Goal: Book appointment/travel/reservation

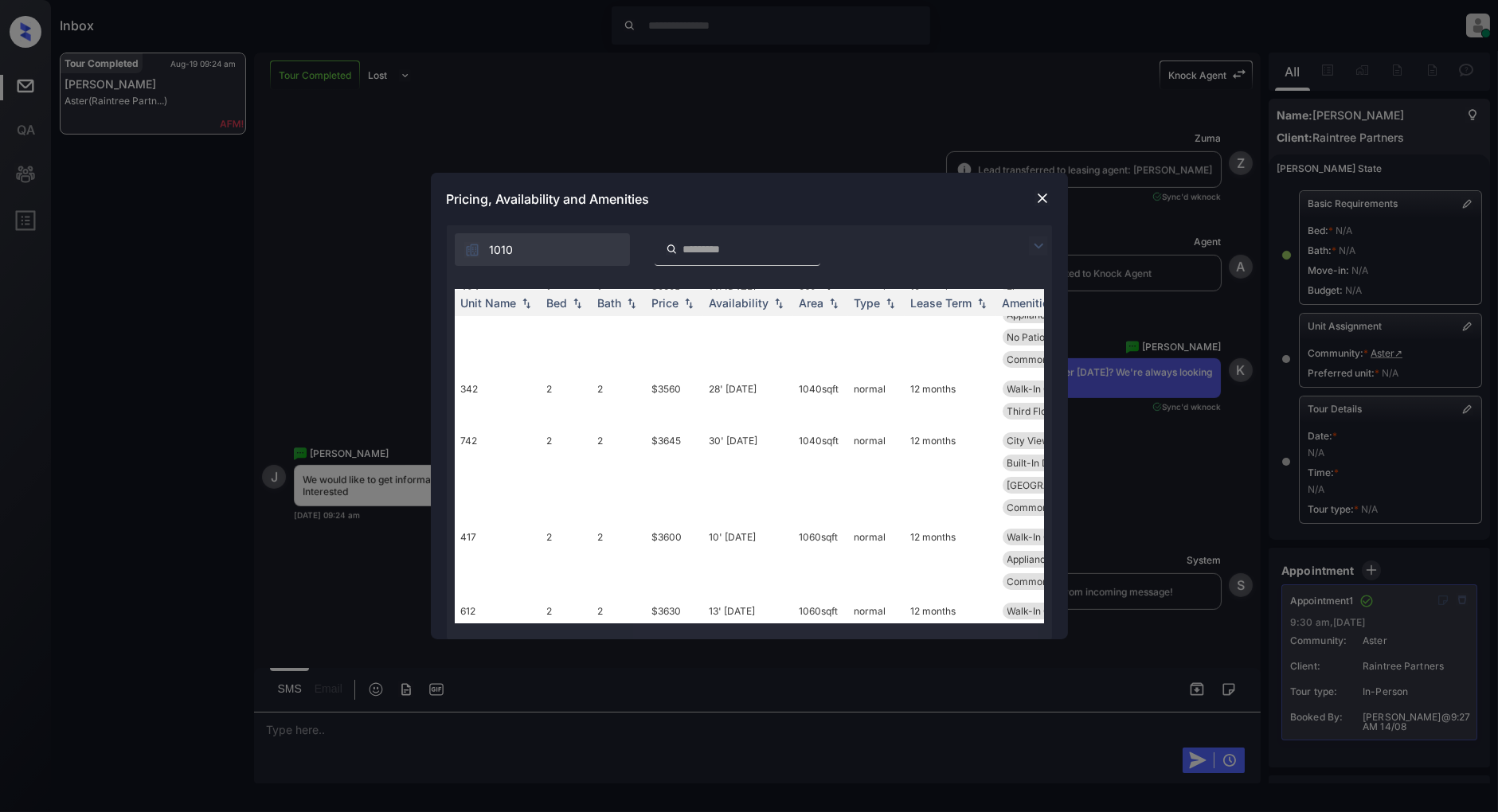
scroll to position [797, 0]
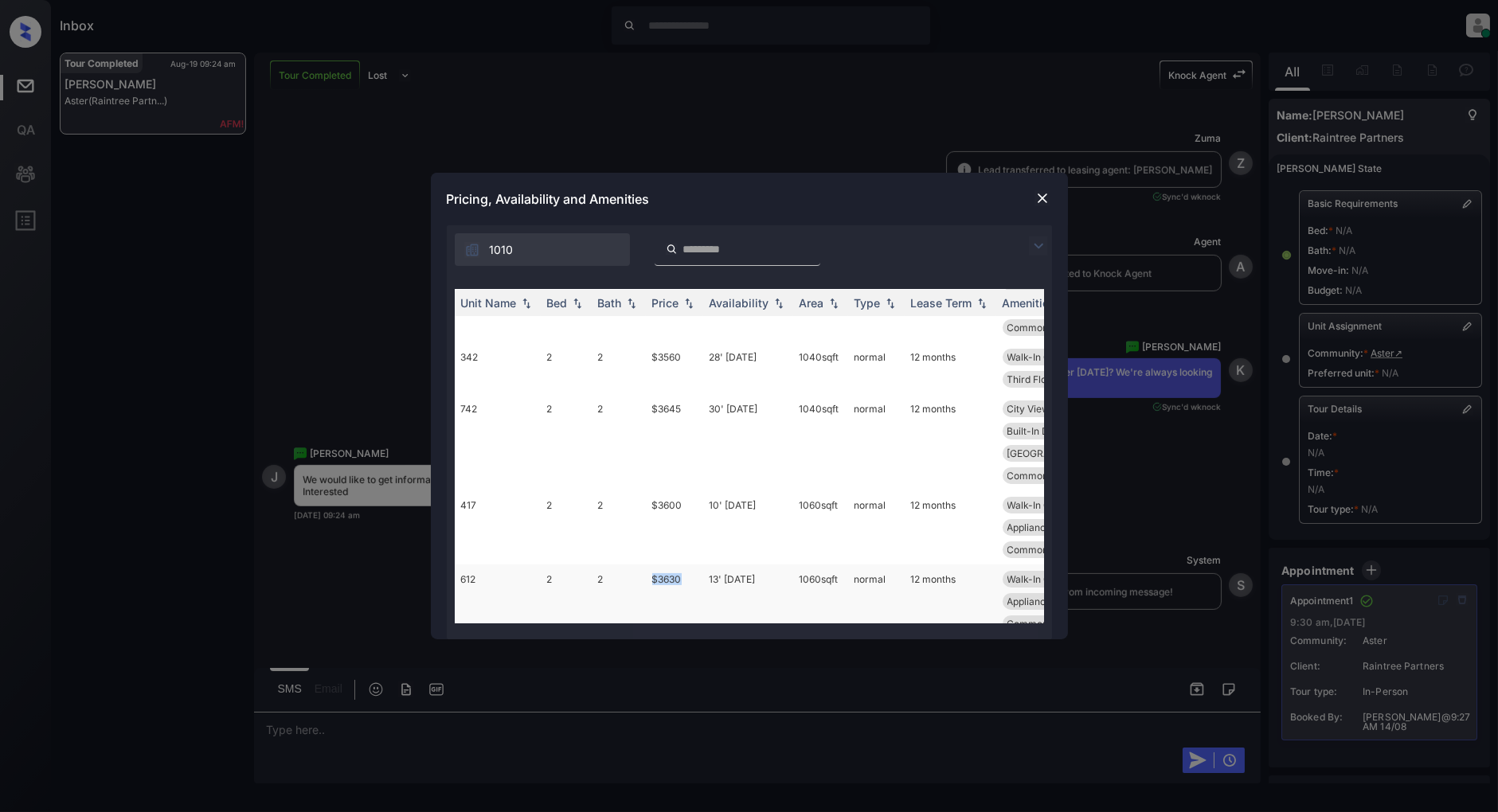
drag, startPoint x: 687, startPoint y: 508, endPoint x: 630, endPoint y: 510, distance: 57.0
click at [630, 565] on tr "612 2 2 $3630 13' Aug 25 1060 sqft normal 12 months Walk-In Closets Patio or Ba…" at bounding box center [871, 602] width 832 height 74
copy tr "$3630"
click at [1037, 190] on img at bounding box center [1042, 198] width 16 height 16
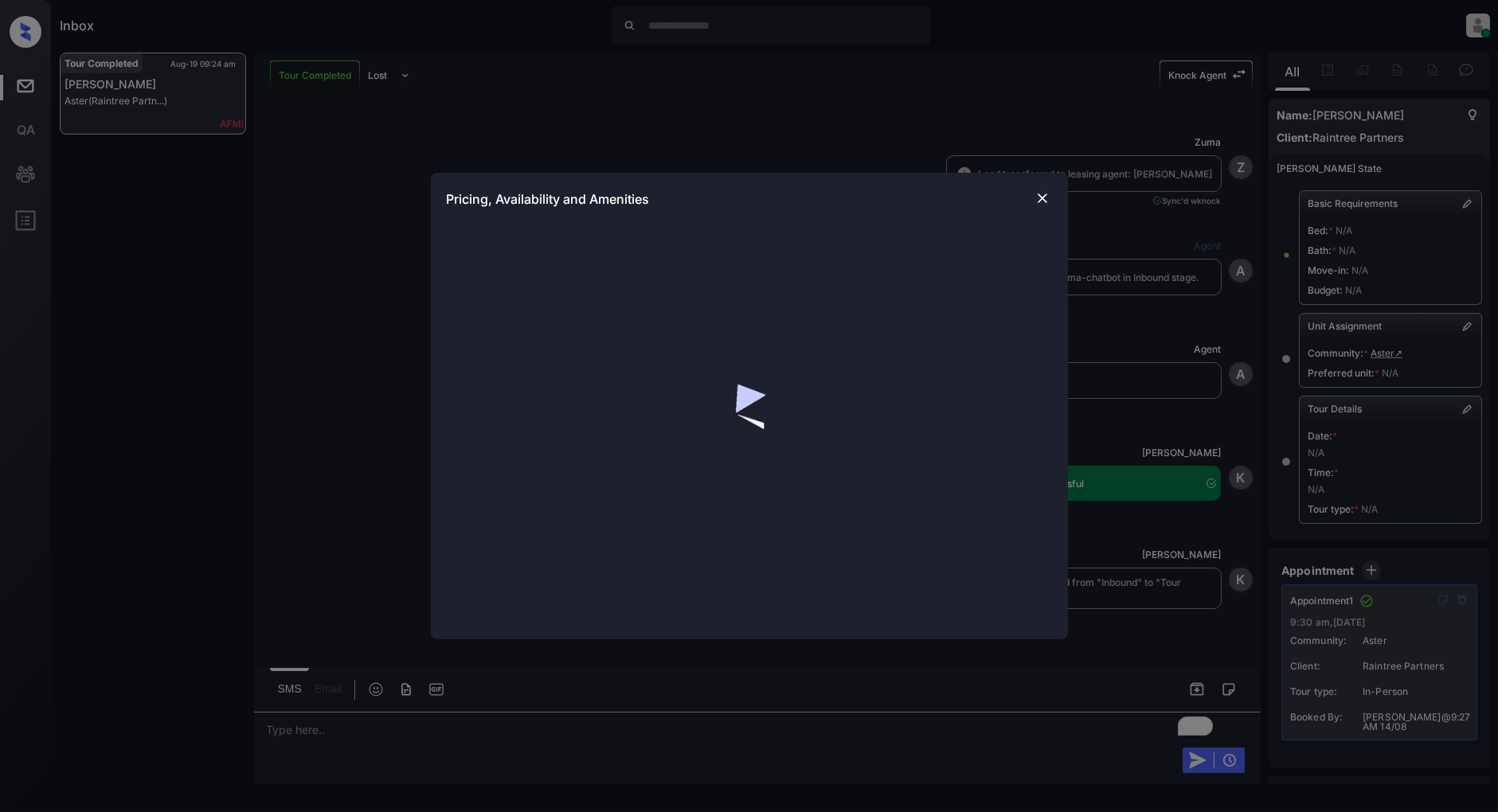
scroll to position [2144, 0]
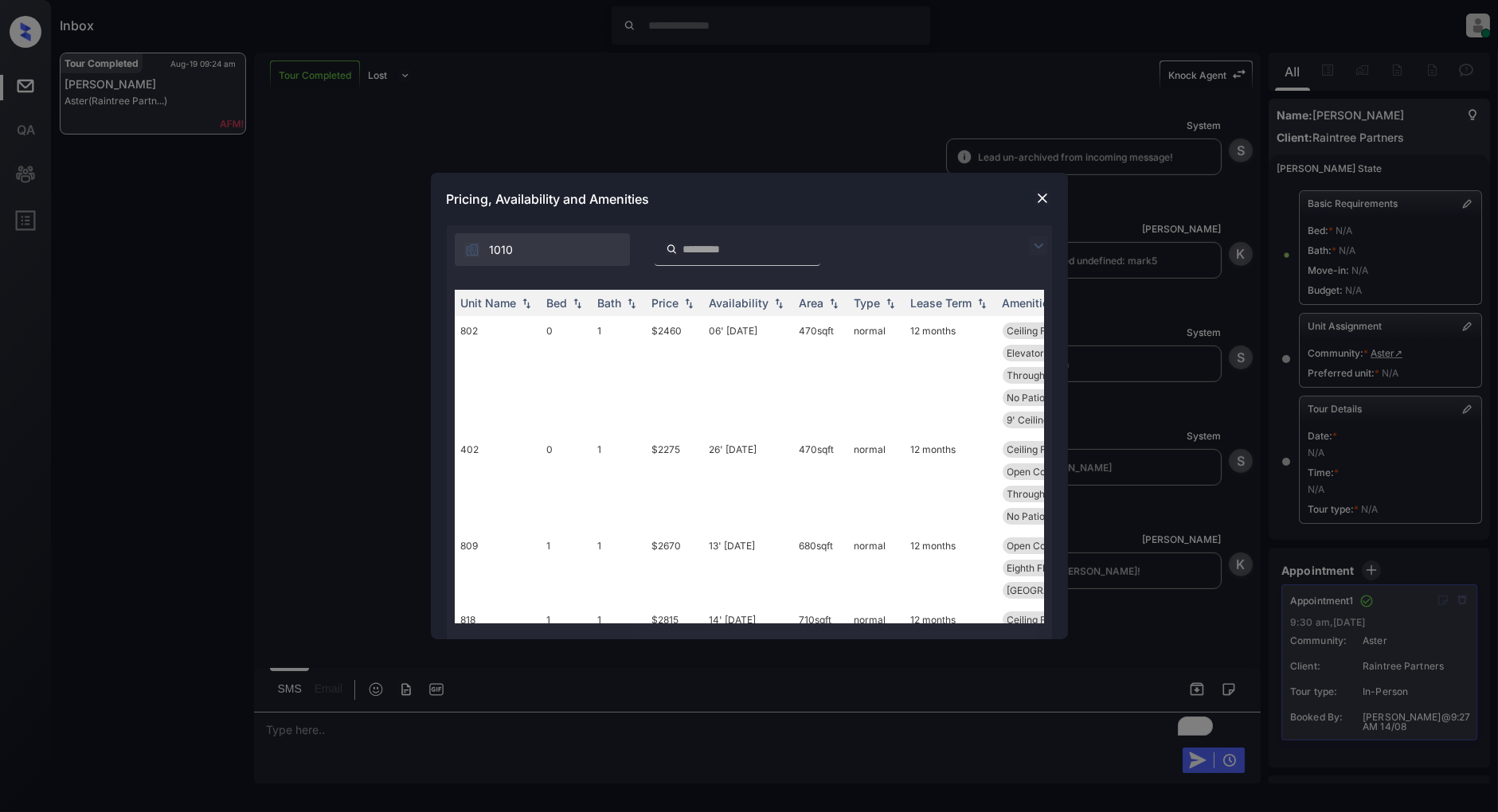
click at [1042, 237] on img at bounding box center [1038, 246] width 19 height 19
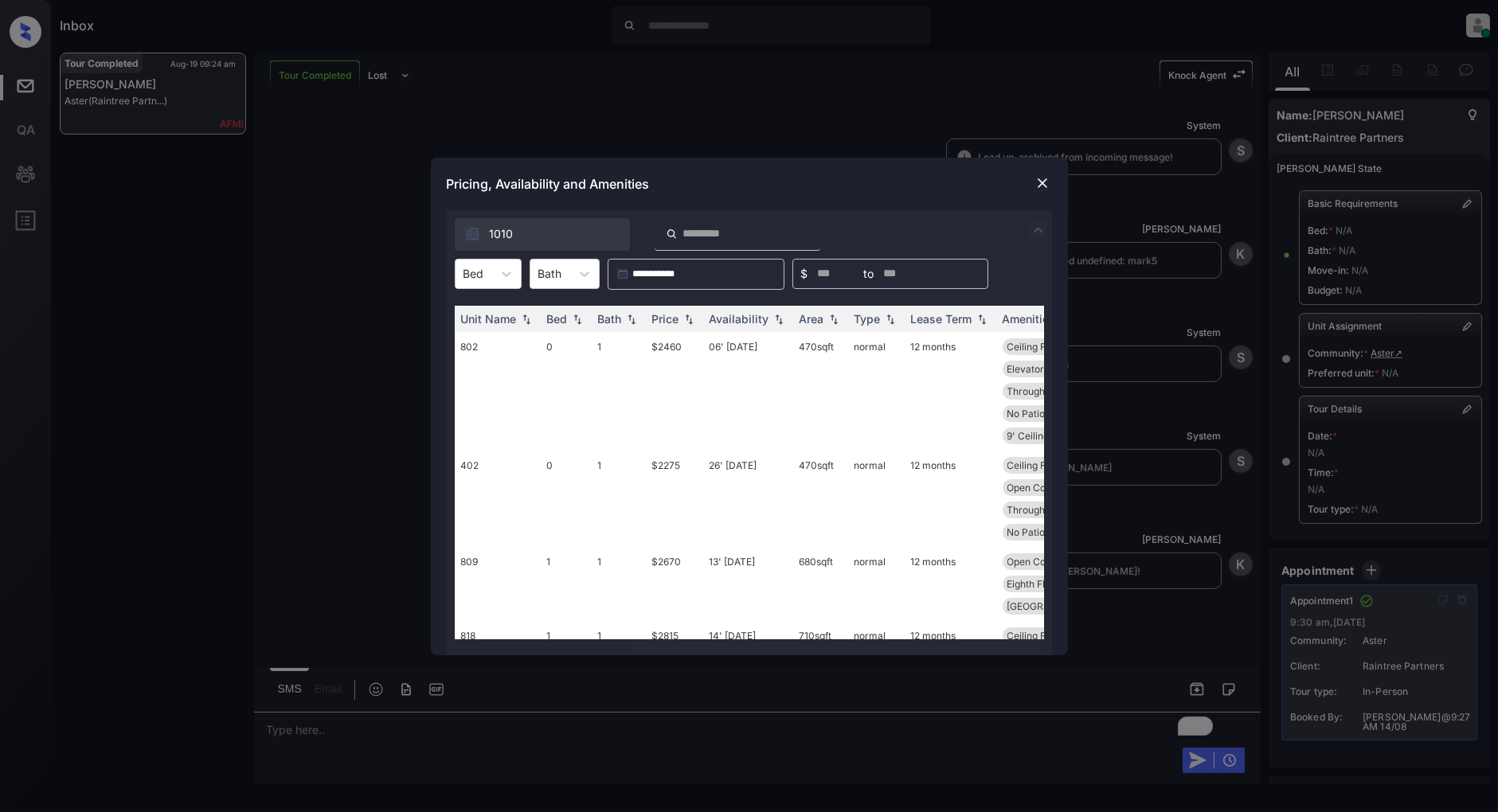
click at [521, 280] on div "**********" at bounding box center [749, 274] width 605 height 31
click at [502, 282] on div at bounding box center [506, 274] width 28 height 28
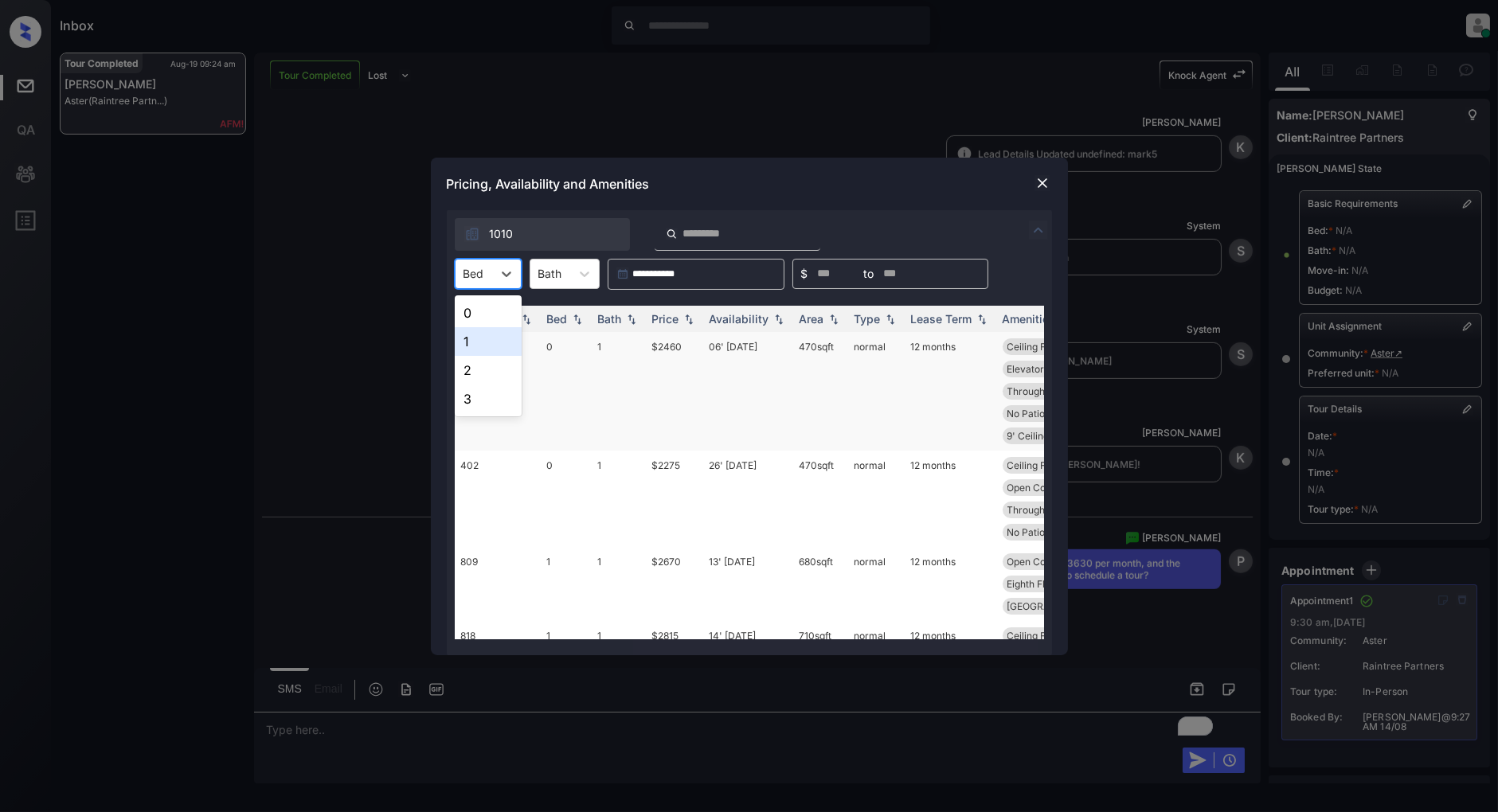
click at [481, 363] on div "2" at bounding box center [488, 370] width 66 height 28
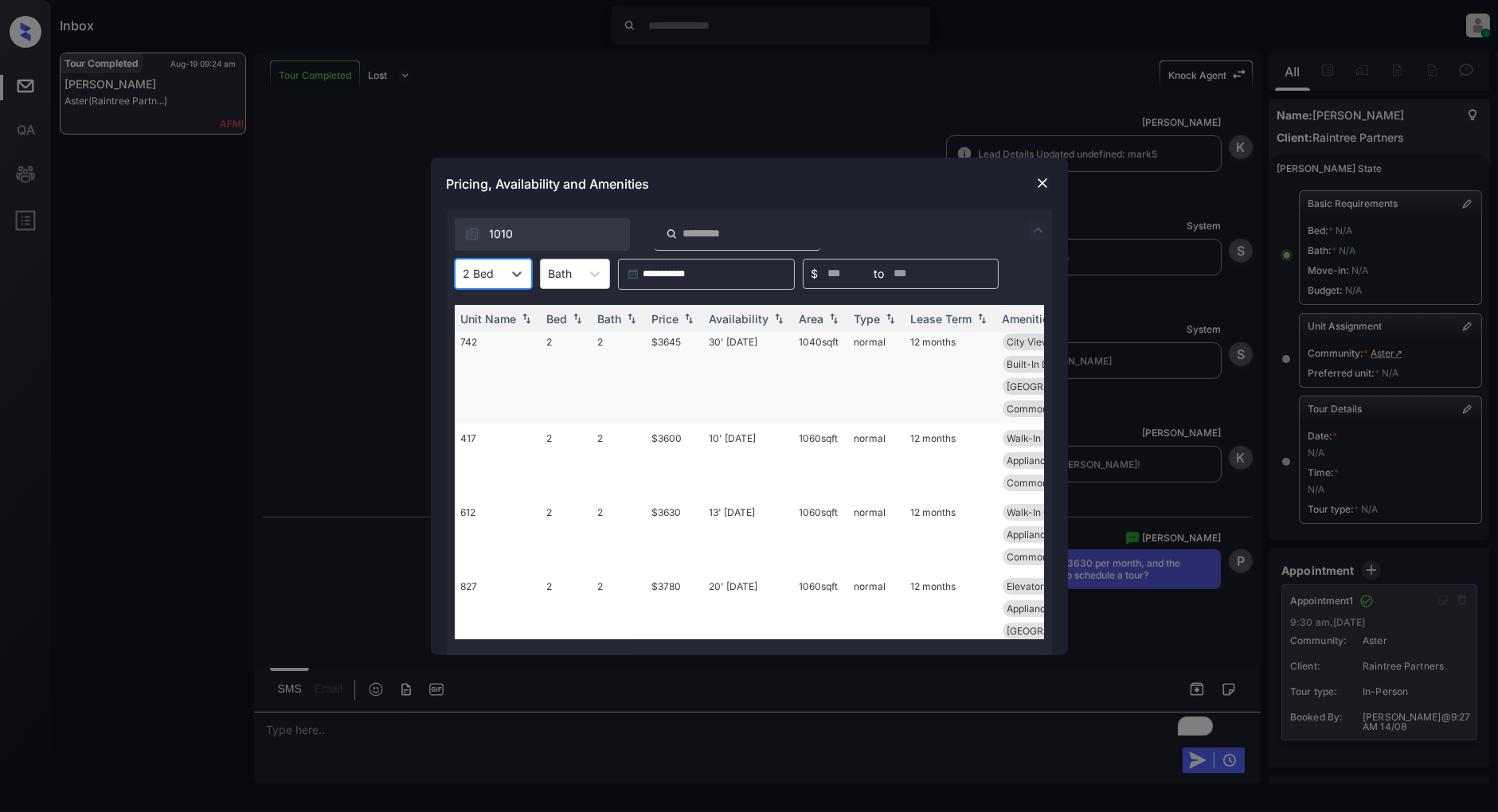
scroll to position [88, 0]
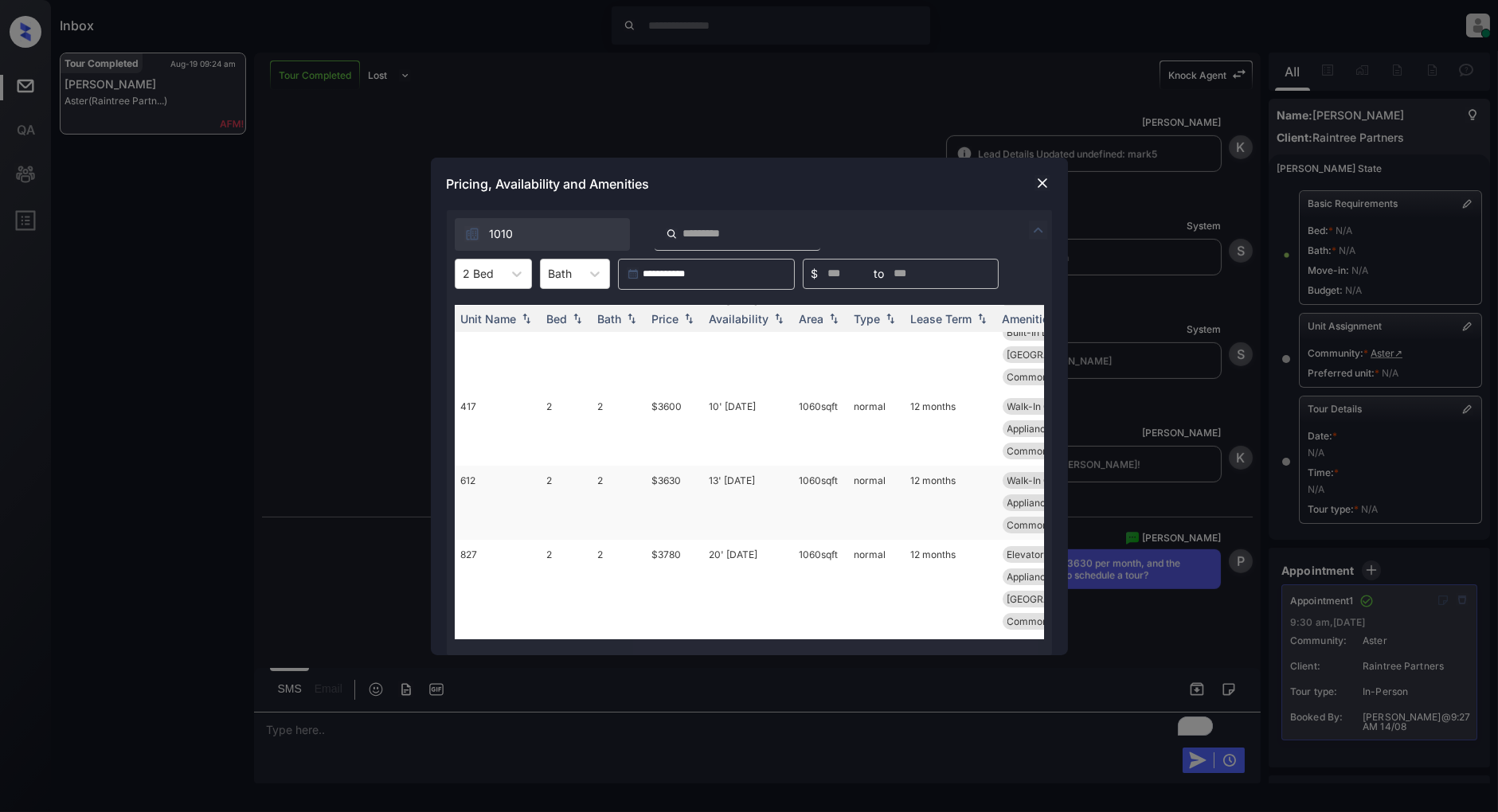
click at [665, 466] on td "$3630" at bounding box center [674, 503] width 57 height 74
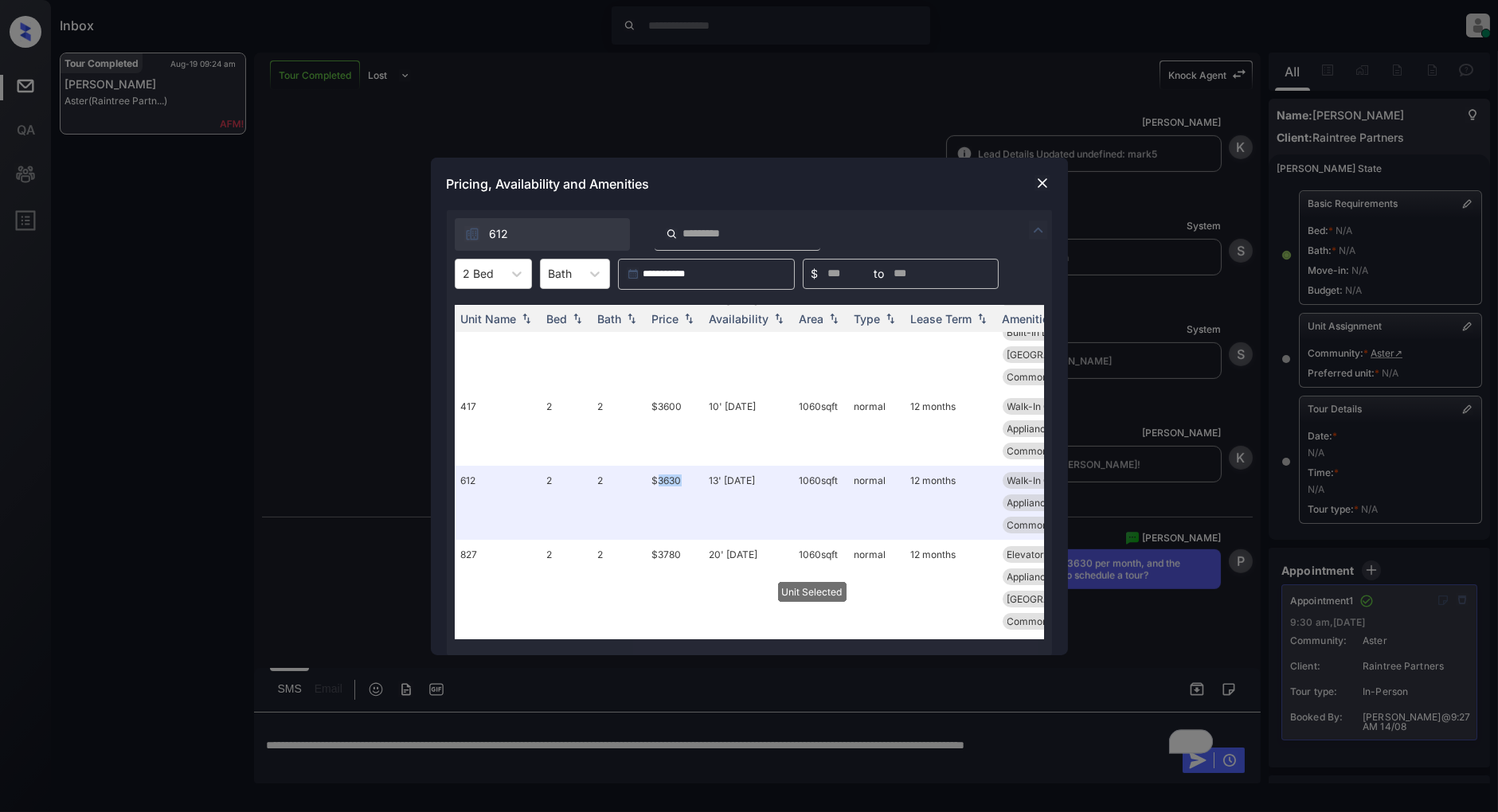
click at [1034, 179] on img at bounding box center [1042, 182] width 16 height 16
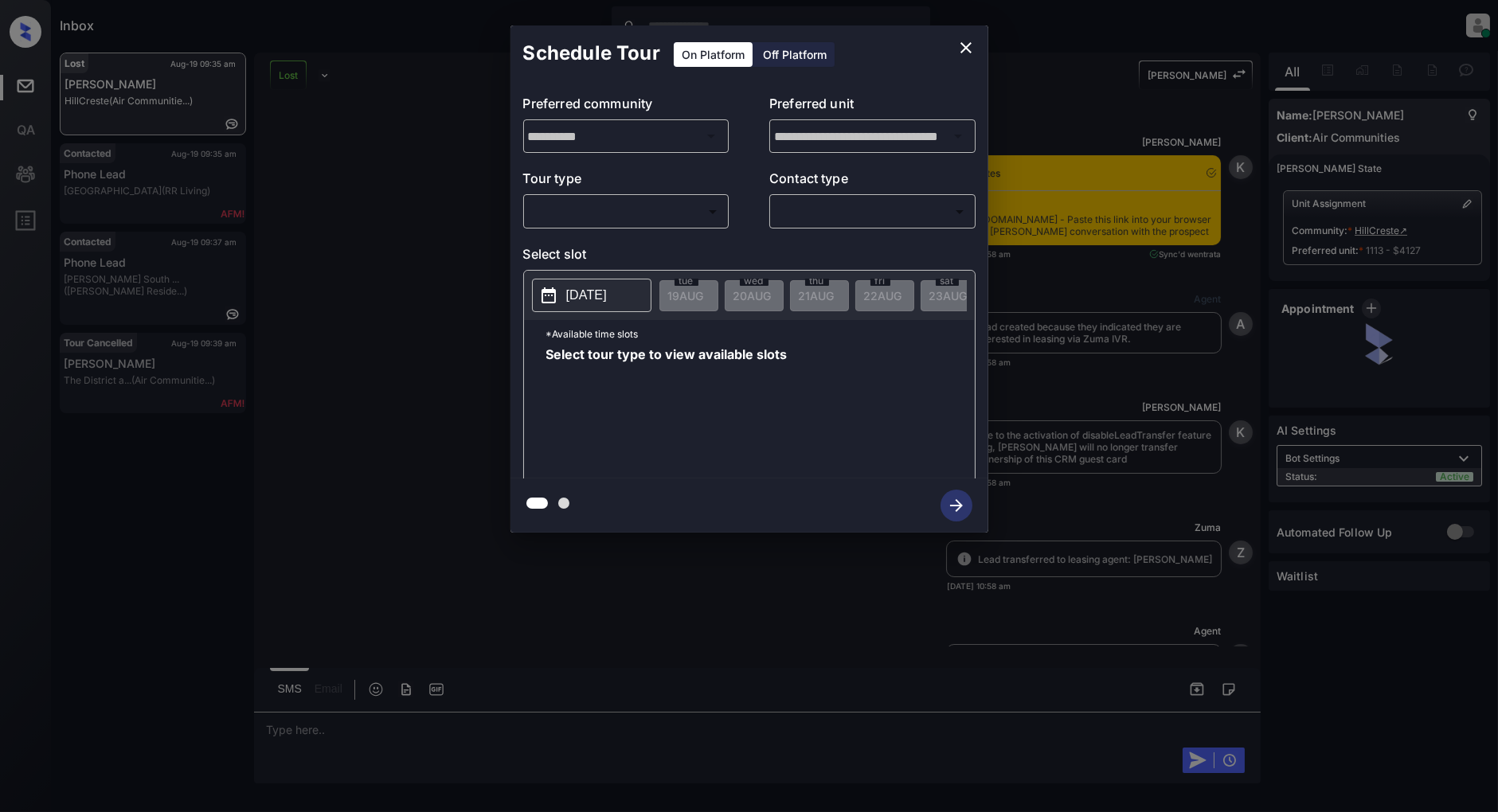
scroll to position [2120, 0]
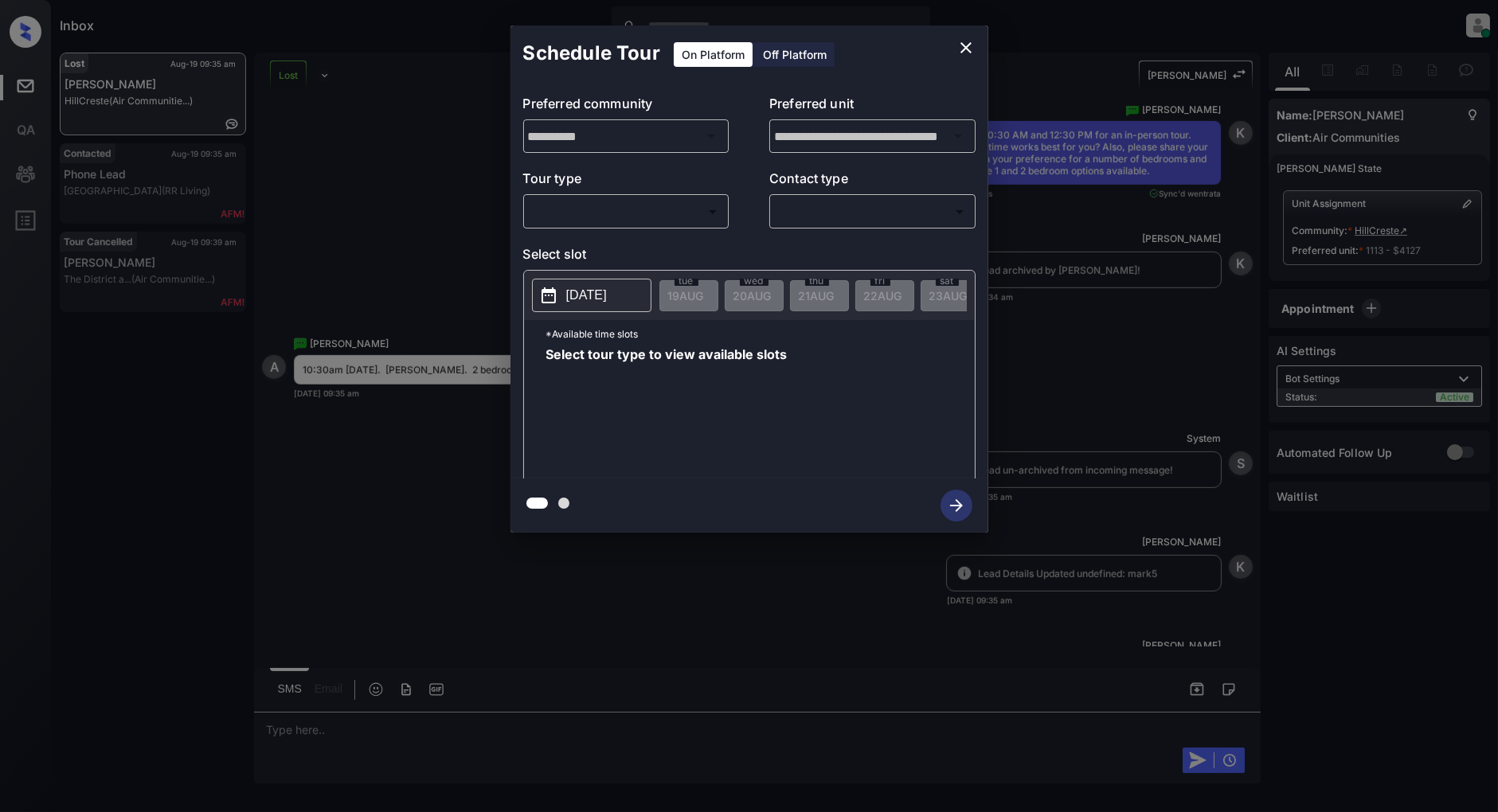
click at [618, 219] on body "Inbox Patrick Deasis Online Set yourself offline Set yourself on break Profile …" at bounding box center [749, 406] width 1498 height 812
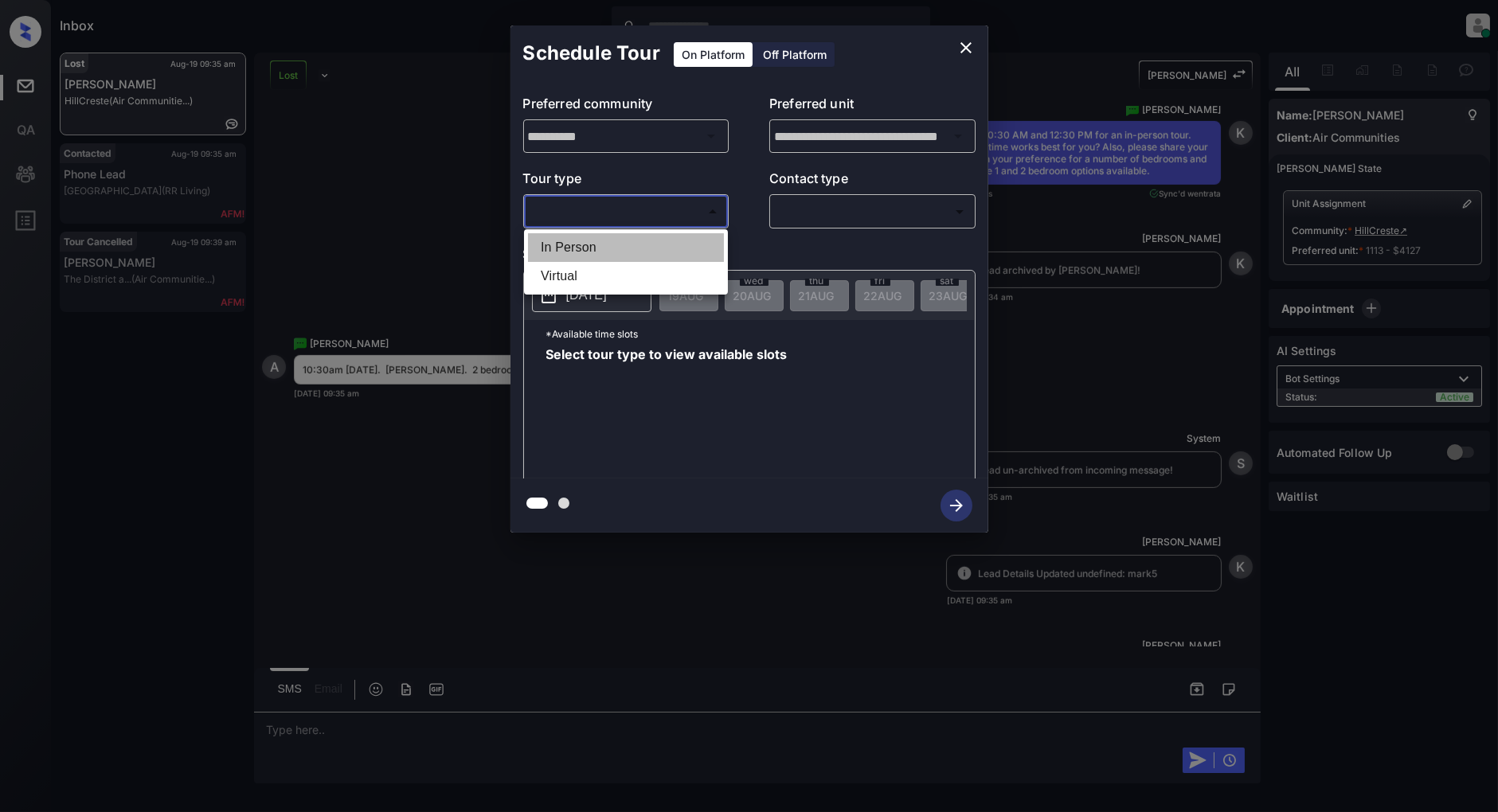
click at [582, 241] on li "In Person" at bounding box center [626, 248] width 196 height 28
type input "********"
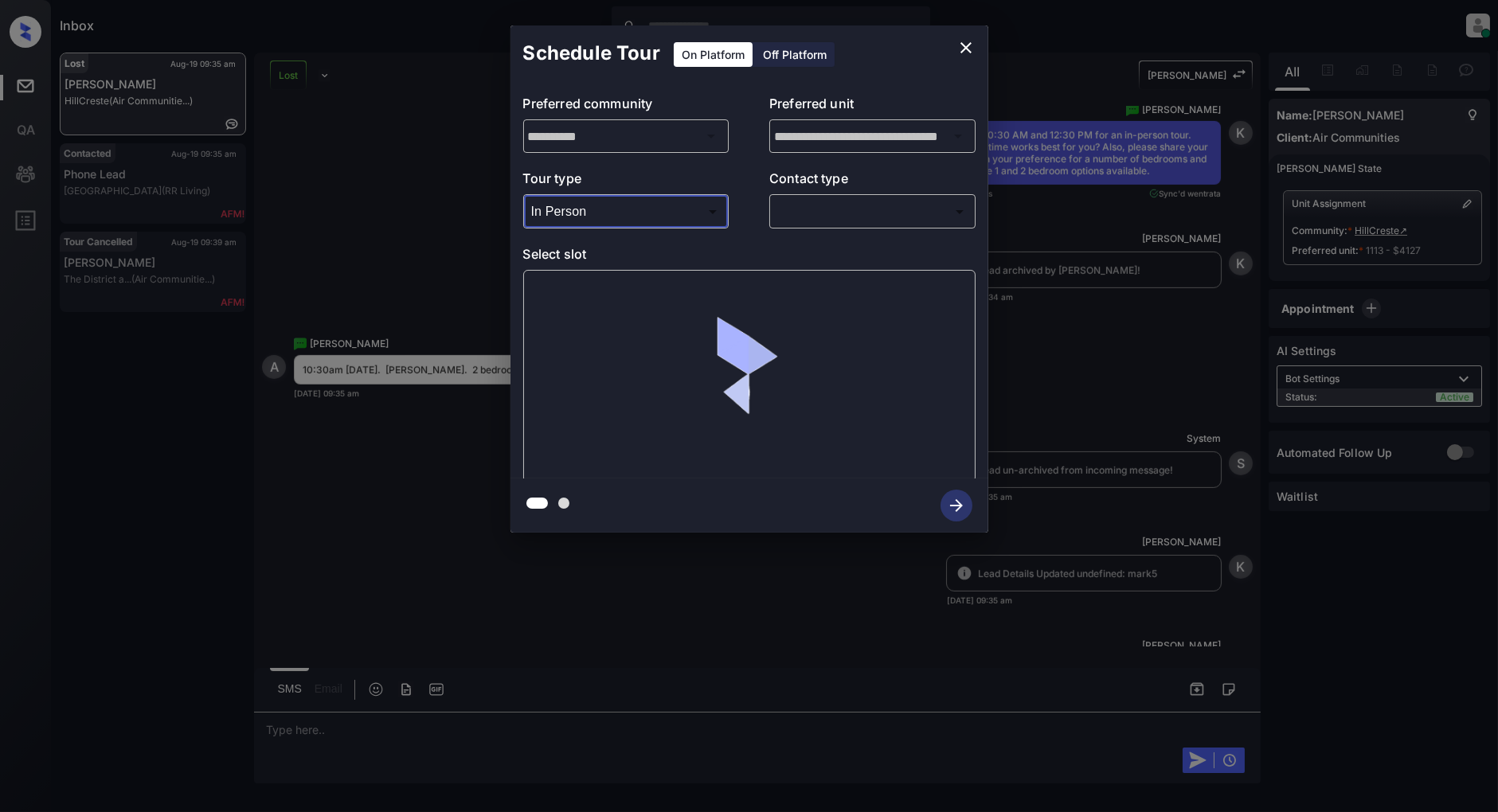
click at [803, 218] on body "Inbox Patrick Deasis Online Set yourself offline Set yourself on break Profile …" at bounding box center [749, 406] width 1498 height 812
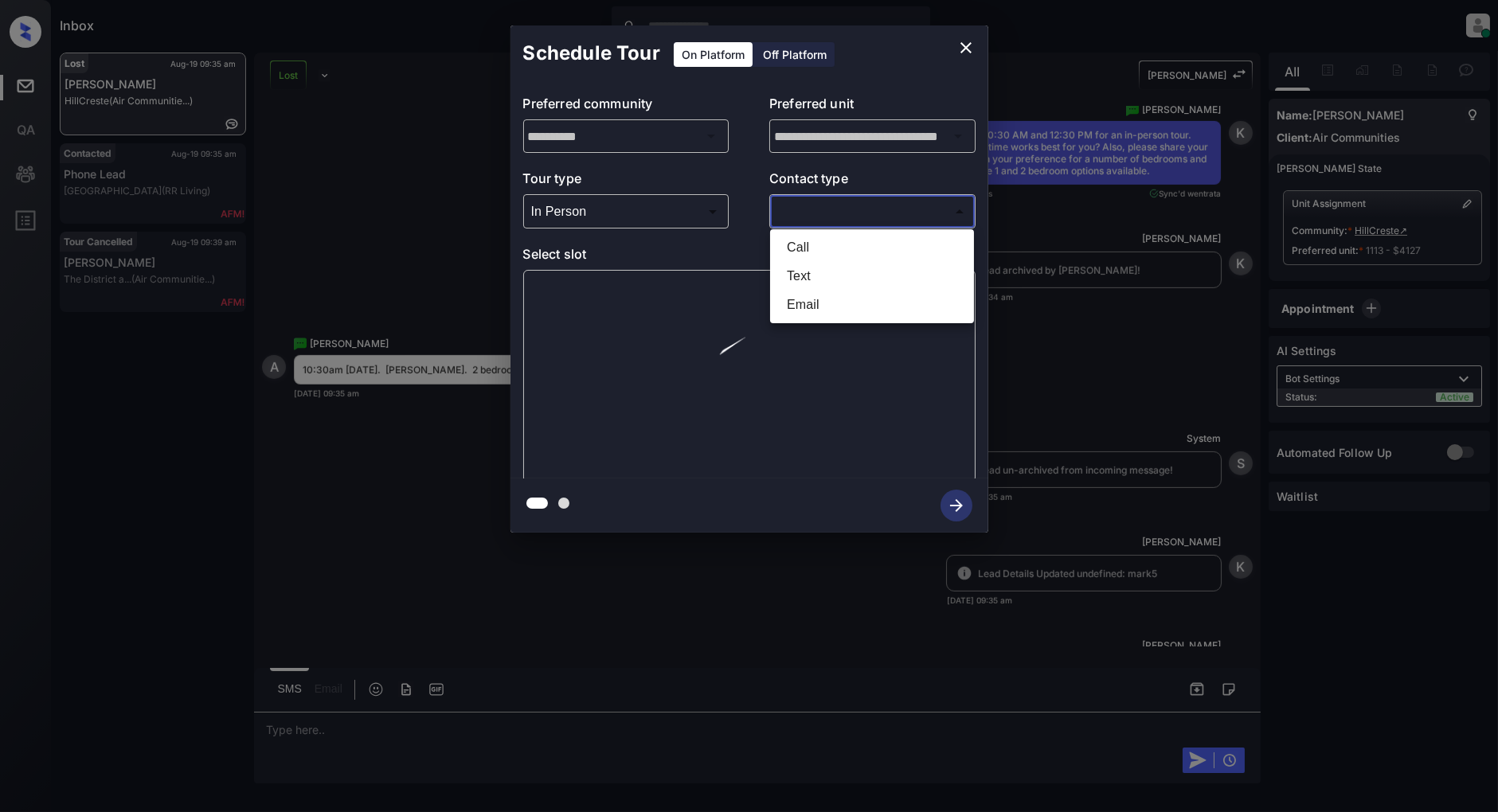
click at [801, 269] on li "Text" at bounding box center [872, 276] width 196 height 28
type input "****"
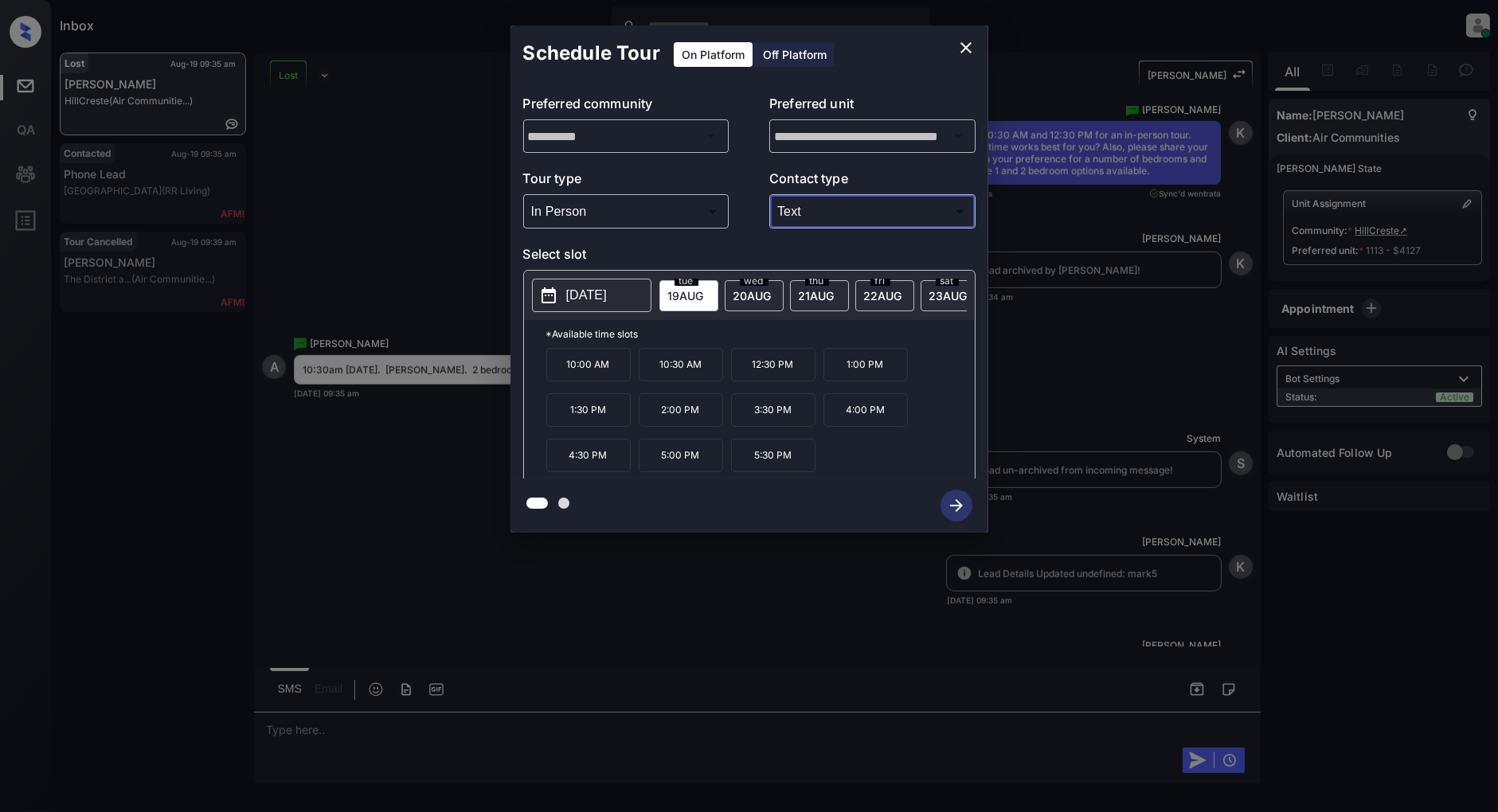
click at [682, 377] on p "10:30 AM" at bounding box center [680, 364] width 85 height 33
click at [950, 515] on icon "button" at bounding box center [957, 506] width 32 height 32
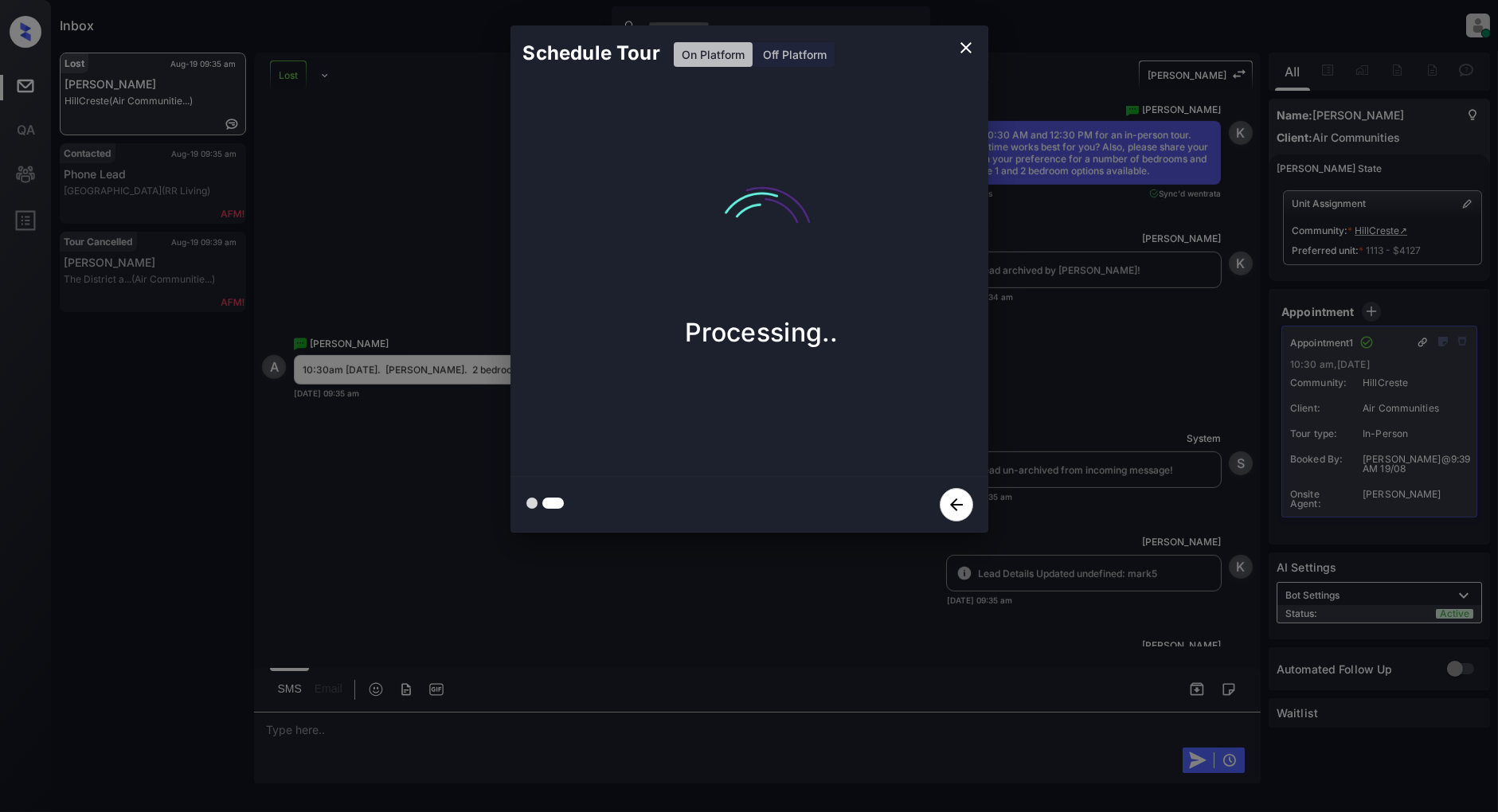
click at [962, 47] on icon "close" at bounding box center [966, 47] width 19 height 19
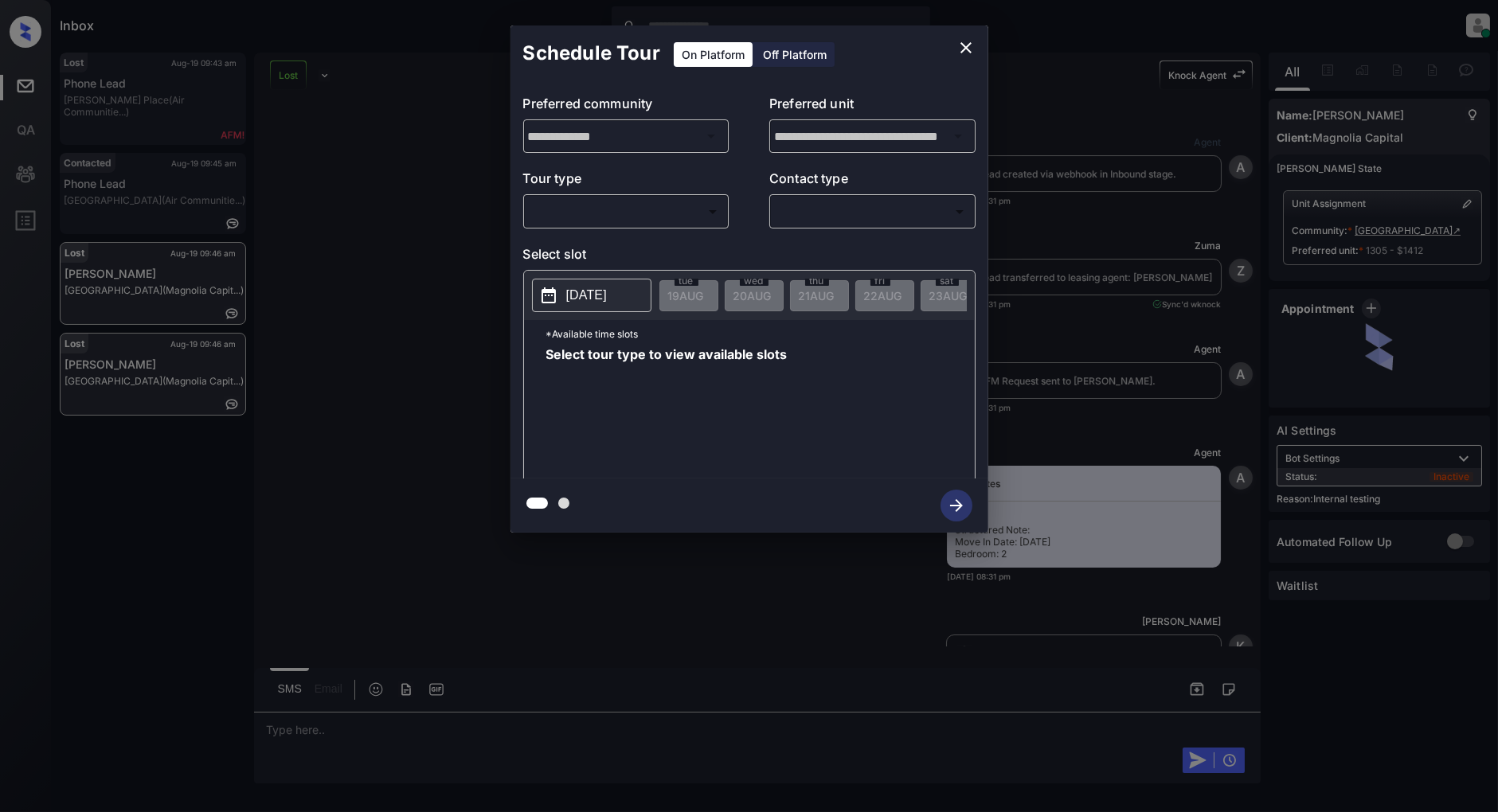
scroll to position [8871, 0]
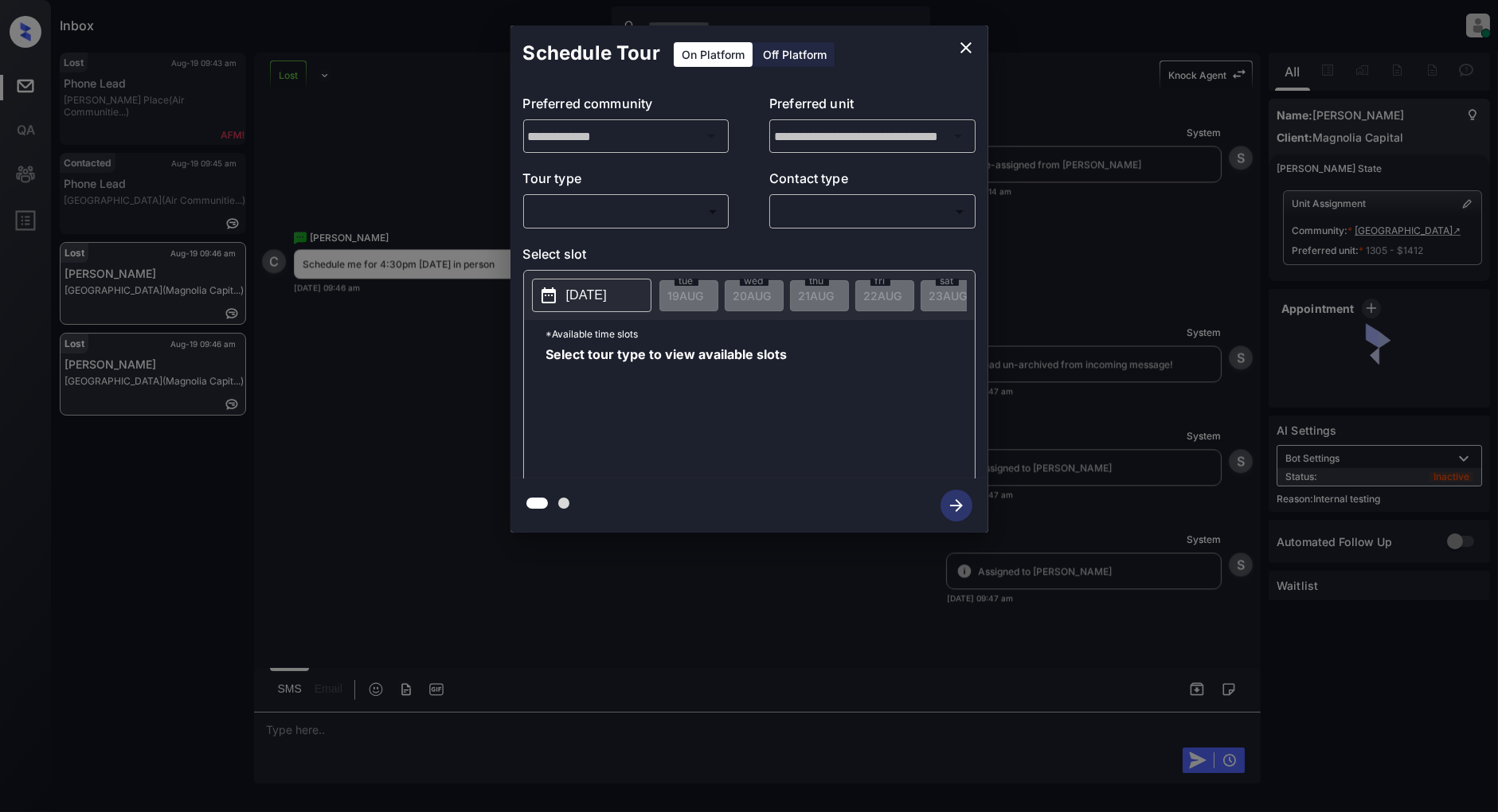
click at [624, 217] on body "Inbox Patrick Deasis Online Set yourself offline Set yourself on break Profile …" at bounding box center [749, 406] width 1498 height 812
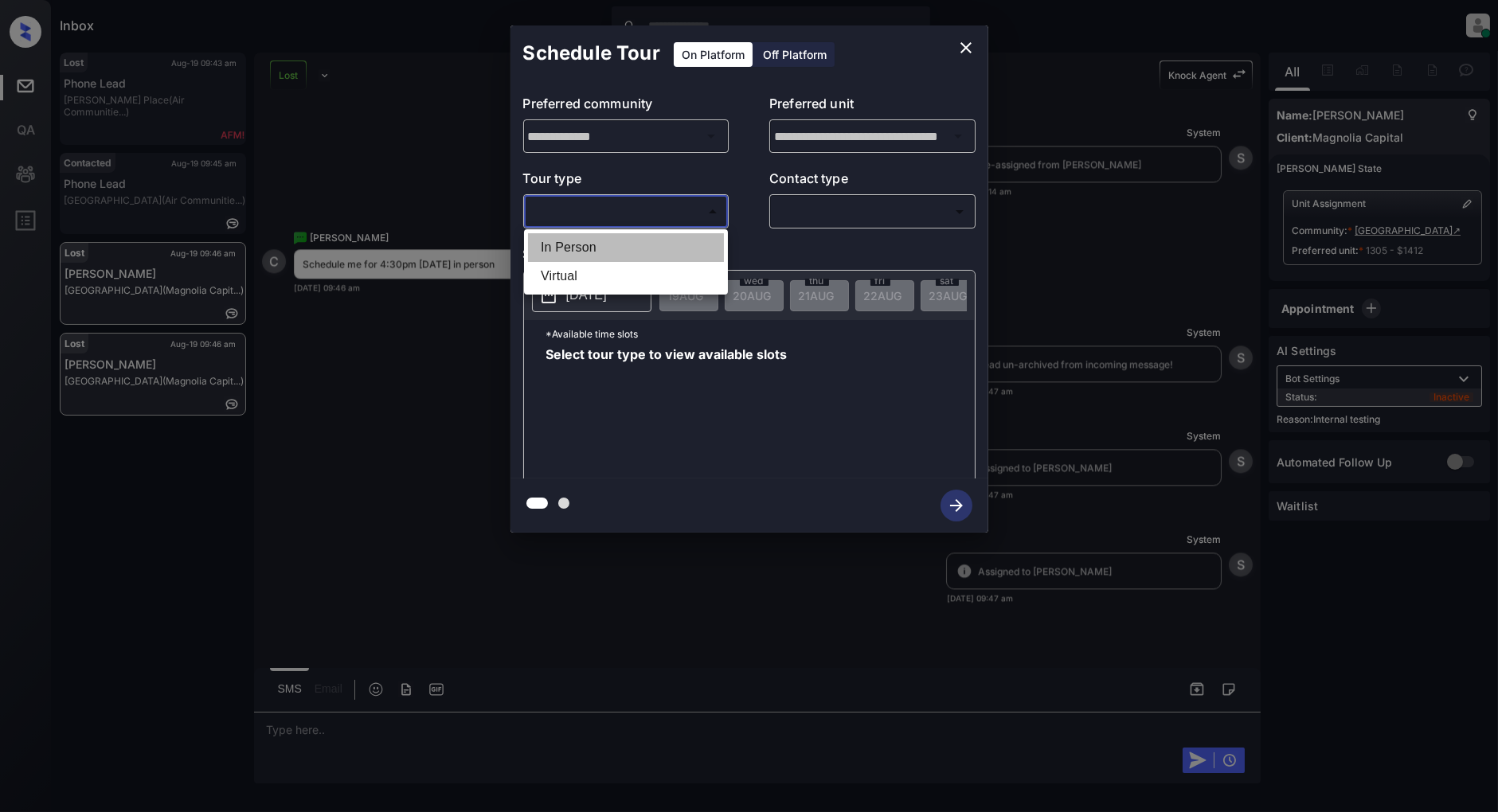
click at [609, 245] on li "In Person" at bounding box center [626, 248] width 196 height 28
type input "********"
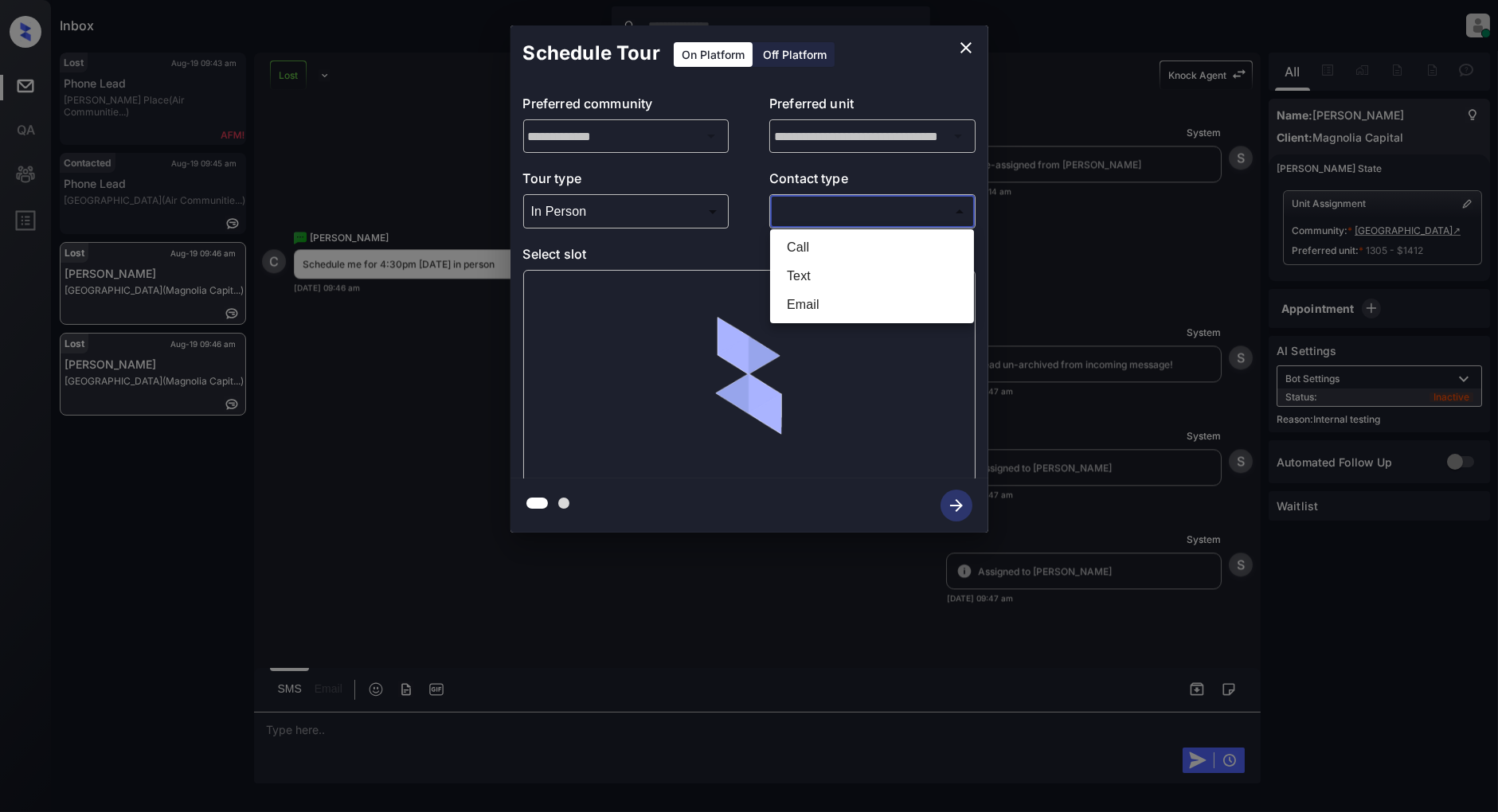
click at [807, 204] on body "Inbox Patrick Deasis Online Set yourself offline Set yourself on break Profile …" at bounding box center [749, 406] width 1498 height 812
click at [836, 272] on li "Text" at bounding box center [872, 276] width 196 height 28
type input "****"
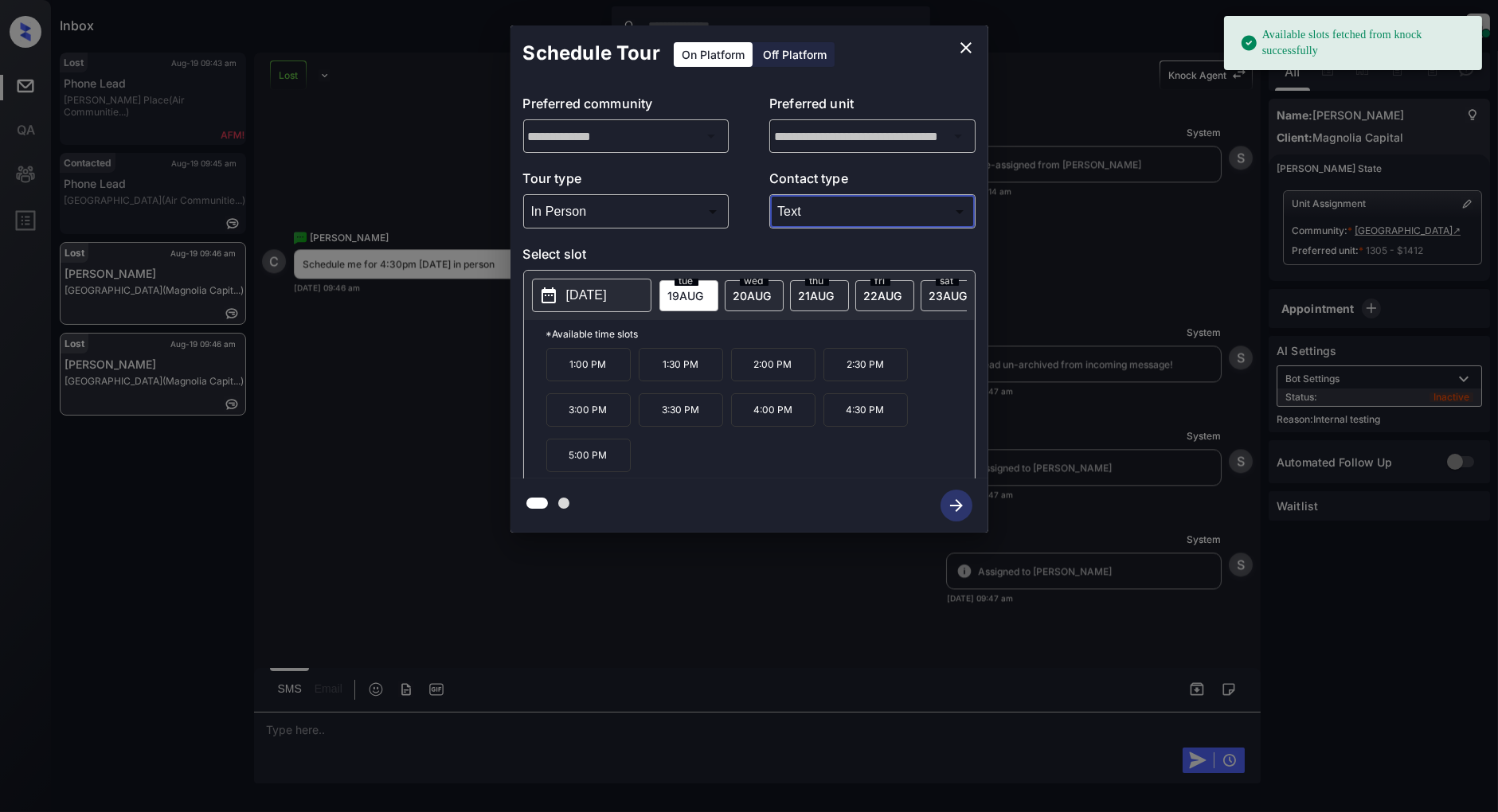
click at [856, 425] on p "4:30 PM" at bounding box center [865, 409] width 85 height 33
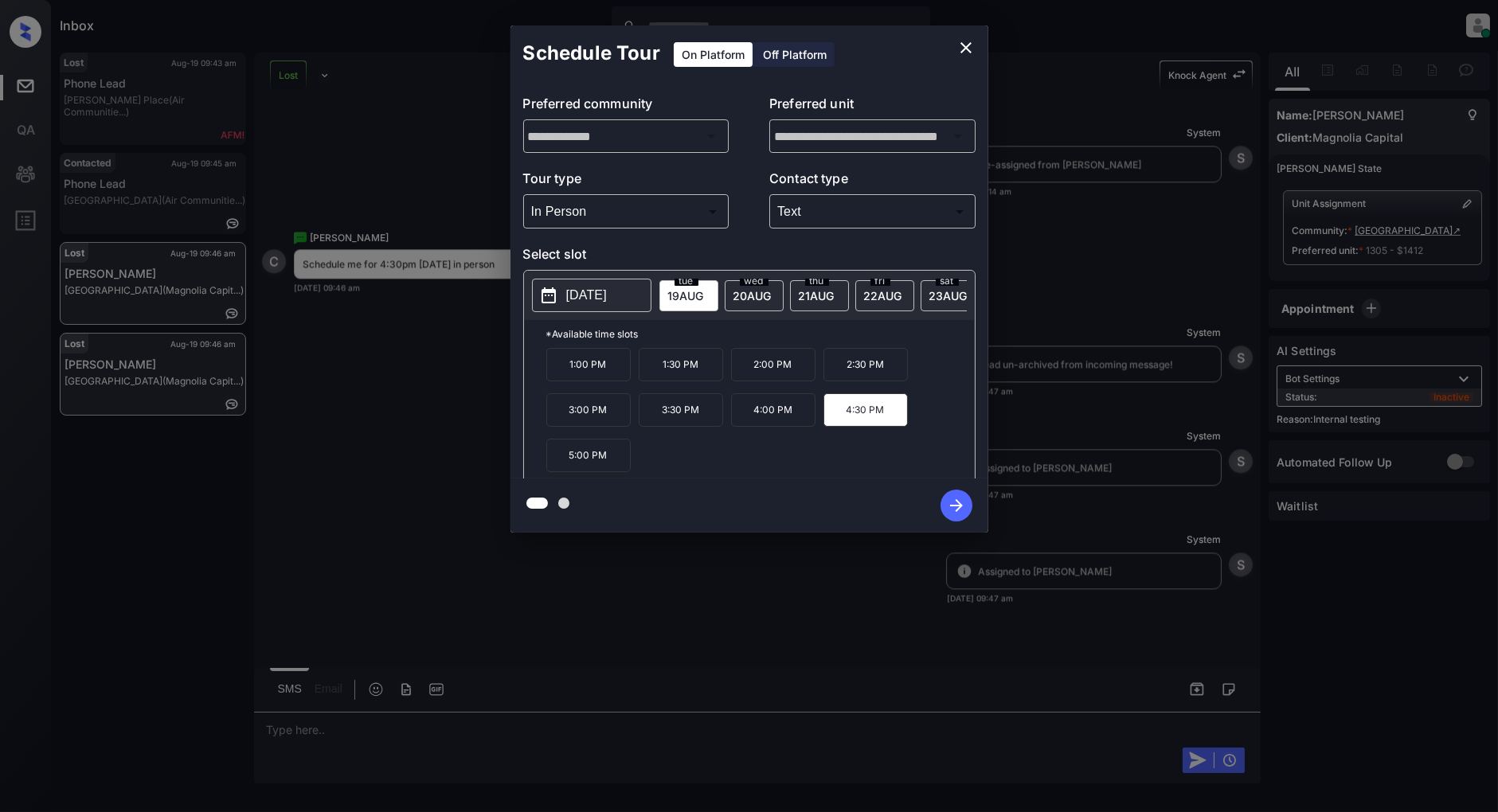
click at [959, 516] on icon "button" at bounding box center [957, 506] width 32 height 32
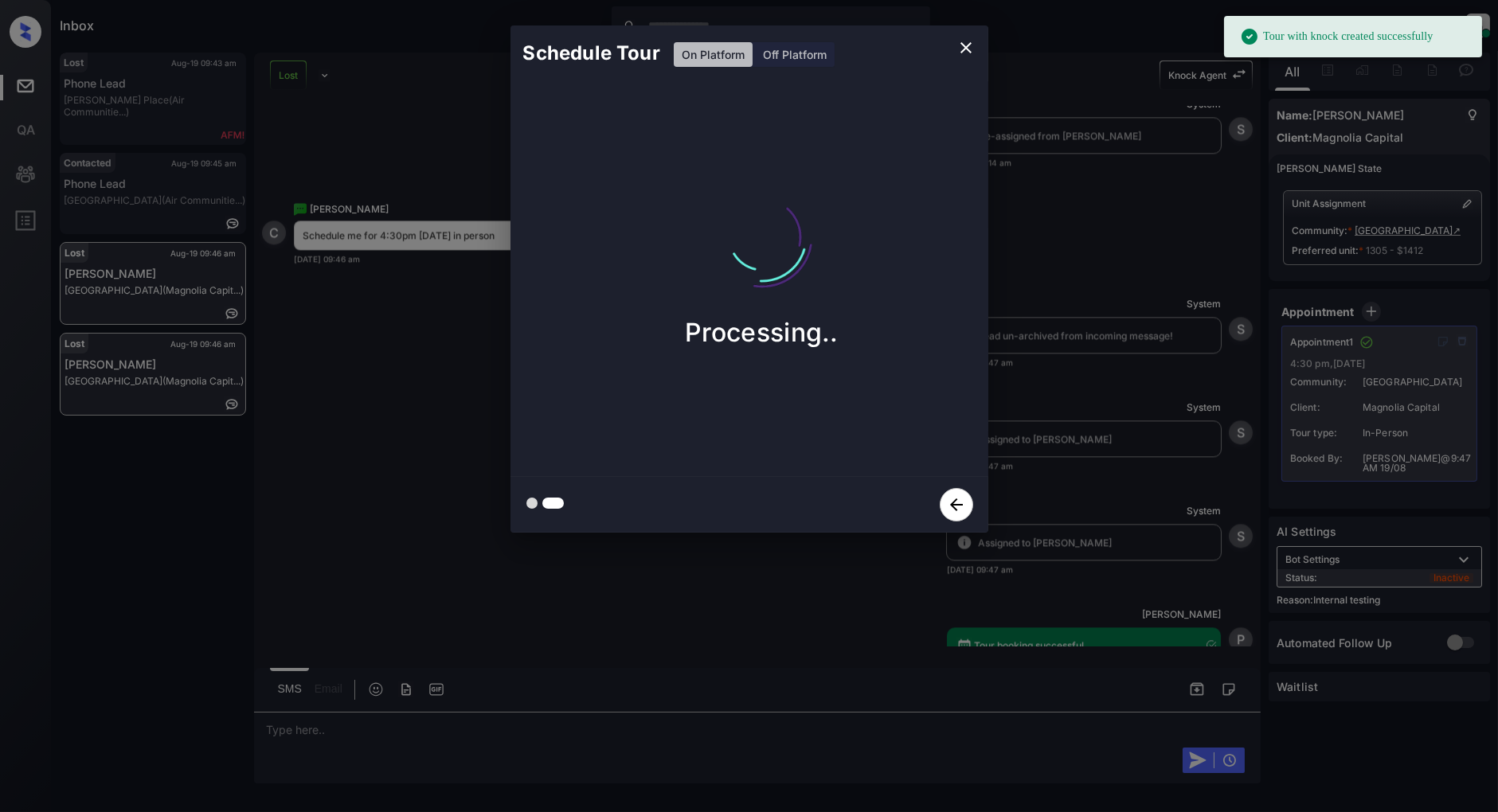
click at [968, 42] on icon "close" at bounding box center [966, 47] width 19 height 19
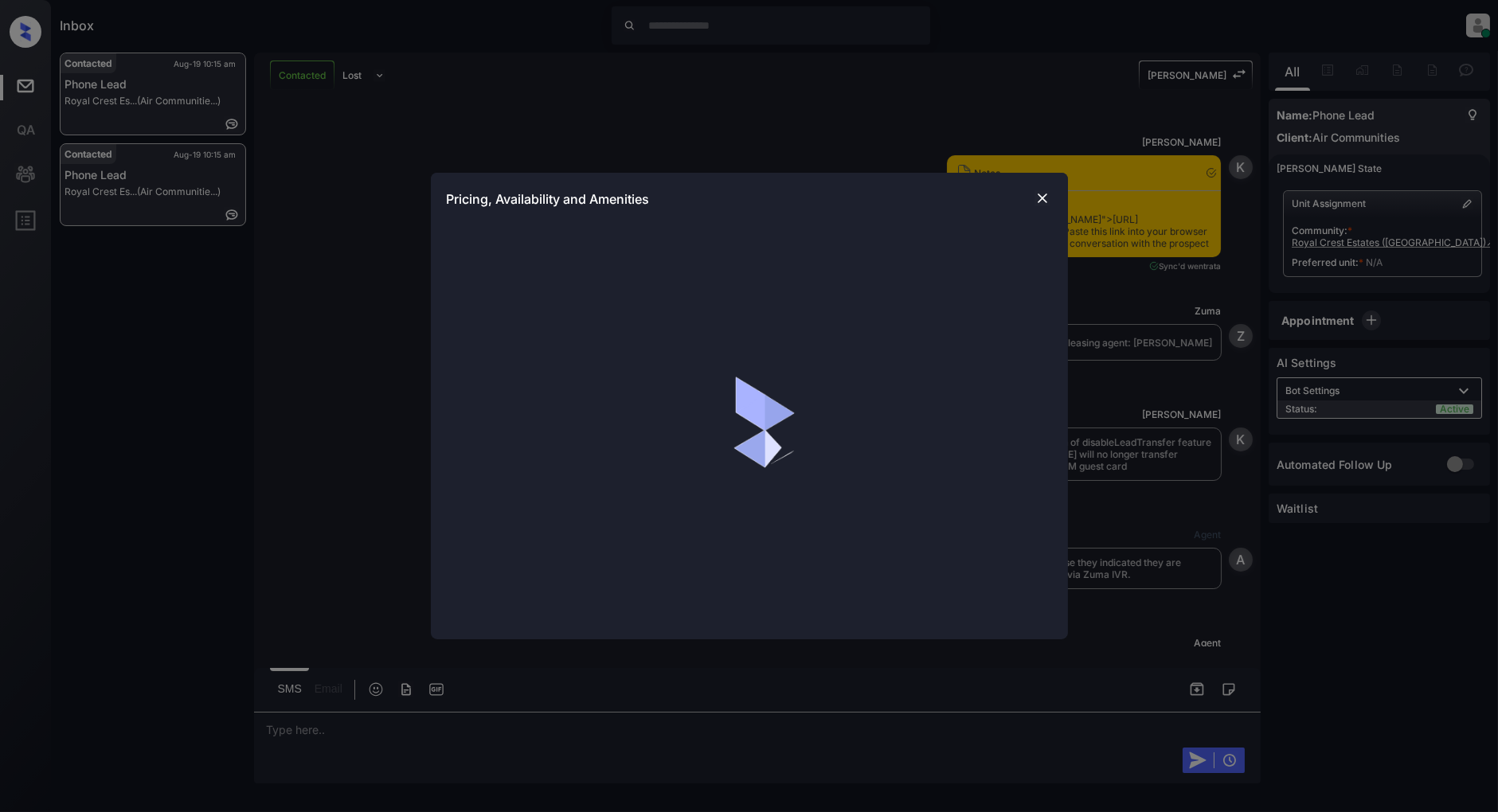
scroll to position [1654, 0]
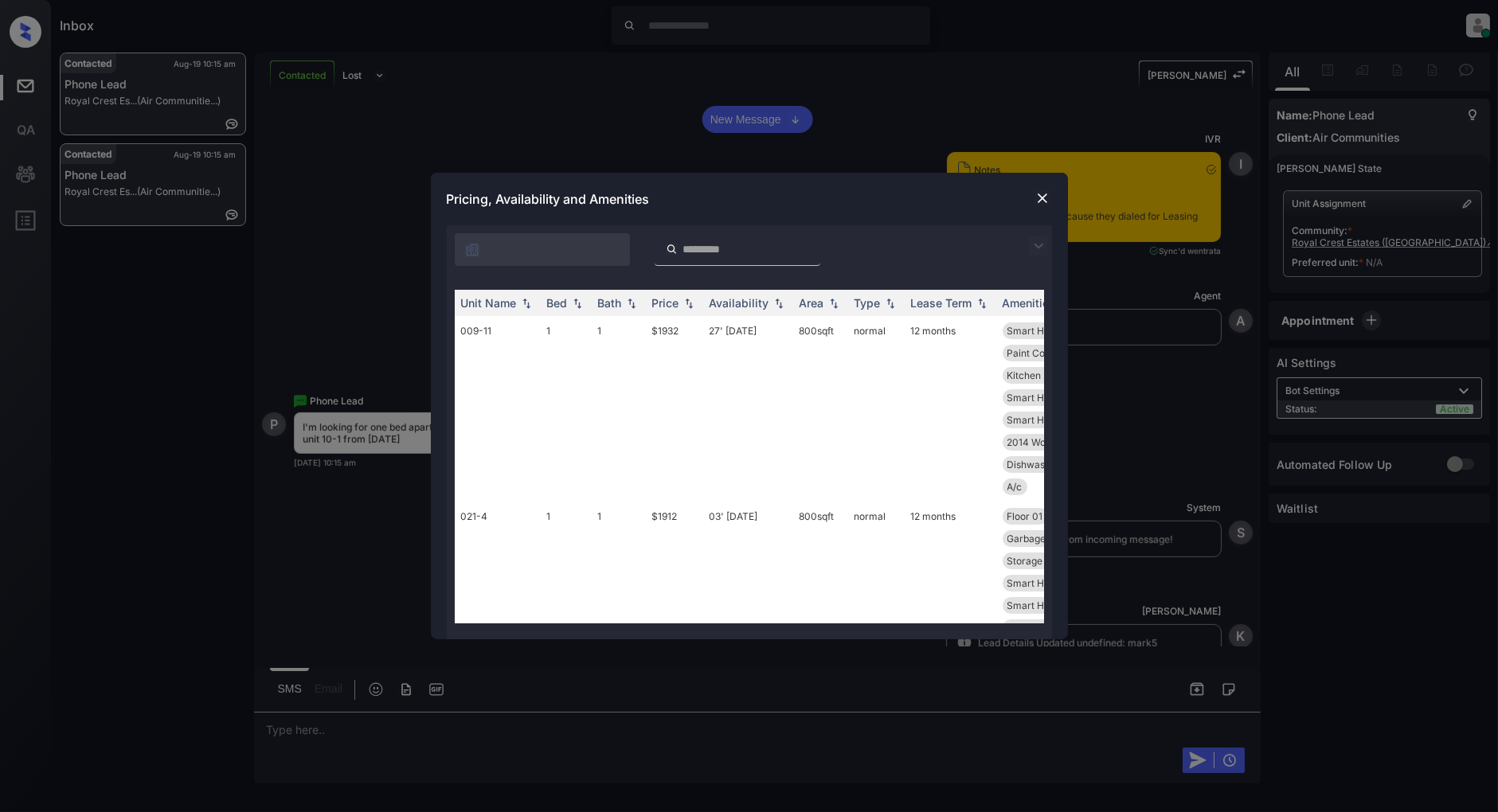
click at [1042, 249] on img at bounding box center [1038, 246] width 19 height 19
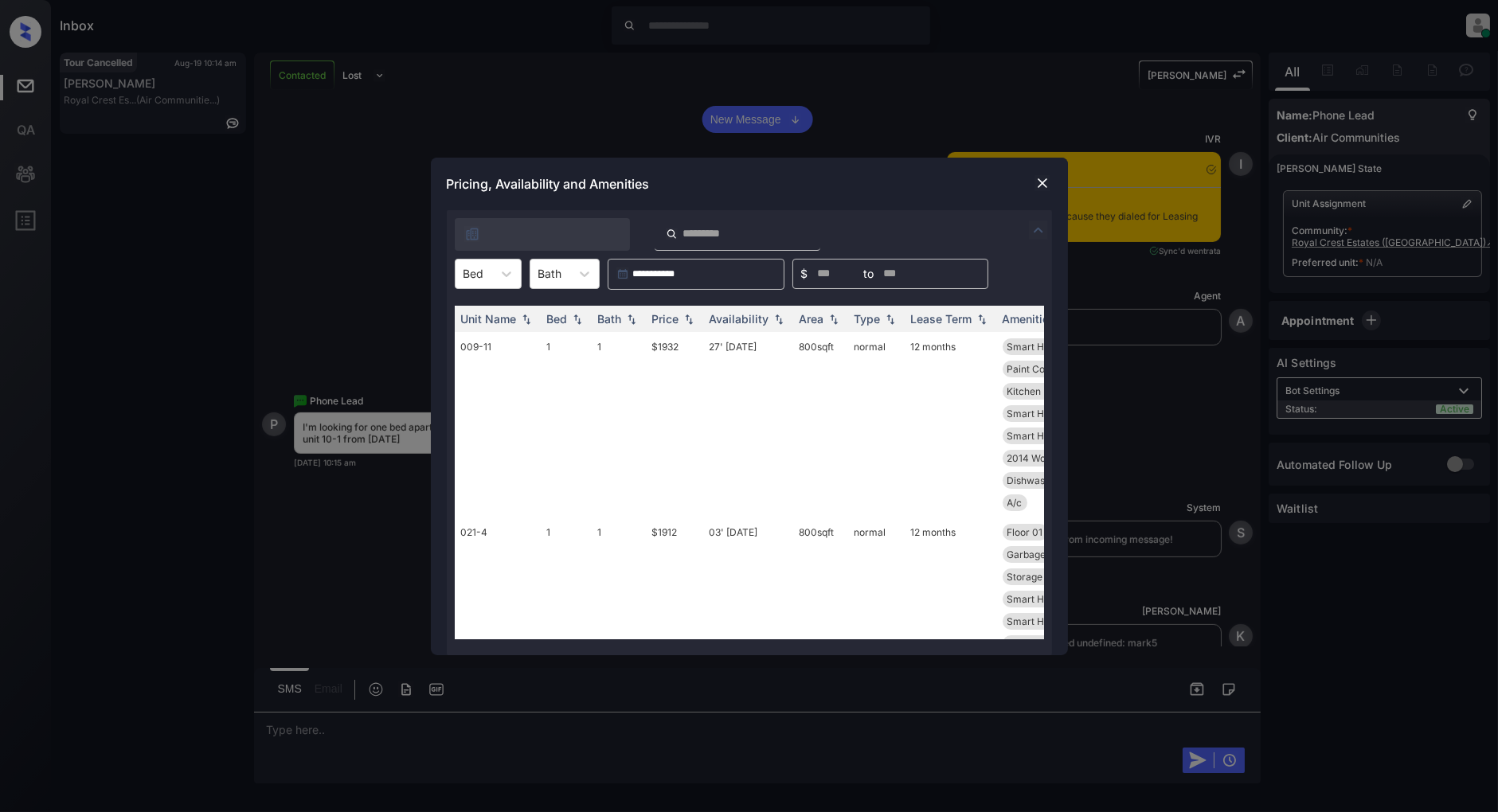
click at [925, 124] on div "**********" at bounding box center [749, 406] width 1498 height 812
click at [1052, 180] on div "Pricing, Availability and Amenities" at bounding box center [749, 183] width 637 height 52
click at [1048, 181] on img at bounding box center [1042, 182] width 16 height 16
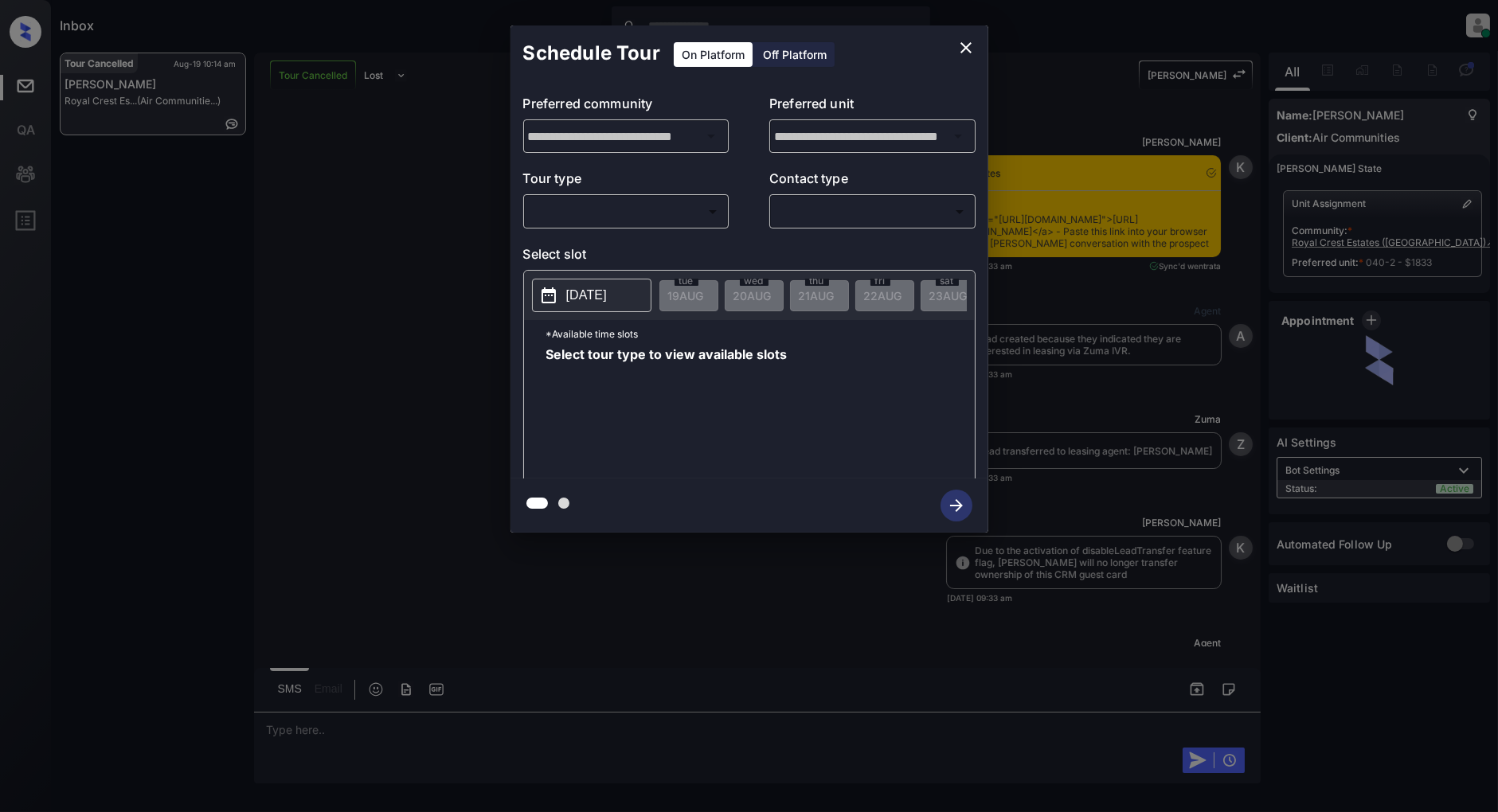
scroll to position [6240, 0]
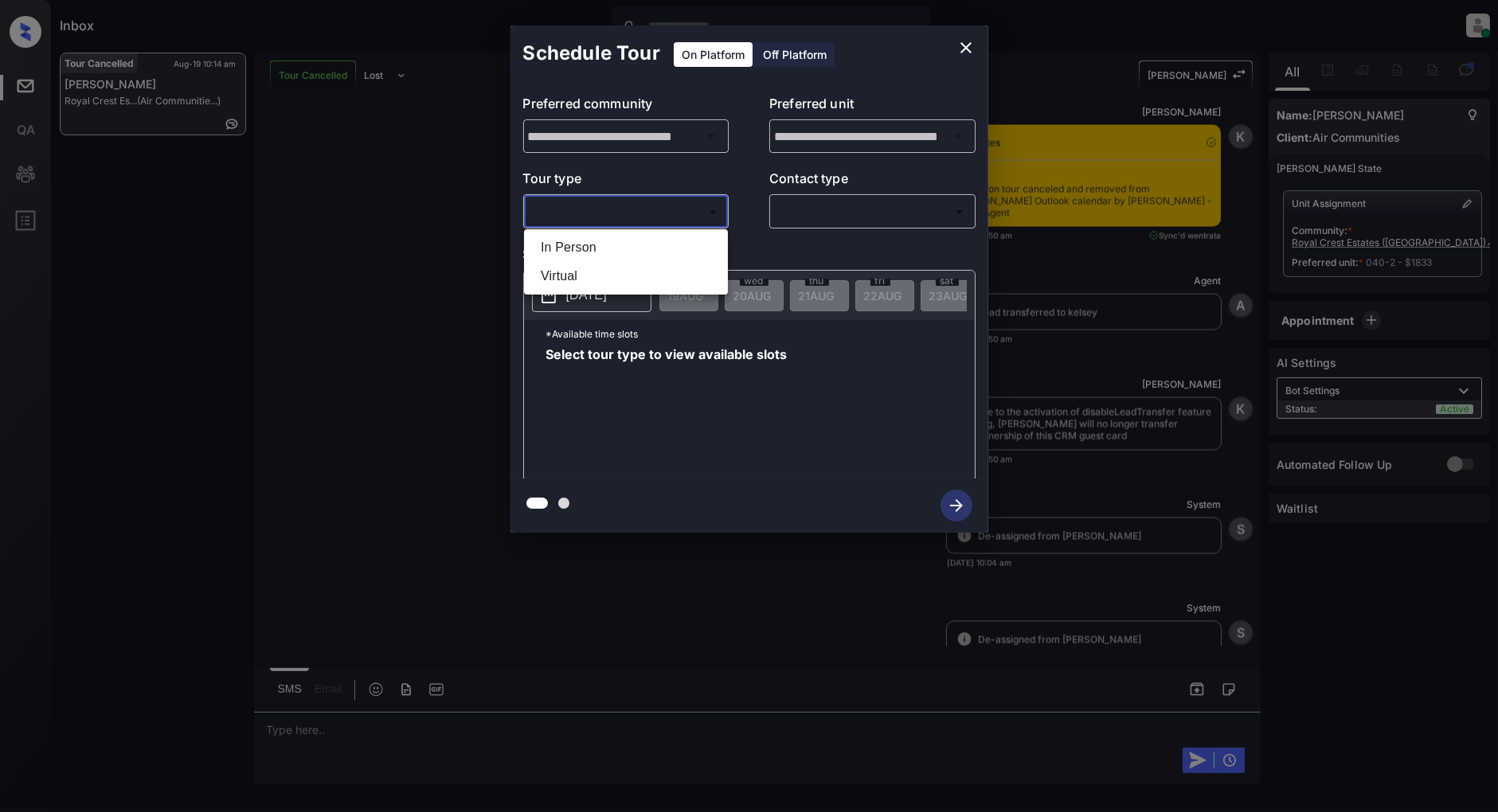
click at [640, 211] on body "Inbox Patrick Deasis Online Set yourself offline Set yourself on break Profile …" at bounding box center [749, 406] width 1498 height 812
click at [595, 255] on li "In Person" at bounding box center [626, 248] width 196 height 28
type input "********"
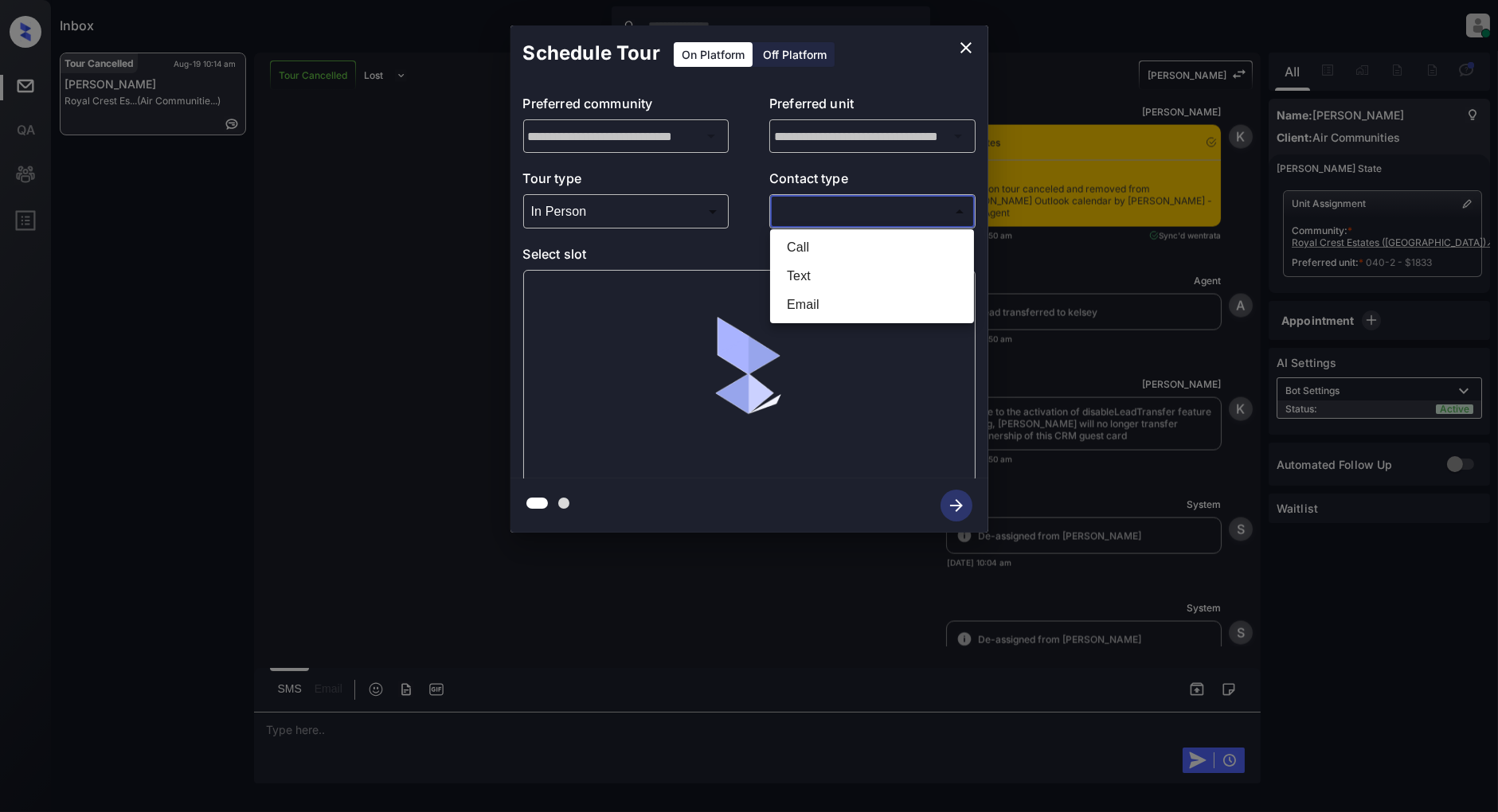
click at [840, 202] on body "Inbox Patrick Deasis Online Set yourself offline Set yourself on break Profile …" at bounding box center [749, 406] width 1498 height 812
click at [815, 274] on li "Text" at bounding box center [872, 276] width 196 height 28
type input "****"
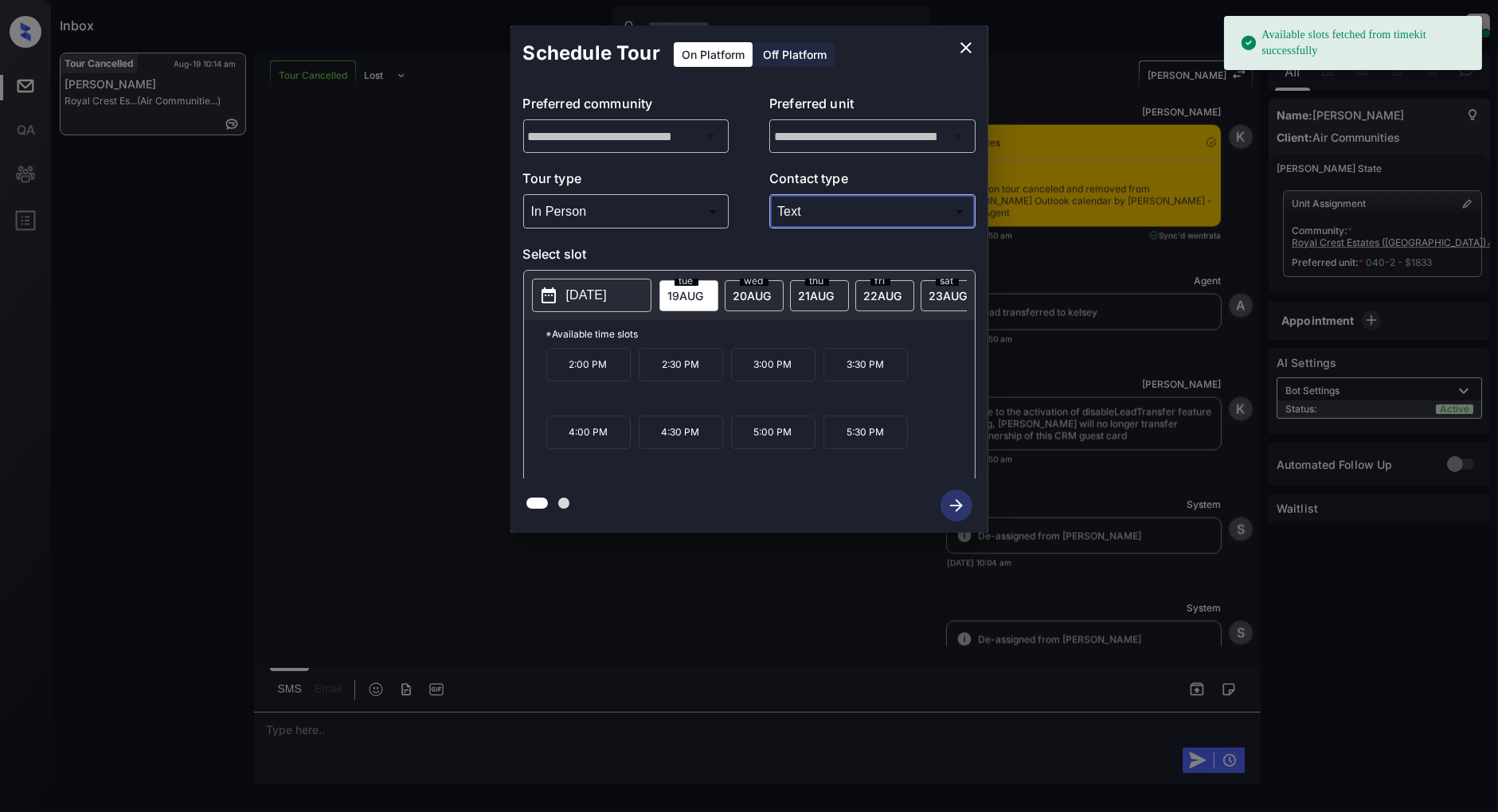
click at [612, 382] on p "2:00 PM" at bounding box center [588, 364] width 85 height 33
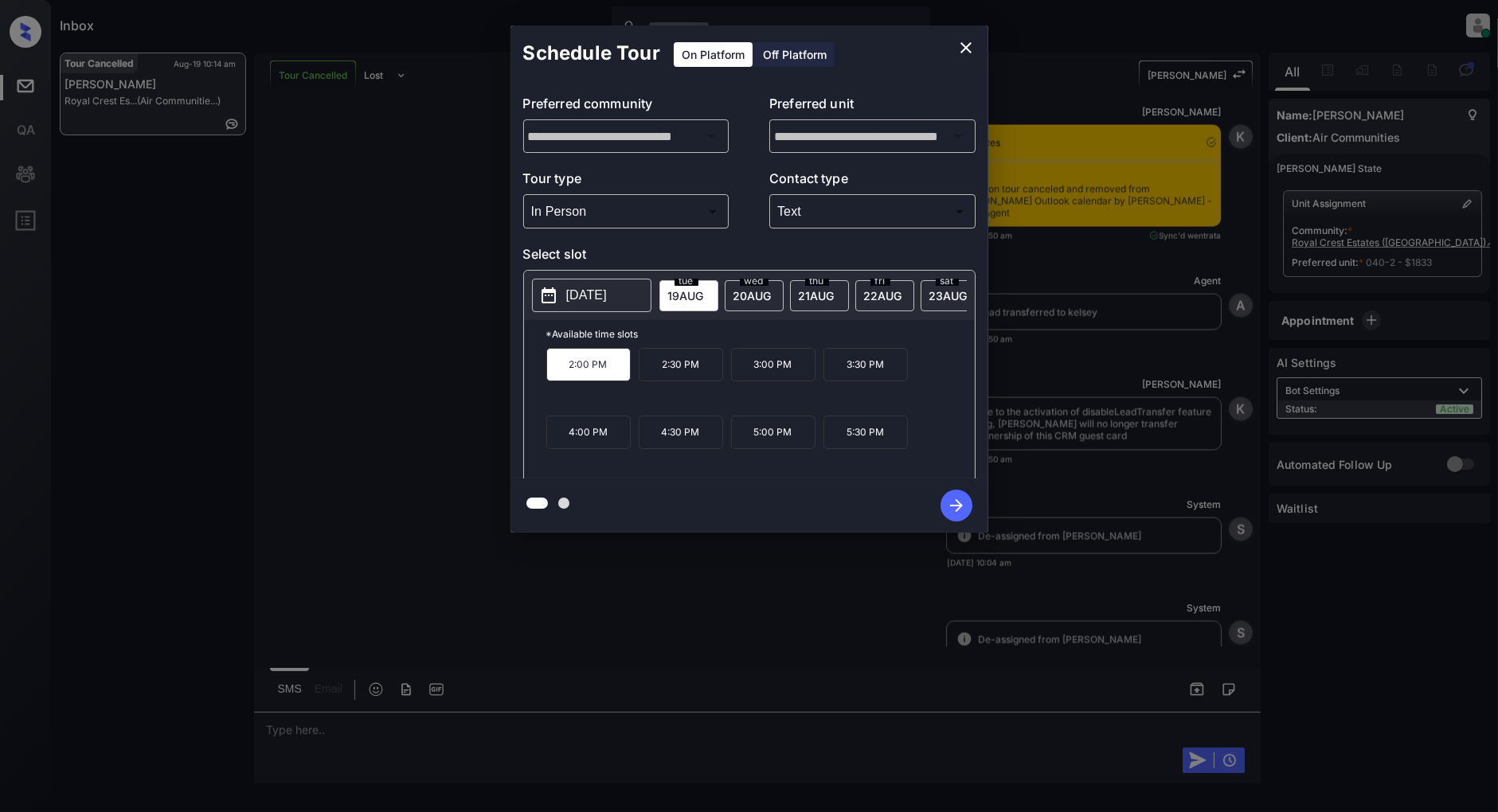
click at [946, 519] on icon "button" at bounding box center [957, 506] width 32 height 32
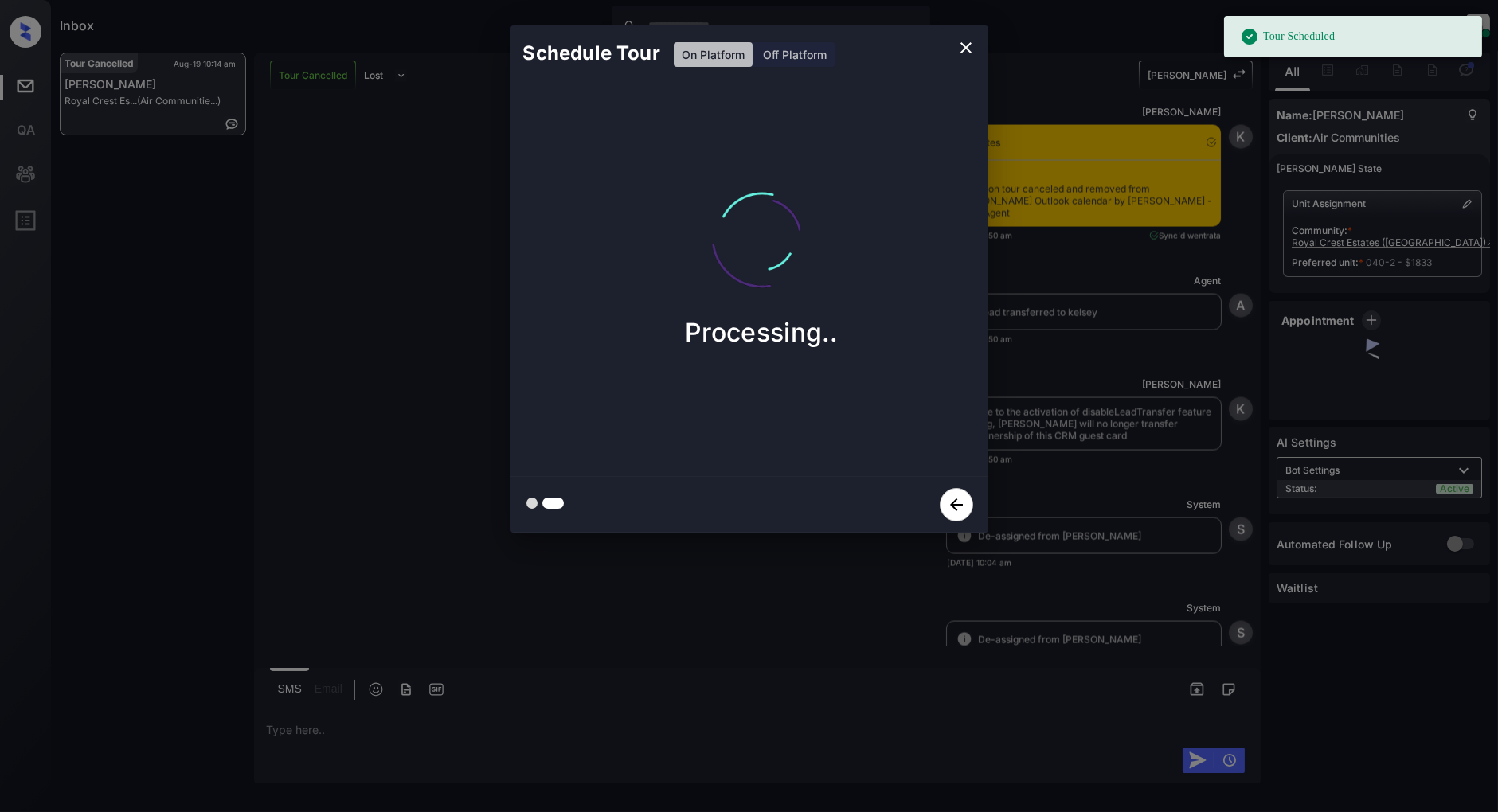
click at [961, 45] on icon "close" at bounding box center [966, 47] width 19 height 19
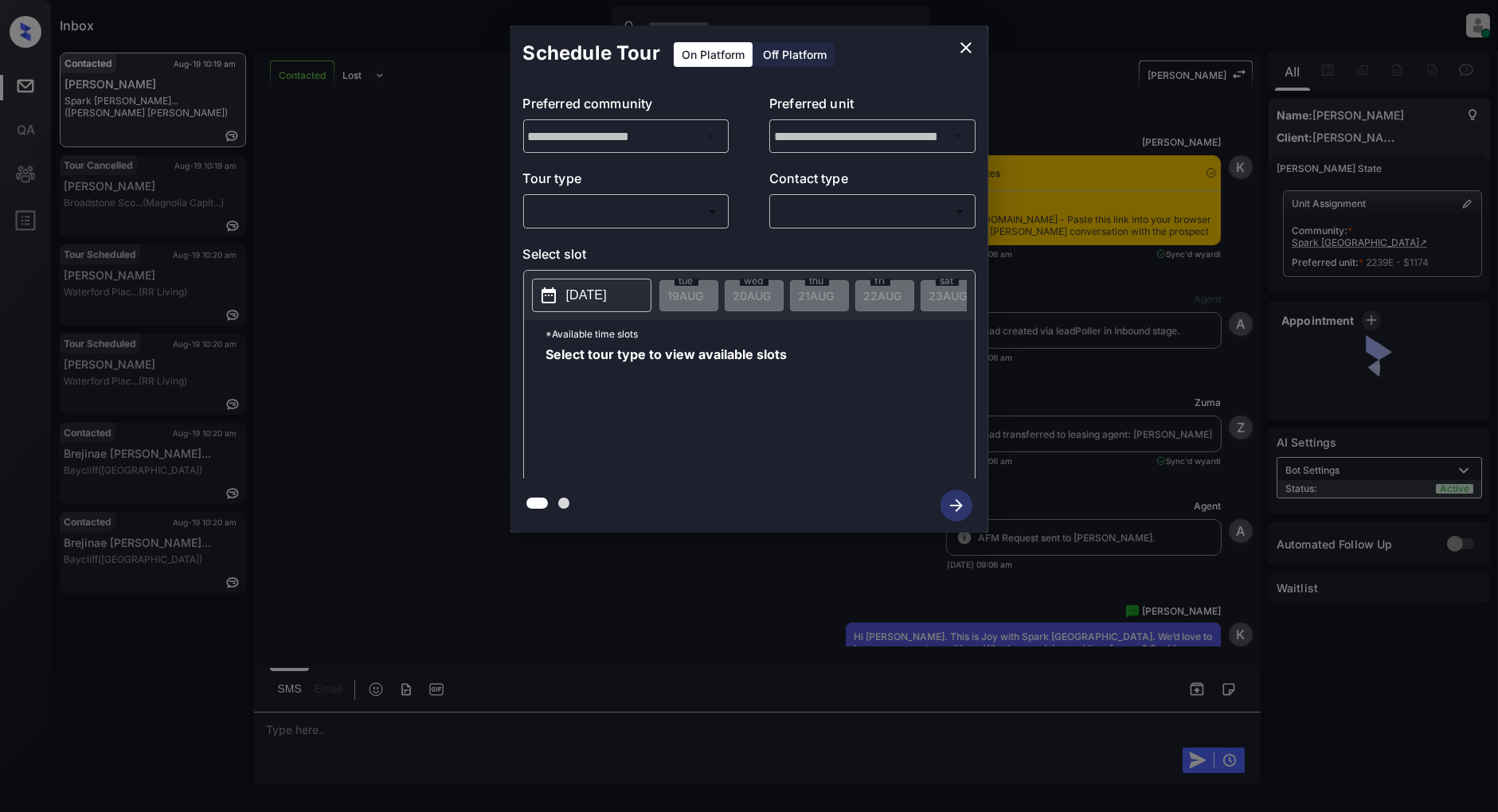
scroll to position [1783, 0]
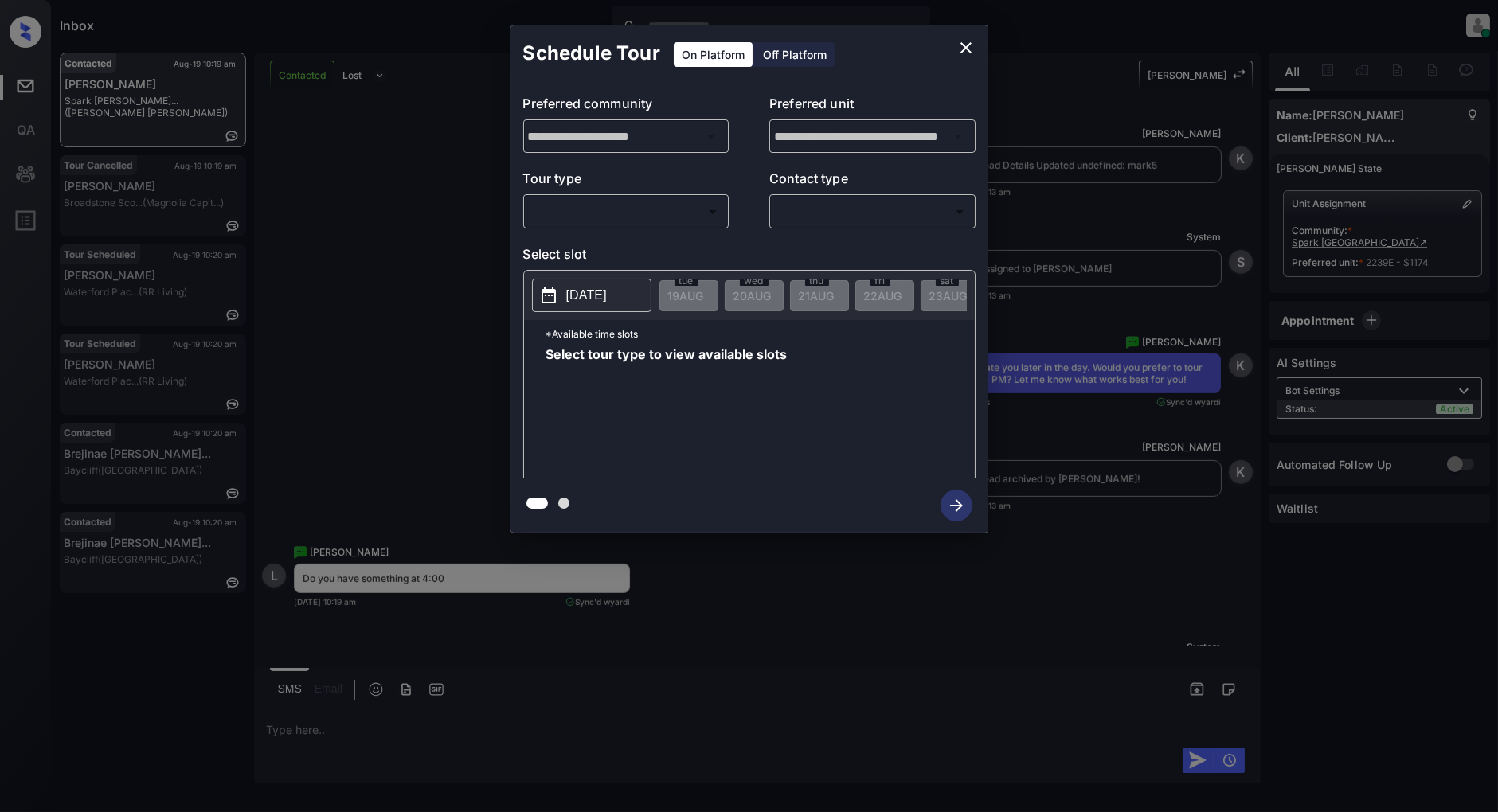
click at [682, 201] on body "Inbox [PERSON_NAME] Online Set yourself offline Set yourself on break Profile S…" at bounding box center [749, 406] width 1498 height 812
click at [607, 244] on li "In Person" at bounding box center [626, 248] width 196 height 28
type input "********"
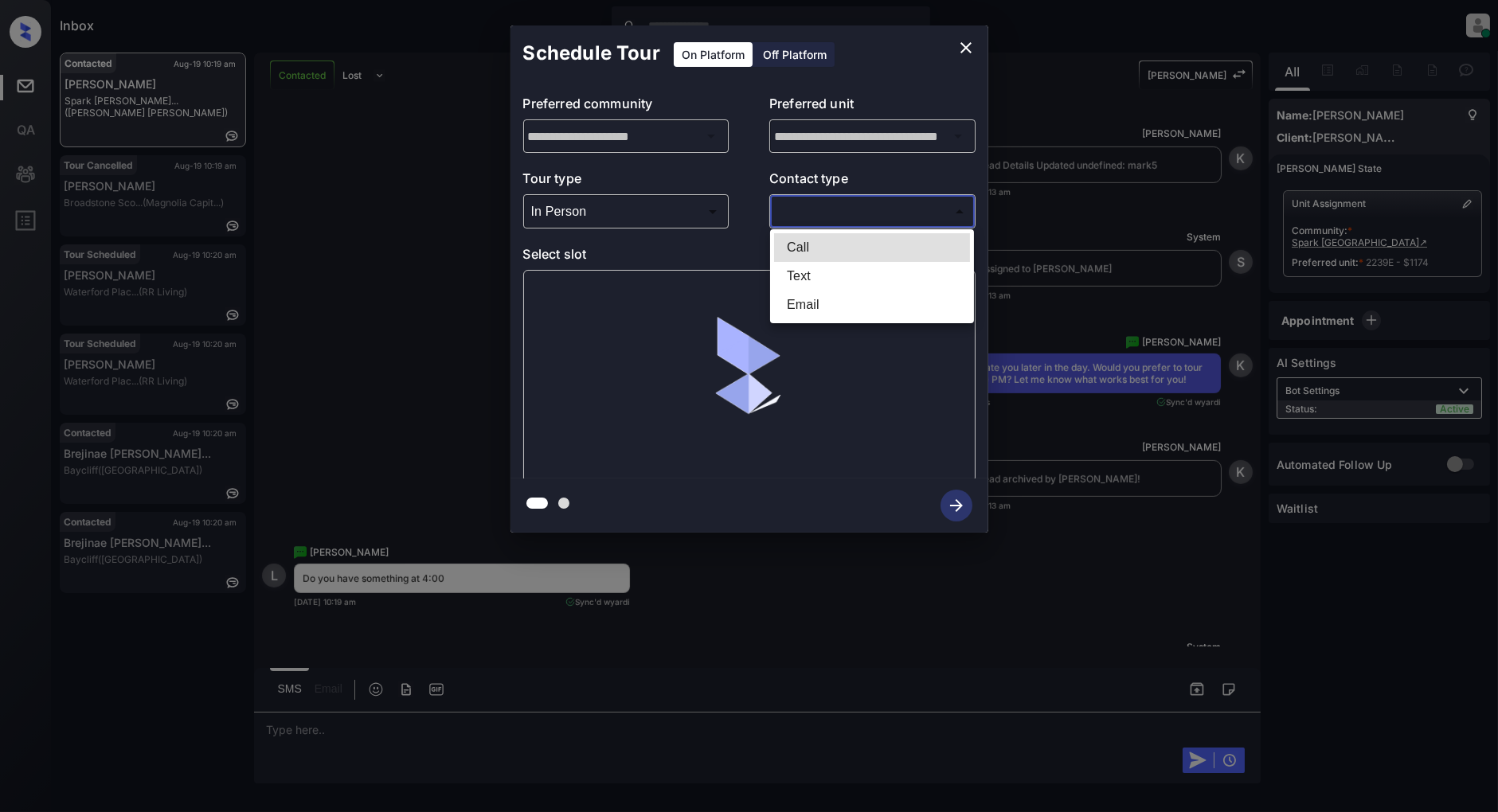
click at [821, 210] on body "Inbox Patrick Deasis Online Set yourself offline Set yourself on break Profile …" at bounding box center [749, 406] width 1498 height 812
click at [822, 281] on li "Text" at bounding box center [872, 276] width 196 height 28
type input "****"
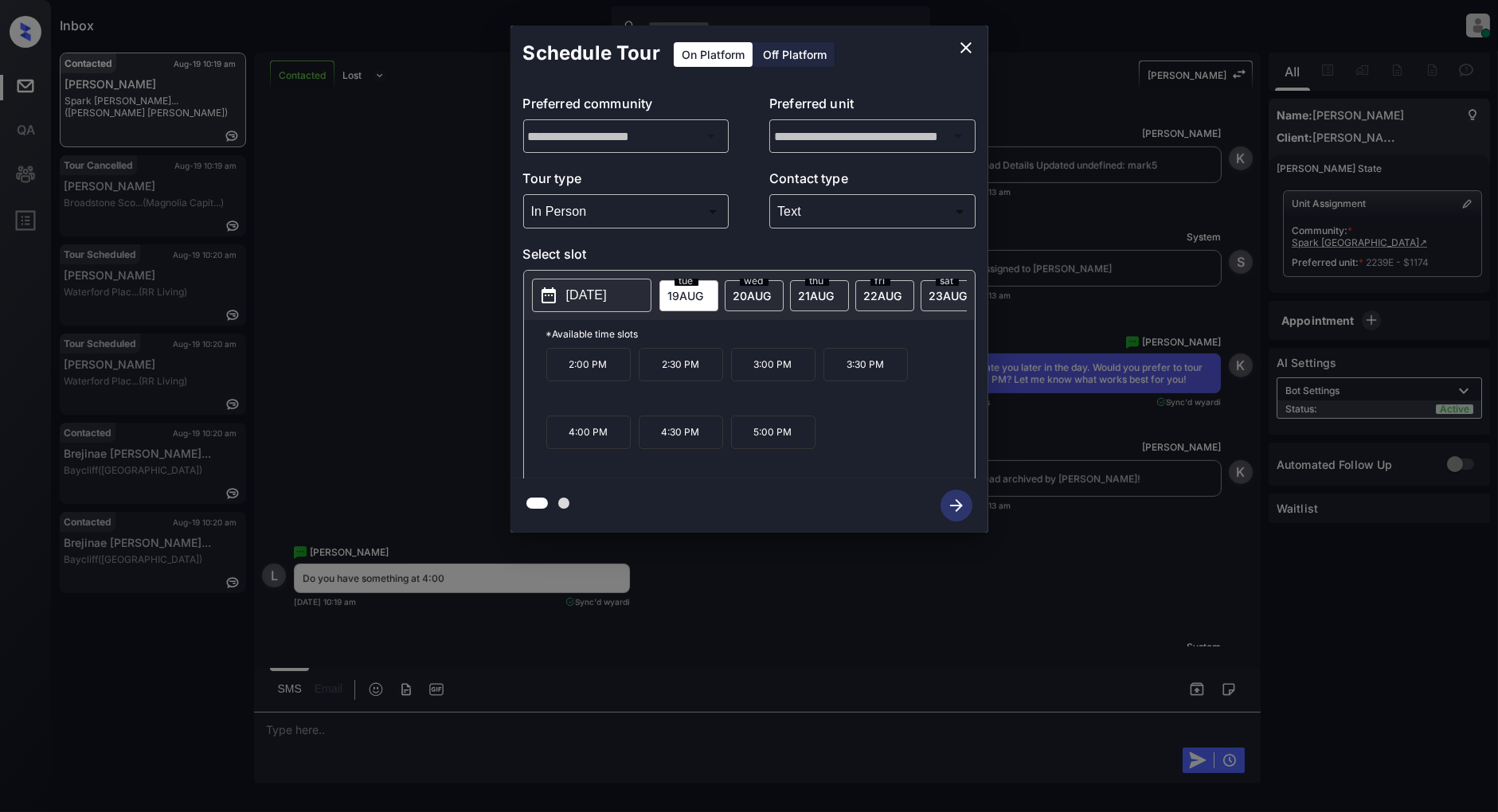
click at [593, 435] on p "4:00 PM" at bounding box center [588, 432] width 85 height 33
click at [961, 504] on icon "button" at bounding box center [957, 506] width 32 height 32
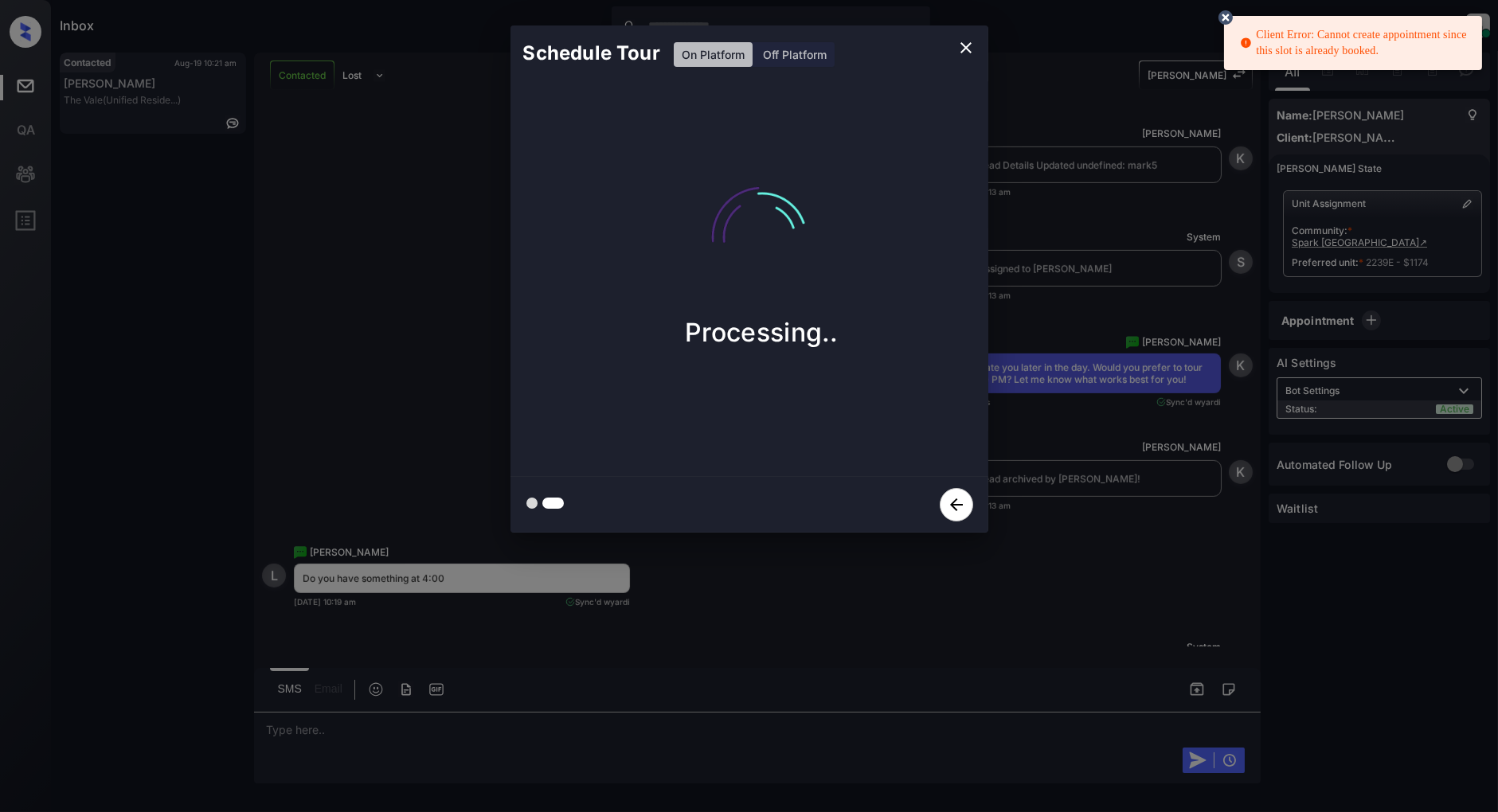
click at [958, 35] on button "close" at bounding box center [966, 48] width 32 height 32
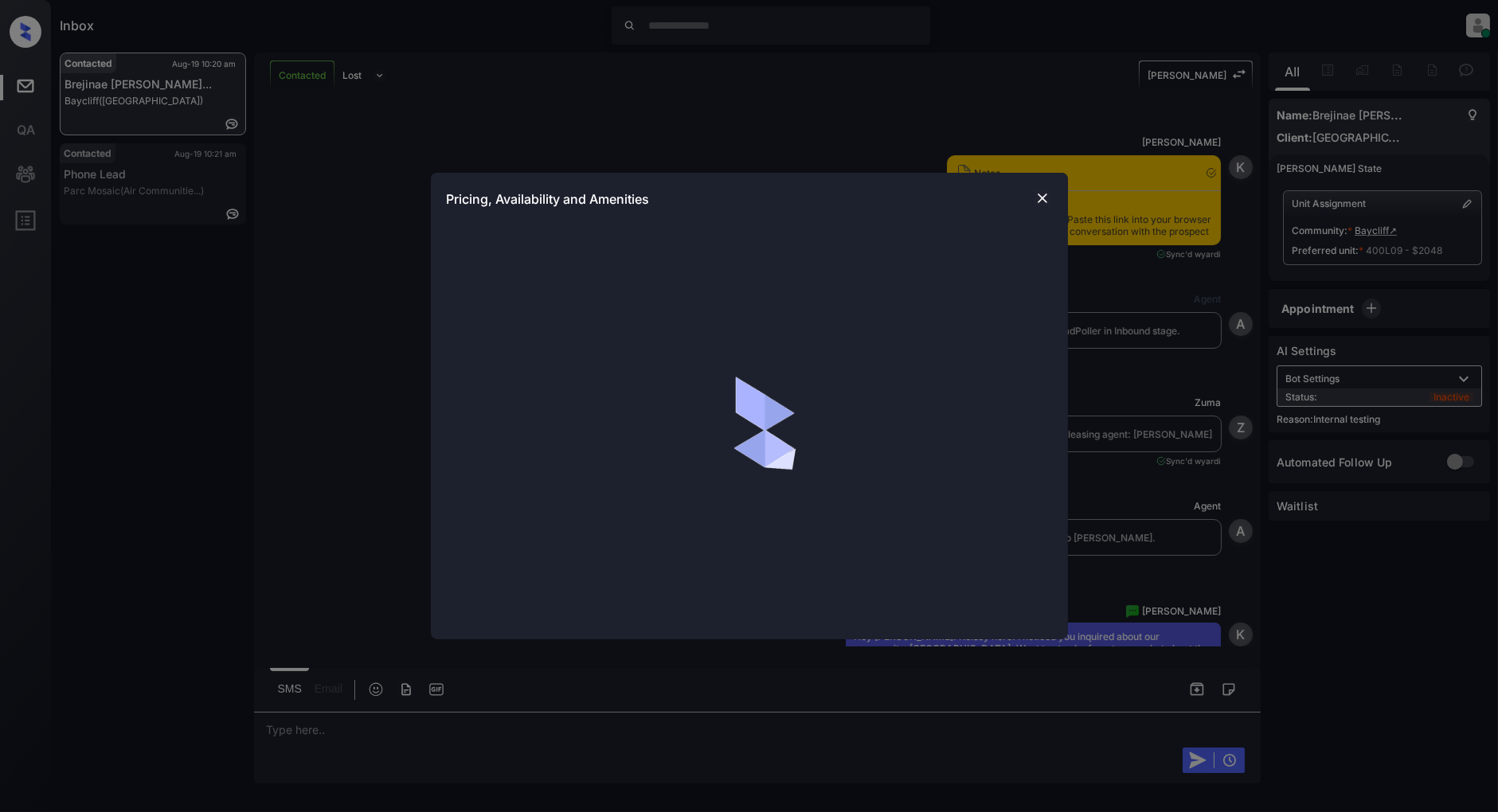
scroll to position [2806, 0]
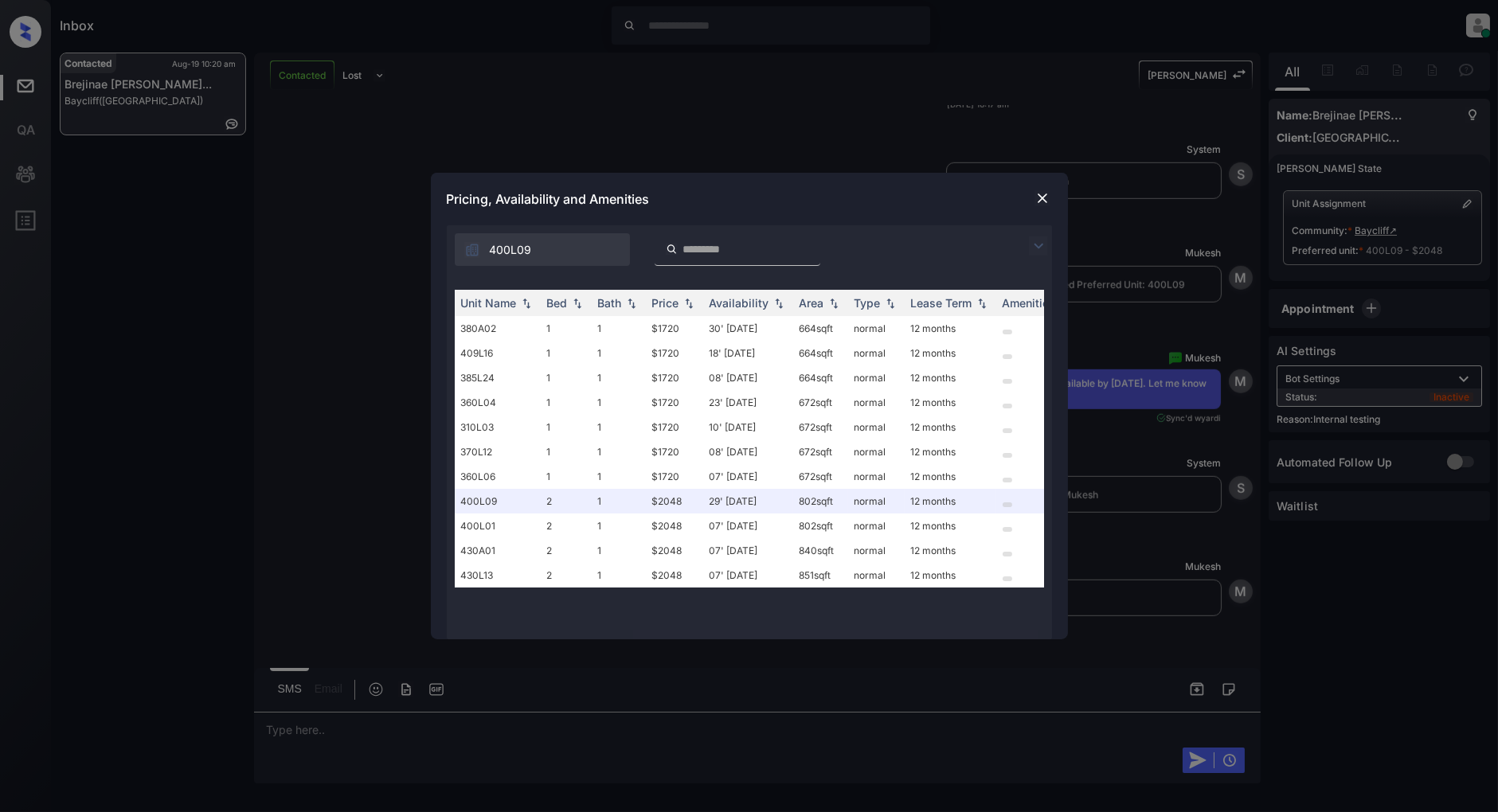
click at [1033, 250] on img at bounding box center [1038, 246] width 19 height 19
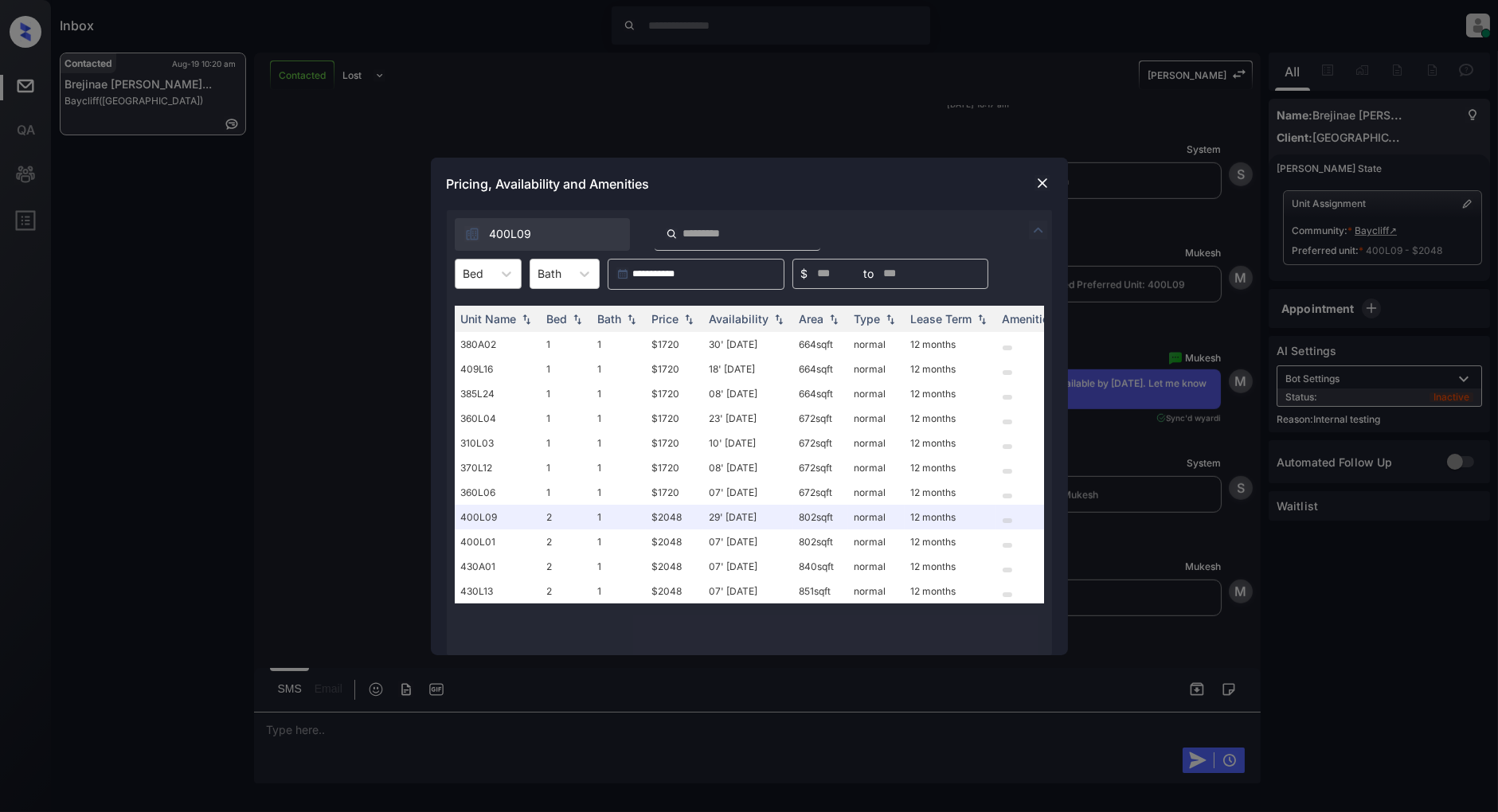
click at [462, 259] on div "Bed" at bounding box center [488, 274] width 66 height 30
click at [486, 345] on div "2" at bounding box center [488, 342] width 66 height 28
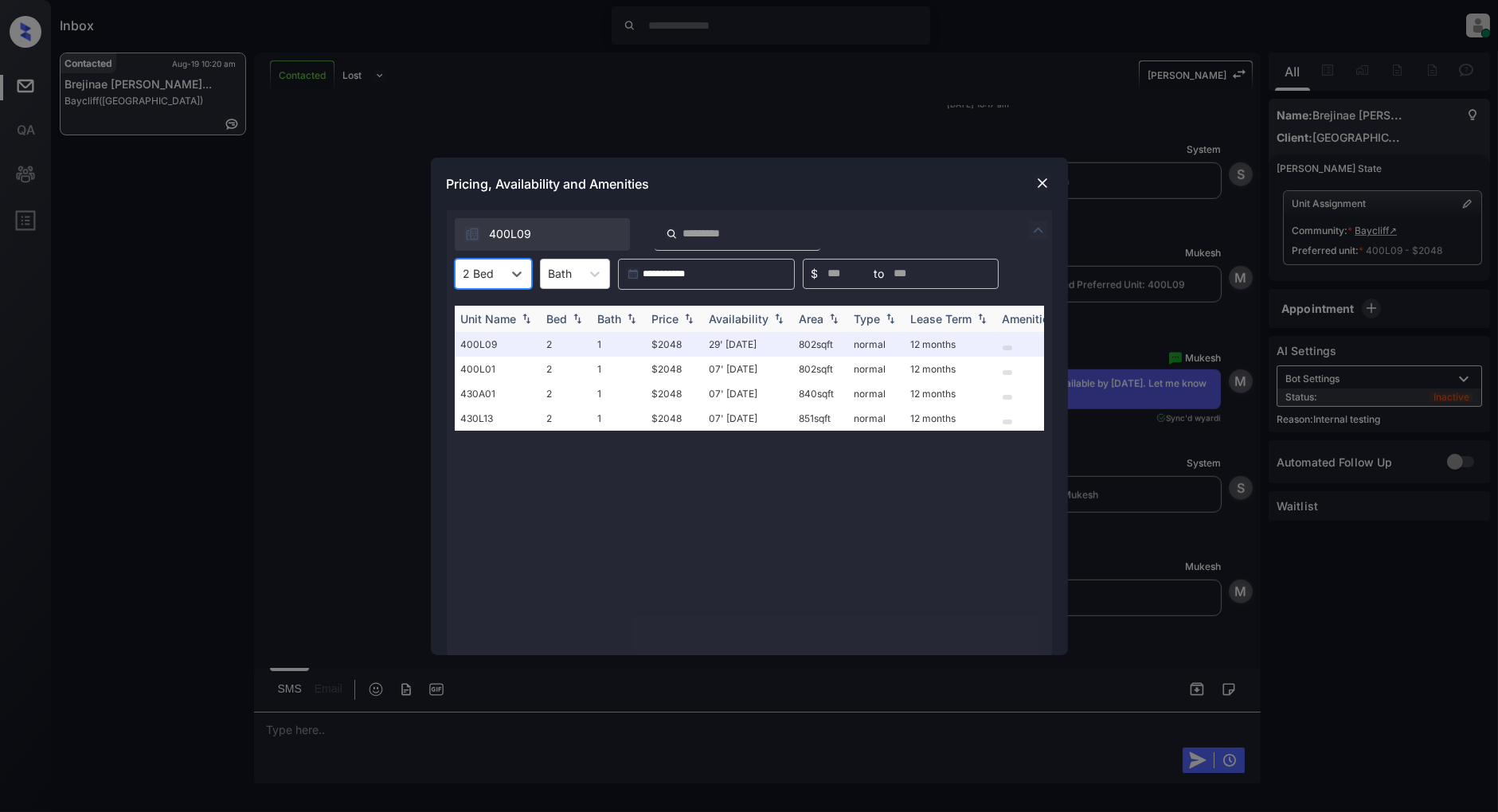
click at [688, 319] on img at bounding box center [689, 319] width 16 height 11
click at [688, 319] on img at bounding box center [689, 319] width 16 height 12
drag, startPoint x: 691, startPoint y: 348, endPoint x: 606, endPoint y: 350, distance: 85.0
click at [606, 350] on tr "400L09 2 1 $2048 29' Aug 25 802 sqft normal 12 months" at bounding box center [871, 345] width 832 height 25
copy tr "$2048"
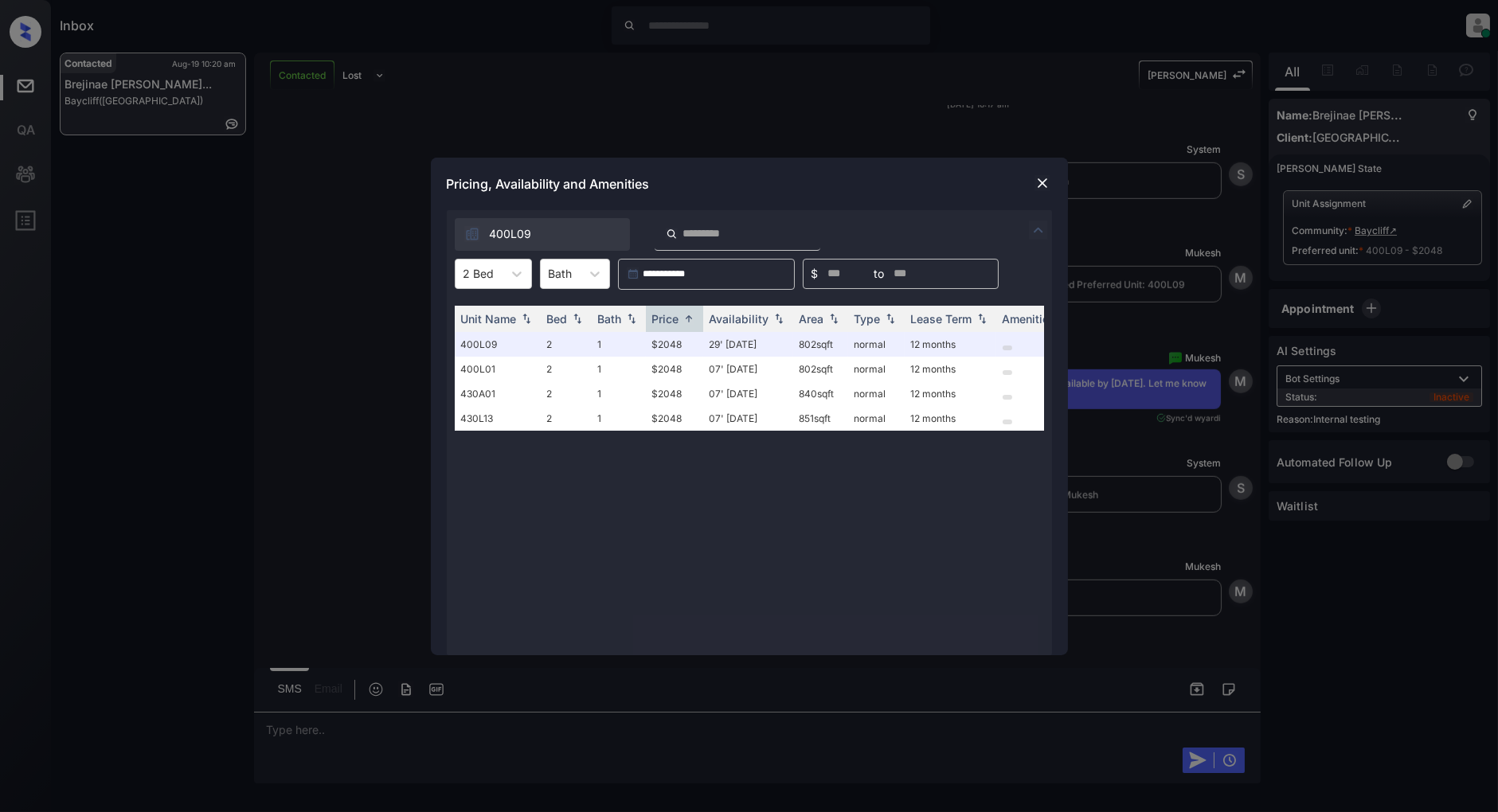
click at [1052, 185] on div at bounding box center [1043, 183] width 19 height 19
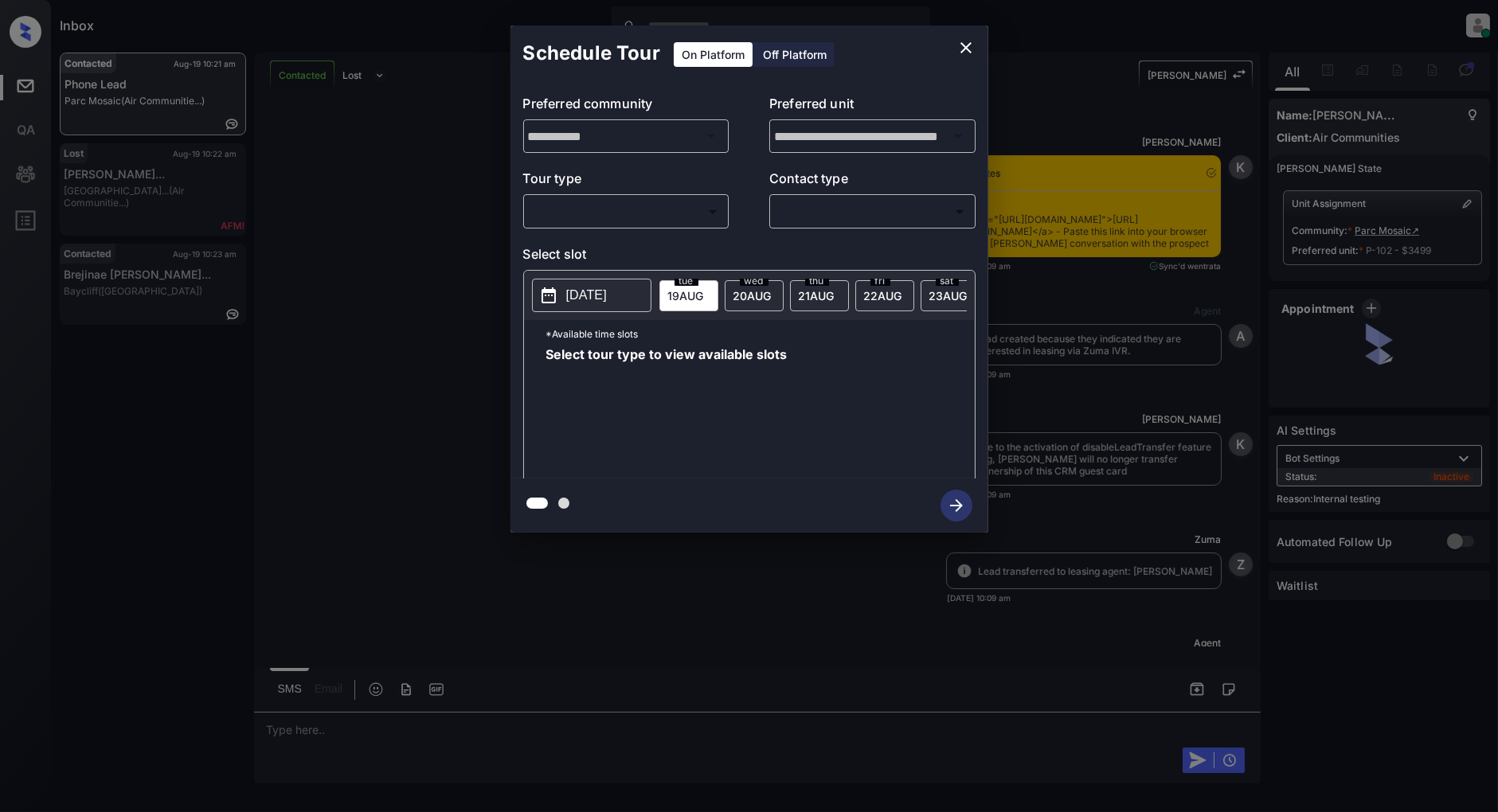
scroll to position [2480, 0]
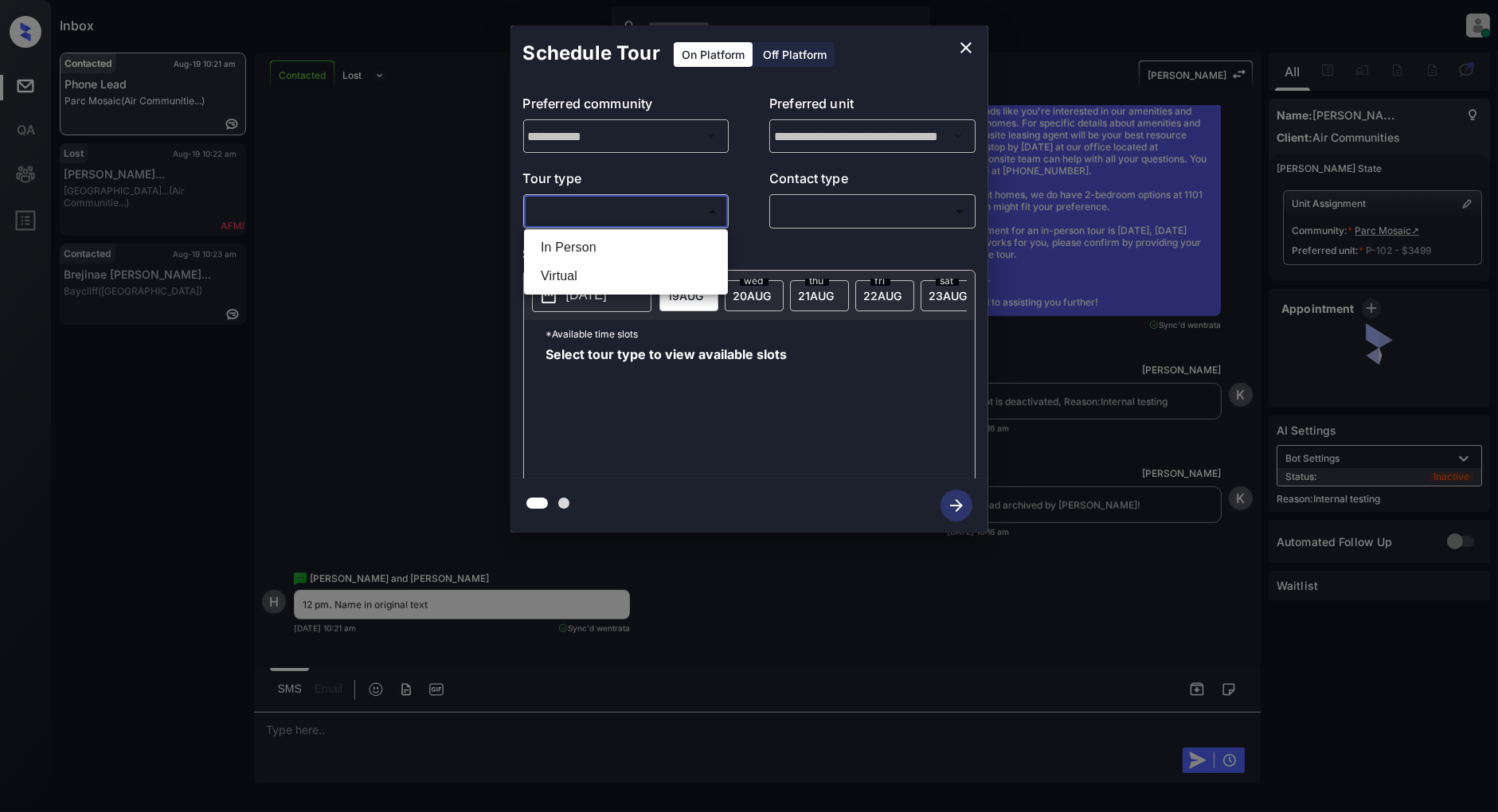
click at [588, 210] on body "Inbox [PERSON_NAME] Online Set yourself offline Set yourself on break Profile S…" at bounding box center [749, 406] width 1498 height 812
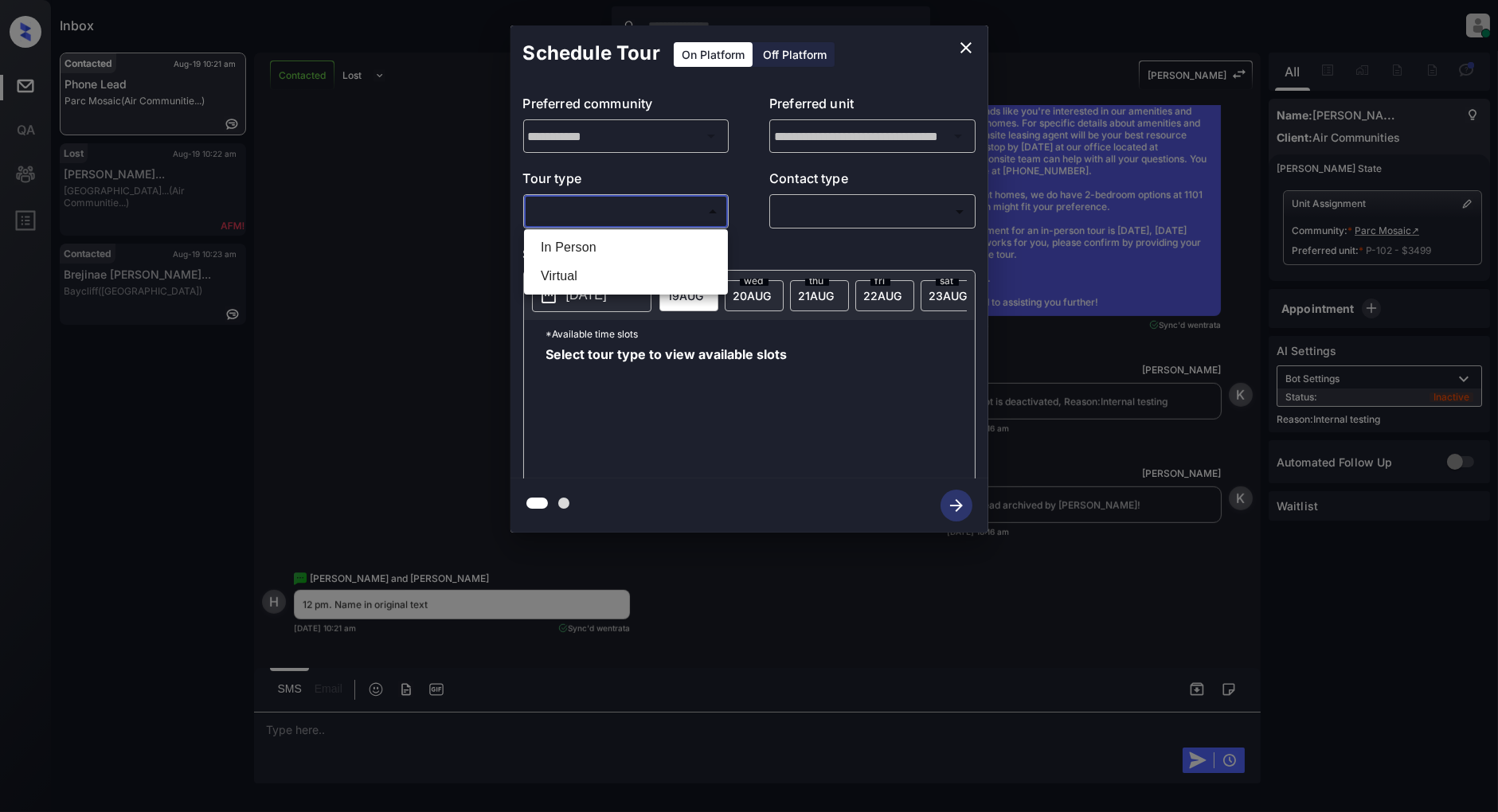
click at [576, 248] on li "In Person" at bounding box center [626, 248] width 196 height 28
type input "********"
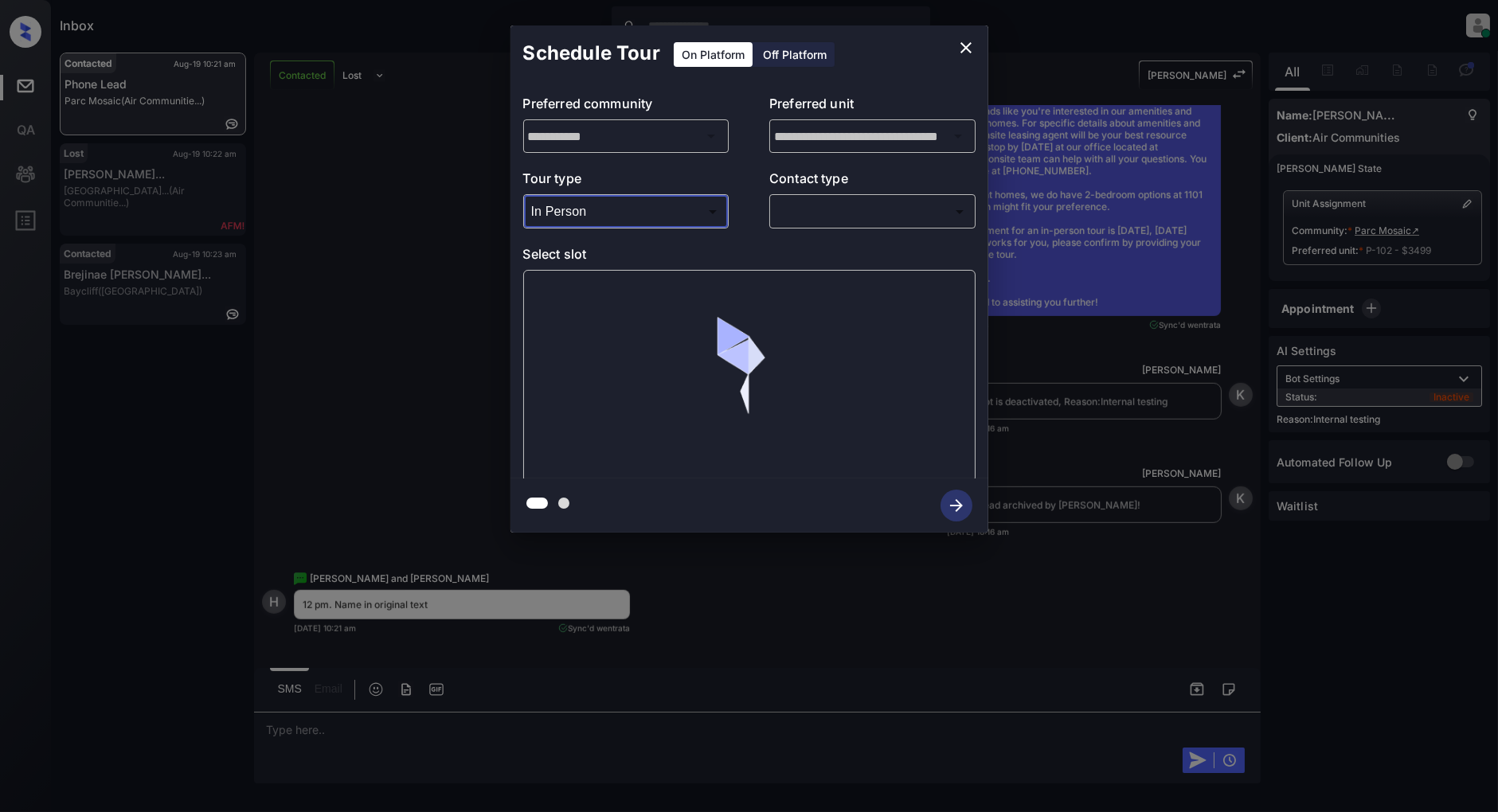
click at [932, 212] on body "Inbox [PERSON_NAME] Online Set yourself offline Set yourself on break Profile S…" at bounding box center [749, 406] width 1498 height 812
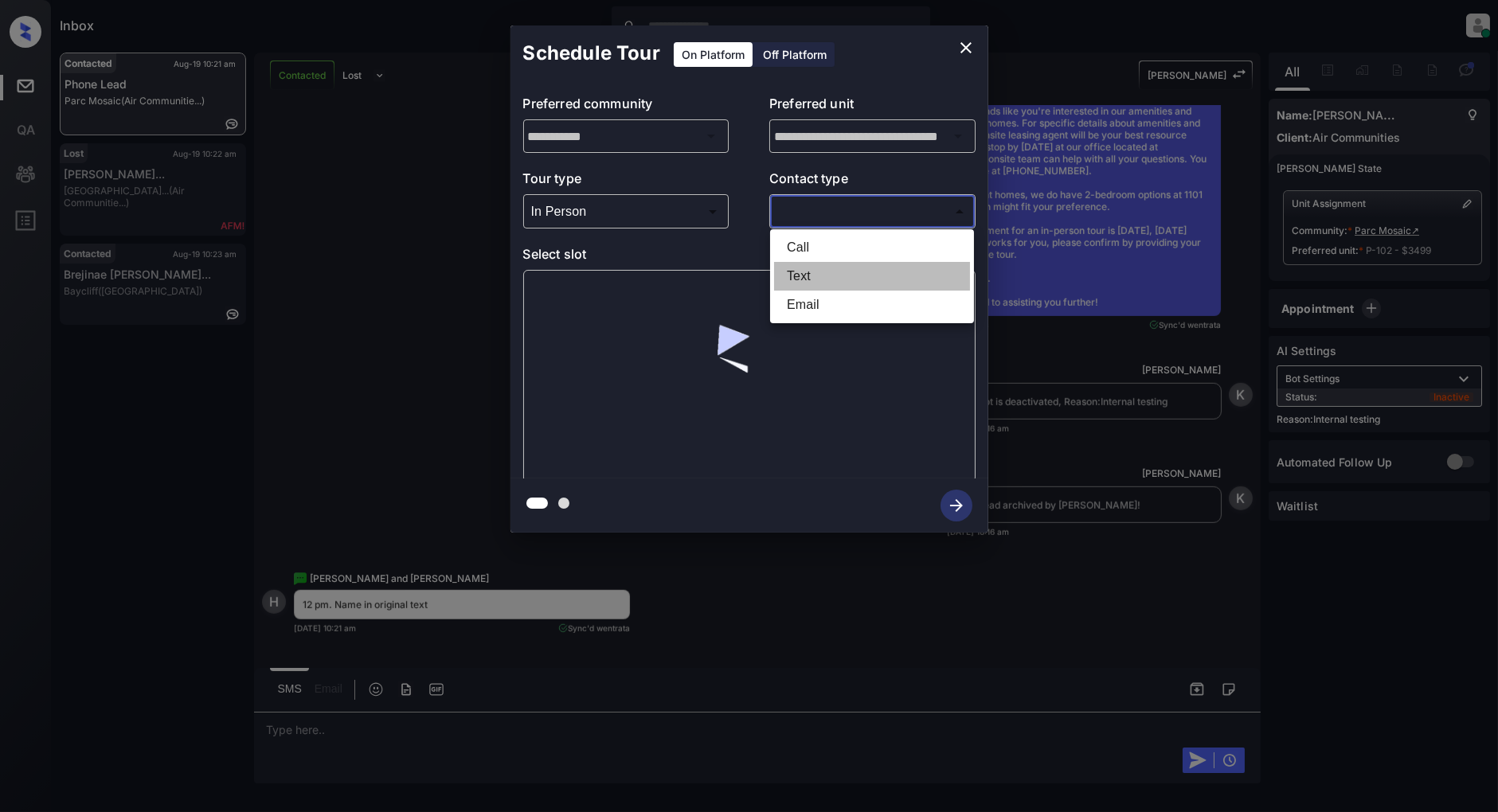
click at [823, 266] on li "Text" at bounding box center [872, 276] width 196 height 28
type input "****"
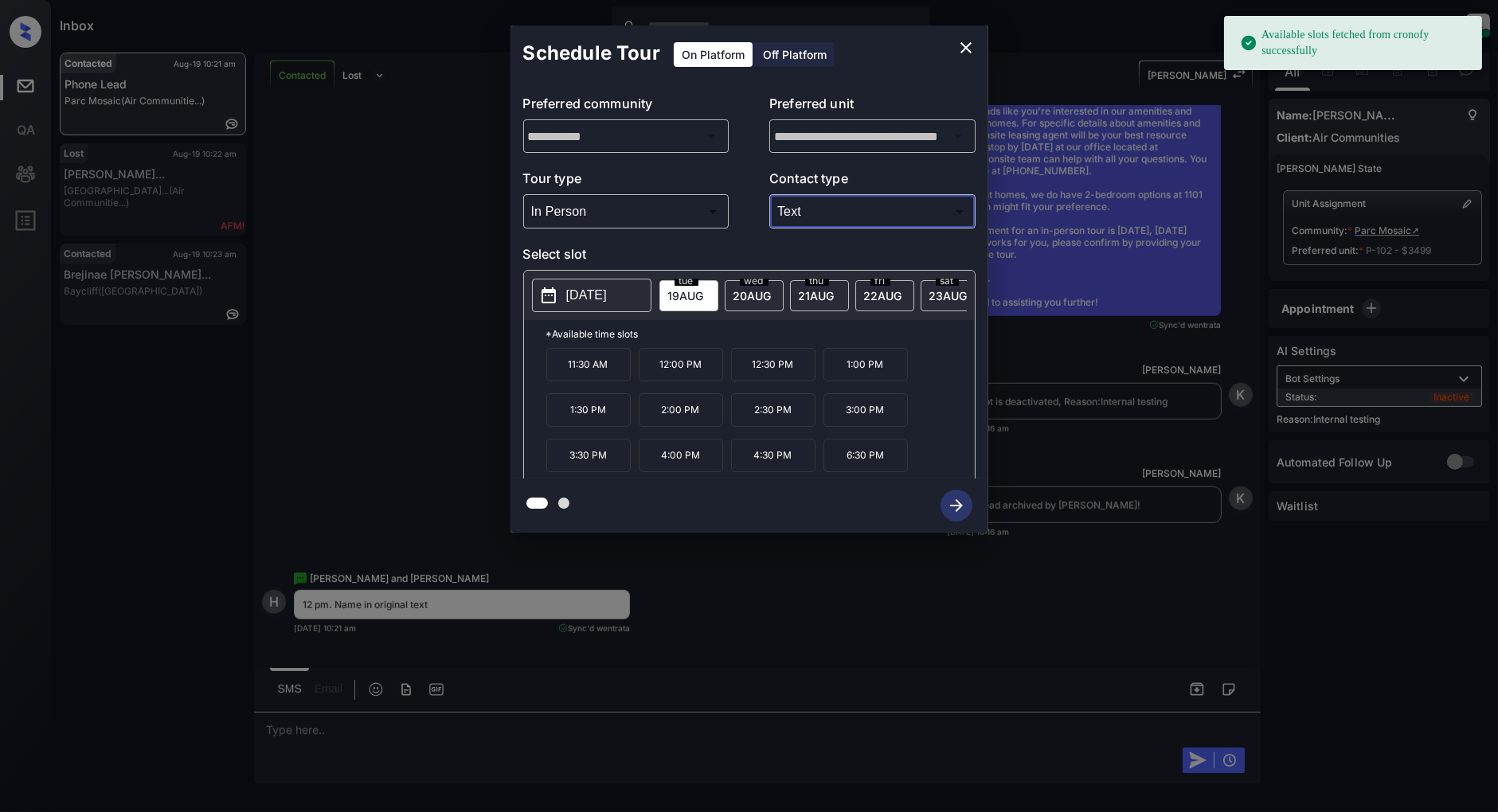
click at [661, 381] on p "12:00 PM" at bounding box center [680, 364] width 85 height 33
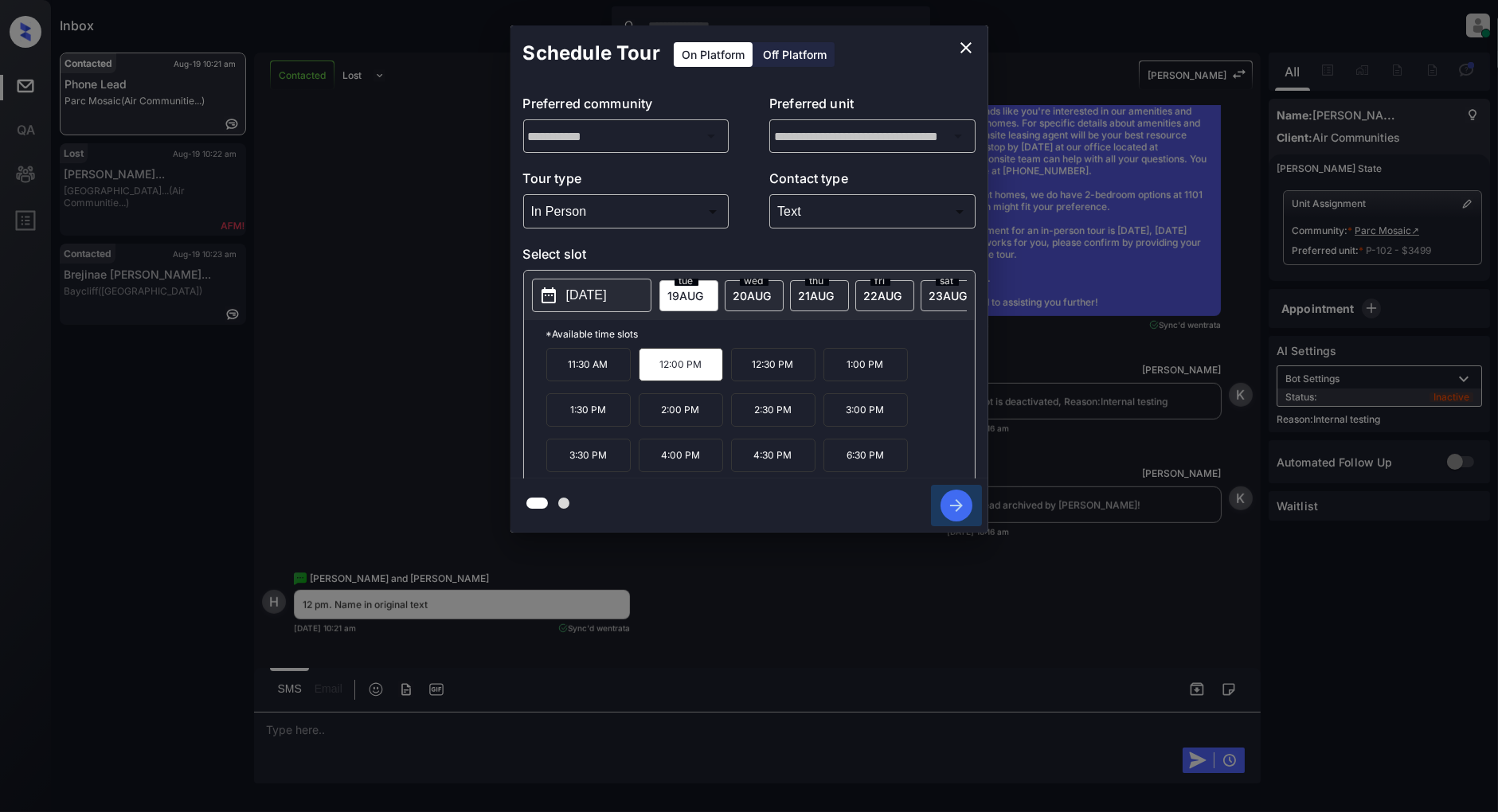
click at [957, 503] on icon "button" at bounding box center [957, 506] width 32 height 32
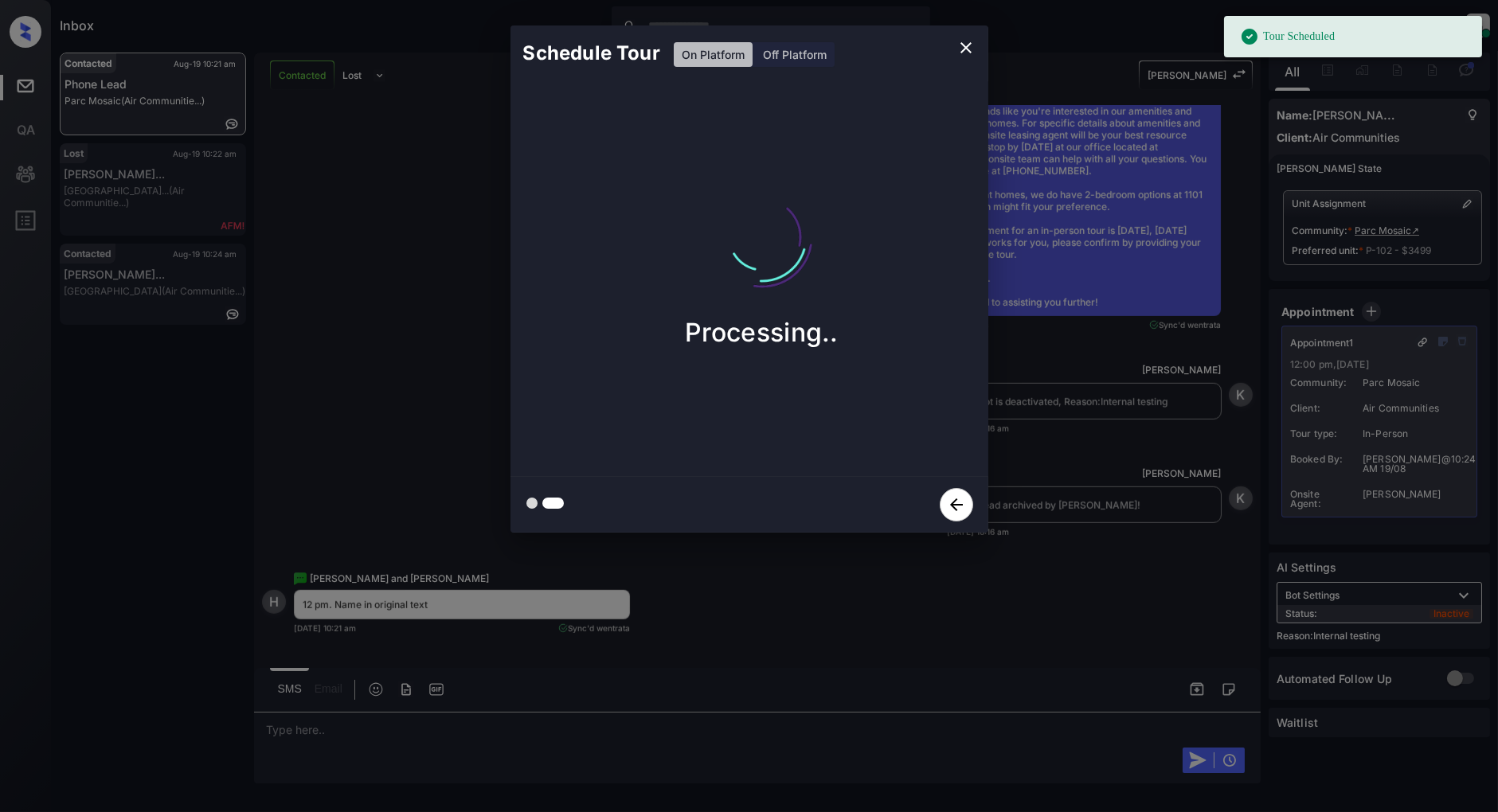
click at [965, 49] on icon "close" at bounding box center [966, 47] width 19 height 19
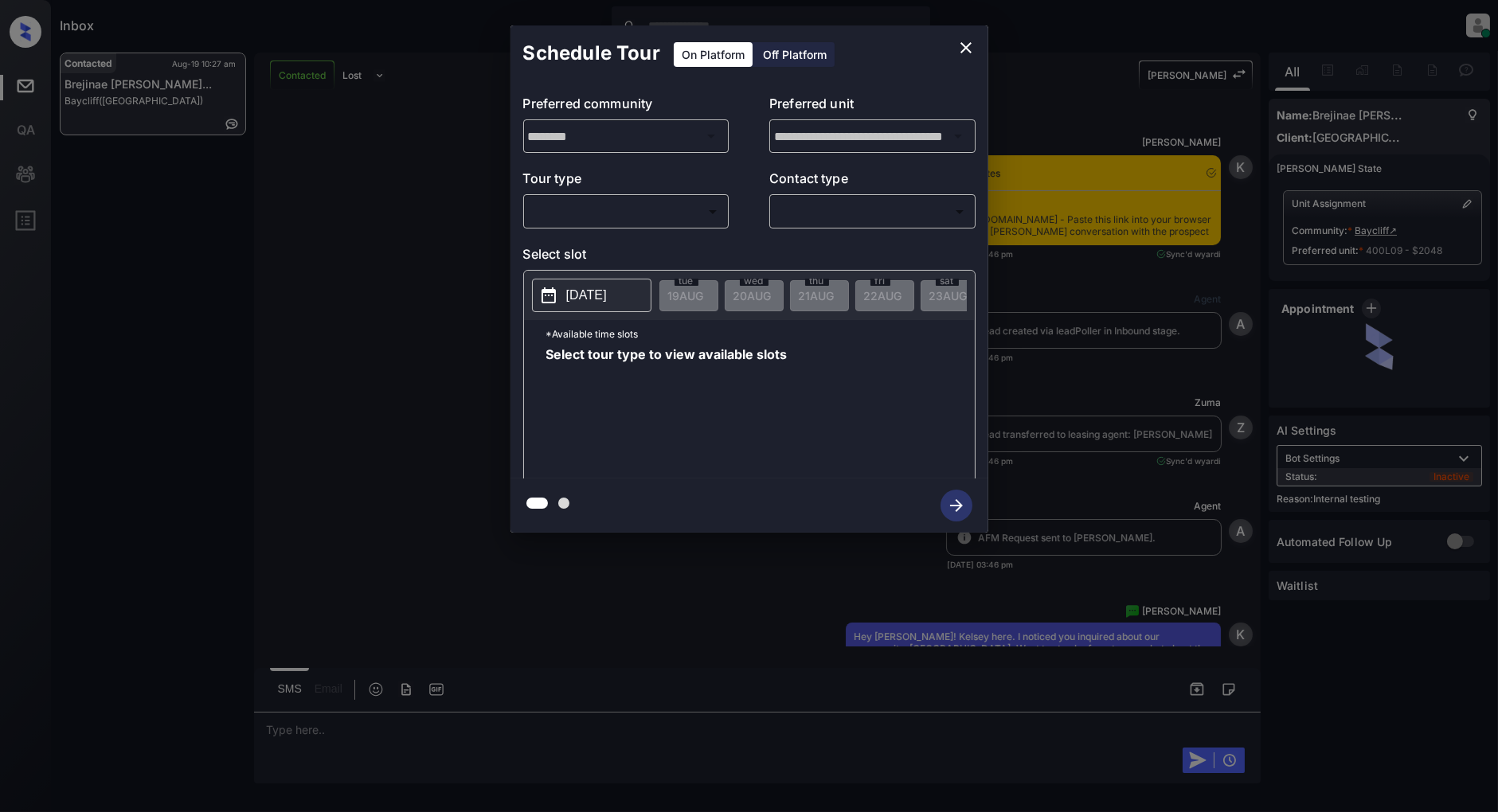
scroll to position [4877, 0]
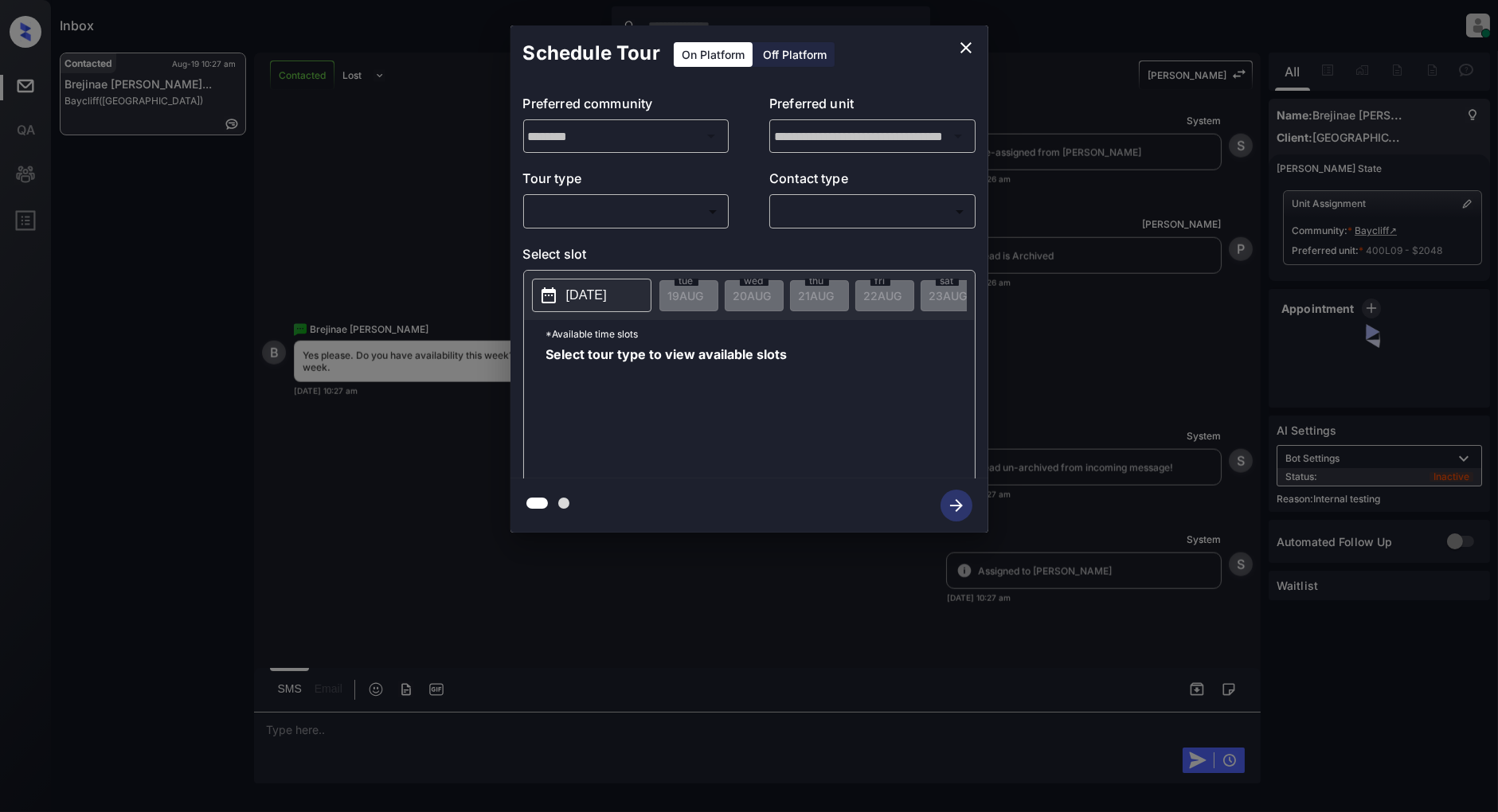
click at [614, 218] on body "Inbox [PERSON_NAME] Online Set yourself offline Set yourself on break Profile S…" at bounding box center [749, 406] width 1498 height 812
click at [609, 249] on li "In Person" at bounding box center [626, 248] width 196 height 28
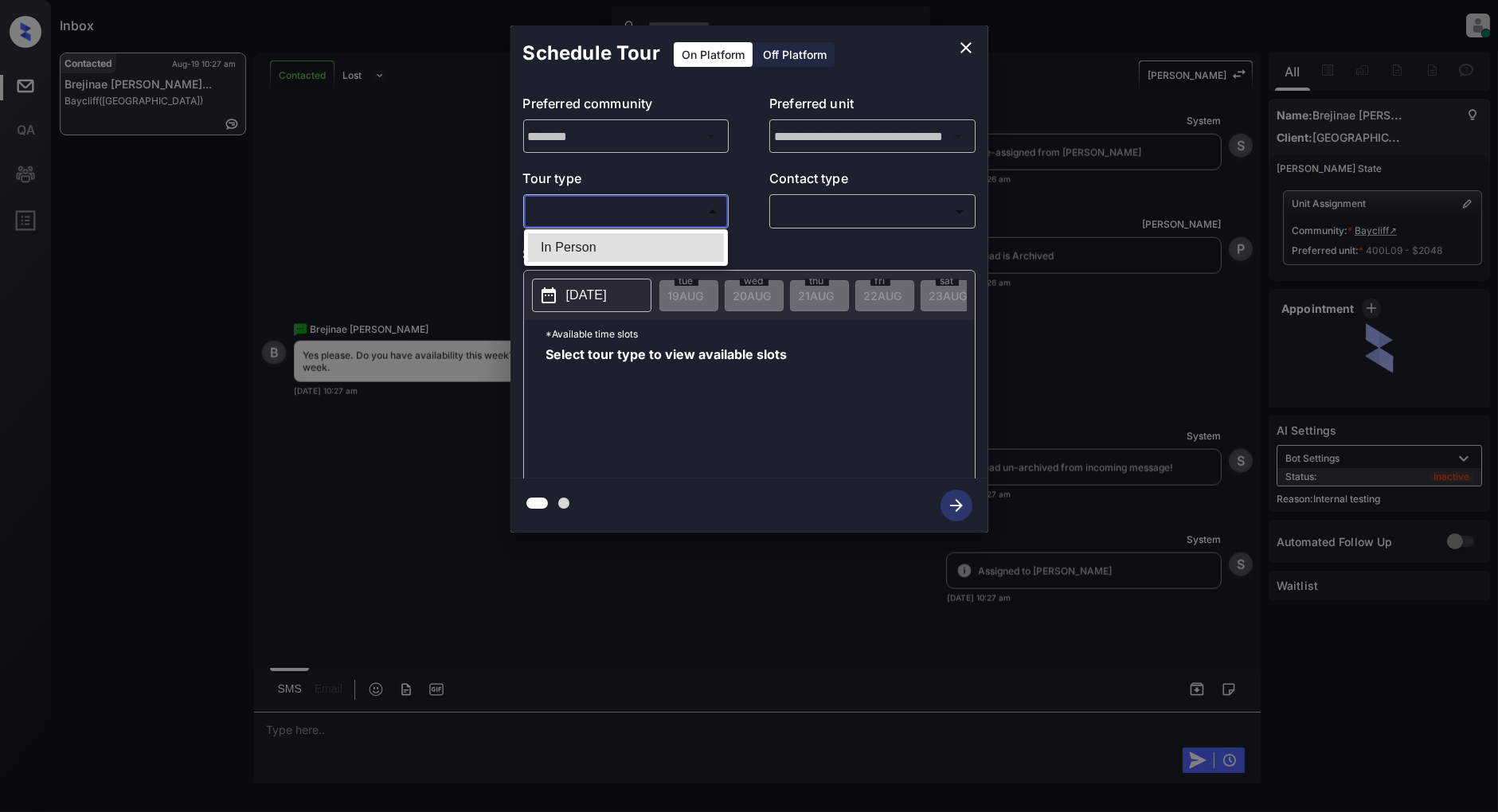
type input "********"
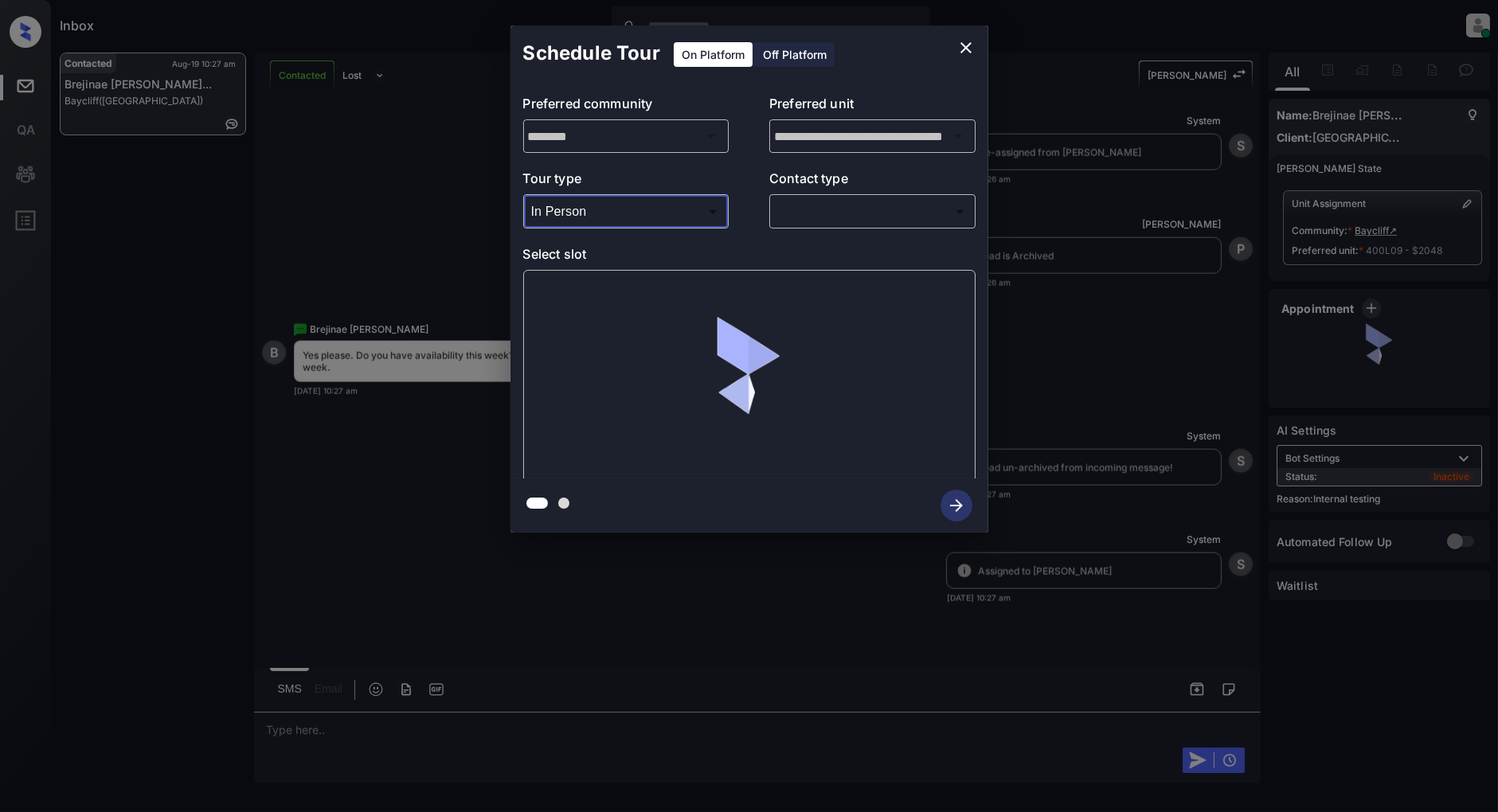
click at [895, 224] on body "Inbox Patrick Deasis Online Set yourself offline Set yourself on break Profile …" at bounding box center [749, 406] width 1498 height 812
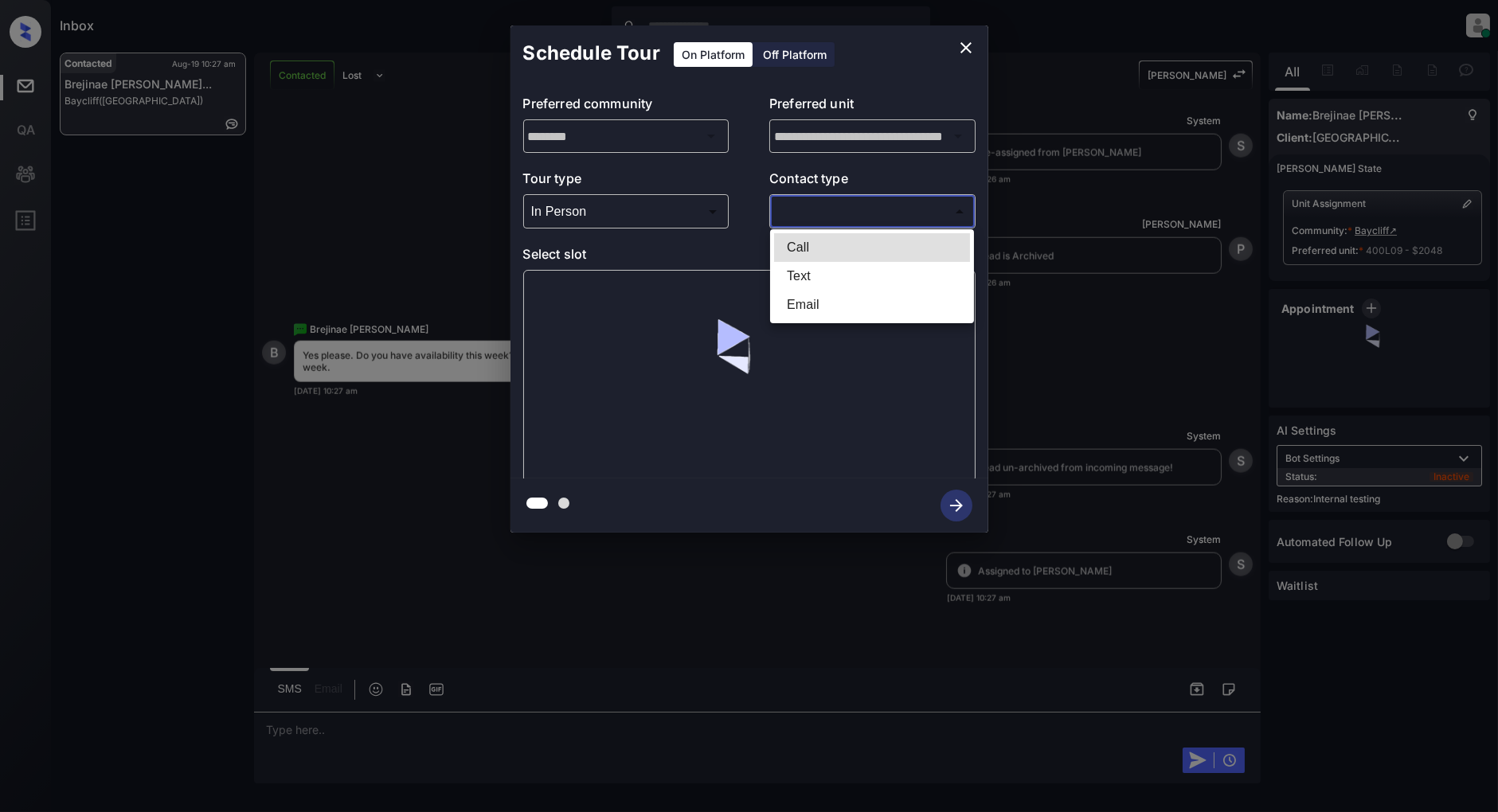
click at [826, 276] on li "Text" at bounding box center [872, 276] width 196 height 28
type input "****"
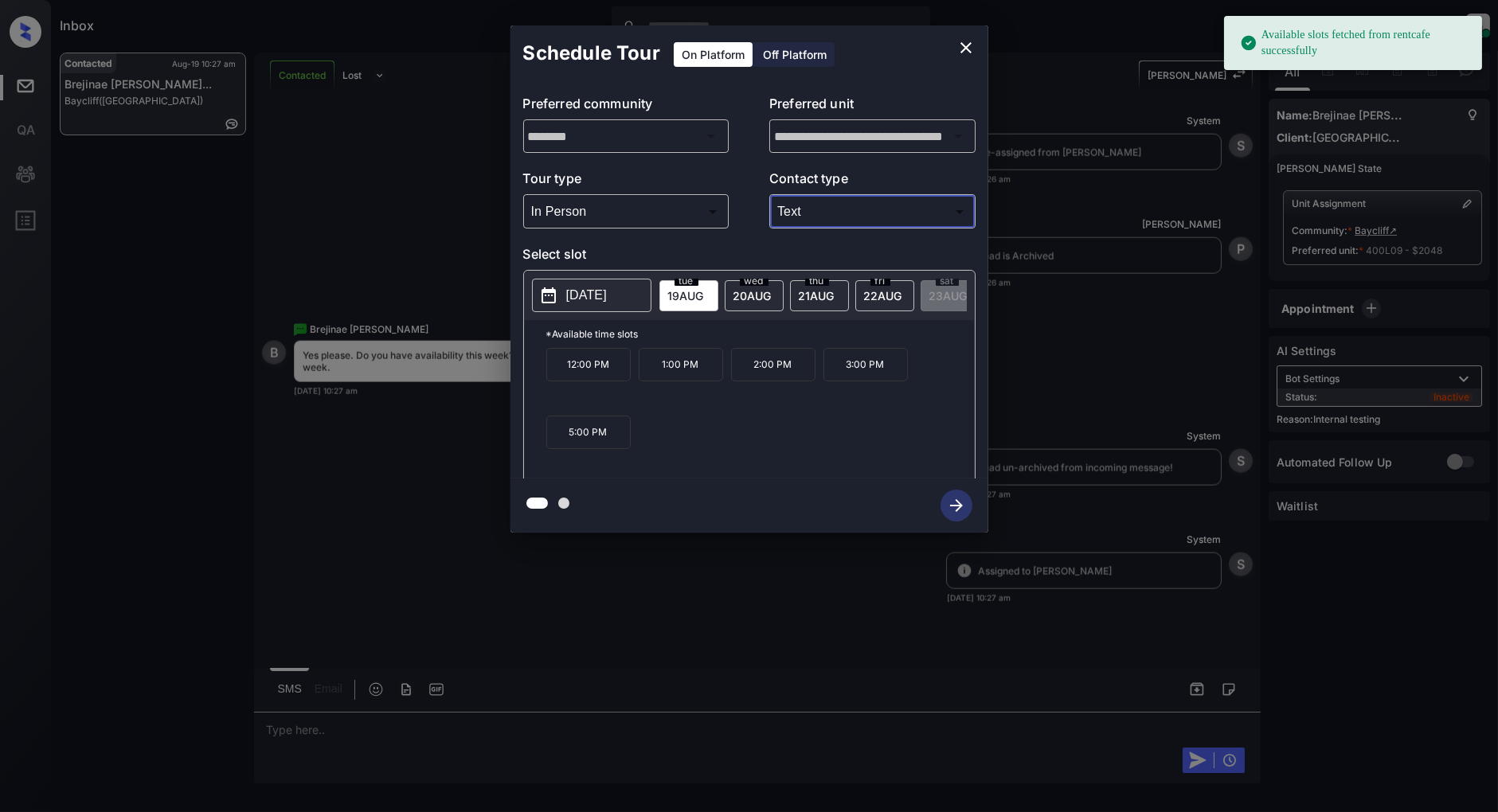
click at [598, 289] on p "[DATE]" at bounding box center [586, 295] width 41 height 19
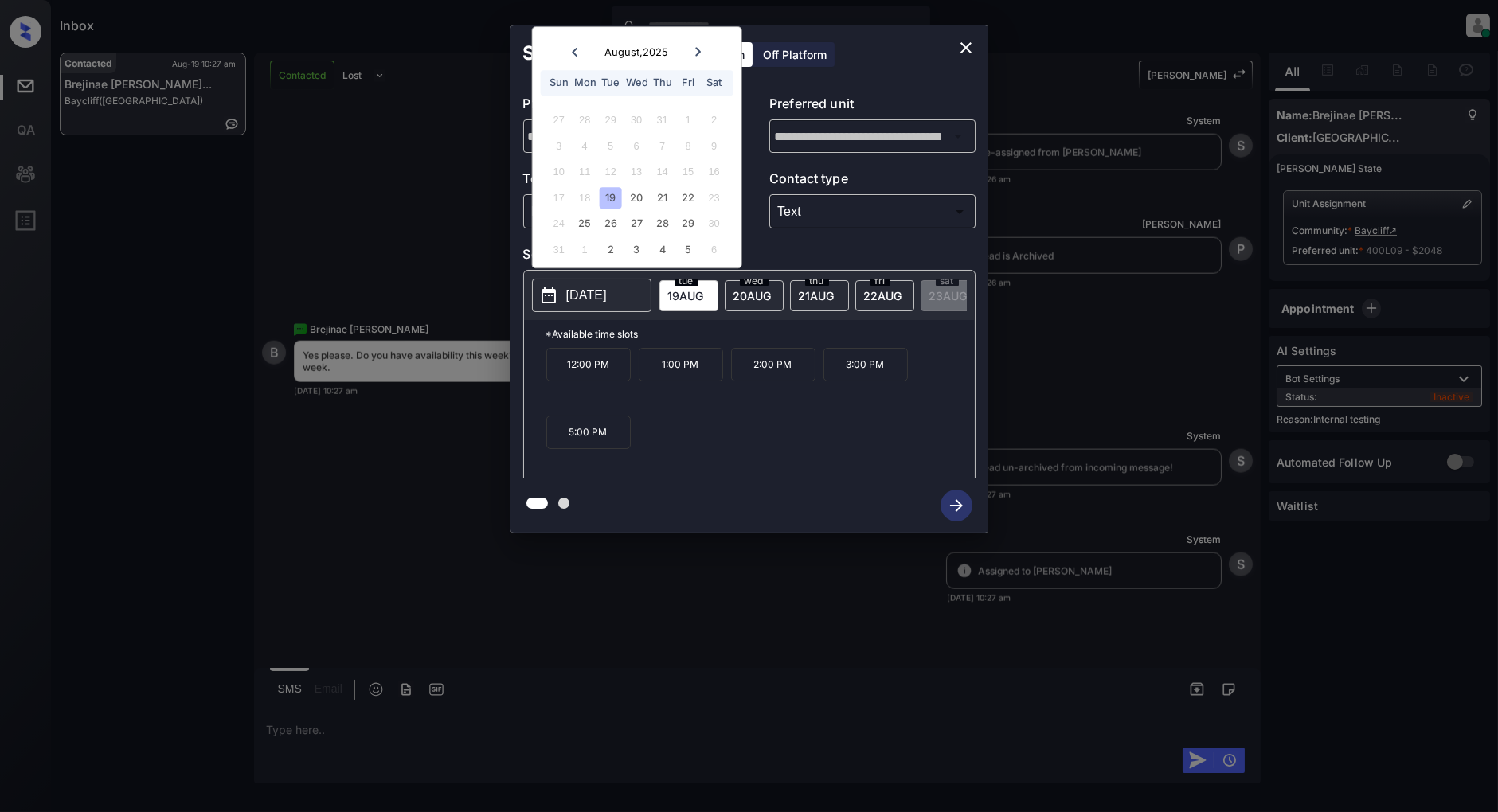
click at [969, 48] on icon "close" at bounding box center [966, 47] width 19 height 19
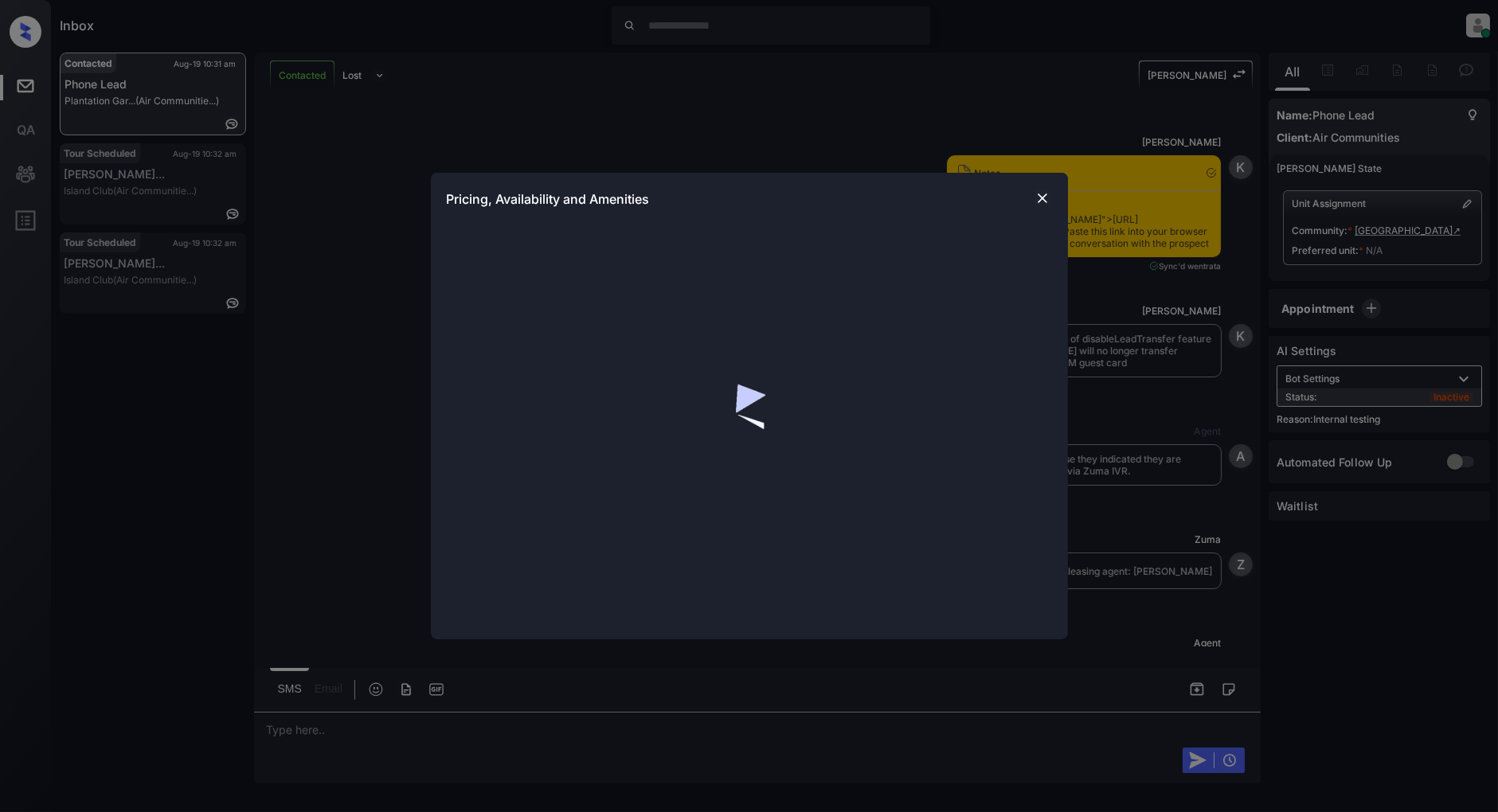
scroll to position [1927, 0]
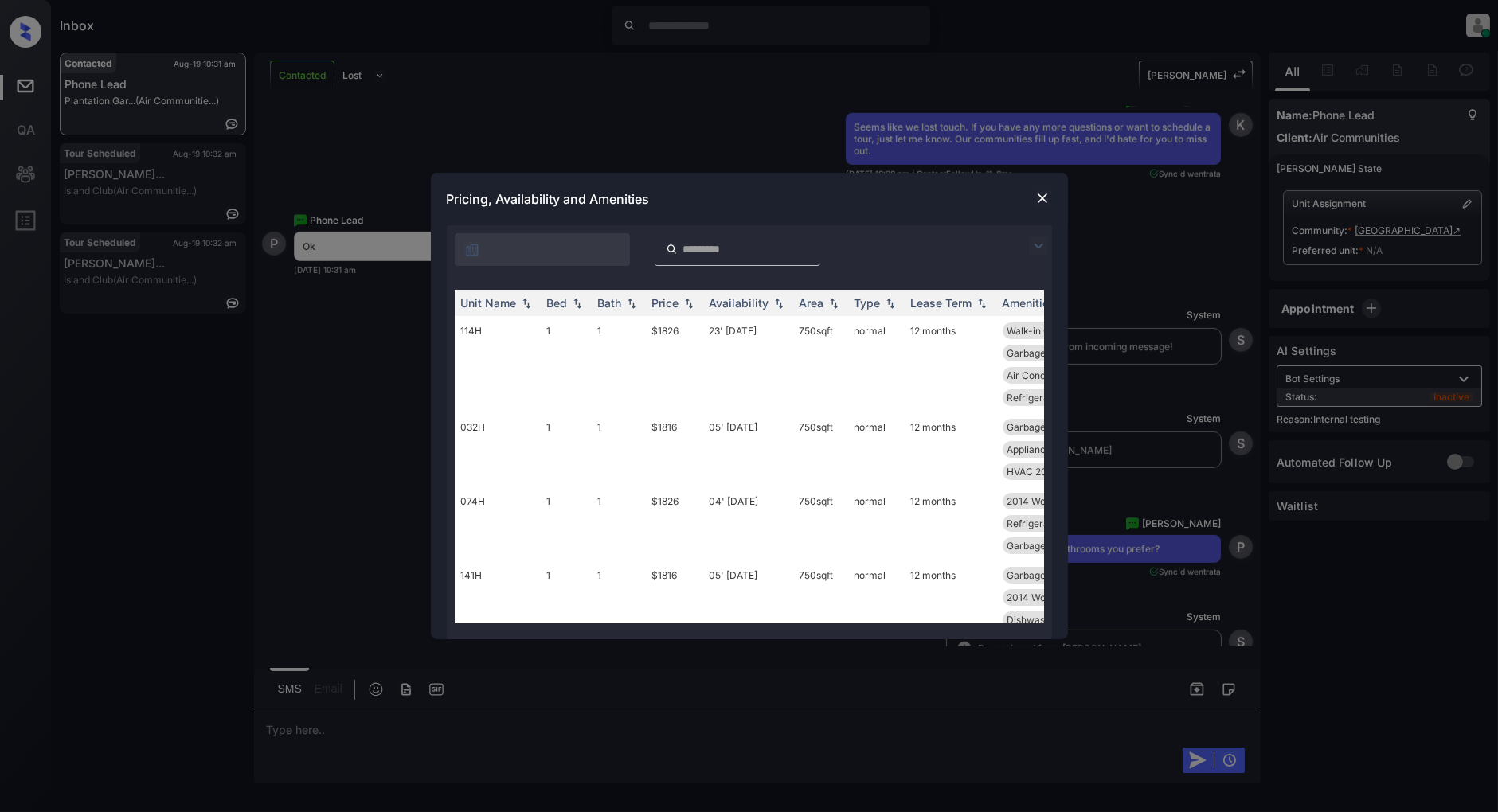
click at [1024, 244] on div at bounding box center [749, 245] width 605 height 41
click at [1032, 242] on img at bounding box center [1038, 246] width 19 height 19
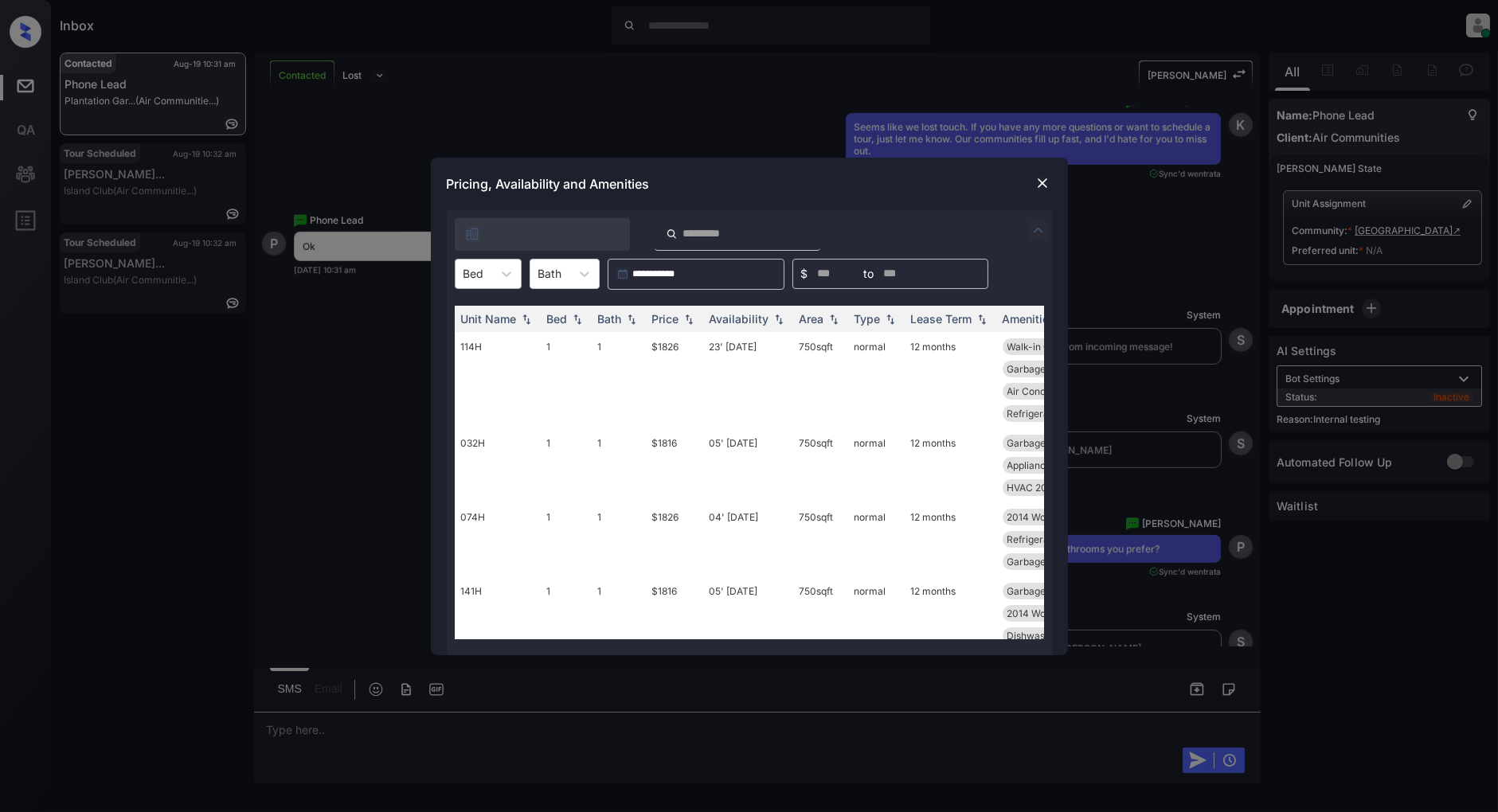
click at [476, 274] on div at bounding box center [474, 274] width 21 height 17
click at [491, 340] on div "2" at bounding box center [488, 342] width 66 height 28
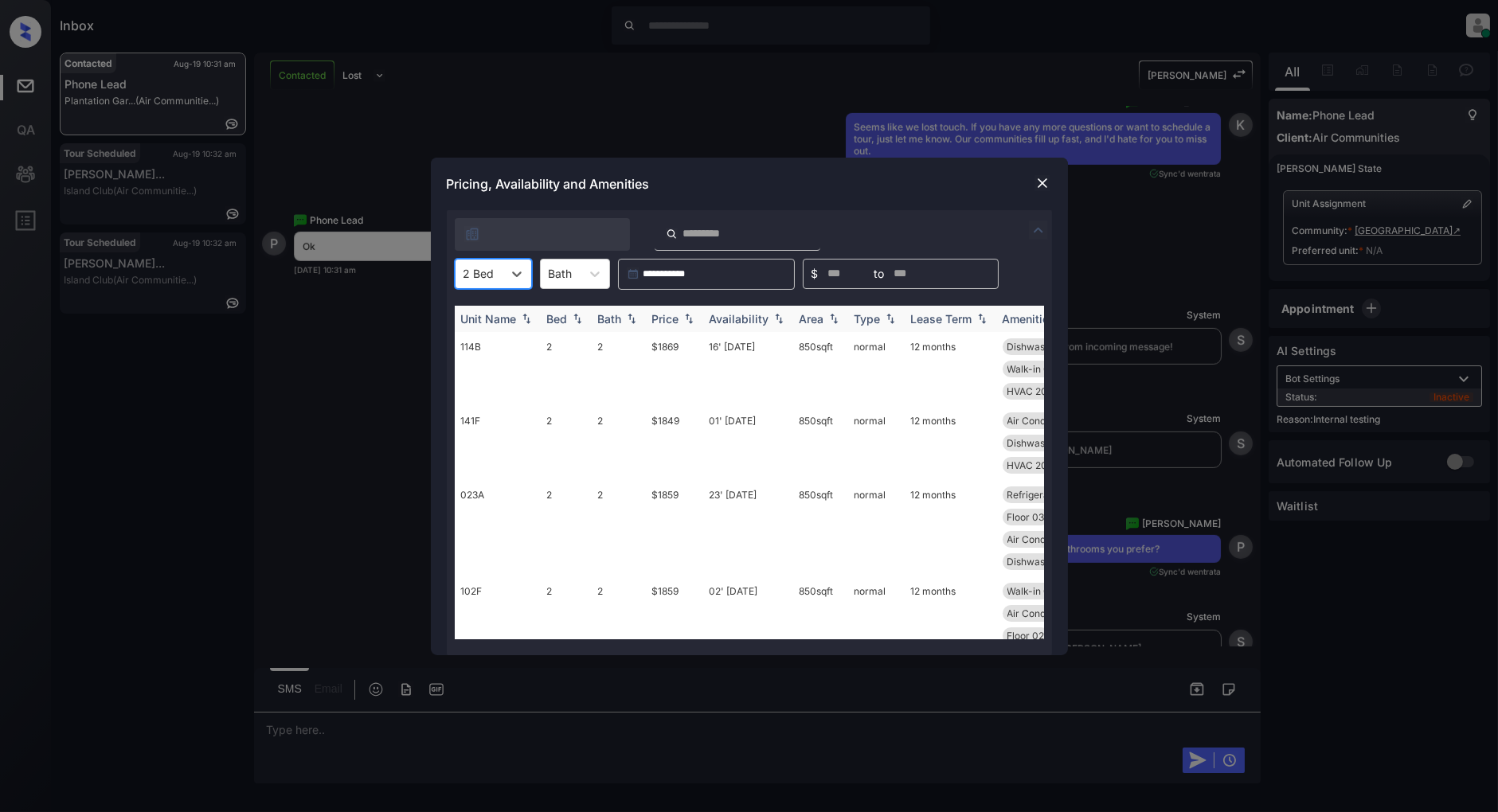
click at [693, 313] on img at bounding box center [689, 319] width 16 height 11
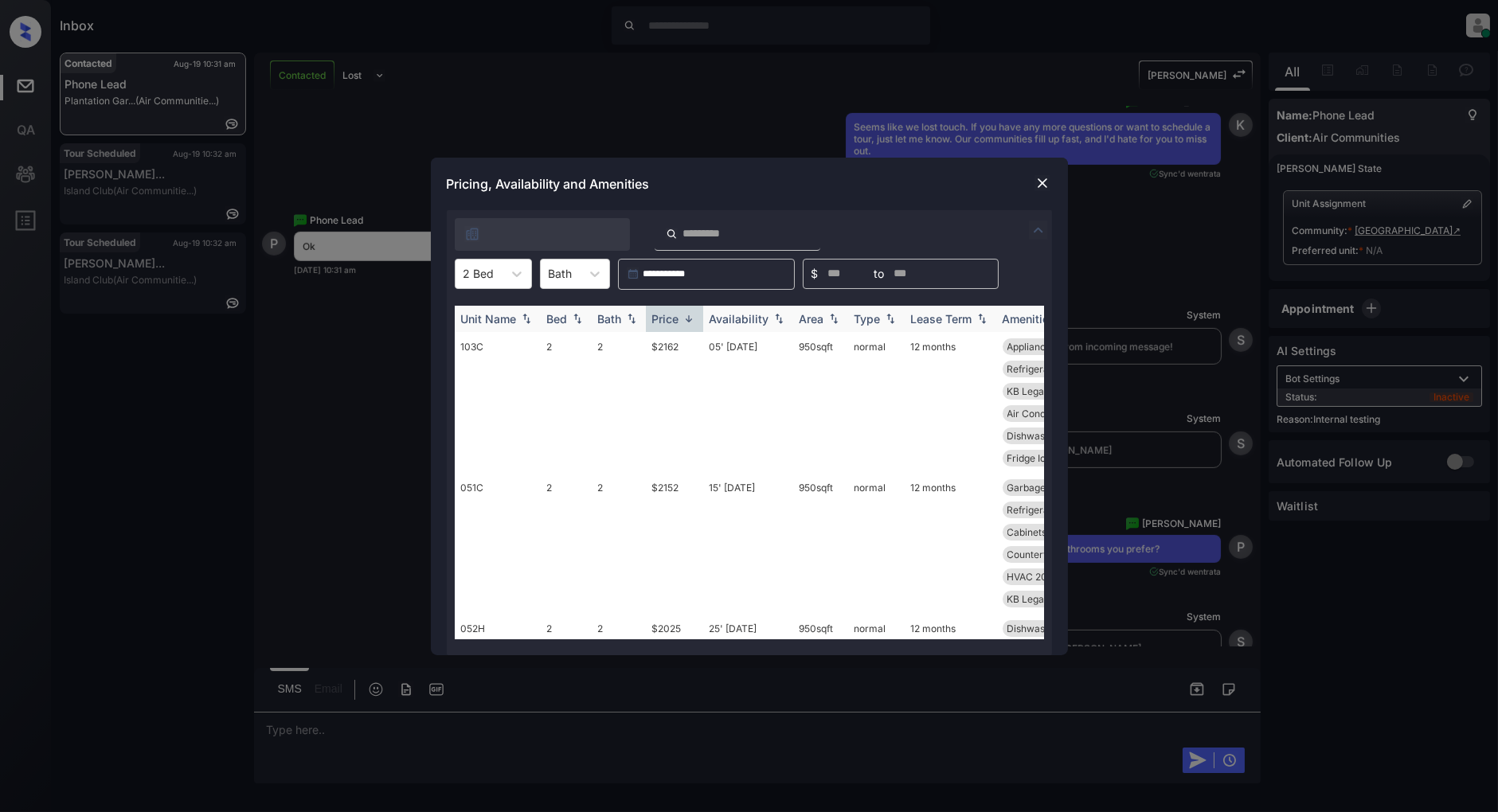
click at [693, 313] on img at bounding box center [689, 319] width 16 height 12
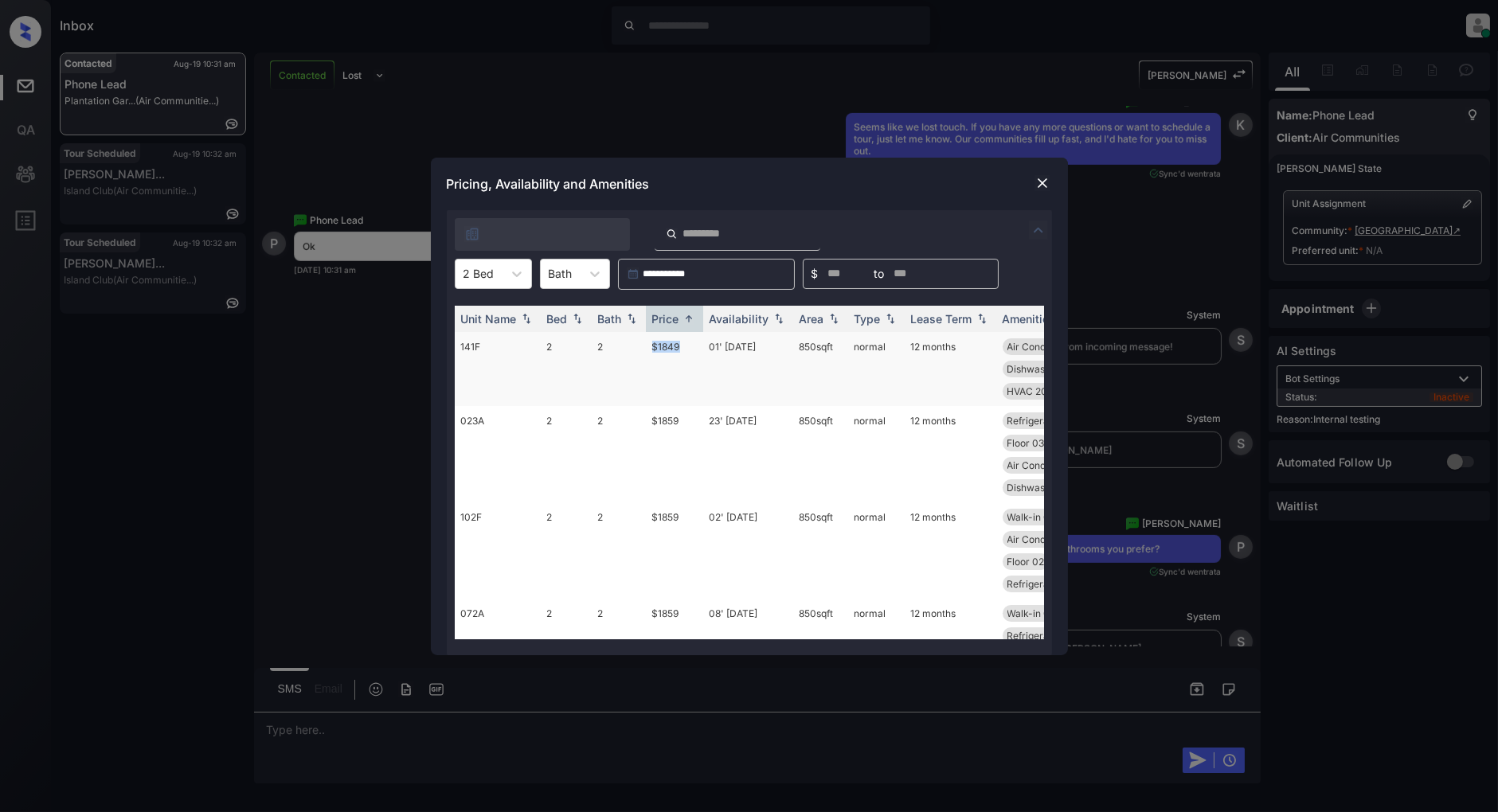
drag, startPoint x: 692, startPoint y: 343, endPoint x: 600, endPoint y: 343, distance: 92.0
click at [600, 343] on tr "141F 2 2 $1849 01' Jun 25 850 sqft normal 12 months Air Conditioner Floor 01 Re…" at bounding box center [871, 369] width 832 height 74
copy tr "$1849"
click at [1042, 188] on img at bounding box center [1042, 182] width 16 height 16
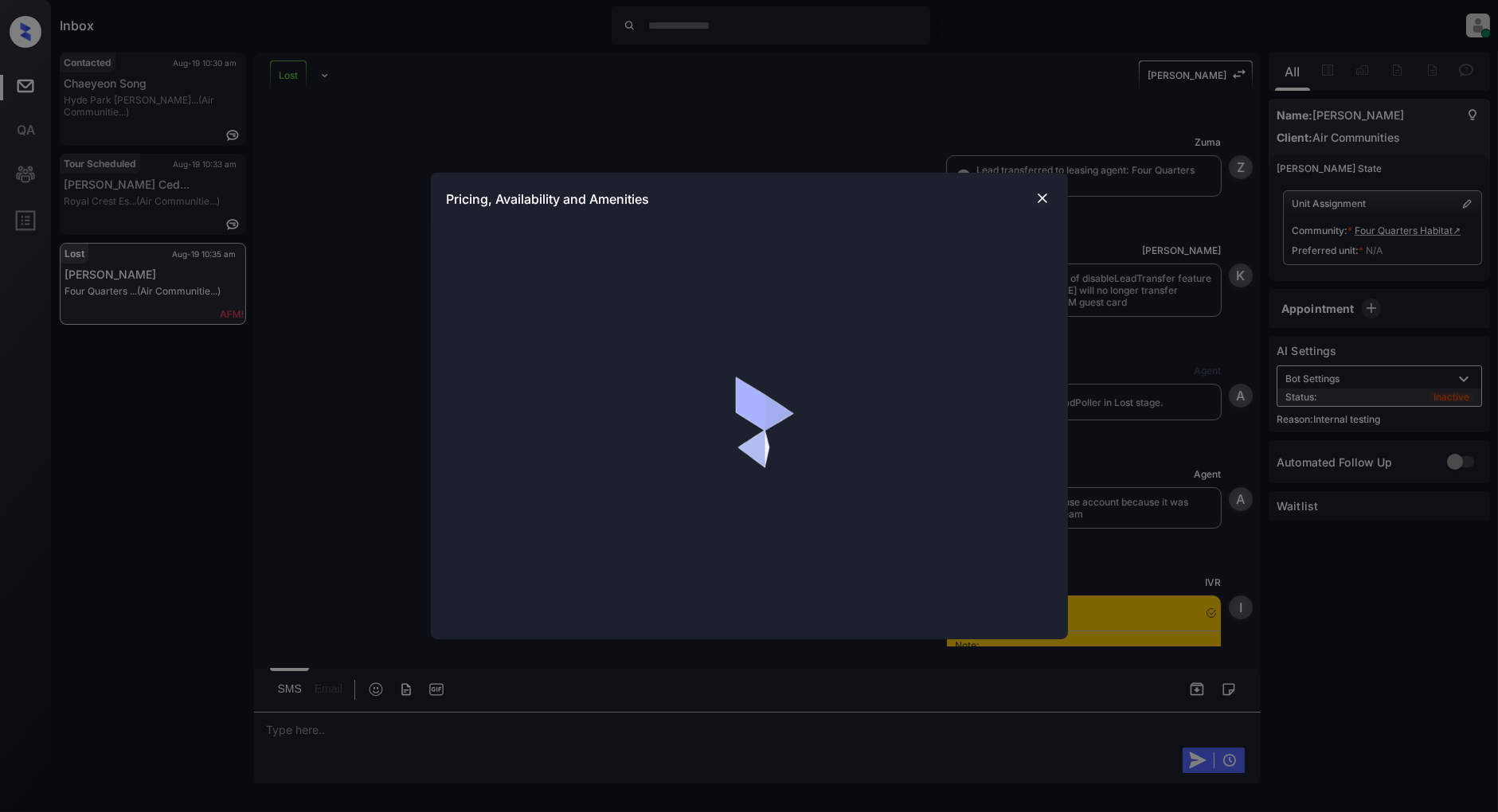
scroll to position [2330, 0]
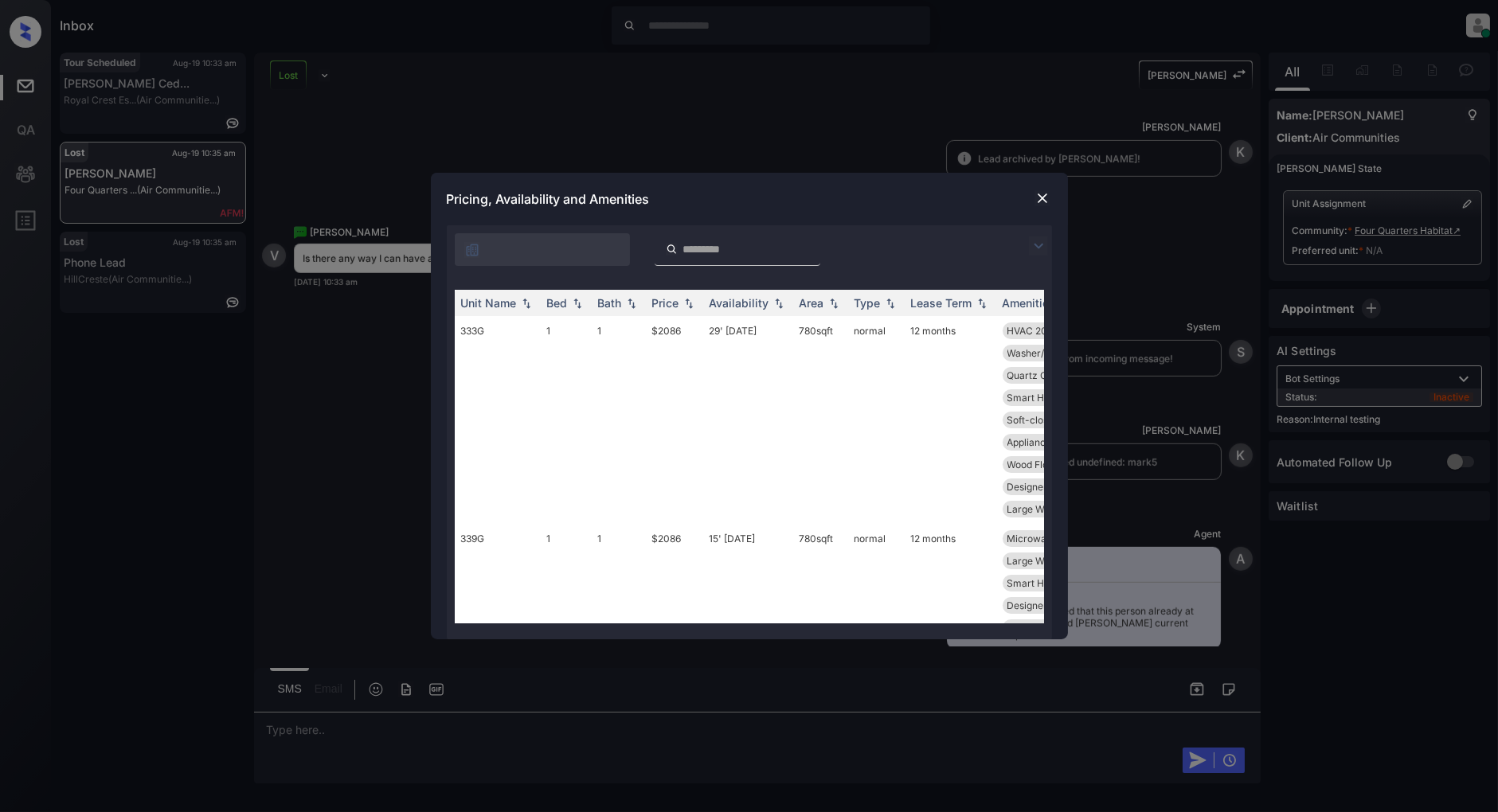
click at [1044, 240] on img at bounding box center [1038, 246] width 19 height 19
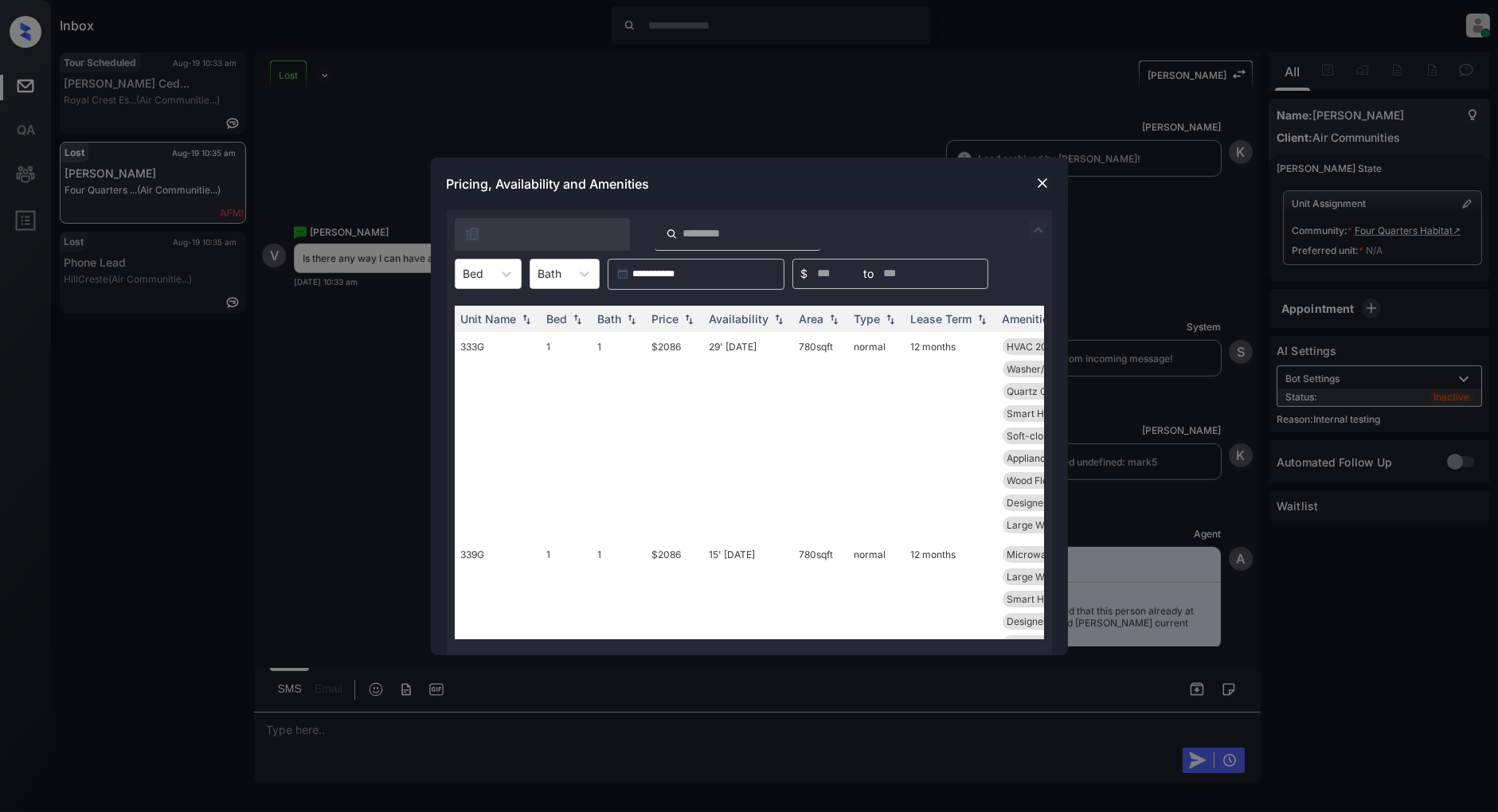
click at [364, 330] on div "**********" at bounding box center [749, 406] width 1498 height 812
click at [491, 274] on div "Bed" at bounding box center [474, 274] width 37 height 23
click at [476, 331] on div "2" at bounding box center [488, 342] width 66 height 28
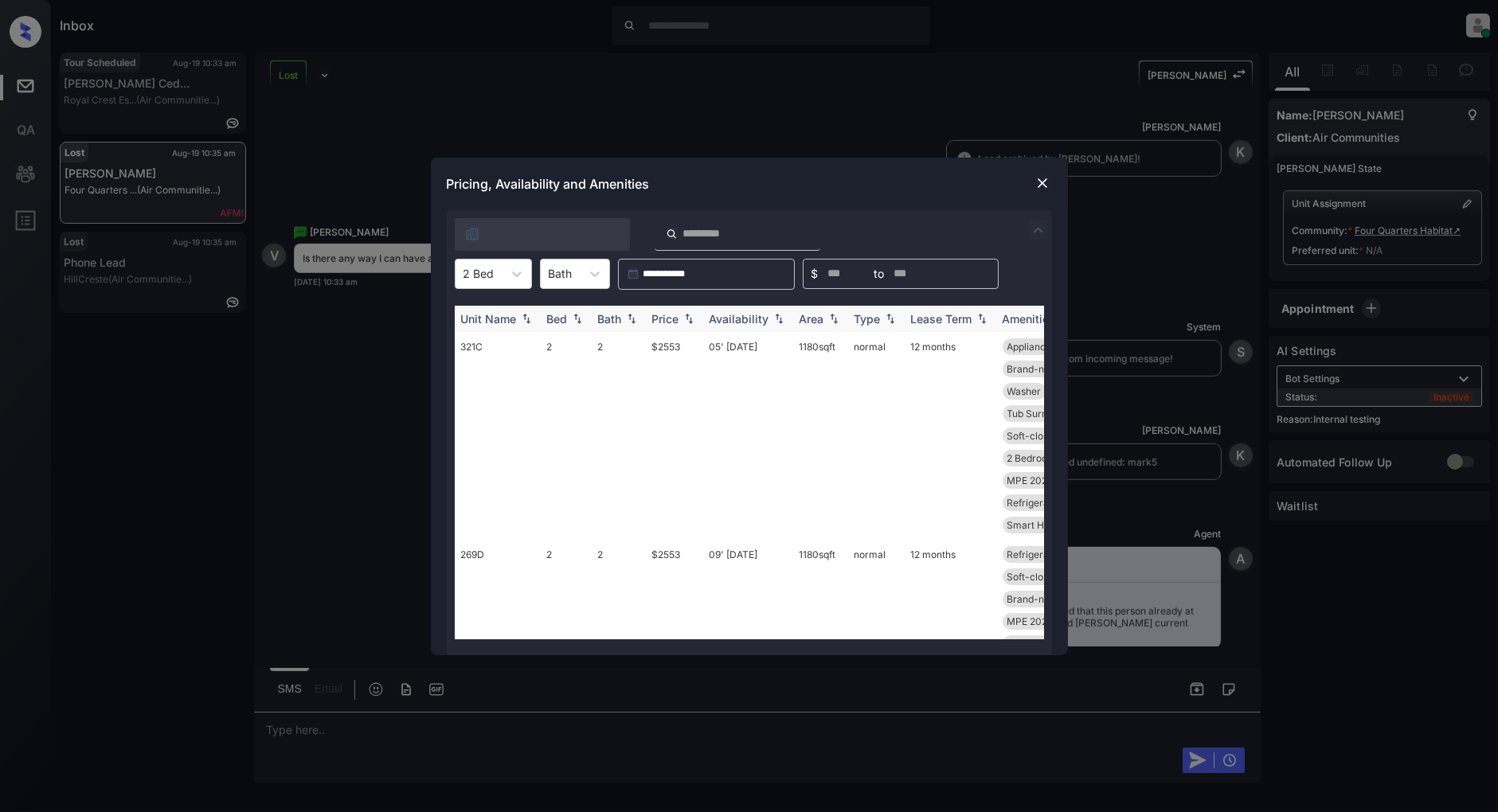
click at [683, 321] on img at bounding box center [689, 319] width 16 height 11
drag, startPoint x: 687, startPoint y: 341, endPoint x: 644, endPoint y: 348, distance: 43.6
click at [644, 348] on tr "321C 2 2 $2553 05' Jul 25 1180 sqft normal 12 months Appliances Stai... Applian…" at bounding box center [871, 436] width 832 height 208
copy tr "$2553"
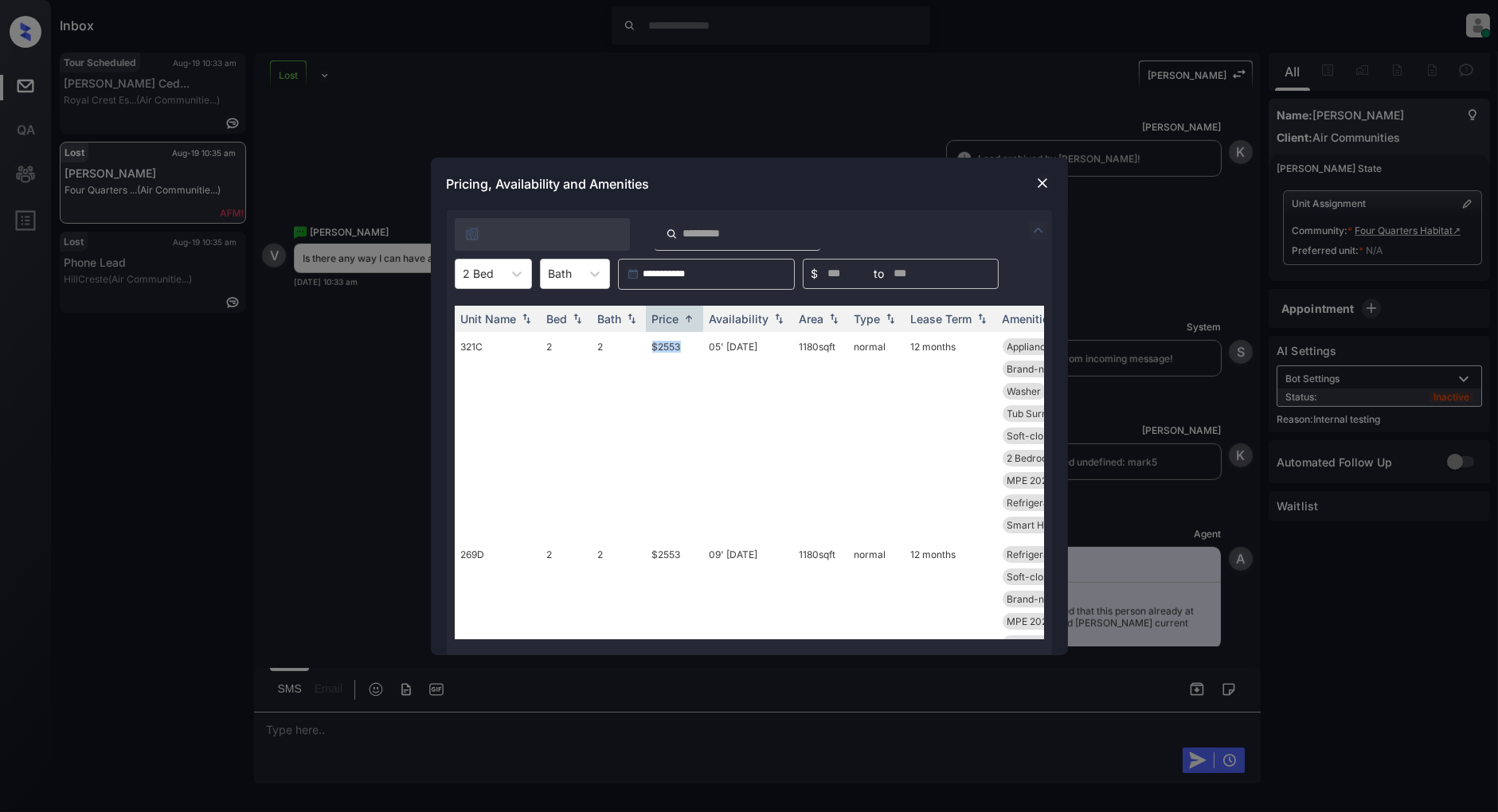
click at [1044, 183] on img at bounding box center [1042, 182] width 16 height 16
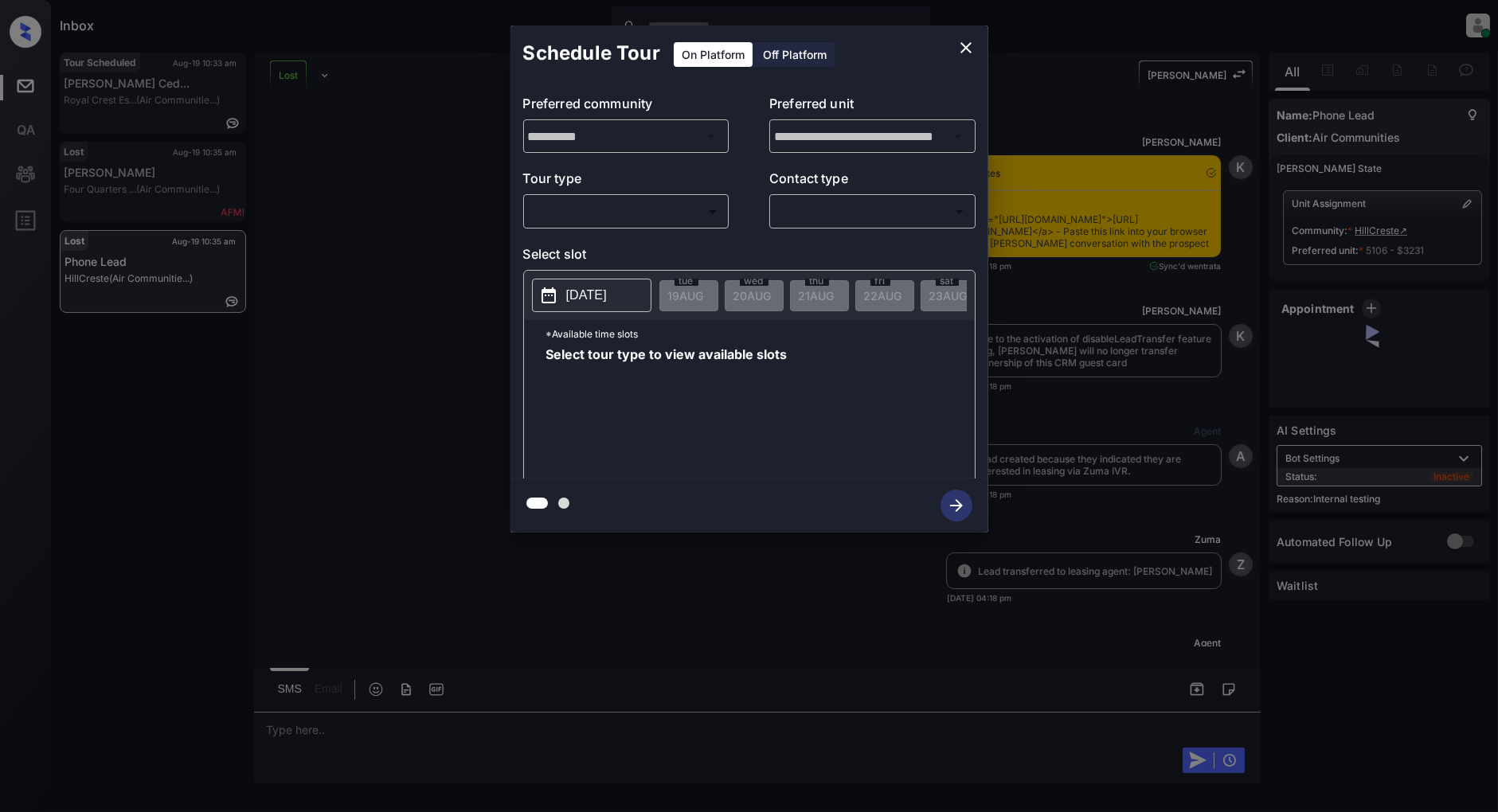
scroll to position [4711, 0]
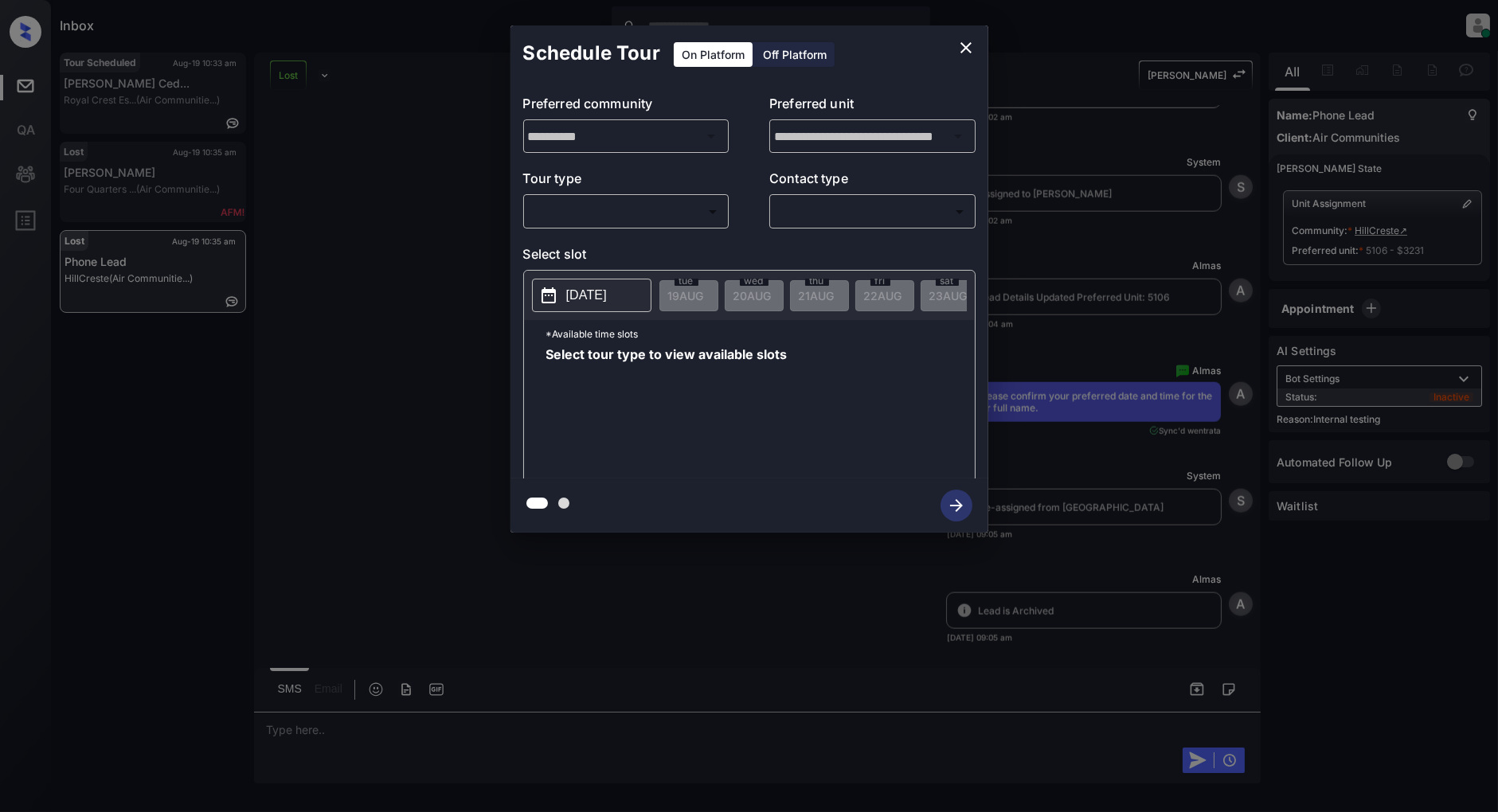
click at [615, 216] on body "Inbox [PERSON_NAME] Online Set yourself offline Set yourself on break Profile S…" at bounding box center [749, 406] width 1498 height 812
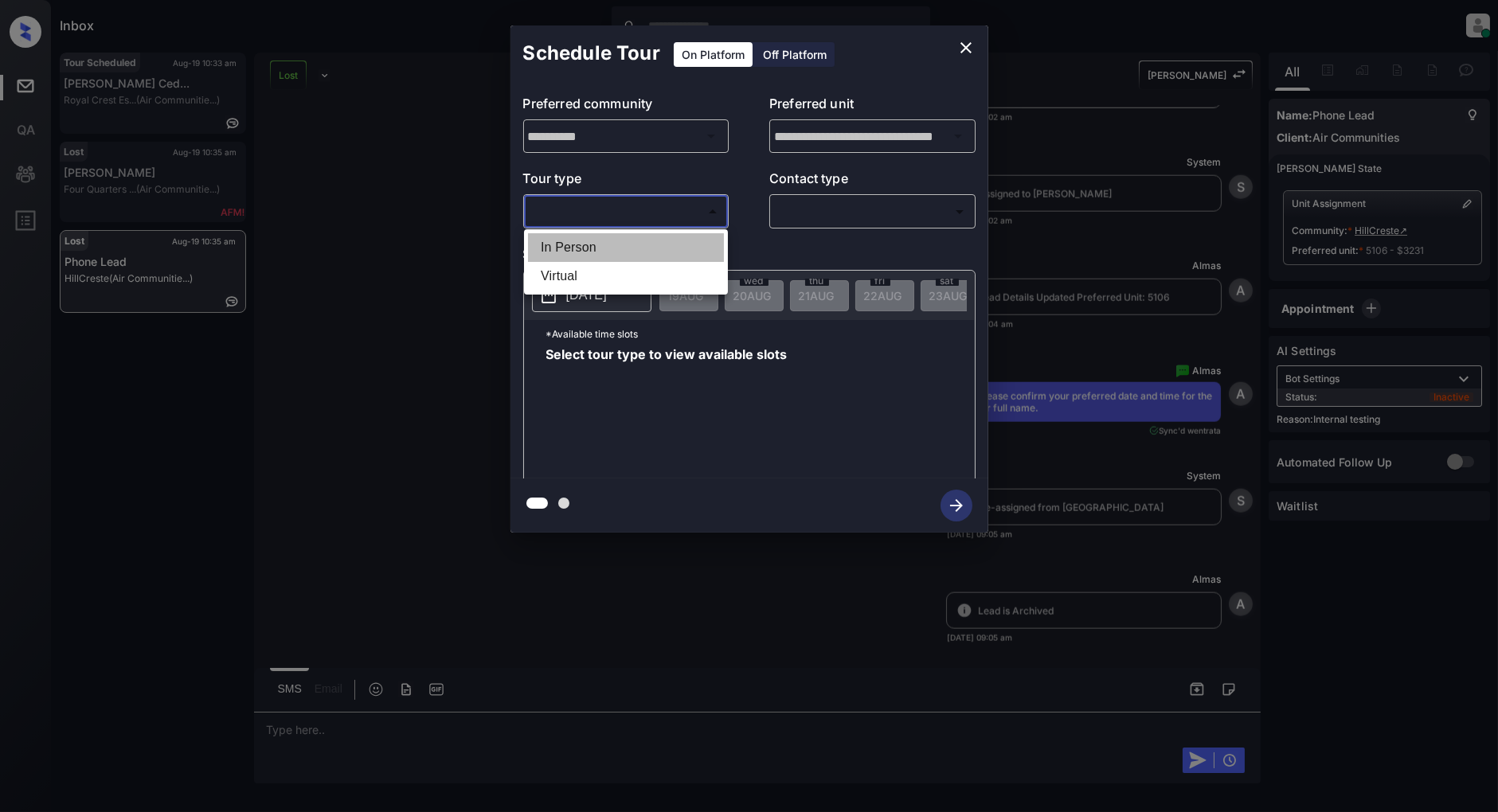
click at [589, 254] on li "In Person" at bounding box center [626, 248] width 196 height 28
type input "********"
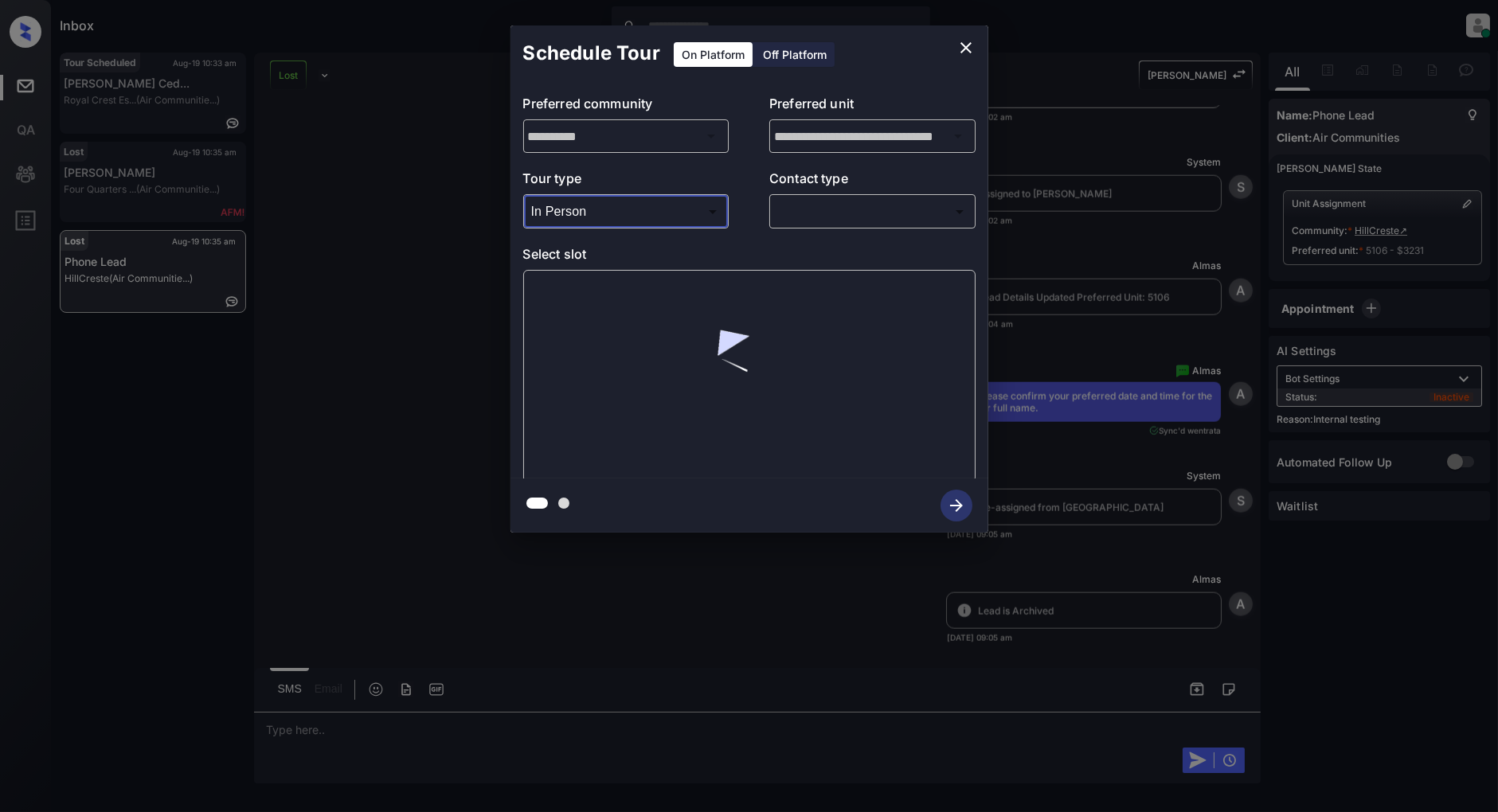
click at [899, 217] on body "Inbox [PERSON_NAME] Online Set yourself offline Set yourself on break Profile S…" at bounding box center [749, 406] width 1498 height 812
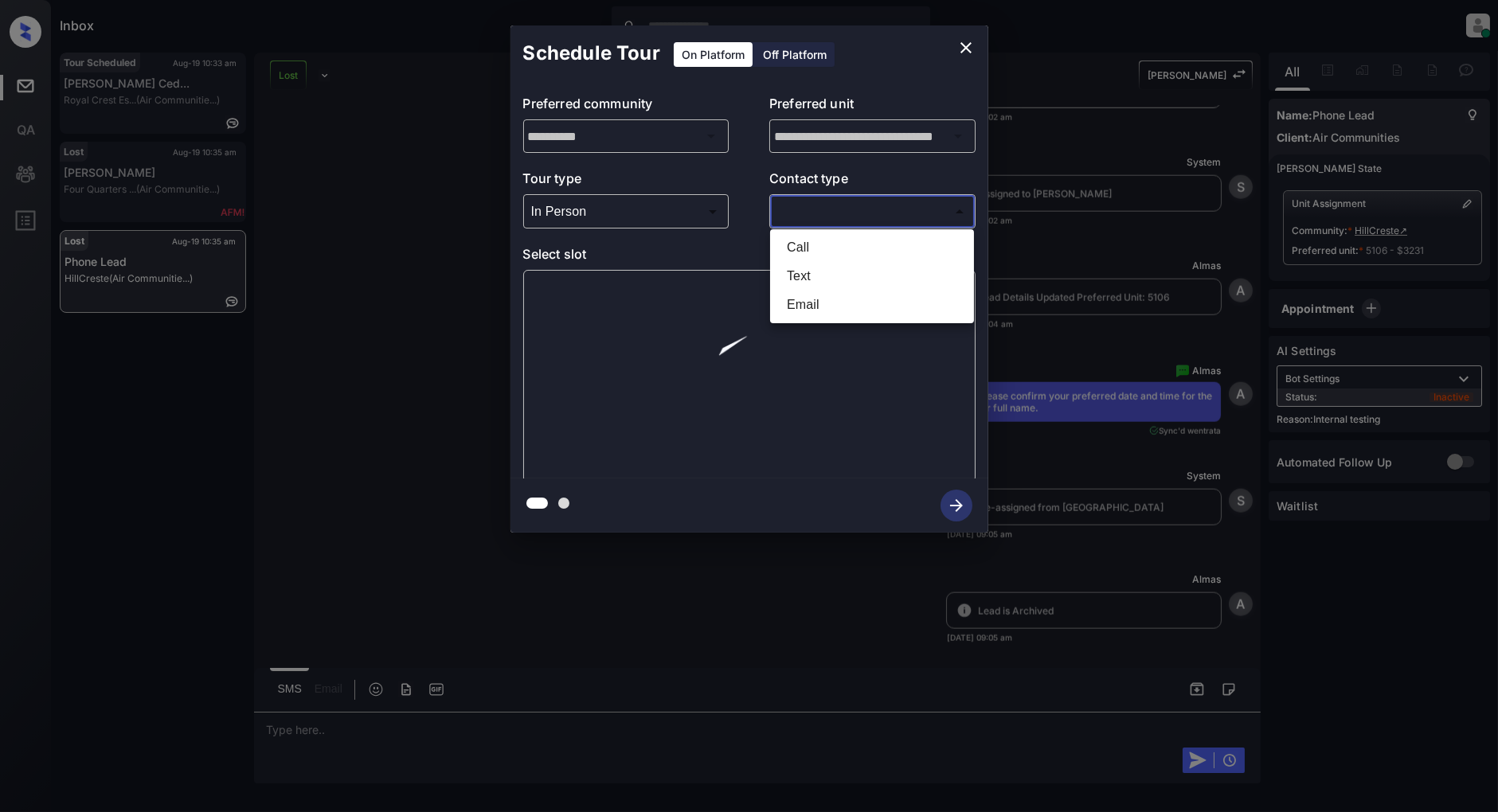
click at [833, 275] on li "Text" at bounding box center [872, 276] width 196 height 28
type input "****"
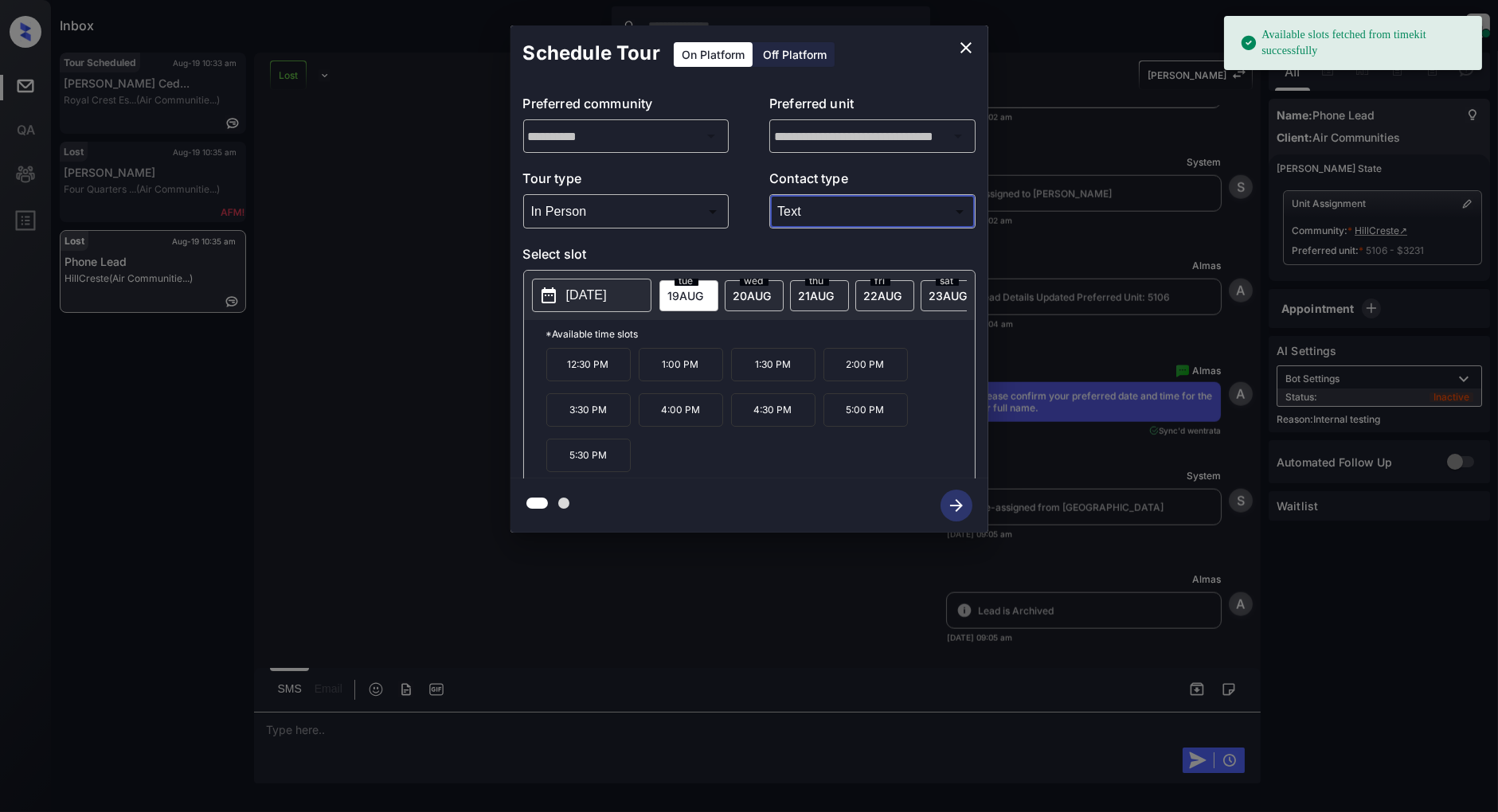
click at [607, 287] on p "[DATE]" at bounding box center [586, 295] width 41 height 19
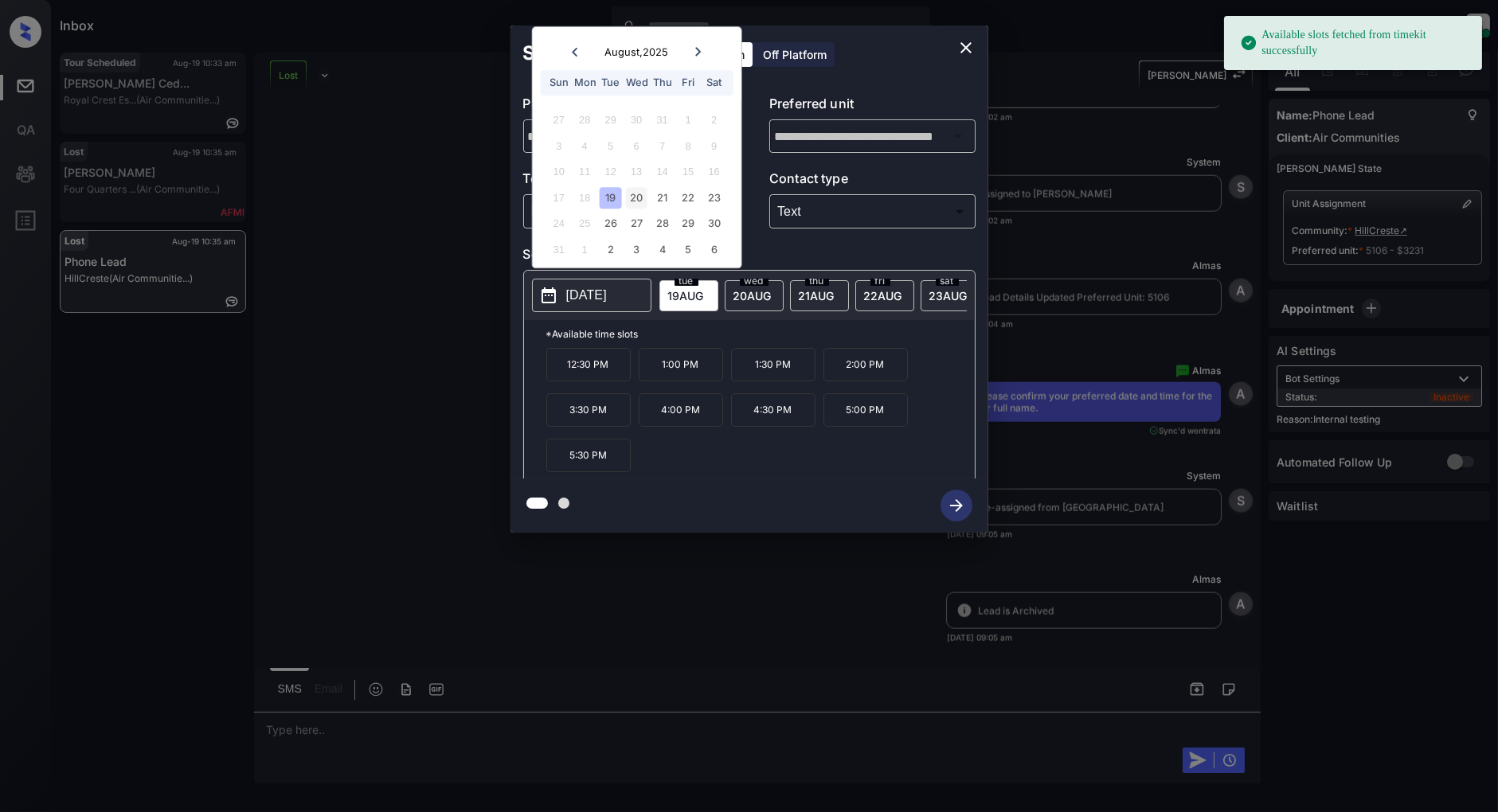
click at [632, 196] on div "20" at bounding box center [636, 198] width 22 height 22
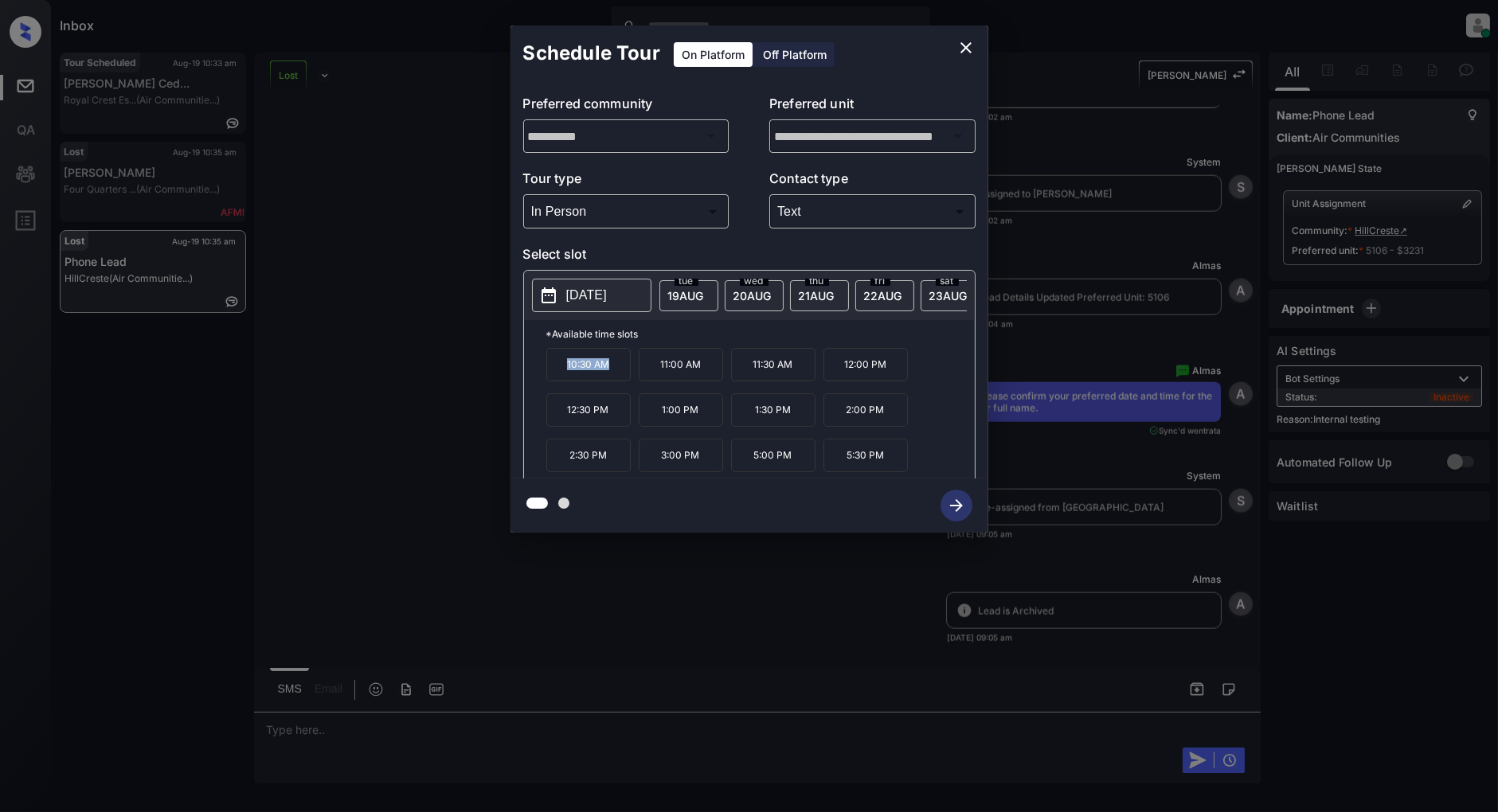
drag, startPoint x: 622, startPoint y: 377, endPoint x: 545, endPoint y: 377, distance: 77.0
click at [545, 377] on div "*Available time slots 10:30 AM 11:00 AM 11:30 AM 12:00 PM 12:30 PM 1:00 PM 1:30…" at bounding box center [749, 402] width 451 height 163
copy p "10:30 AM"
drag, startPoint x: 614, startPoint y: 418, endPoint x: 535, endPoint y: 418, distance: 79.0
click at [535, 418] on div "*Available time slots 10:30 AM 11:00 AM 11:30 AM 12:00 PM 12:30 PM 1:00 PM 1:30…" at bounding box center [749, 402] width 451 height 163
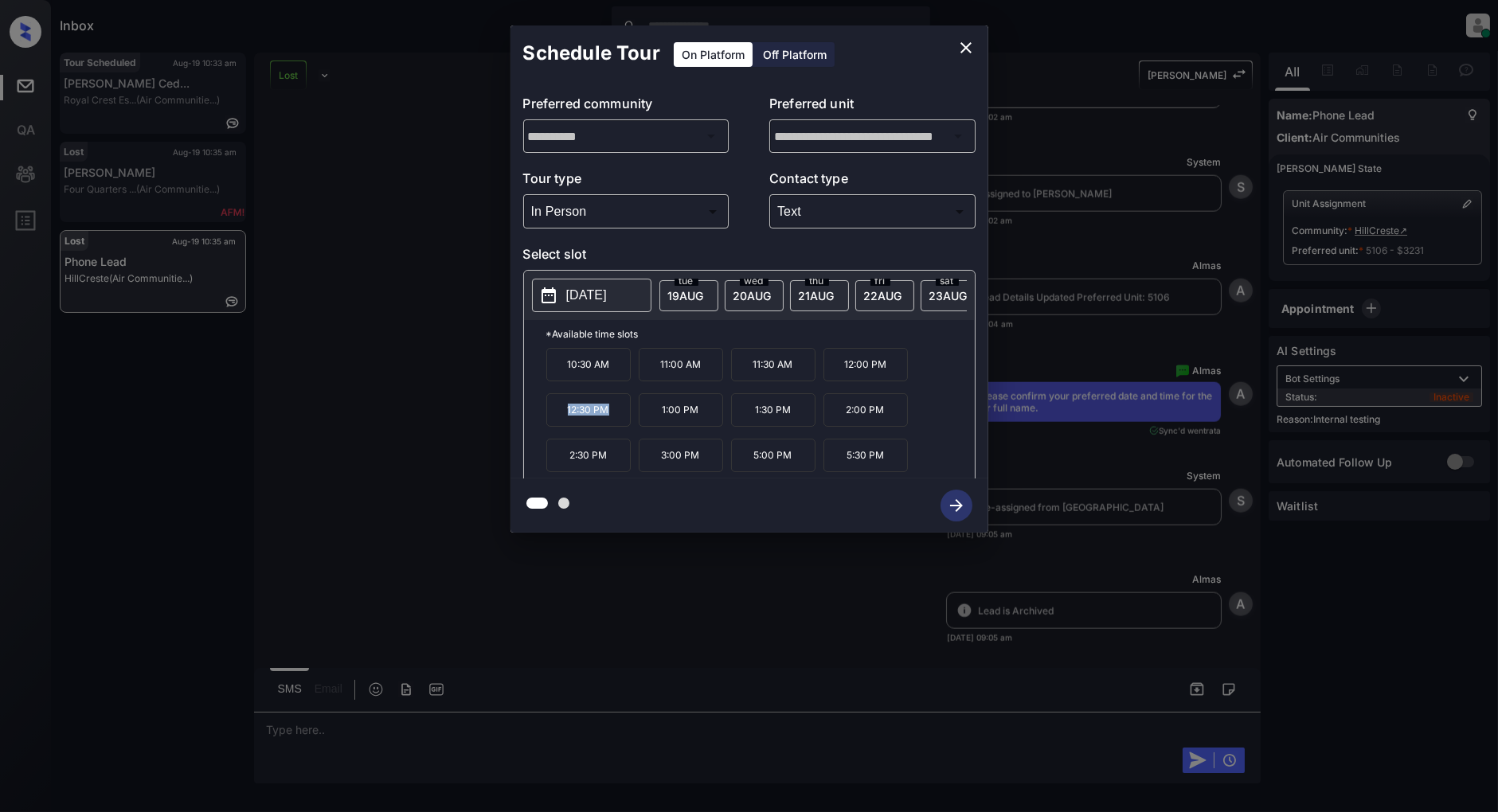
copy p "12:30 PM"
drag, startPoint x: 797, startPoint y: 464, endPoint x: 699, endPoint y: 464, distance: 98.0
click at [699, 464] on div "10:30 AM 11:00 AM 11:30 AM 12:00 PM 12:30 PM 1:00 PM 1:30 PM 2:00 PM 2:30 PM 3:…" at bounding box center [760, 411] width 428 height 127
copy div "5:00 PM"
click at [964, 52] on icon "close" at bounding box center [966, 47] width 19 height 19
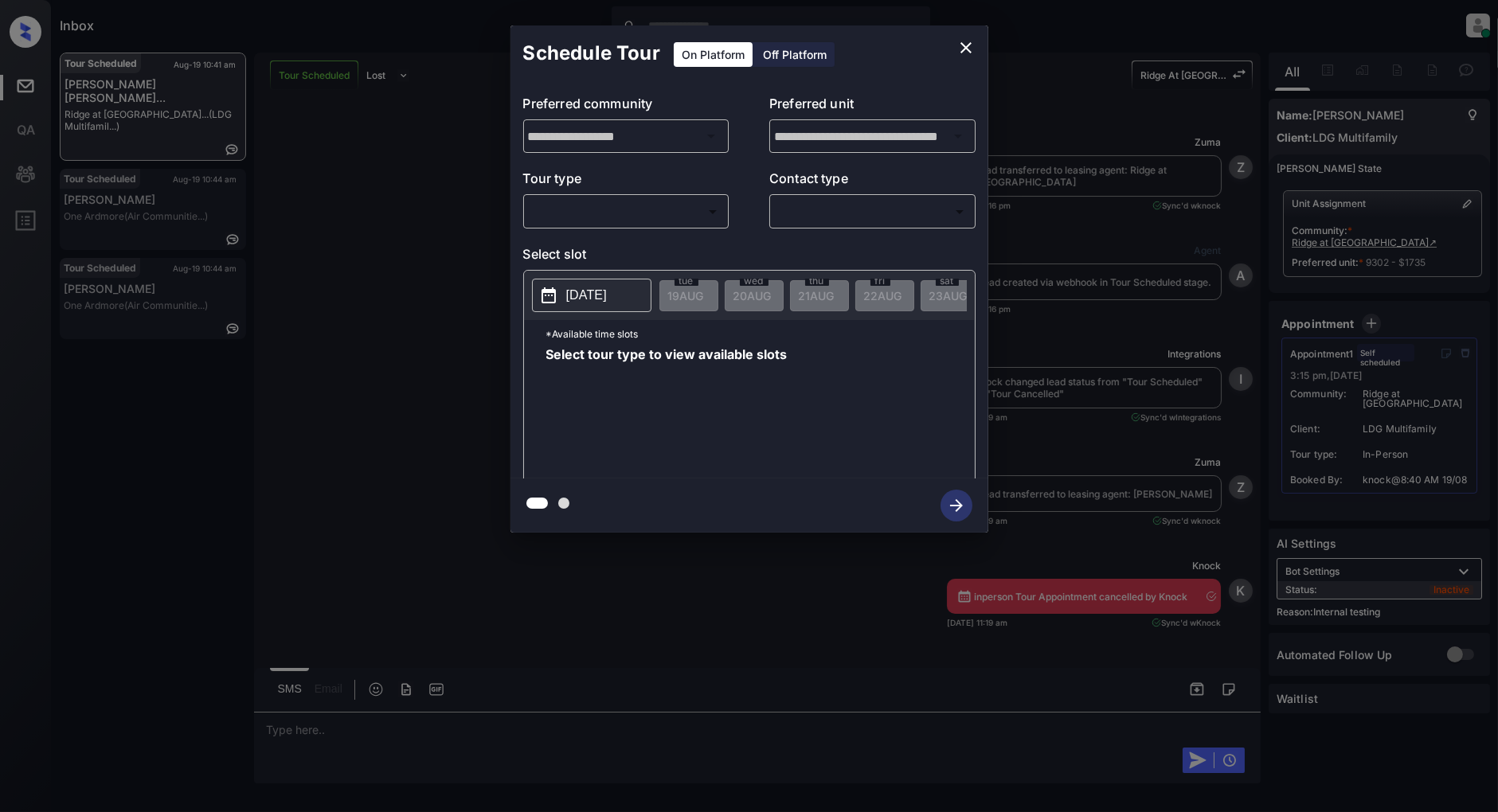
scroll to position [10847, 0]
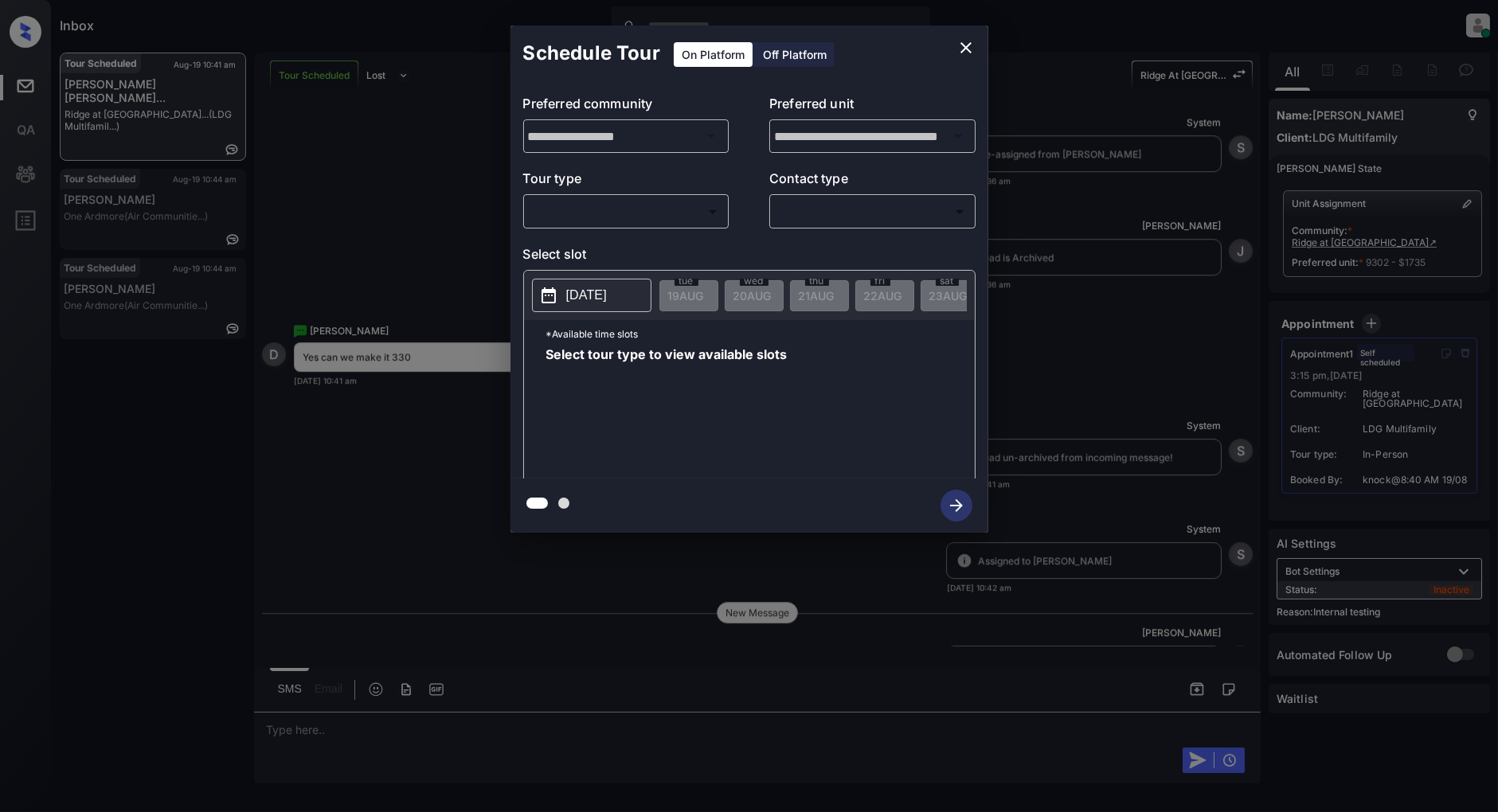
click at [644, 204] on body "Inbox [PERSON_NAME] Online Set yourself offline Set yourself on break Profile S…" at bounding box center [749, 406] width 1498 height 812
click at [611, 234] on li "In Person" at bounding box center [626, 248] width 196 height 28
type input "********"
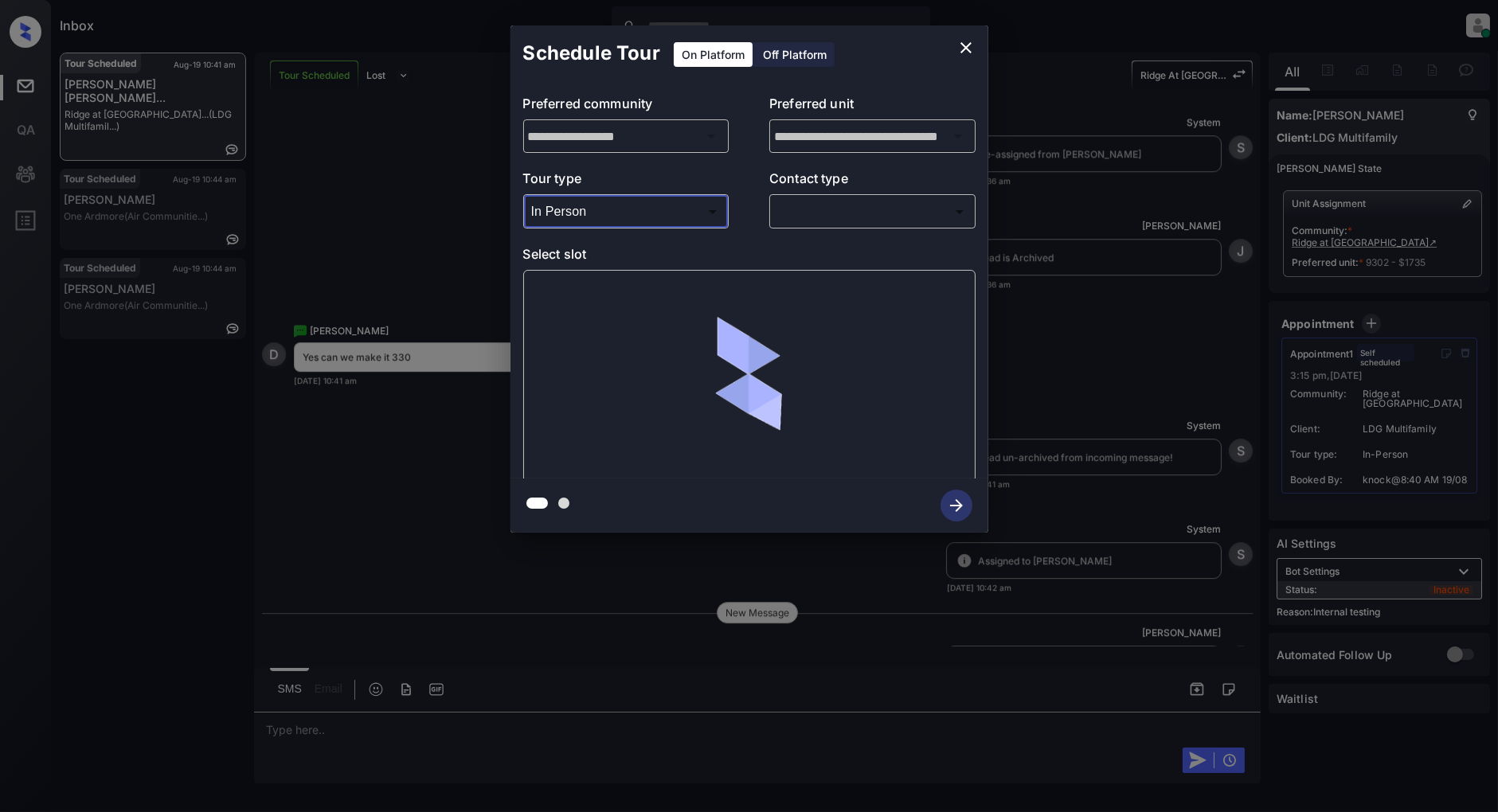
click at [825, 207] on body "Inbox [PERSON_NAME] Online Set yourself offline Set yourself on break Profile S…" at bounding box center [749, 406] width 1498 height 812
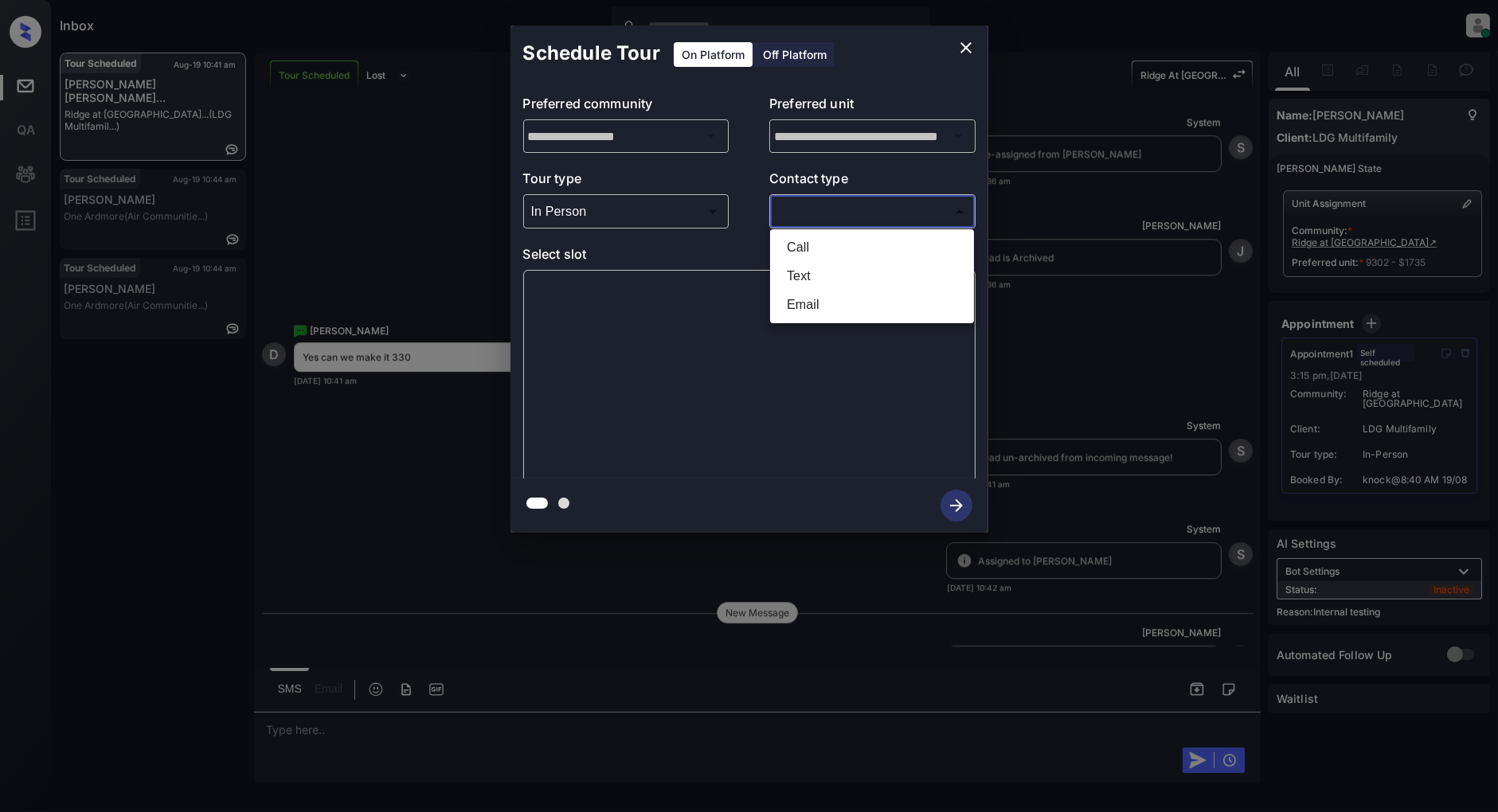
click at [816, 271] on li "Text" at bounding box center [872, 276] width 196 height 28
type input "****"
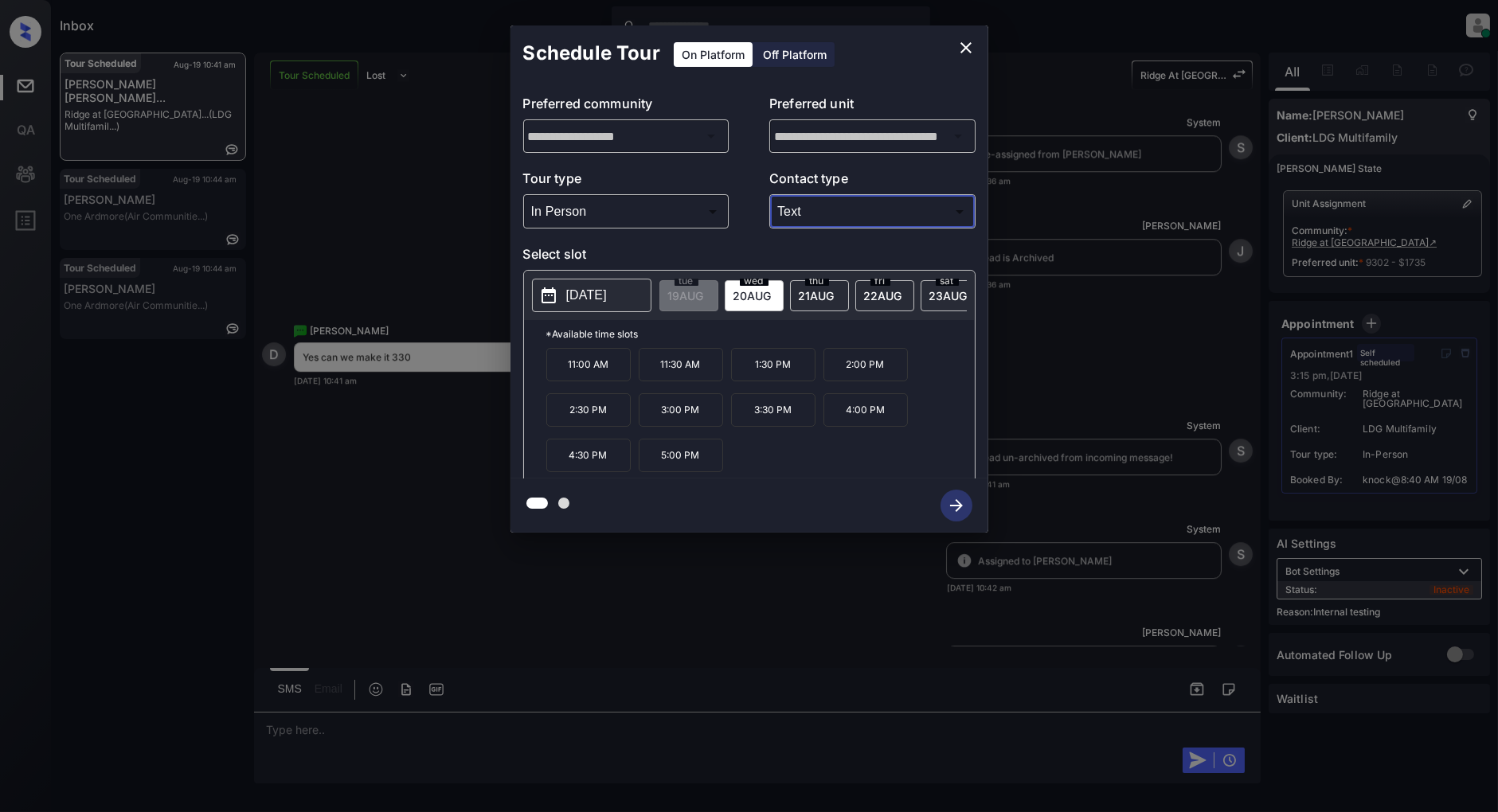
click at [965, 37] on button "close" at bounding box center [966, 48] width 32 height 32
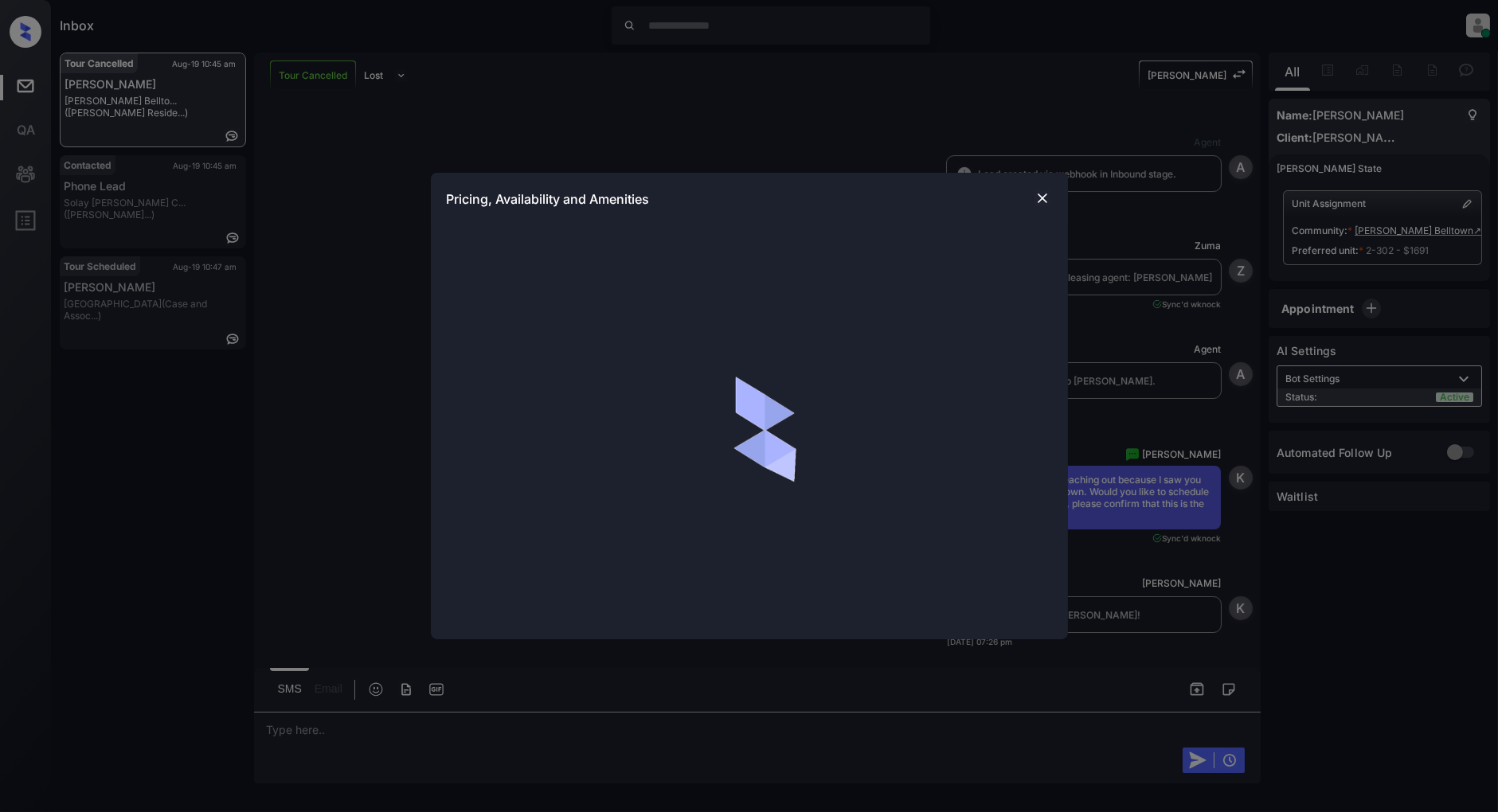
scroll to position [3446, 0]
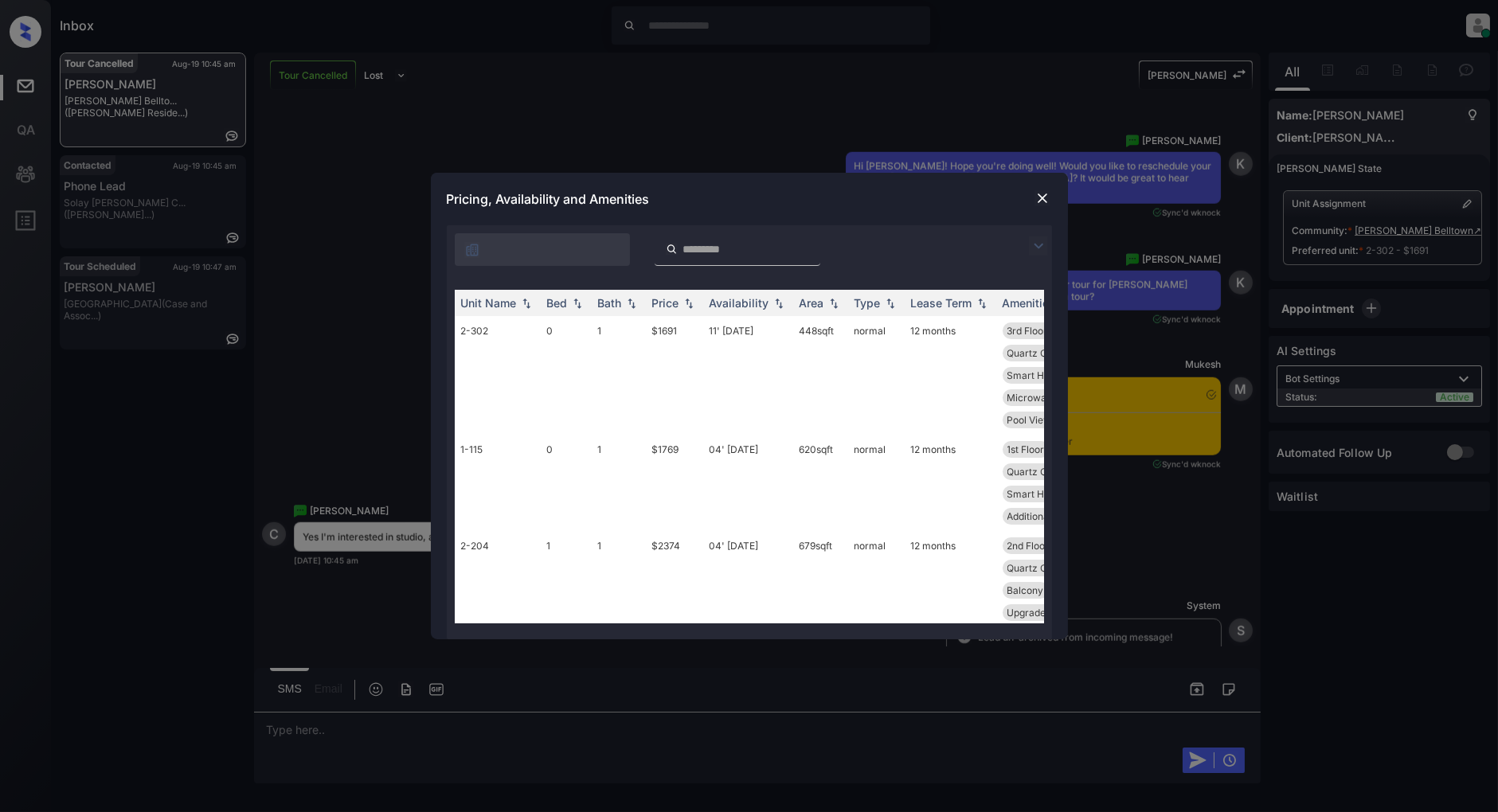
click at [346, 303] on div "**********" at bounding box center [749, 406] width 1498 height 812
click at [1040, 196] on img at bounding box center [1042, 198] width 16 height 16
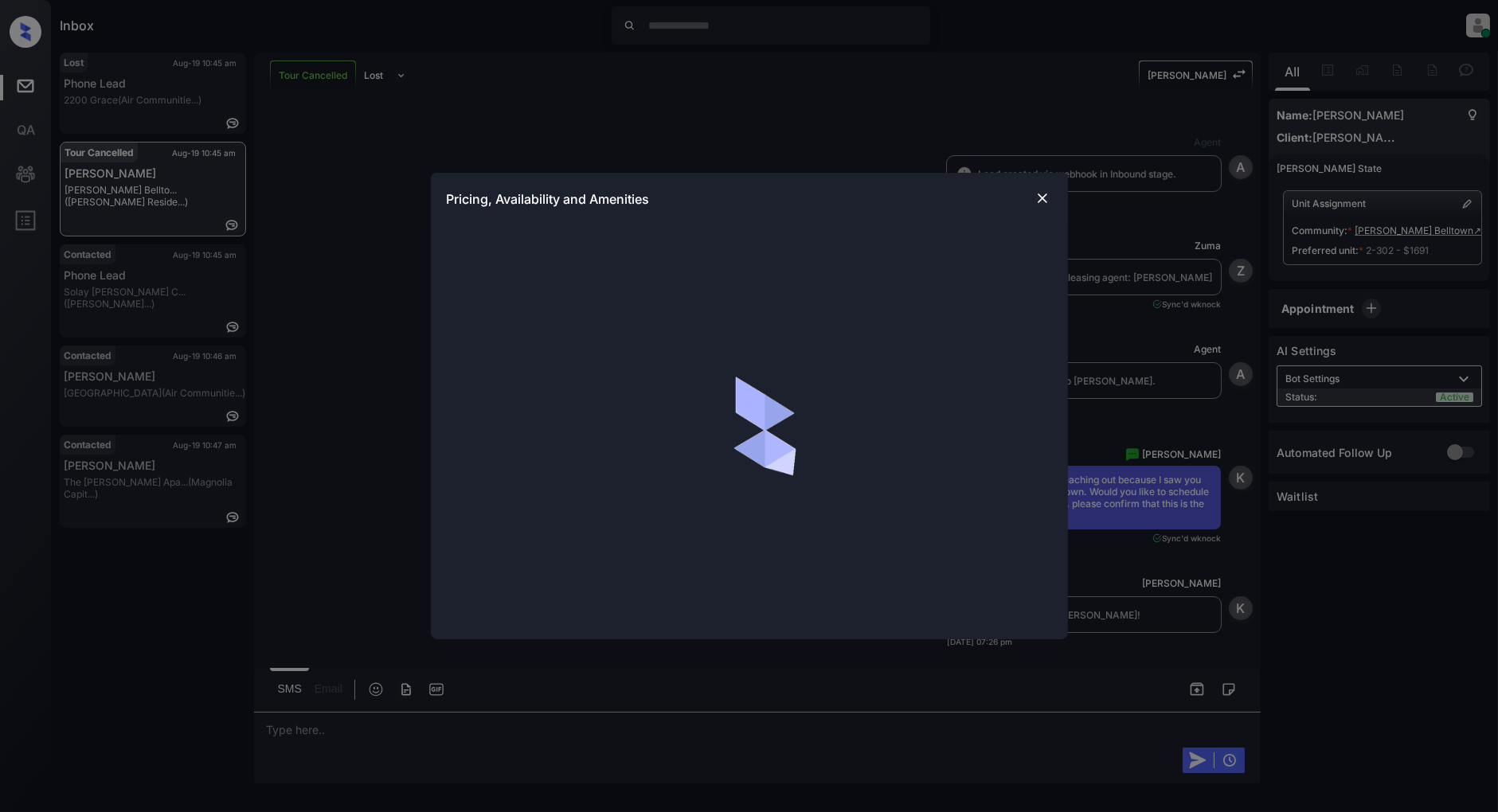
scroll to position [3888, 0]
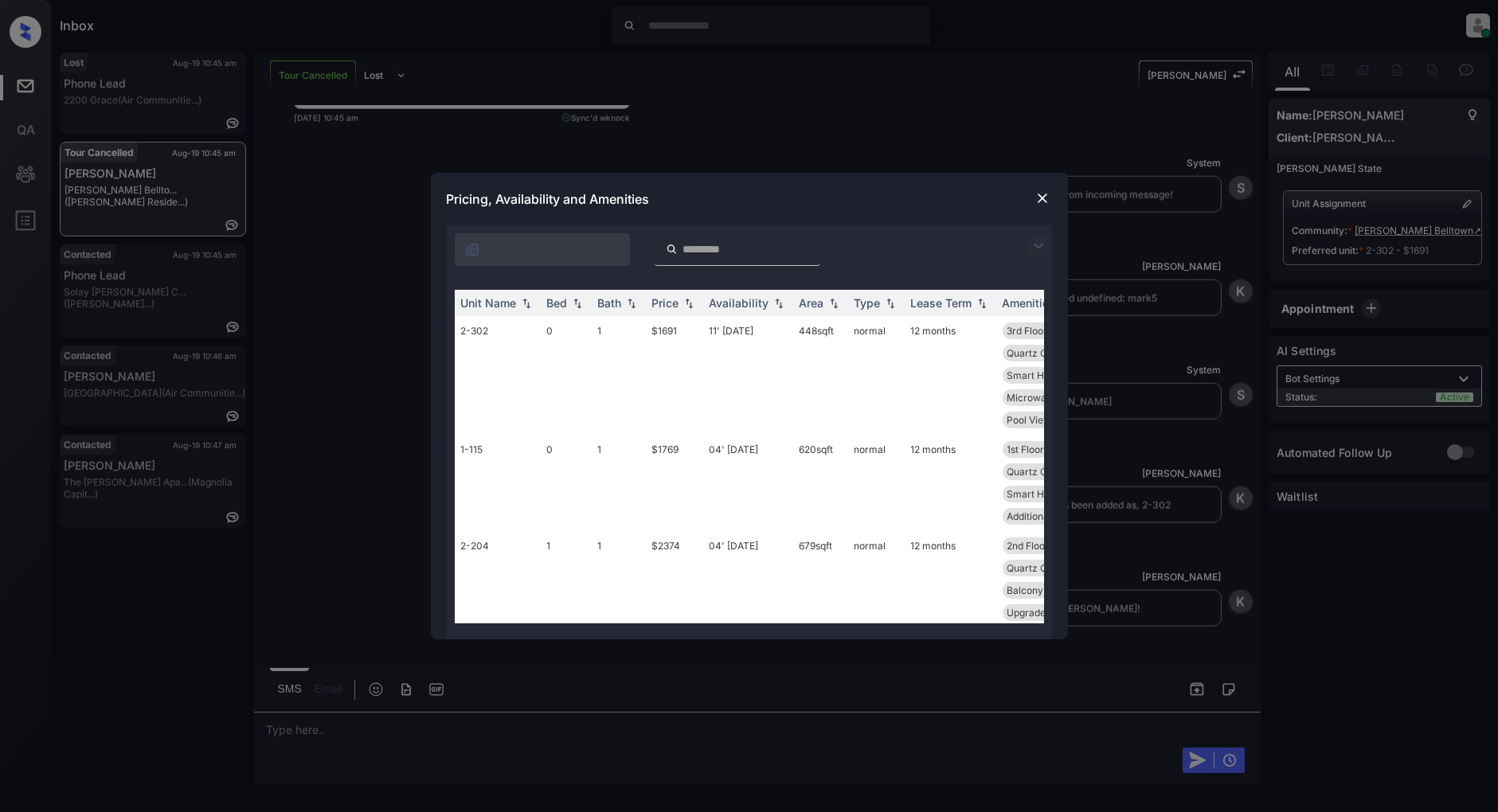
click at [1043, 239] on img at bounding box center [1038, 246] width 19 height 19
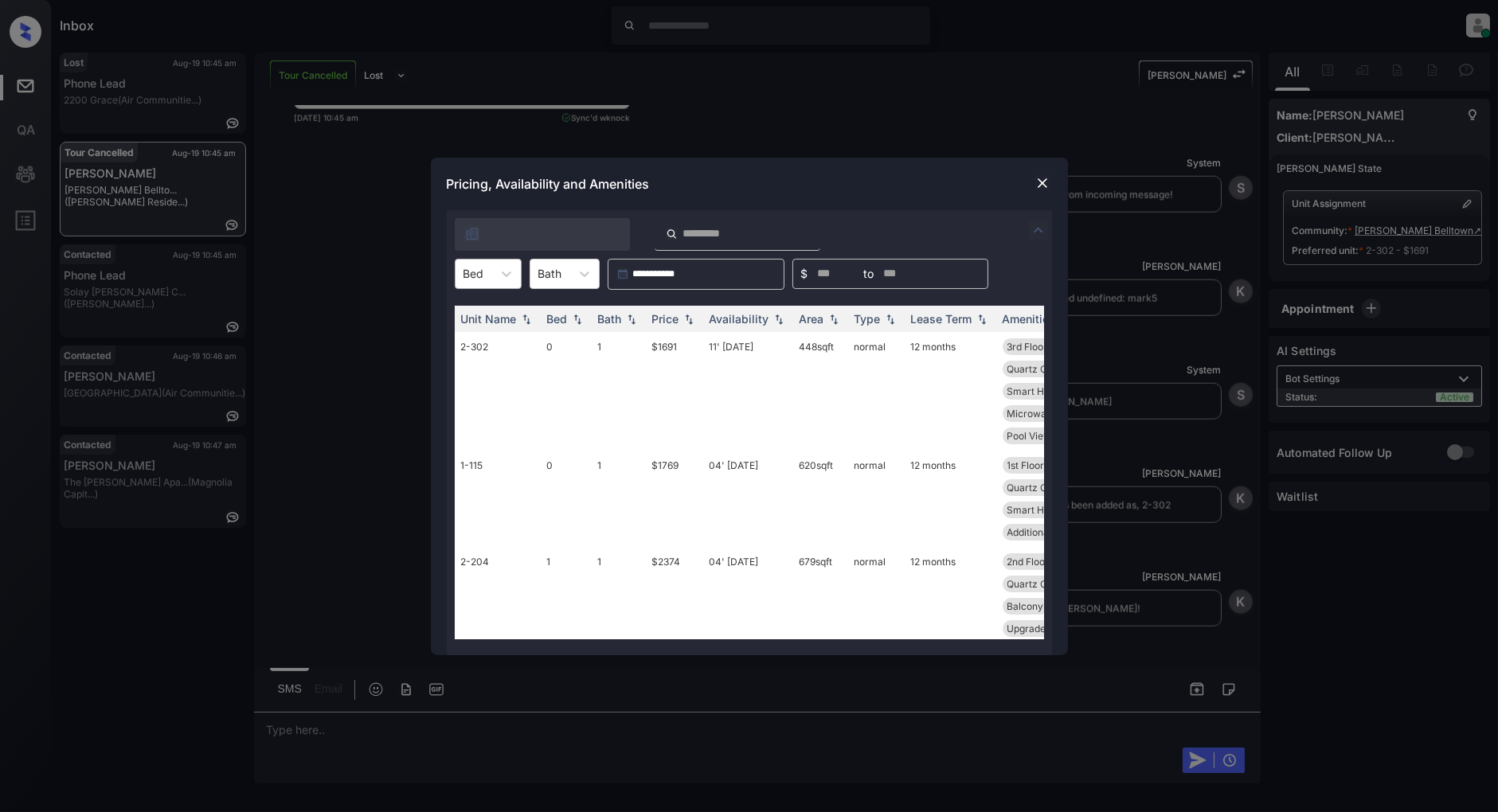
click at [490, 274] on div "Bed" at bounding box center [474, 274] width 37 height 23
click at [482, 314] on div "0" at bounding box center [488, 312] width 66 height 28
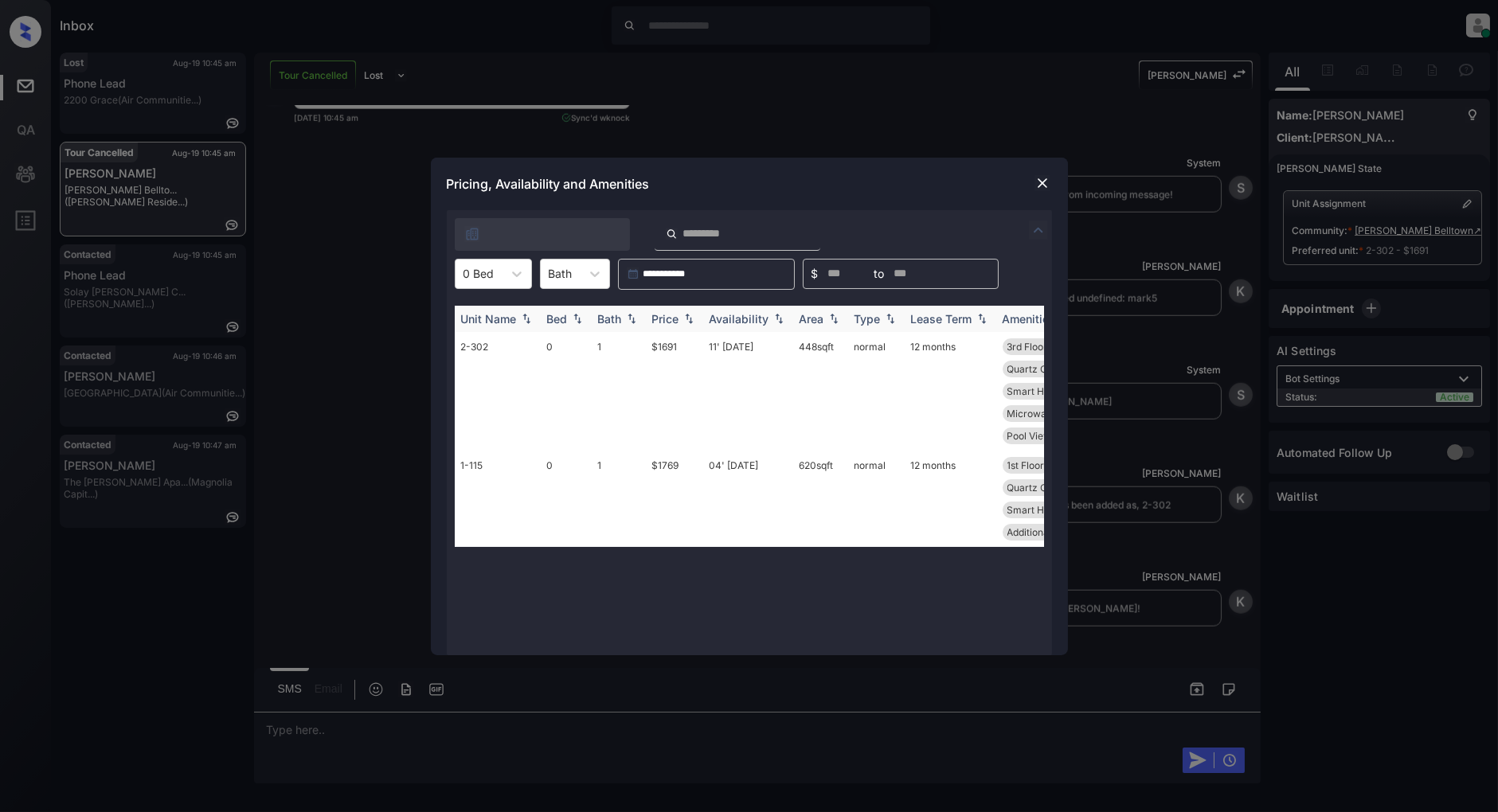
click at [693, 323] on img at bounding box center [689, 319] width 16 height 11
click at [693, 323] on img at bounding box center [689, 319] width 16 height 12
drag, startPoint x: 691, startPoint y: 336, endPoint x: 643, endPoint y: 348, distance: 49.5
click at [643, 348] on tr "2-302 0 1 $1691 11' Jul 25 448 sqft normal 12 months 3rd Floor Upgrades: Studi.…" at bounding box center [871, 391] width 832 height 119
copy tr "$1691"
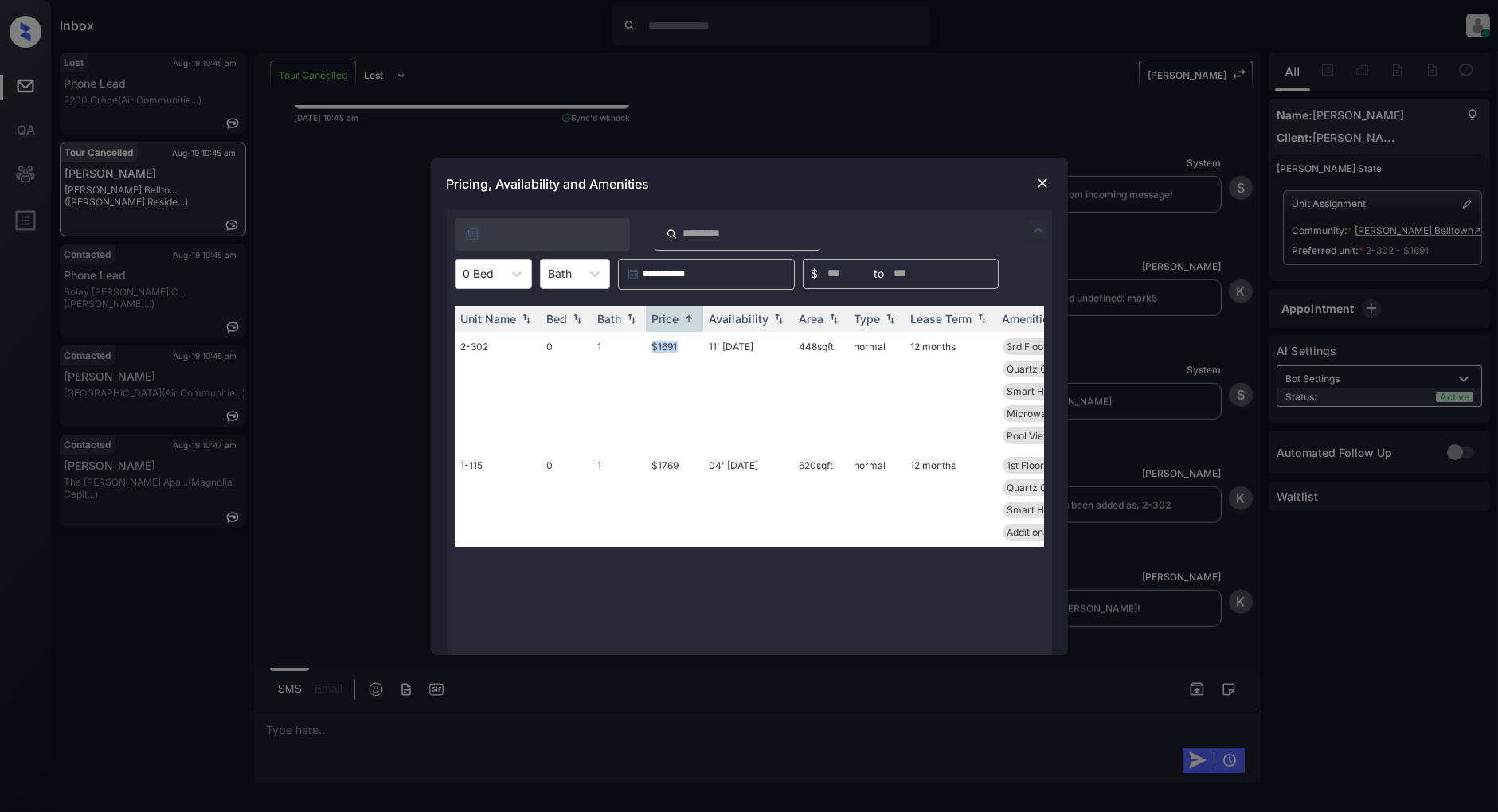
click at [1035, 179] on img at bounding box center [1042, 182] width 16 height 16
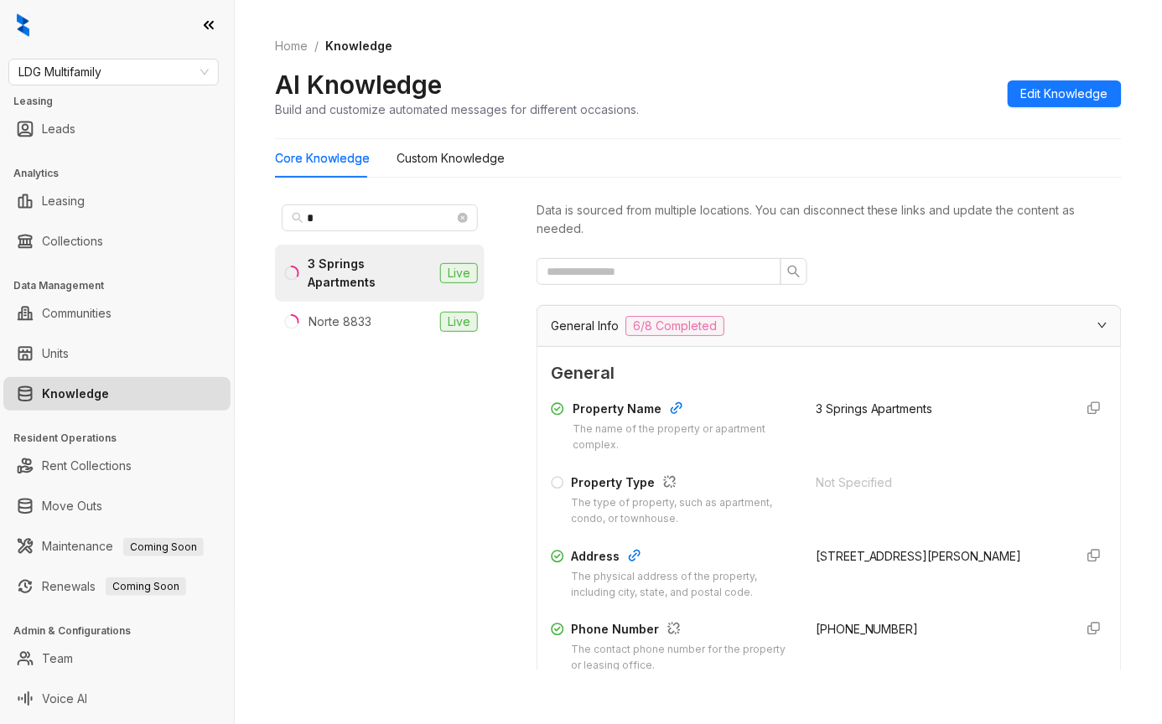
scroll to position [223, 0]
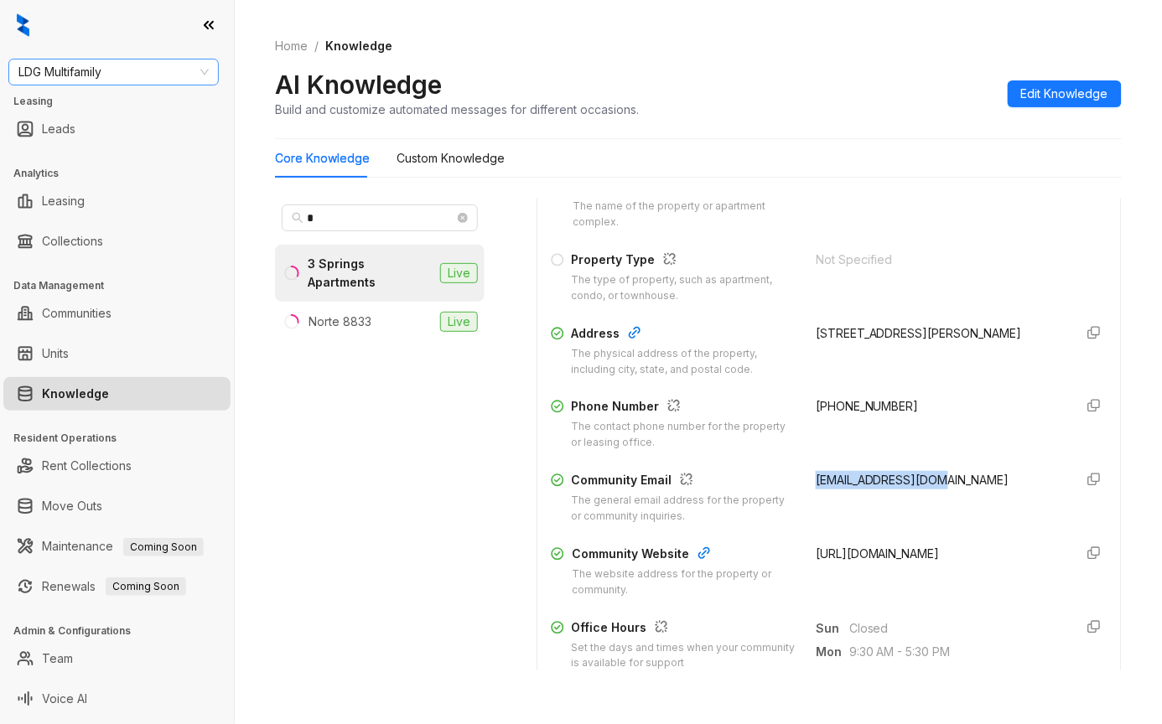
click at [141, 70] on span "LDG Multifamily" at bounding box center [113, 72] width 190 height 25
type input "******"
click at [117, 97] on div "United Apartment Group" at bounding box center [114, 105] width 184 height 18
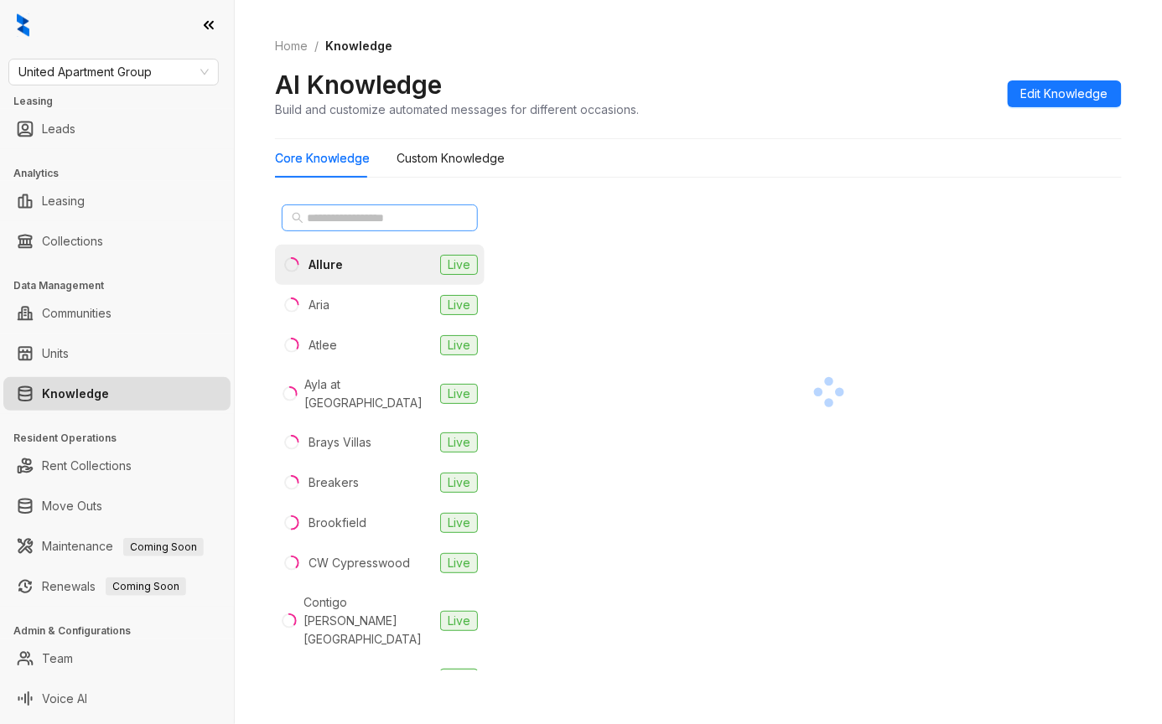
click at [333, 208] on span at bounding box center [380, 218] width 196 height 27
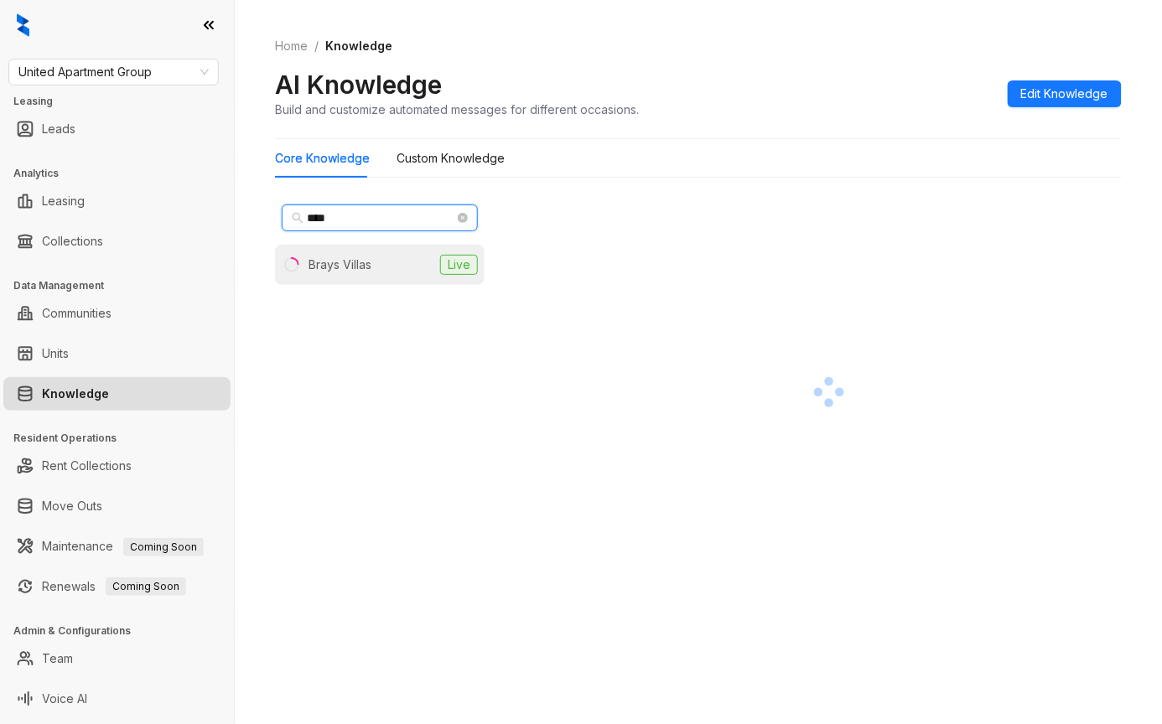
type input "****"
click at [342, 257] on div "Brays Villas" at bounding box center [340, 265] width 63 height 18
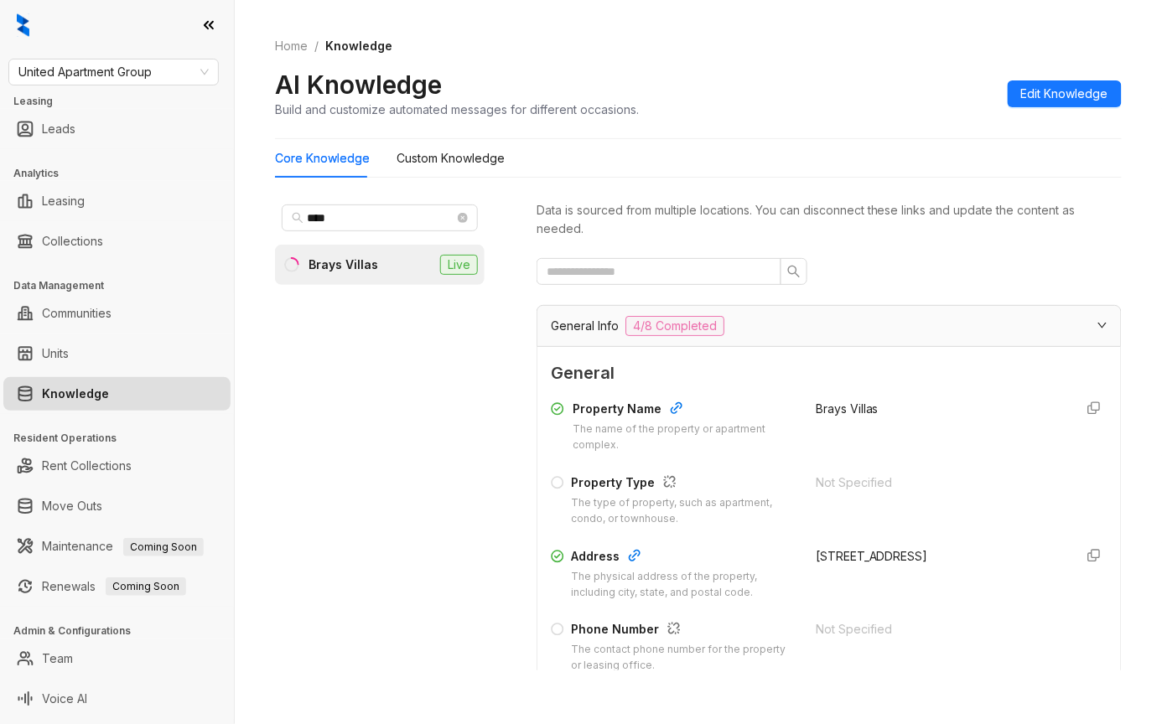
click at [706, 420] on div "Property Name" at bounding box center [684, 411] width 223 height 22
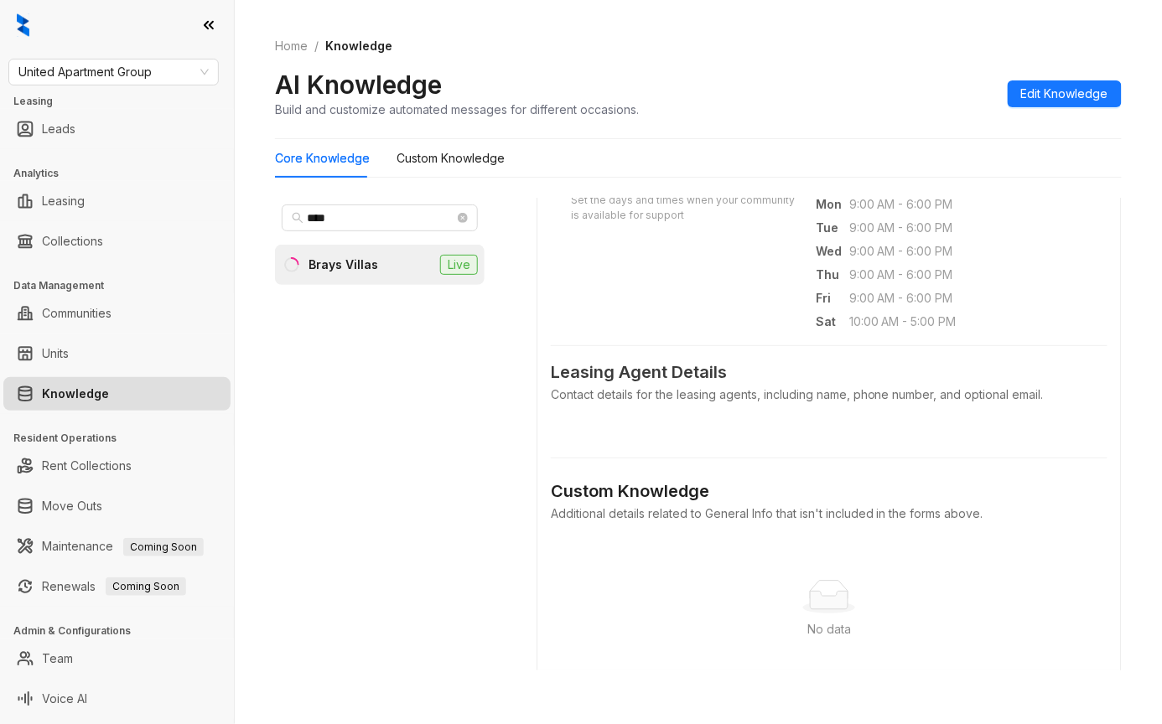
scroll to position [1224, 0]
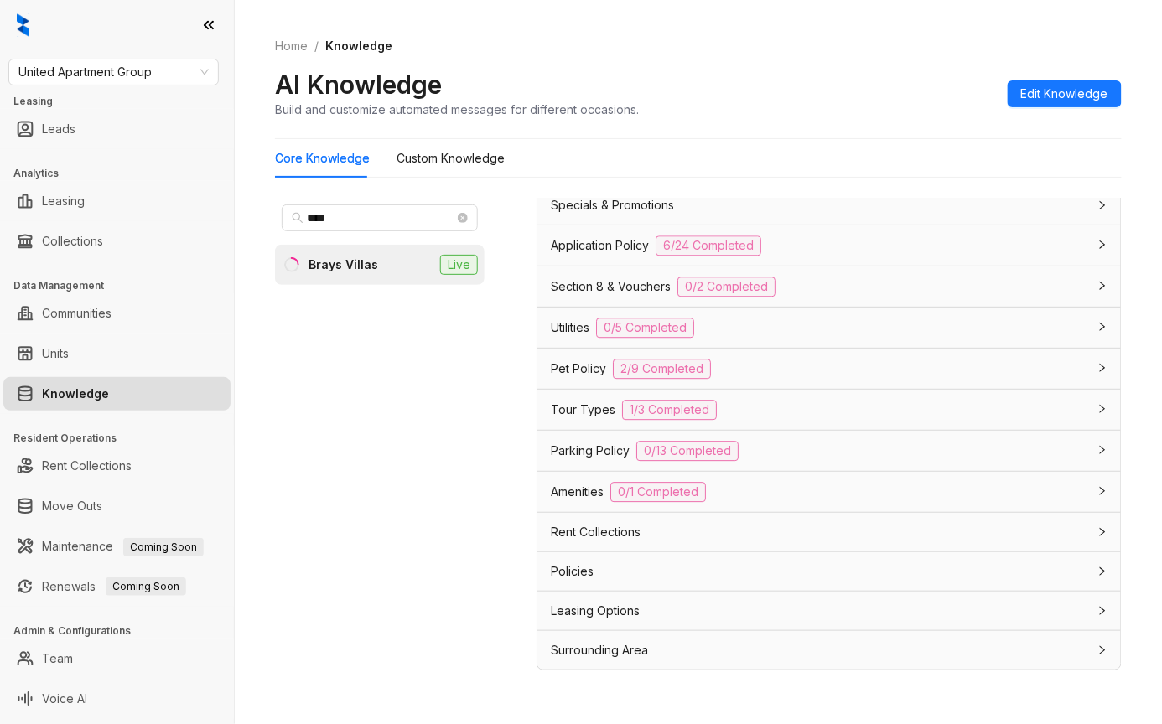
click at [818, 400] on div "Tour Types 1/3 Completed" at bounding box center [819, 410] width 537 height 20
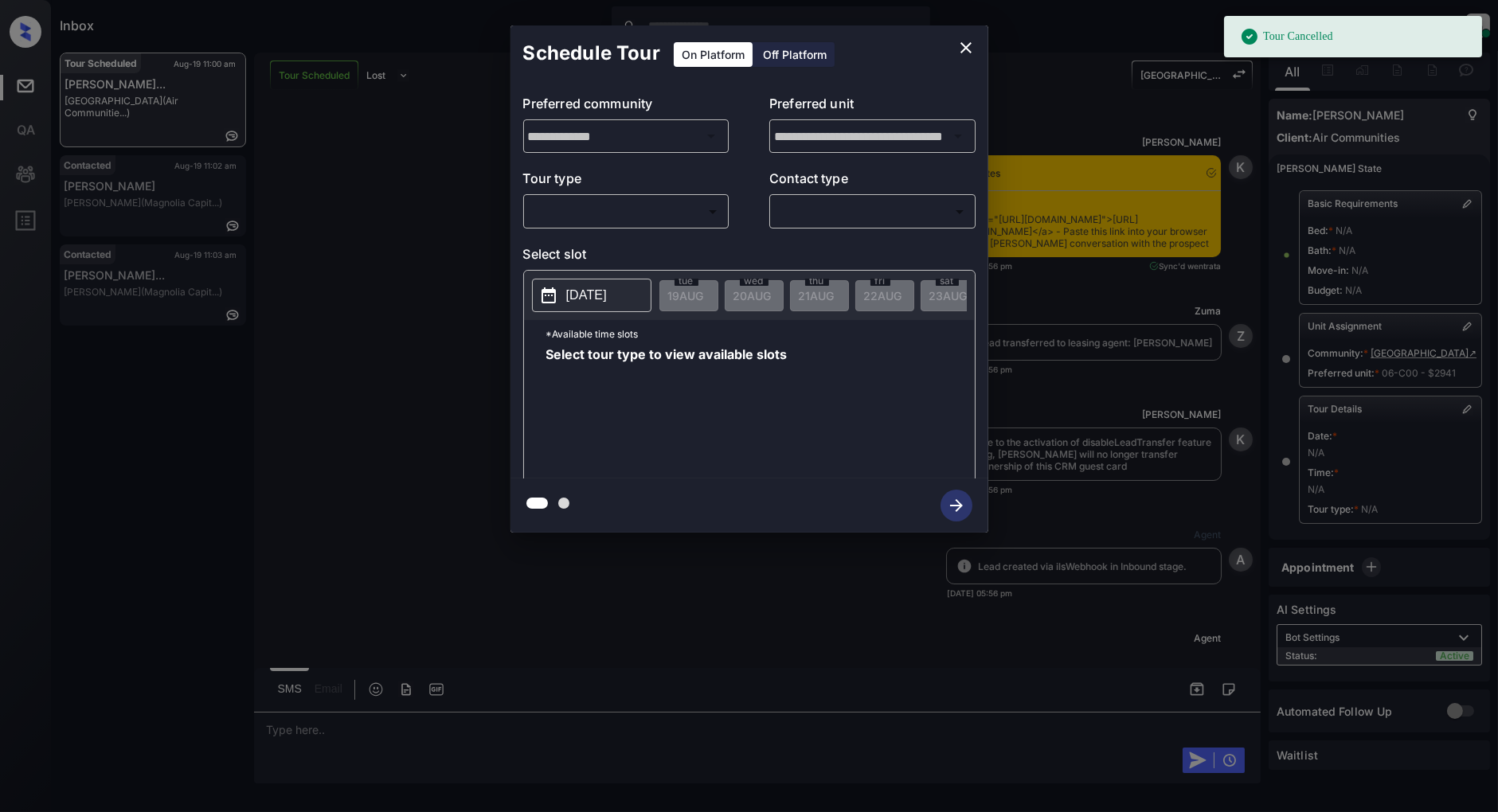
scroll to position [8904, 0]
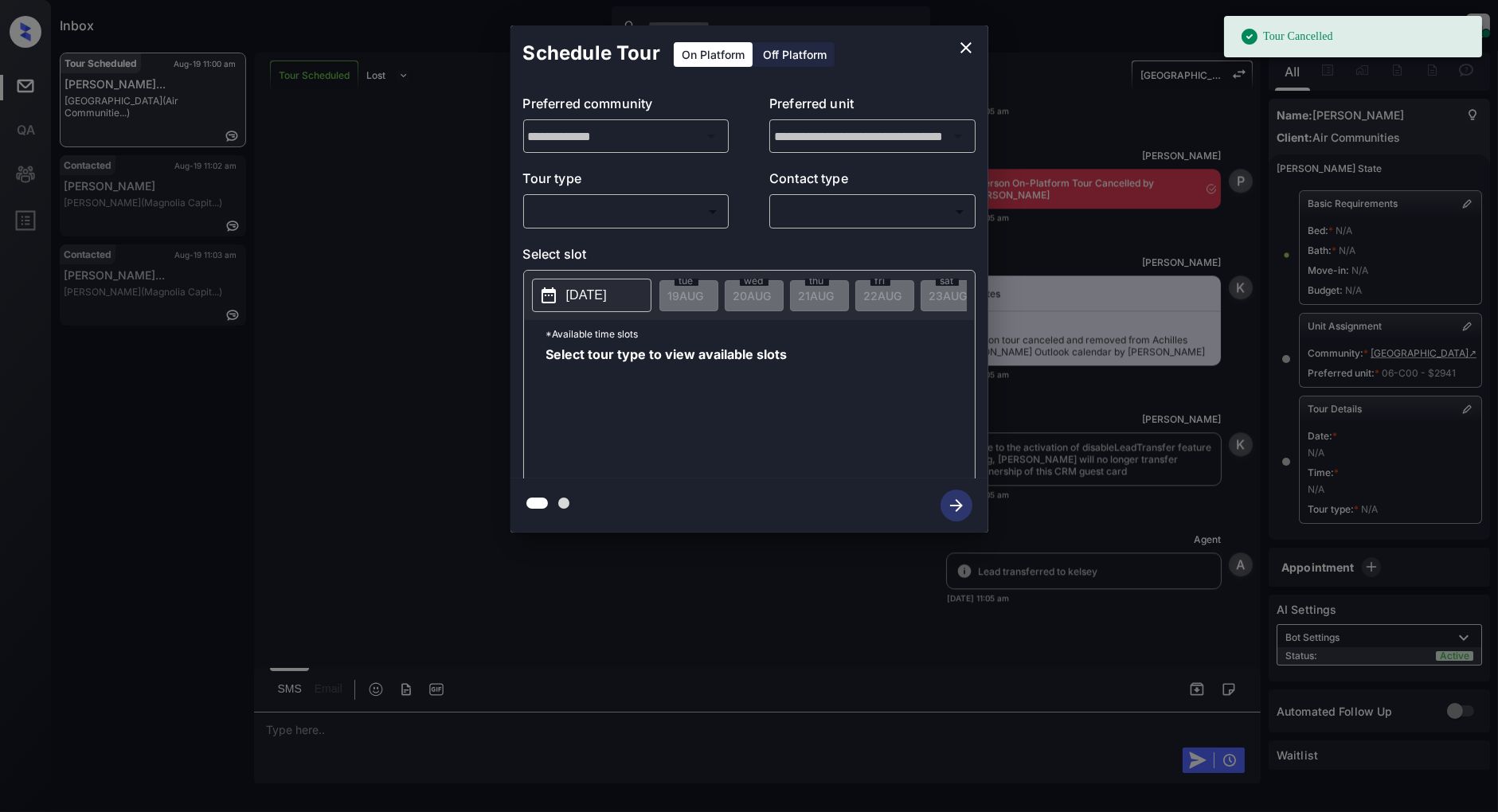
click at [643, 226] on div "​ ​" at bounding box center [626, 212] width 206 height 34
click at [595, 202] on body "Tour Cancelled Inbox Patrick Deasis Online Set yourself offline Set yourself on…" at bounding box center [749, 406] width 1498 height 812
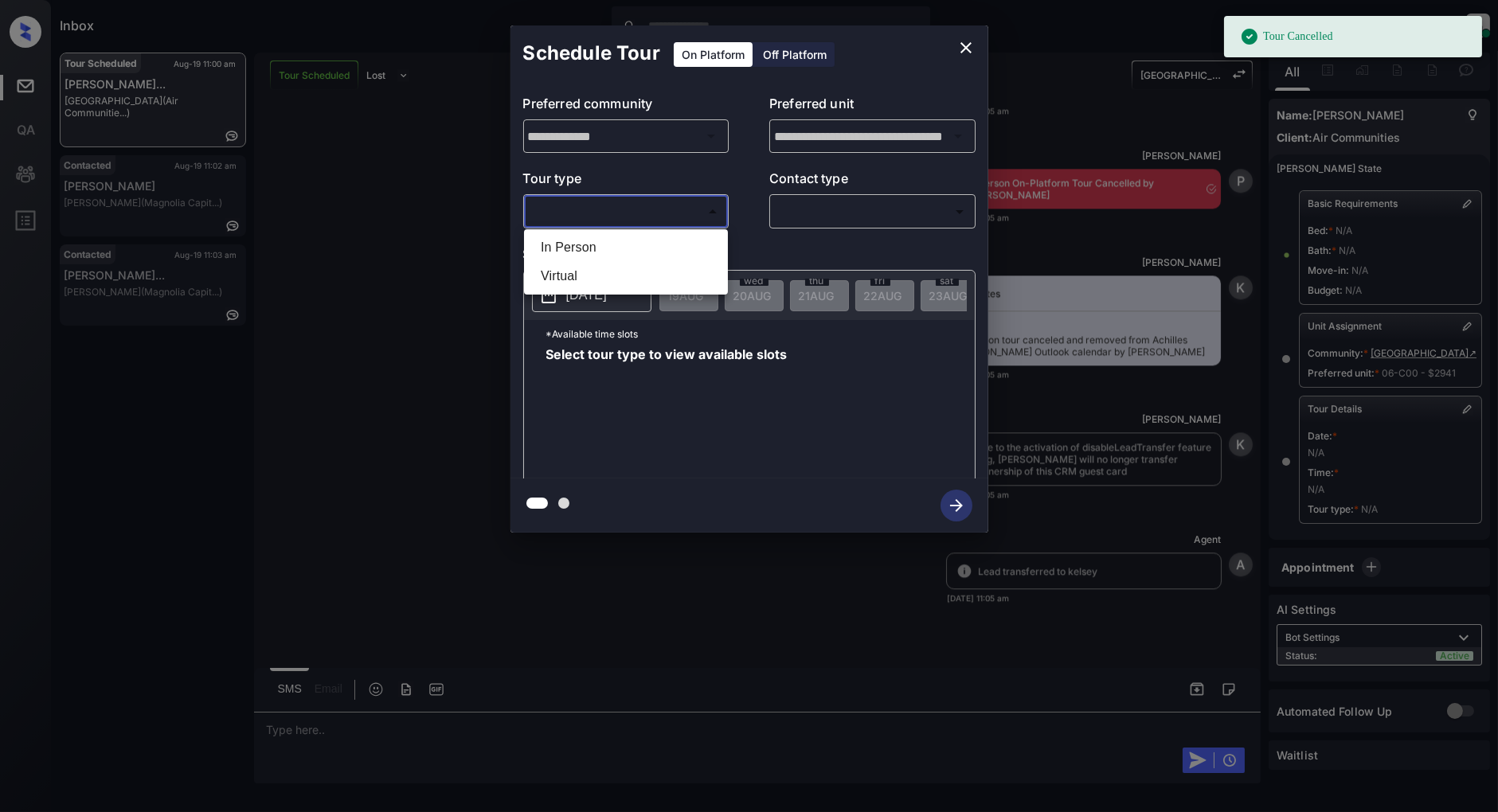
click at [570, 223] on div at bounding box center [749, 406] width 1498 height 812
click at [597, 204] on body "Tour Cancelled Inbox Patrick Deasis Online Set yourself offline Set yourself on…" at bounding box center [749, 406] width 1498 height 812
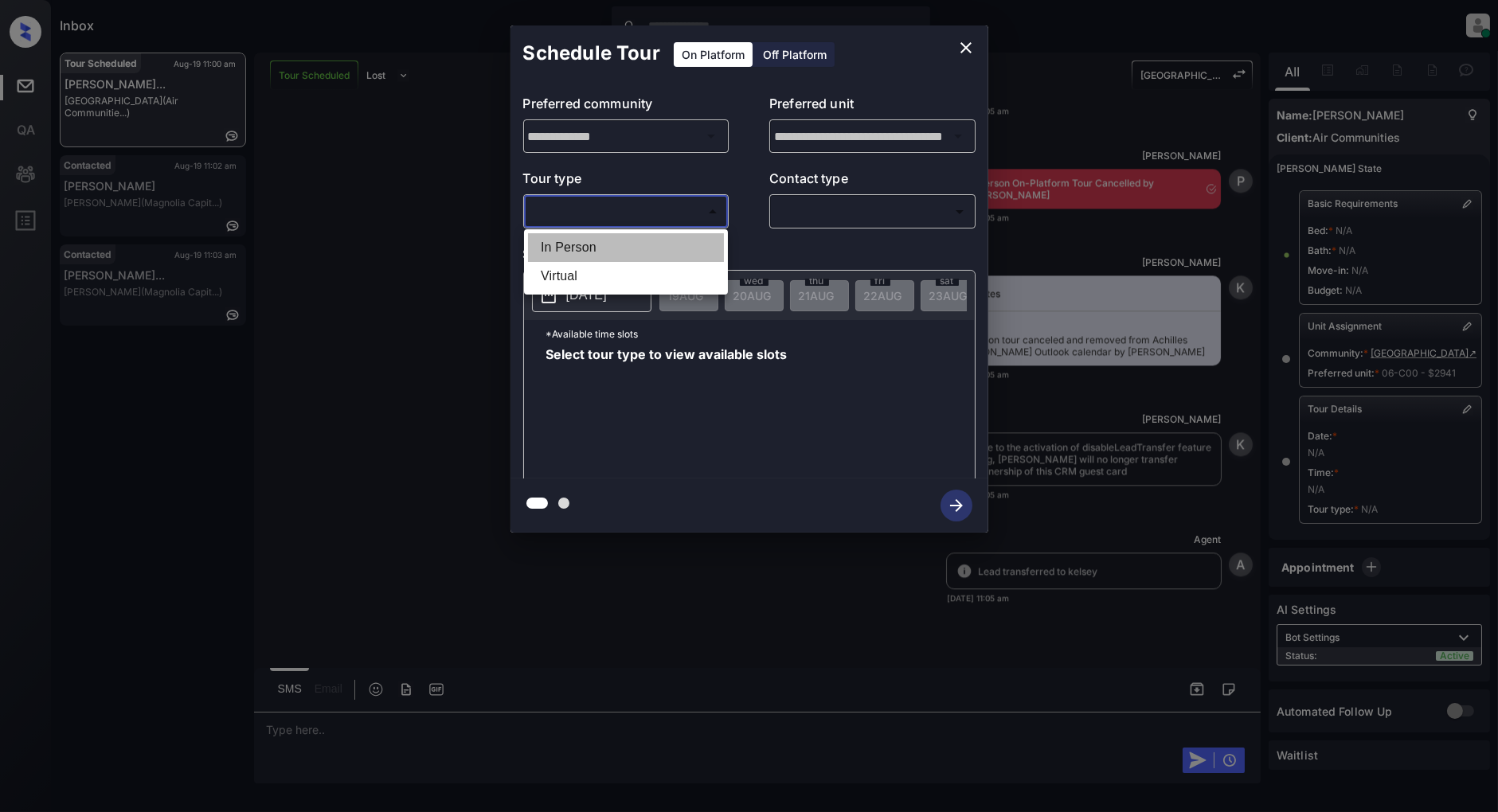
click at [584, 244] on li "In Person" at bounding box center [626, 248] width 196 height 28
type input "********"
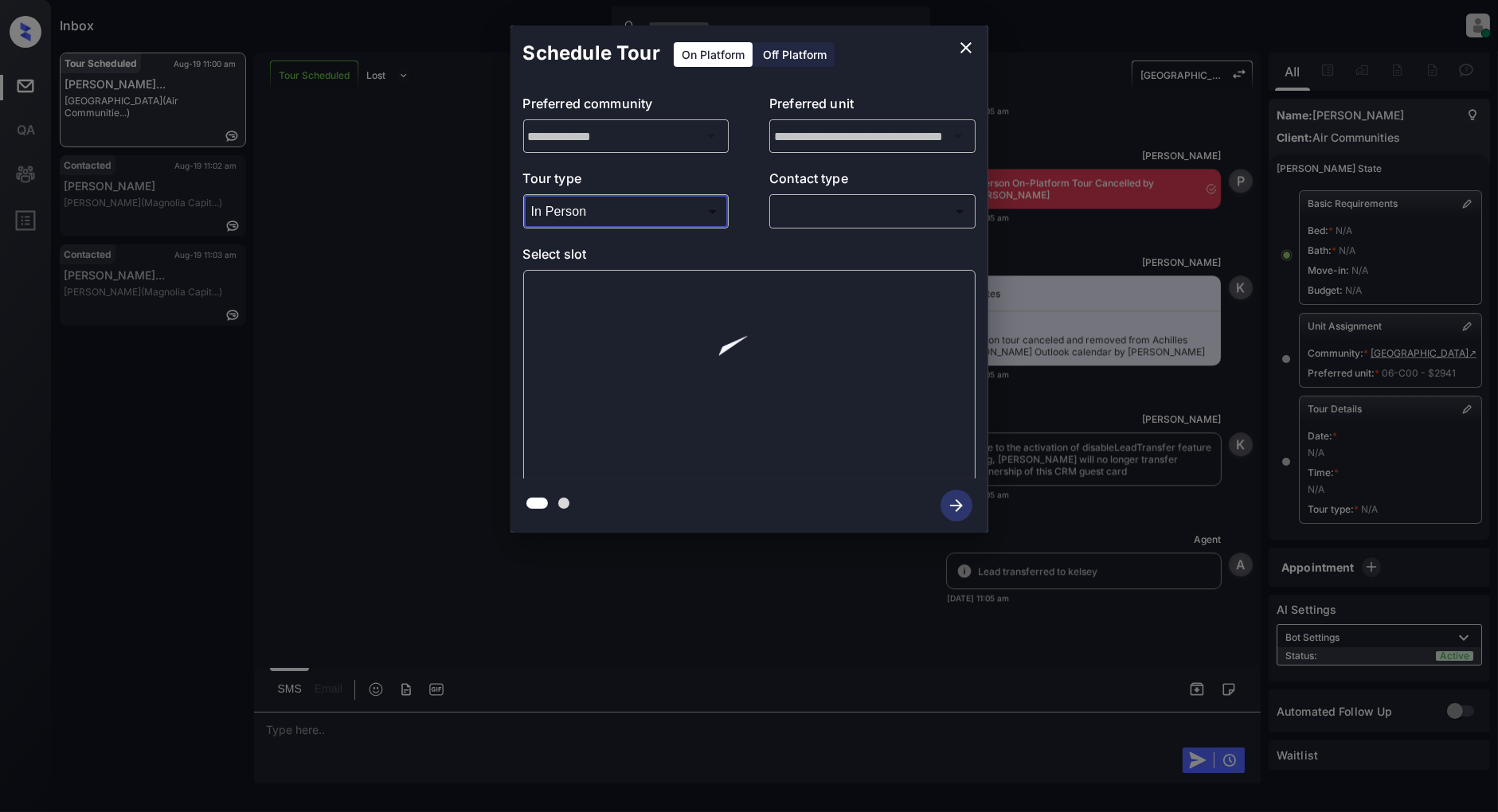
click at [810, 216] on body "Inbox Patrick Deasis Online Set yourself offline Set yourself on break Profile …" at bounding box center [749, 406] width 1498 height 812
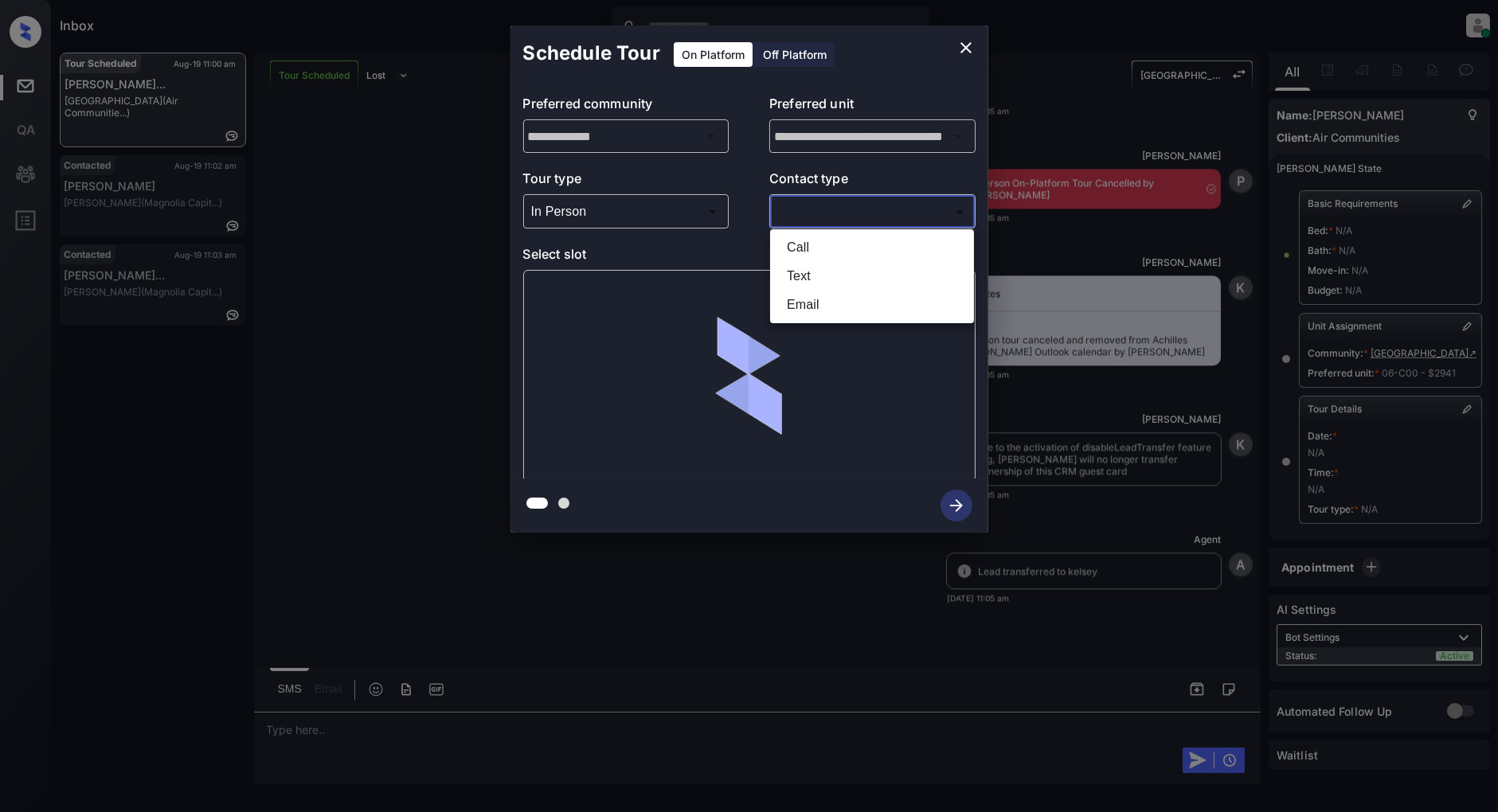
click at [817, 263] on li "Text" at bounding box center [872, 276] width 196 height 28
type input "****"
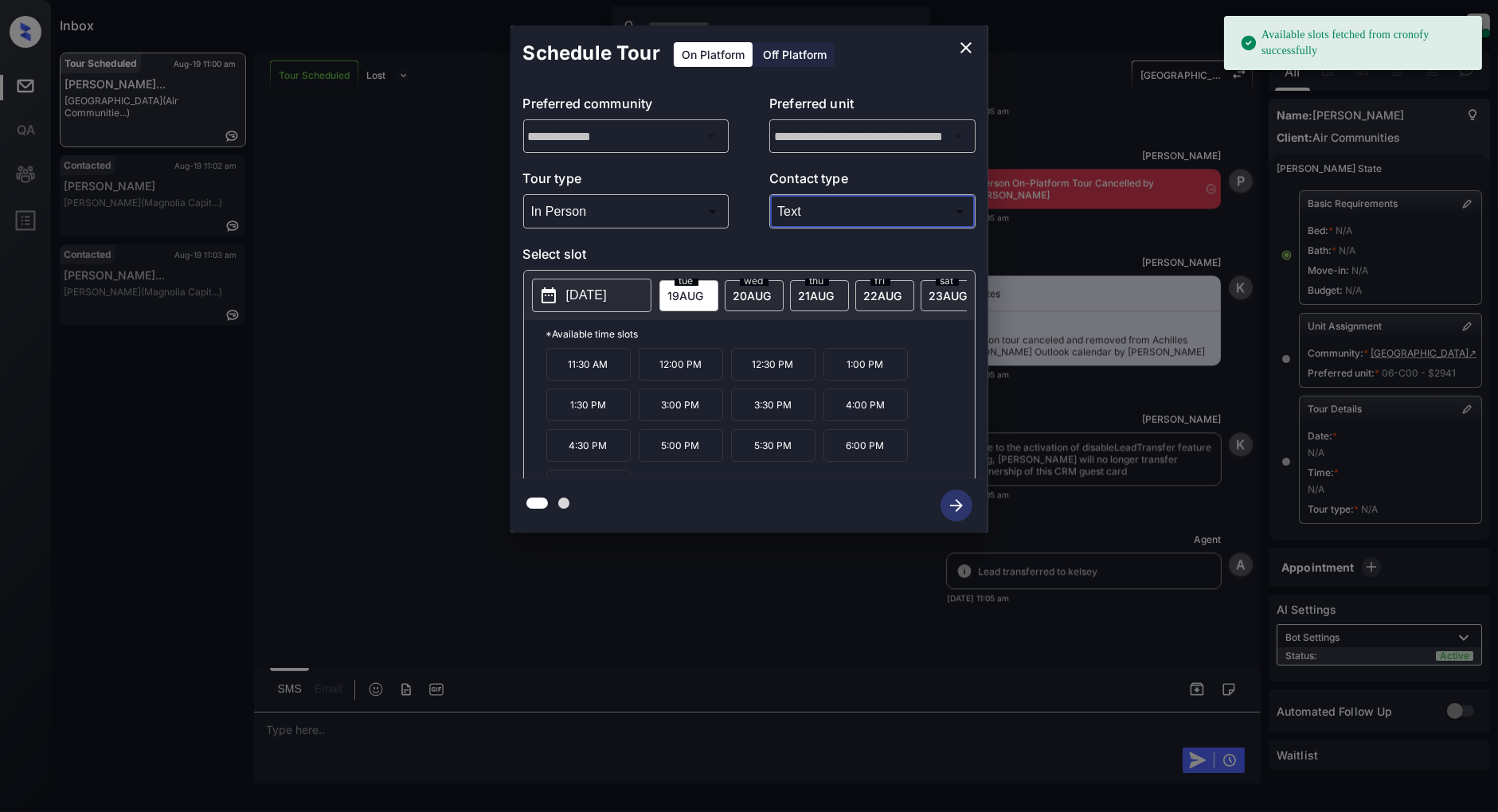
click at [654, 378] on p "12:00 PM" at bounding box center [680, 364] width 85 height 32
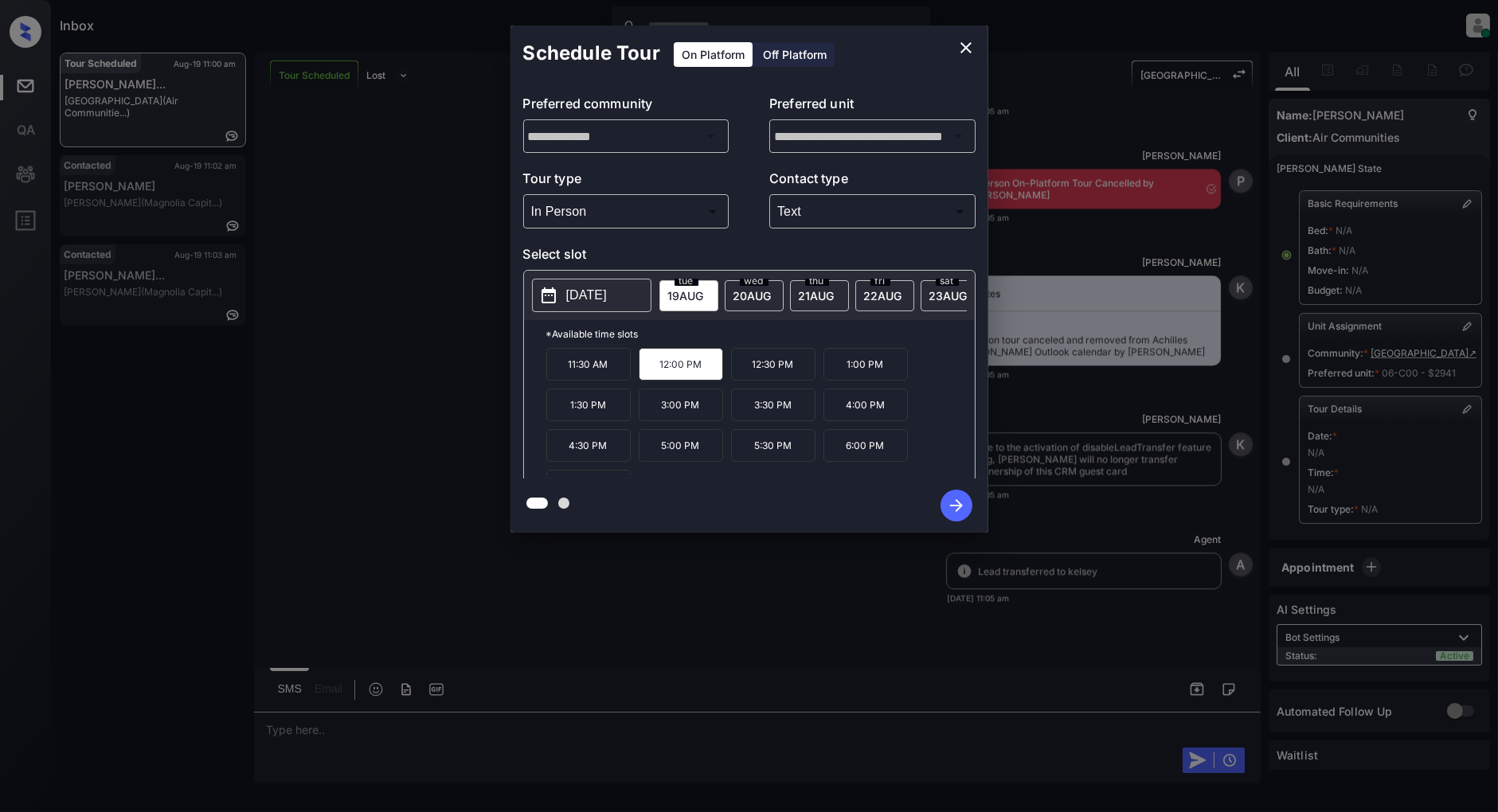
click at [948, 507] on icon "button" at bounding box center [957, 506] width 32 height 32
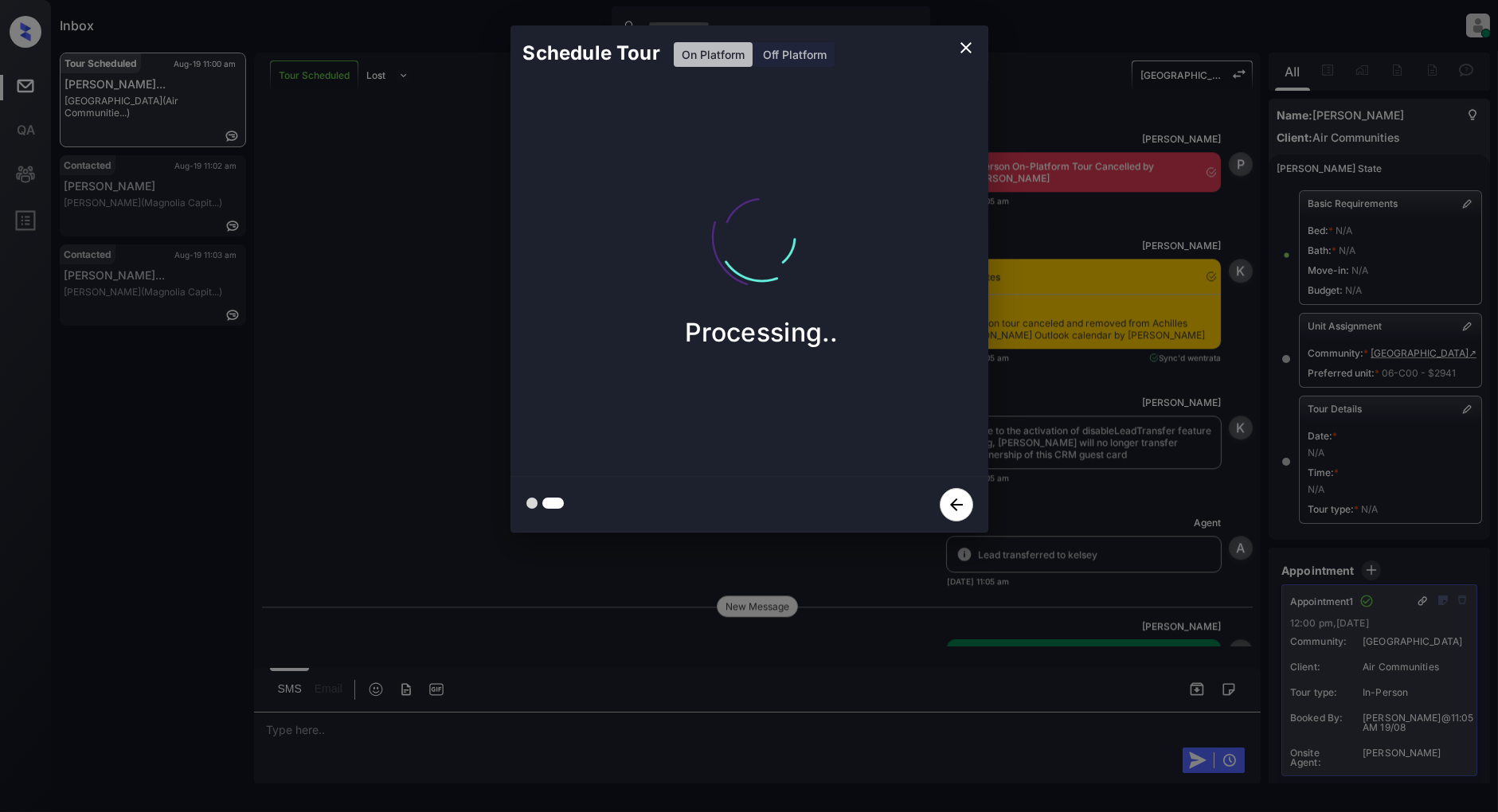
click at [964, 43] on icon "close" at bounding box center [966, 47] width 19 height 19
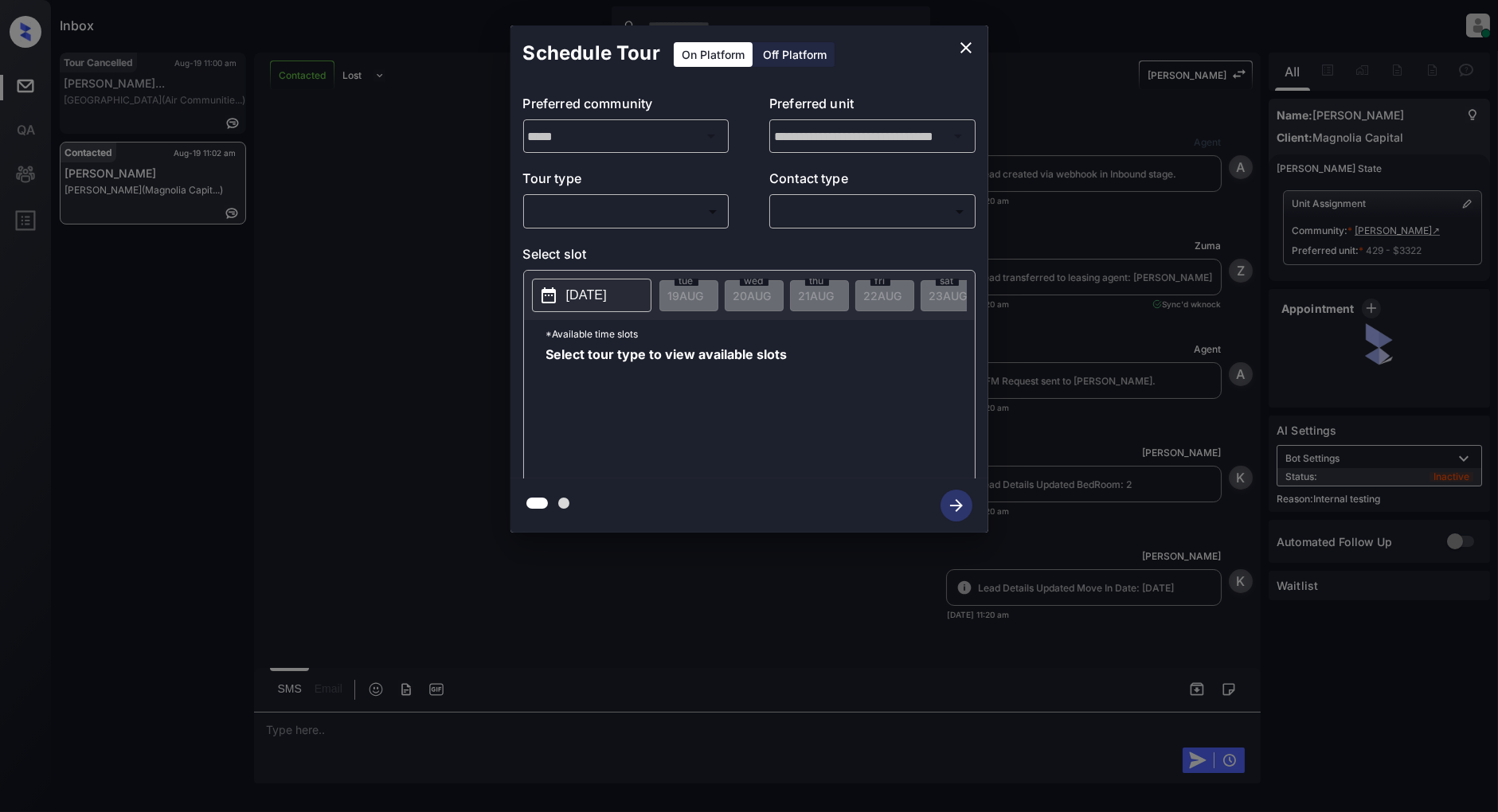
scroll to position [4636, 0]
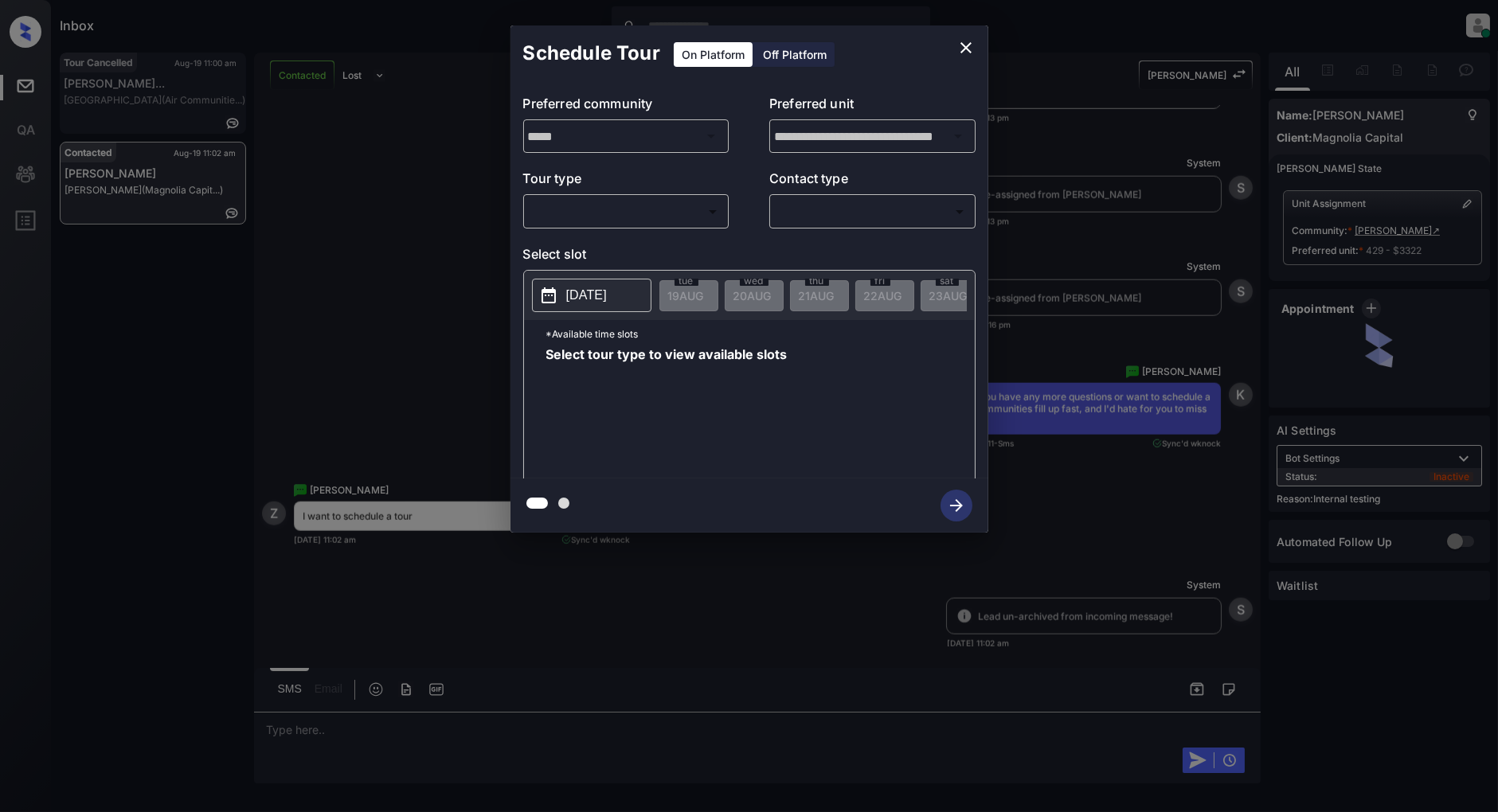
click at [619, 207] on body "Inbox [PERSON_NAME] Online Set yourself offline Set yourself on break Profile S…" at bounding box center [749, 406] width 1498 height 812
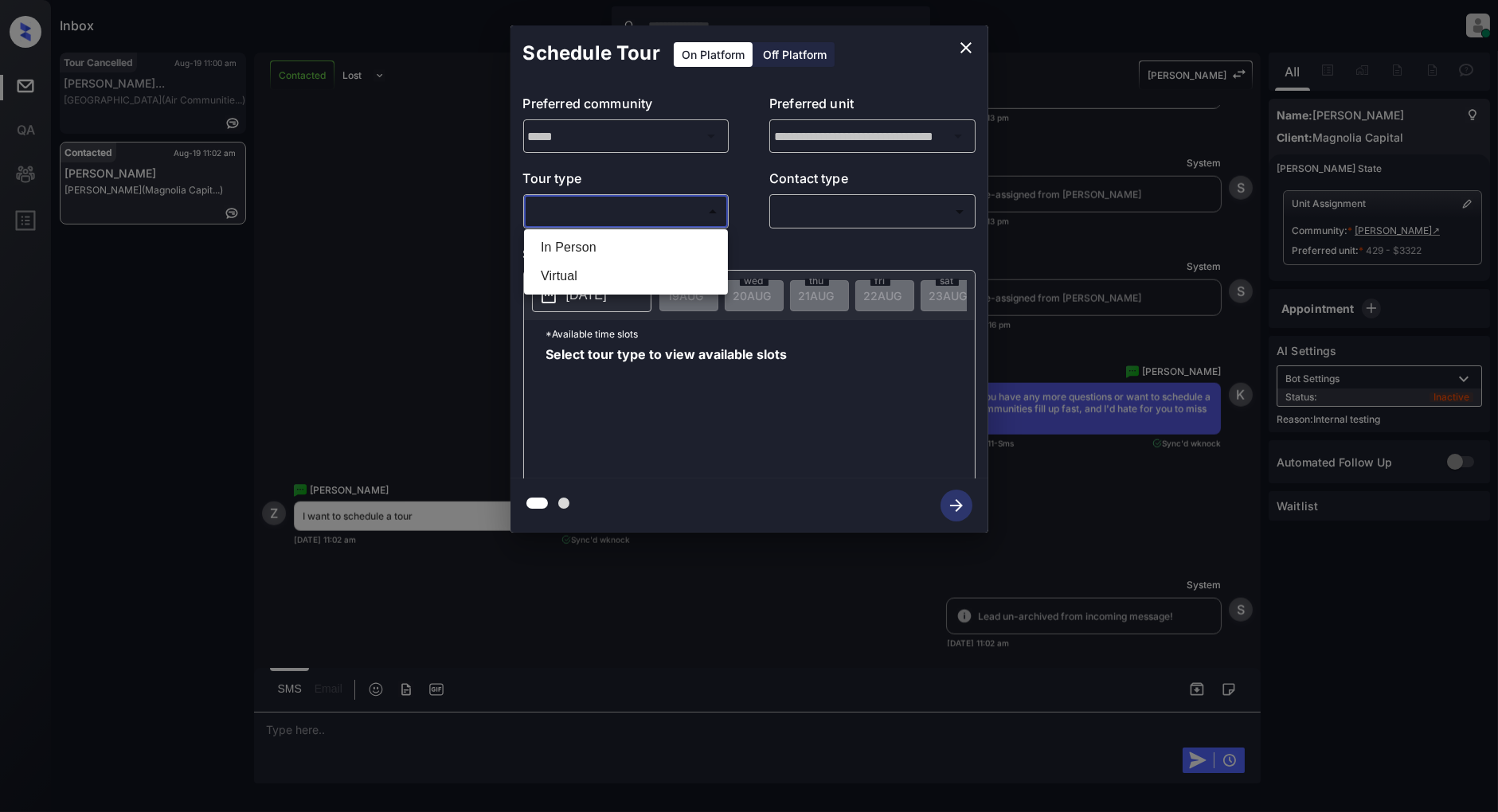
click at [608, 255] on li "In Person" at bounding box center [626, 248] width 196 height 28
type input "********"
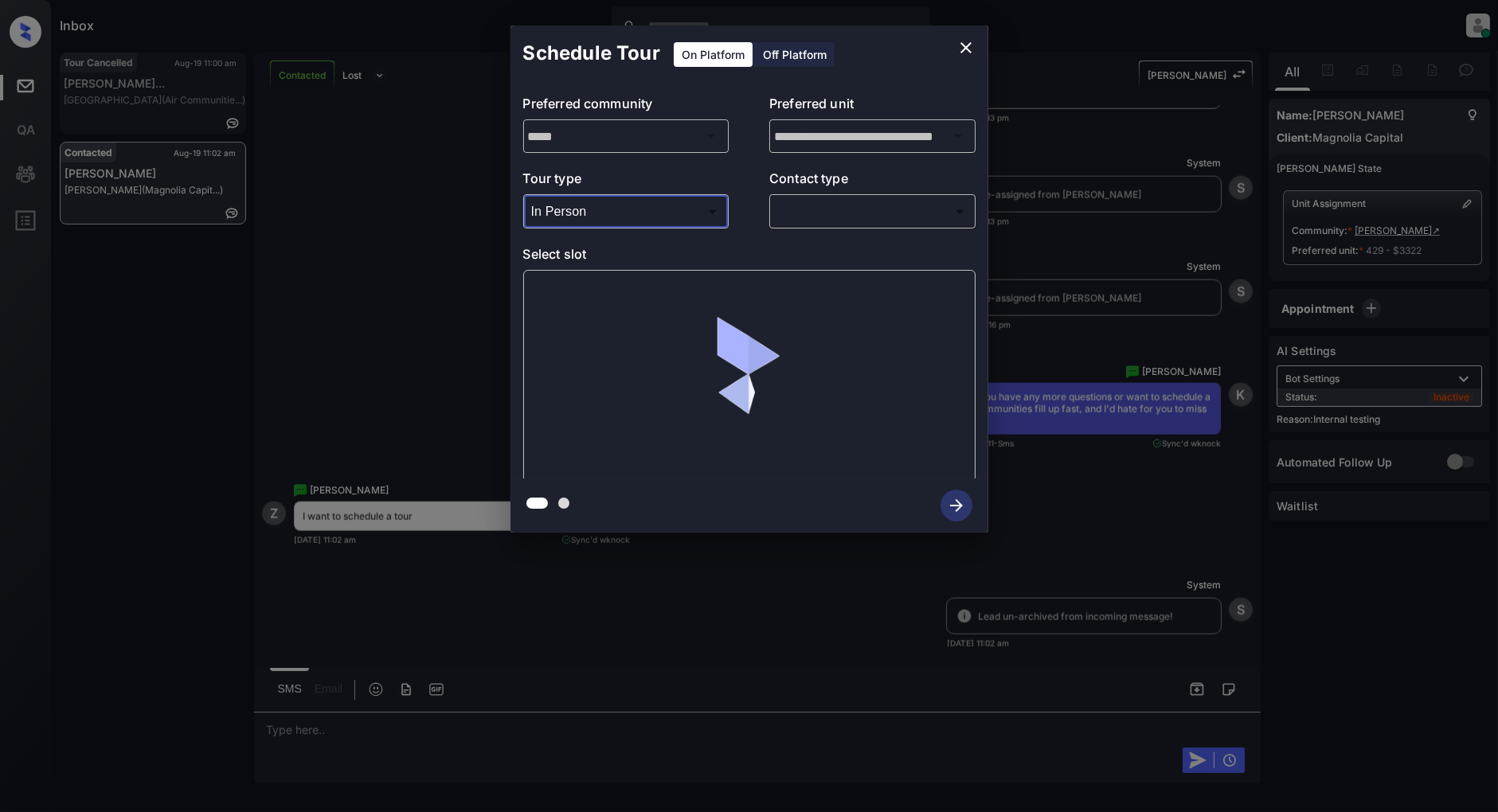
click at [831, 224] on body "Inbox [PERSON_NAME] Online Set yourself offline Set yourself on break Profile S…" at bounding box center [749, 406] width 1498 height 812
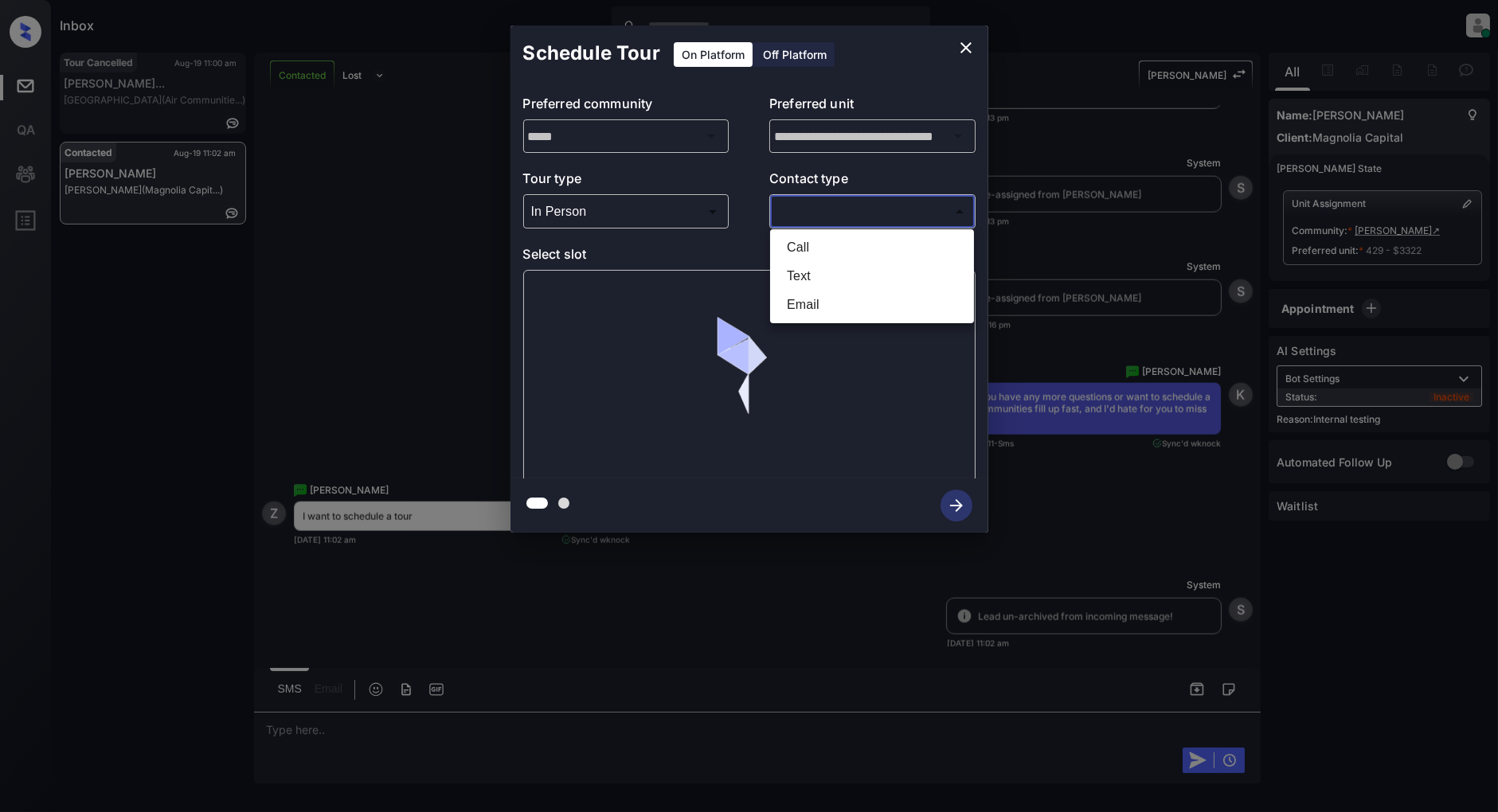
click at [817, 266] on li "Text" at bounding box center [872, 276] width 196 height 28
type input "****"
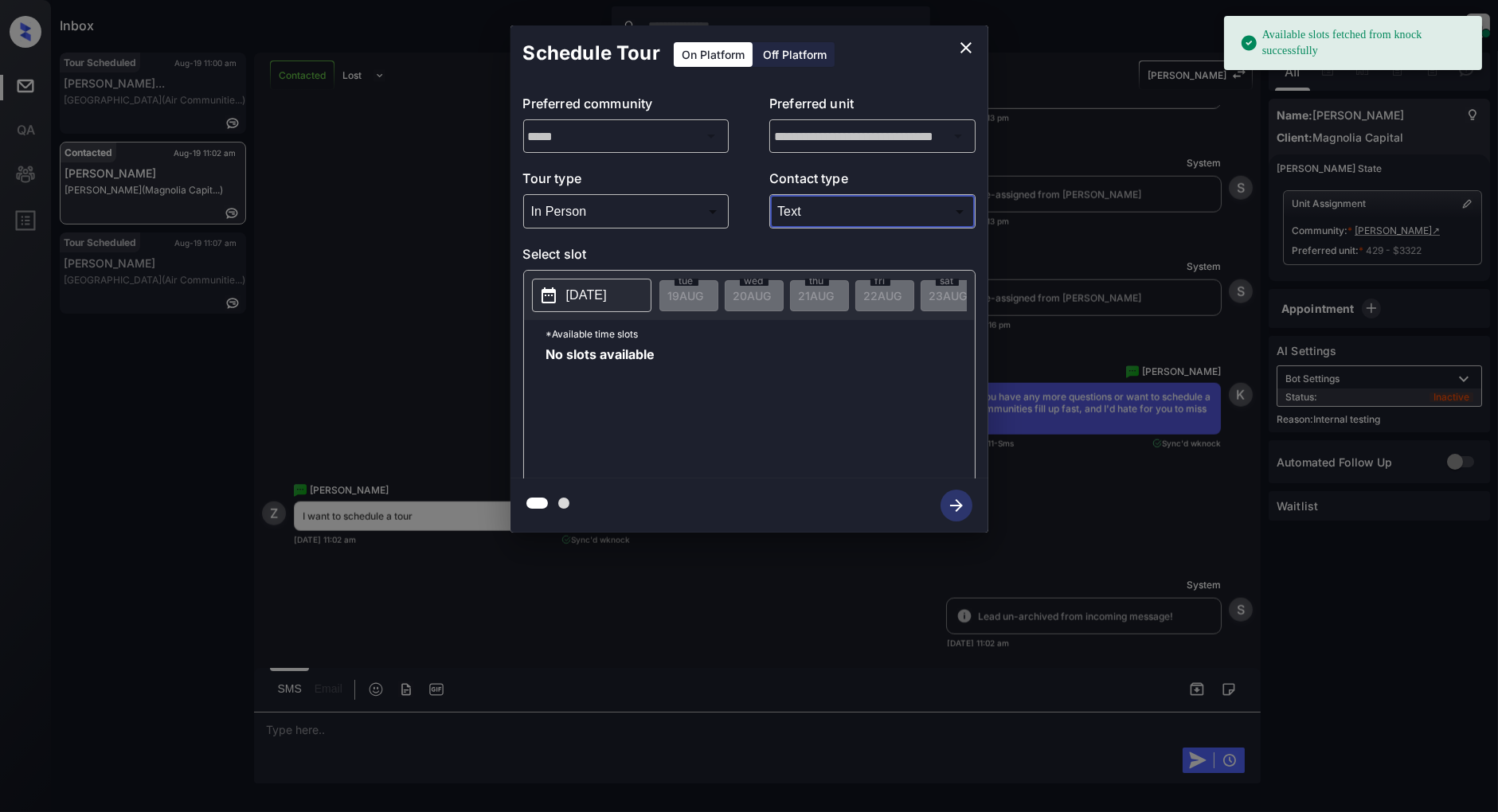
click at [585, 296] on p "[DATE]" at bounding box center [586, 295] width 41 height 19
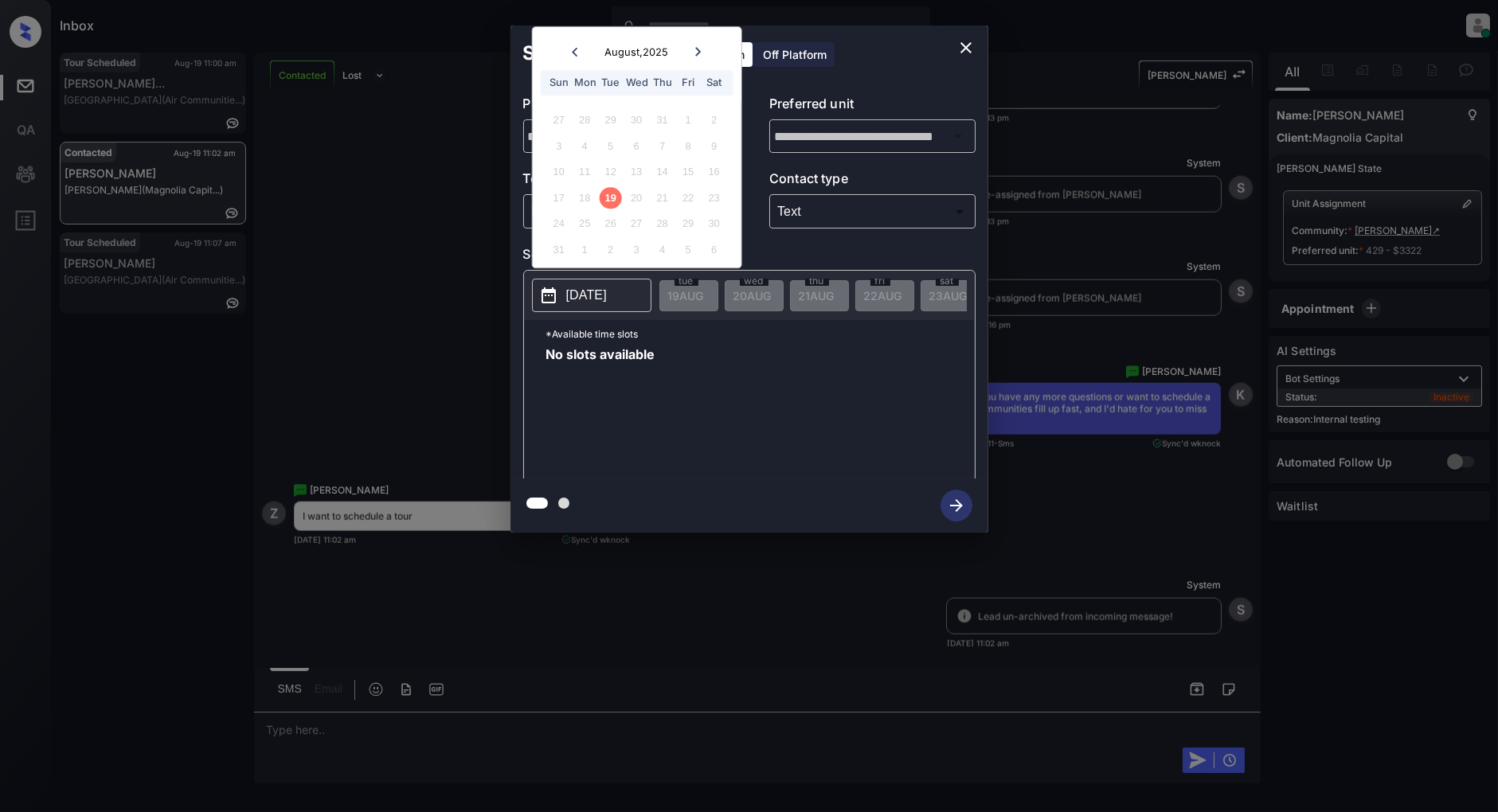
click at [972, 38] on icon "close" at bounding box center [966, 47] width 19 height 19
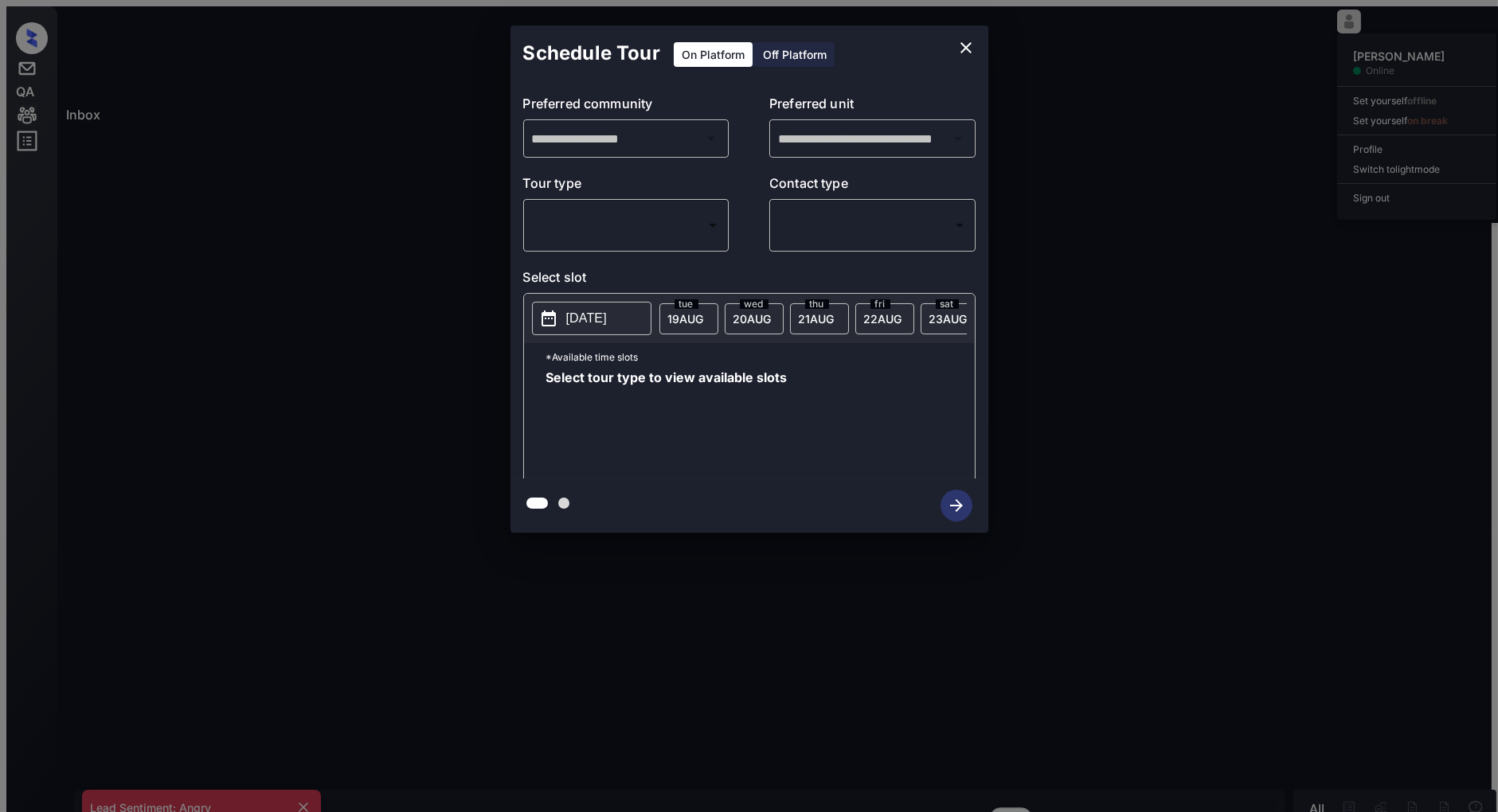
scroll to position [6916, 0]
click at [645, 229] on div "**********" at bounding box center [749, 280] width 478 height 397
click at [646, 217] on body "Inbox [PERSON_NAME] Online Set yourself offline Set yourself on break Profile S…" at bounding box center [749, 412] width 1486 height 812
click at [630, 248] on li "In Person" at bounding box center [626, 250] width 204 height 28
type input "********"
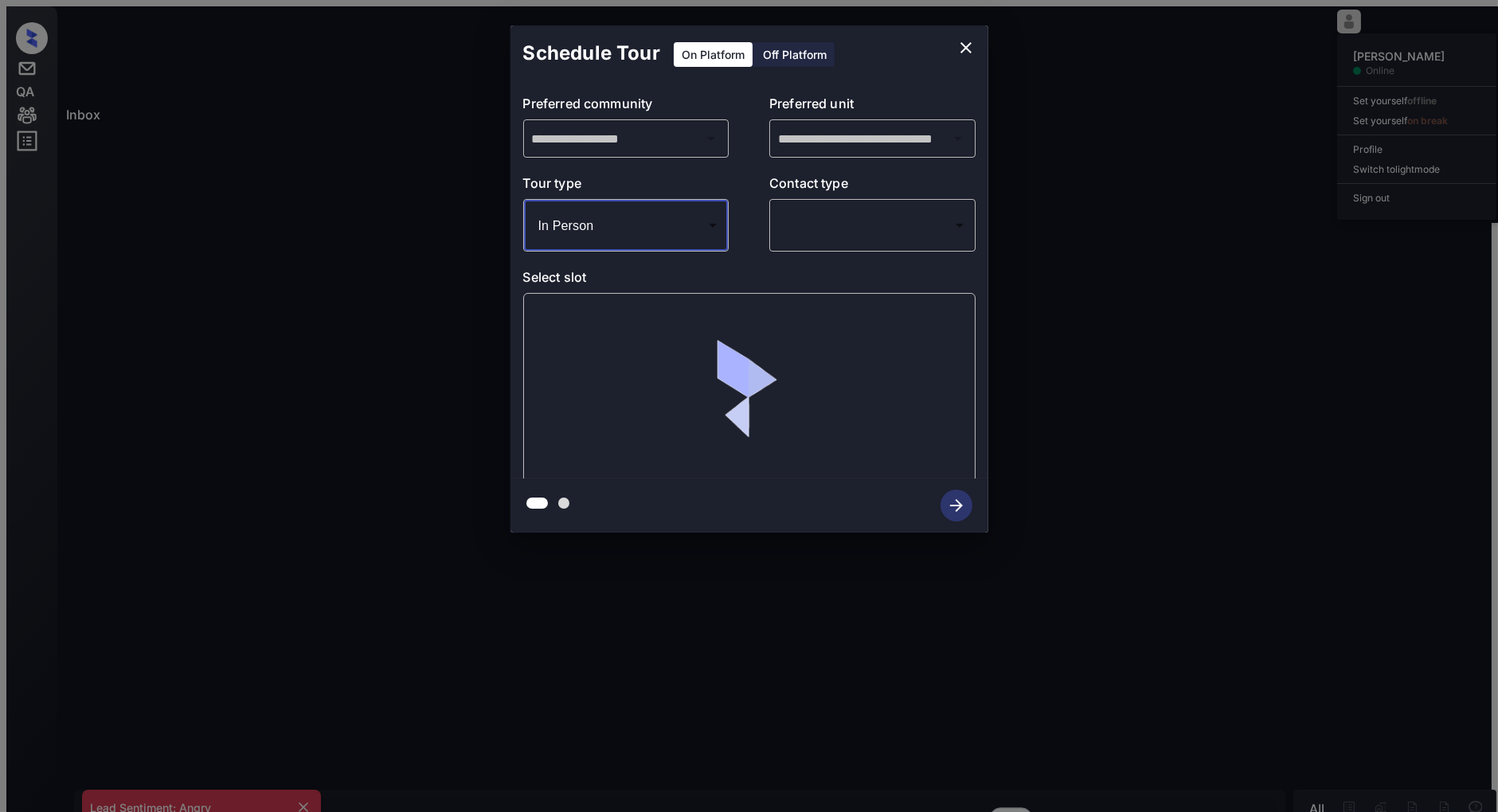
click at [831, 209] on body "Inbox Patrick Deasis Online Set yourself offline Set yourself on break Profile …" at bounding box center [749, 412] width 1486 height 812
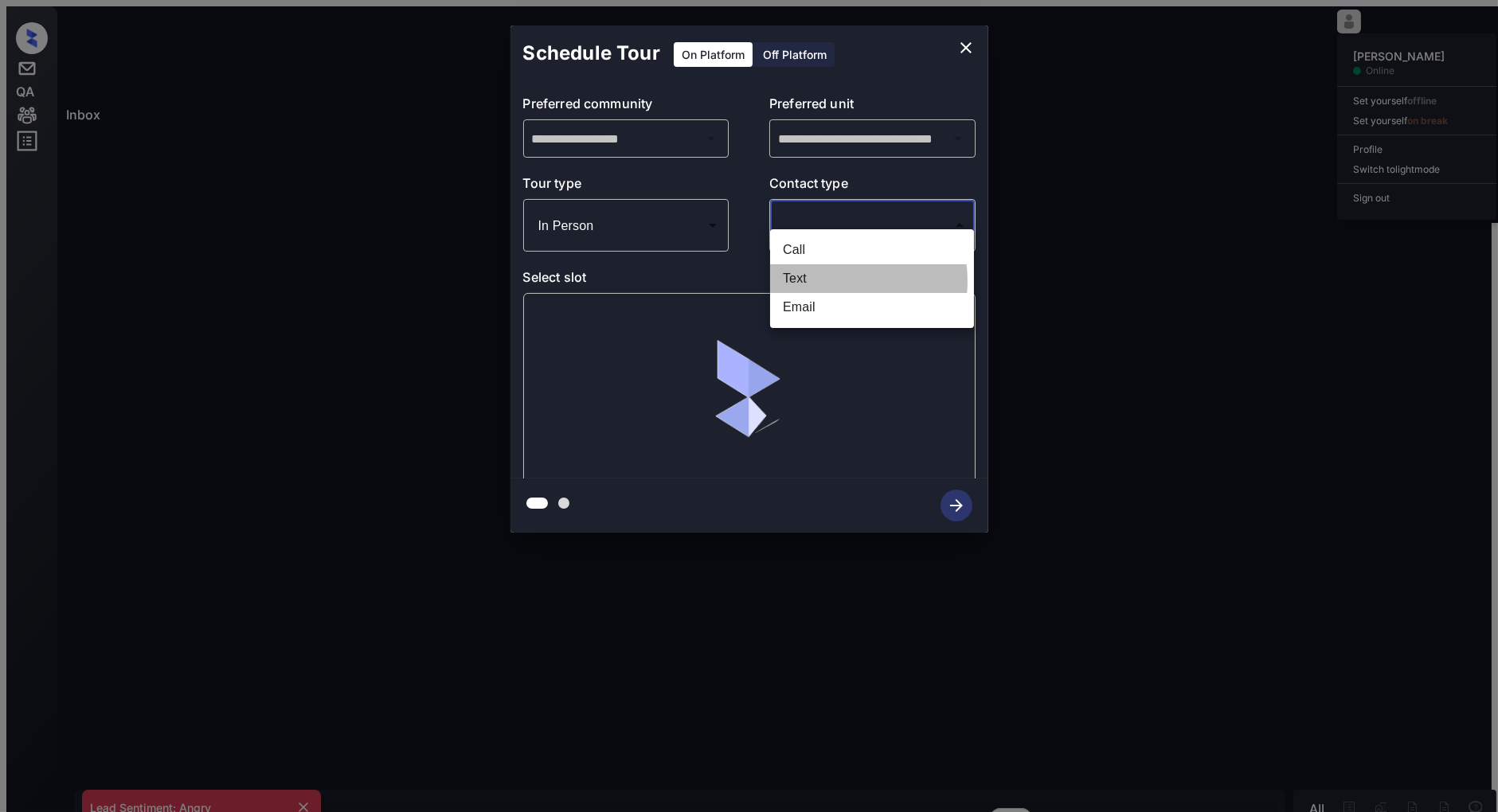
click at [834, 278] on li "Text" at bounding box center [872, 278] width 204 height 28
type input "****"
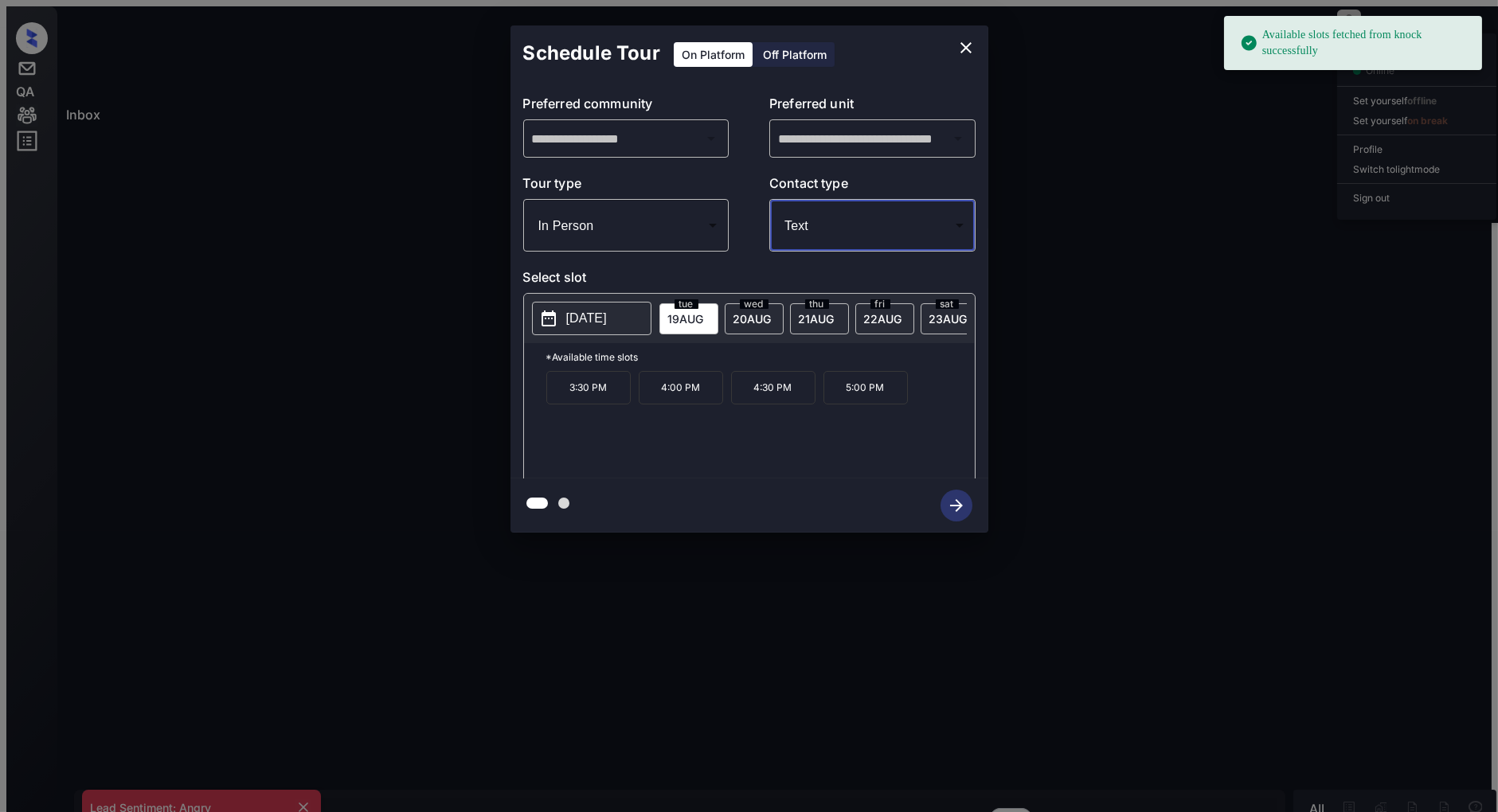
click at [704, 312] on span "21 AUG" at bounding box center [687, 319] width 36 height 13
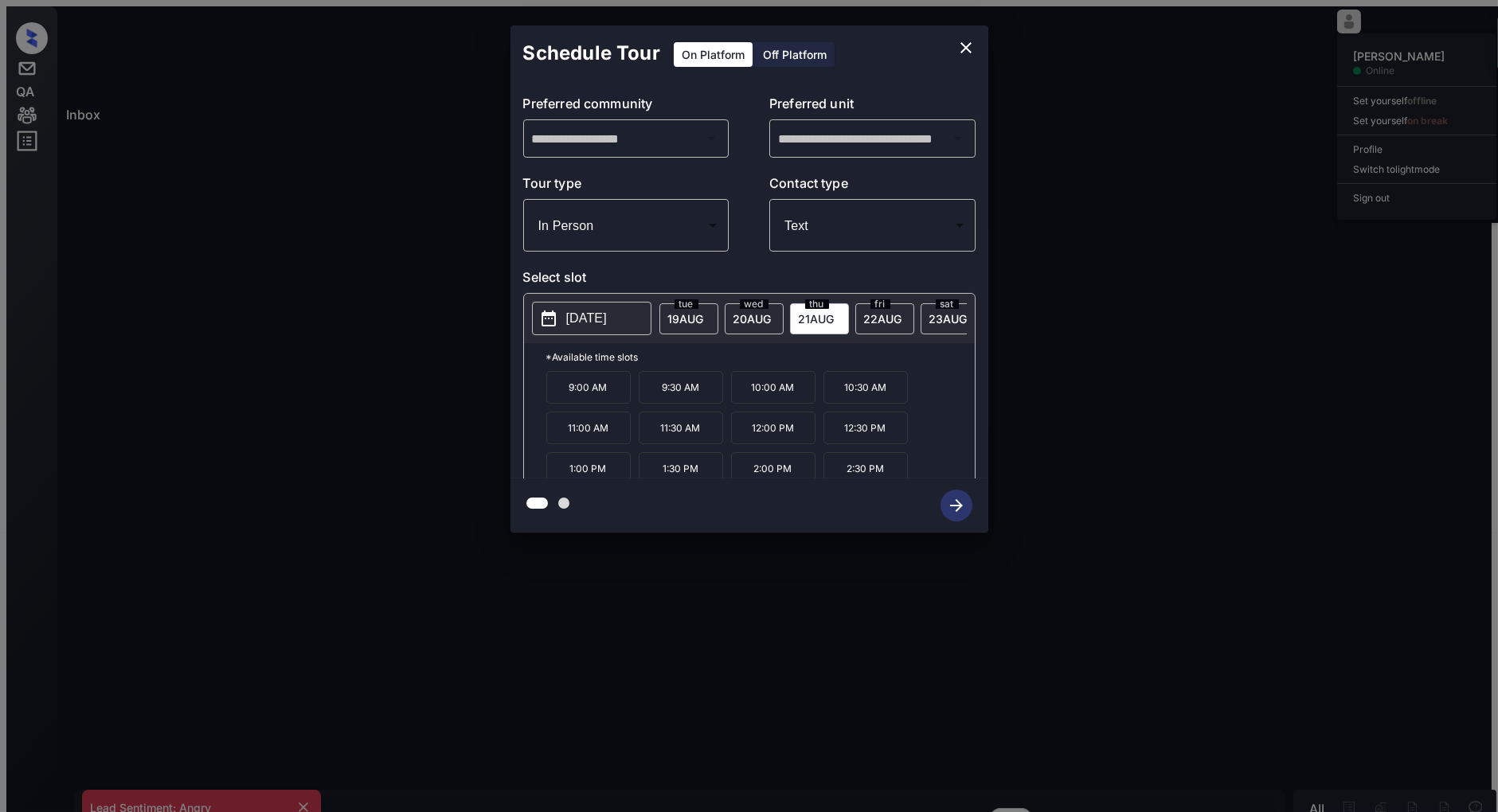
click at [729, 303] on div "wed 20 AUG" at bounding box center [754, 318] width 59 height 31
click at [968, 45] on icon "close" at bounding box center [966, 47] width 11 height 11
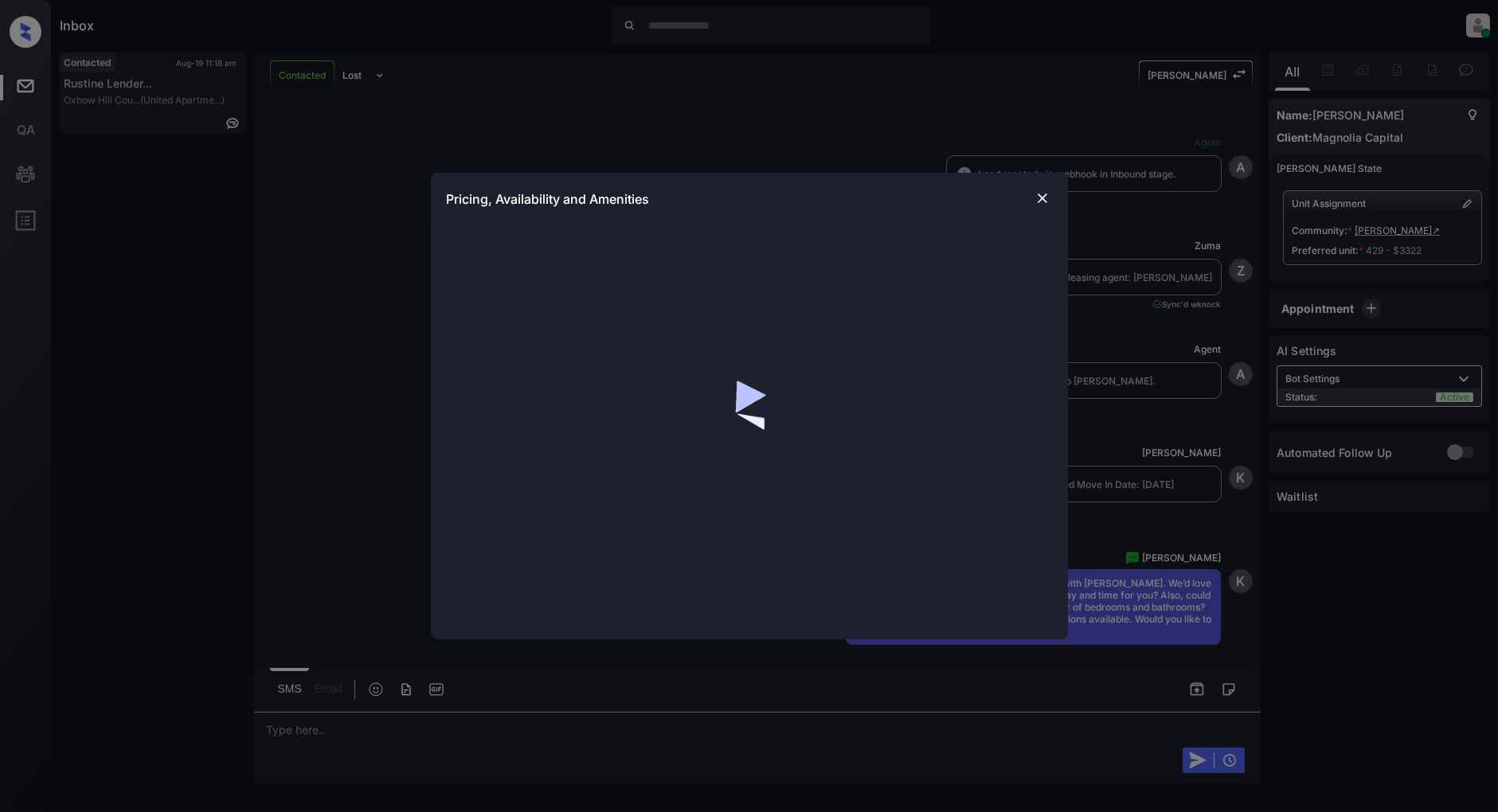
scroll to position [1833, 0]
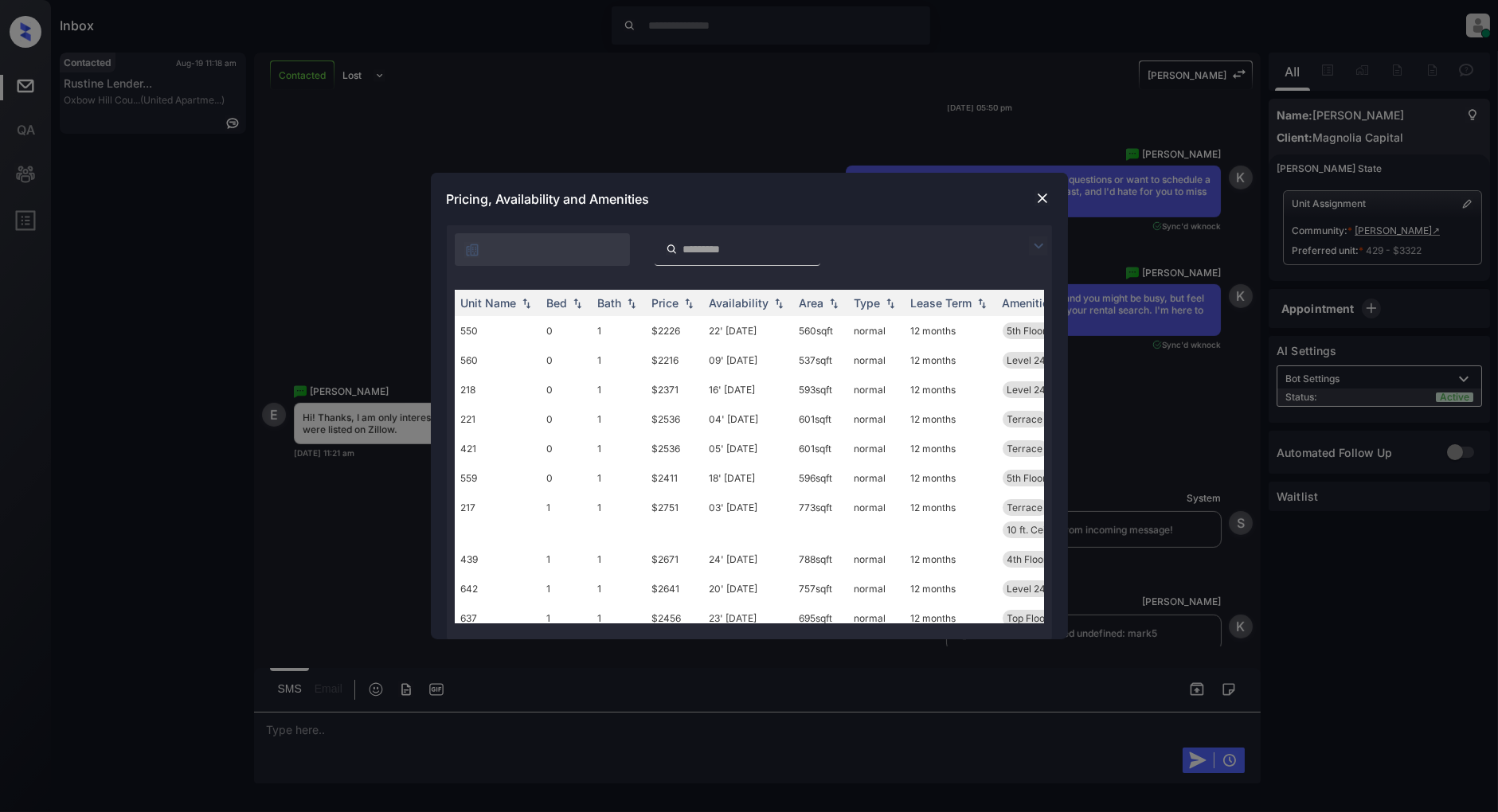
click at [1032, 239] on img at bounding box center [1038, 246] width 19 height 19
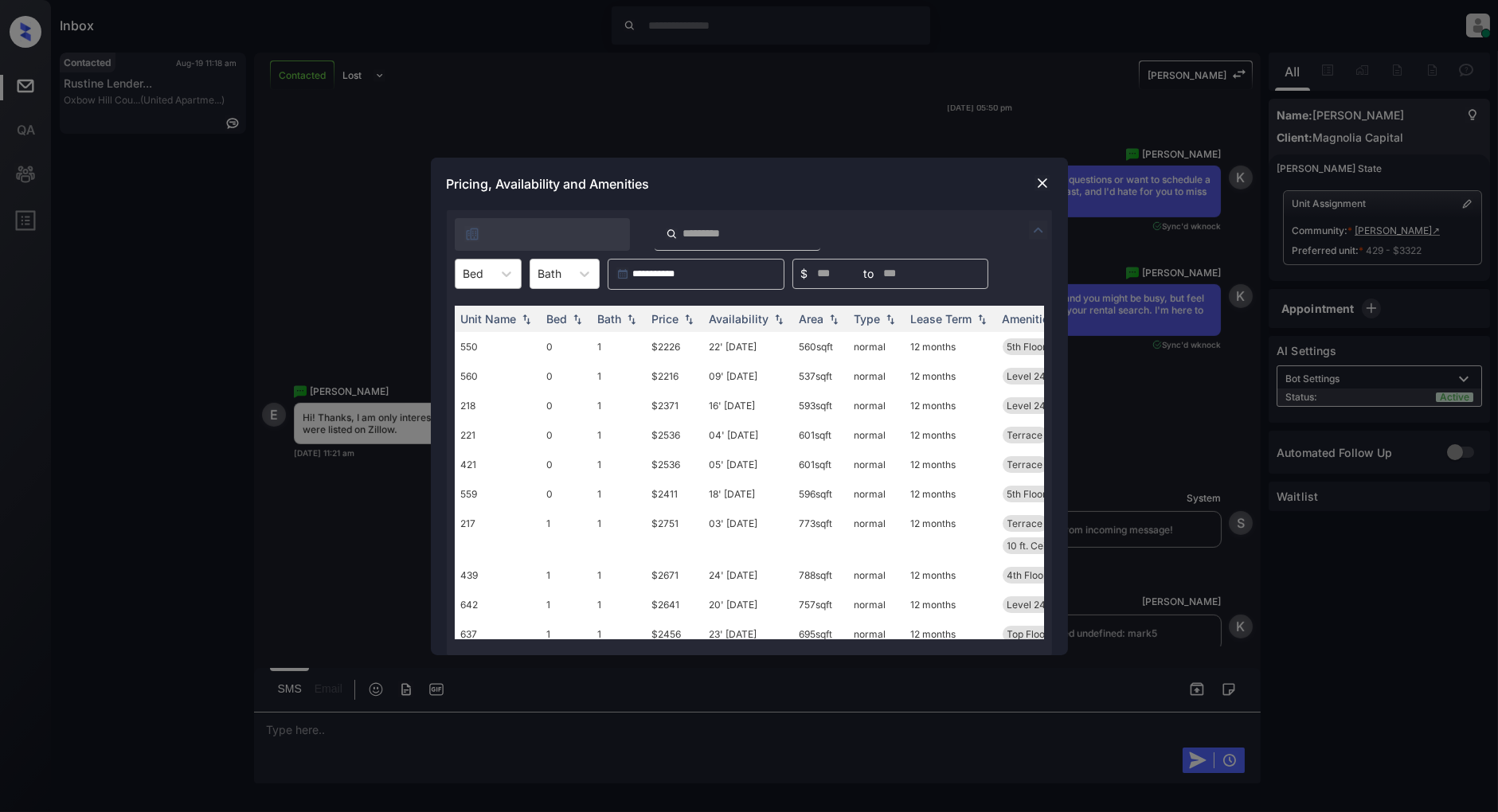
click at [491, 259] on div "Bed" at bounding box center [488, 274] width 66 height 30
click at [694, 318] on img at bounding box center [689, 319] width 16 height 11
click at [692, 322] on img at bounding box center [689, 319] width 16 height 12
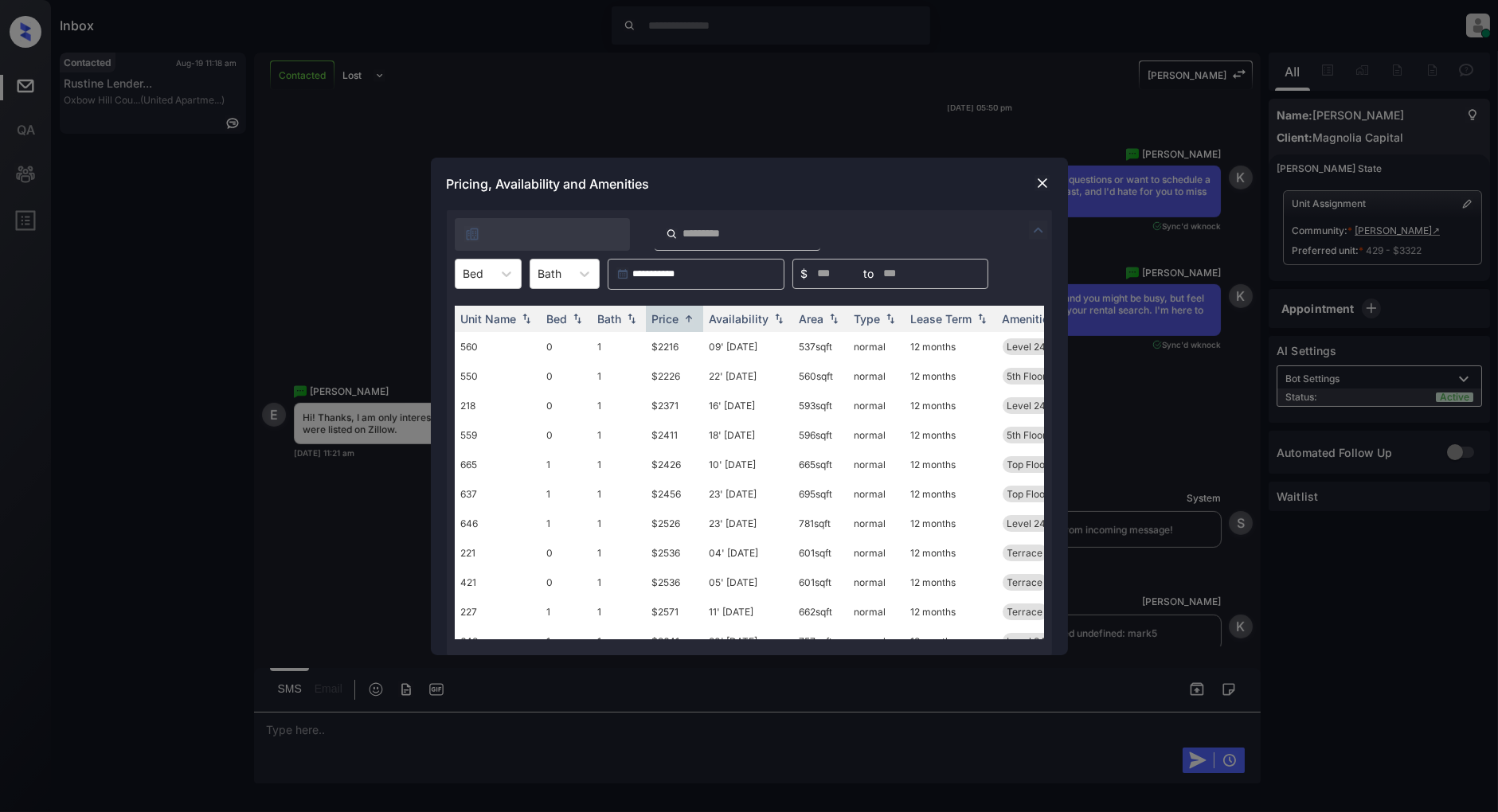
click at [1048, 179] on img at bounding box center [1042, 182] width 16 height 16
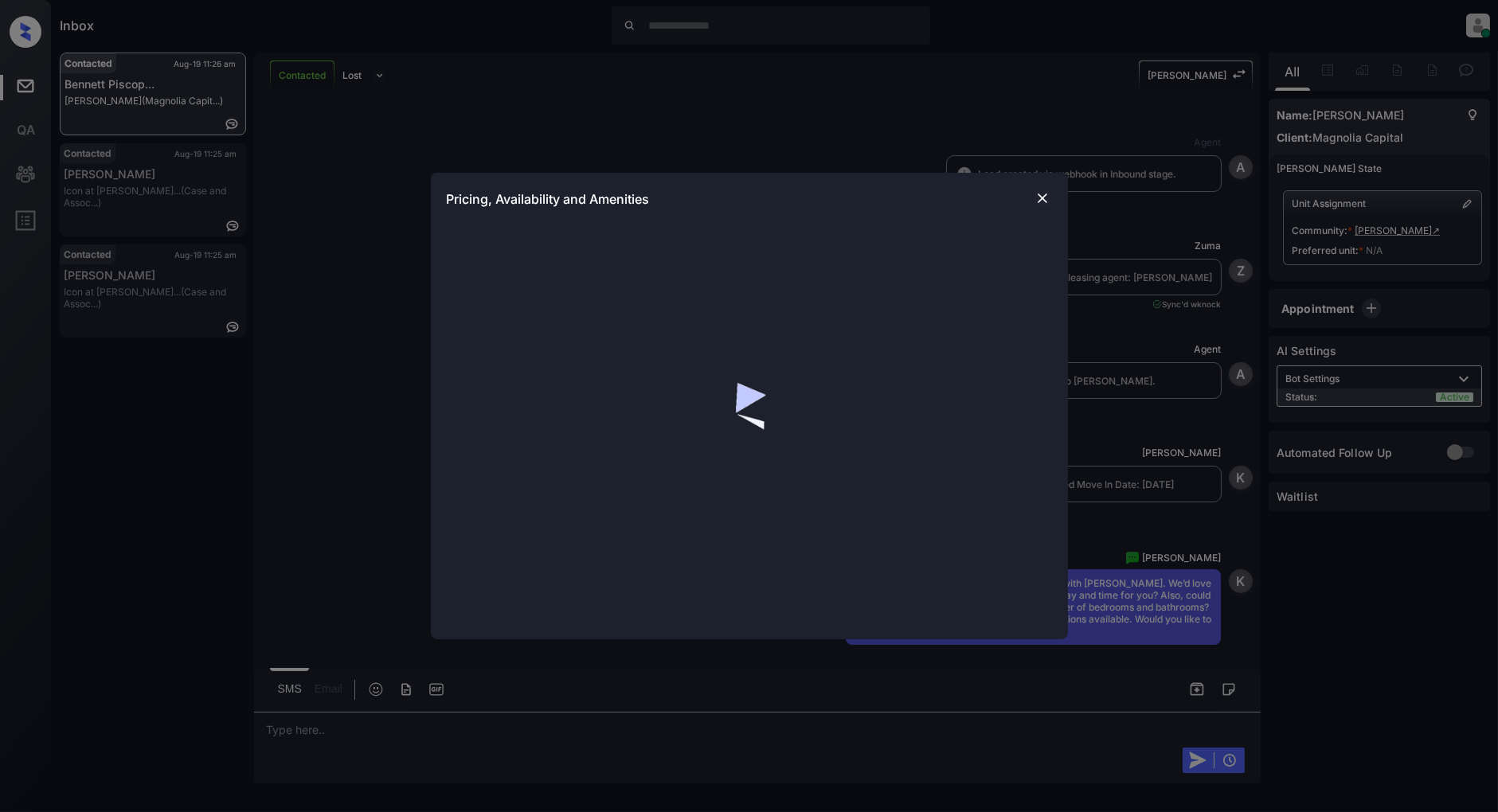
scroll to position [688, 0]
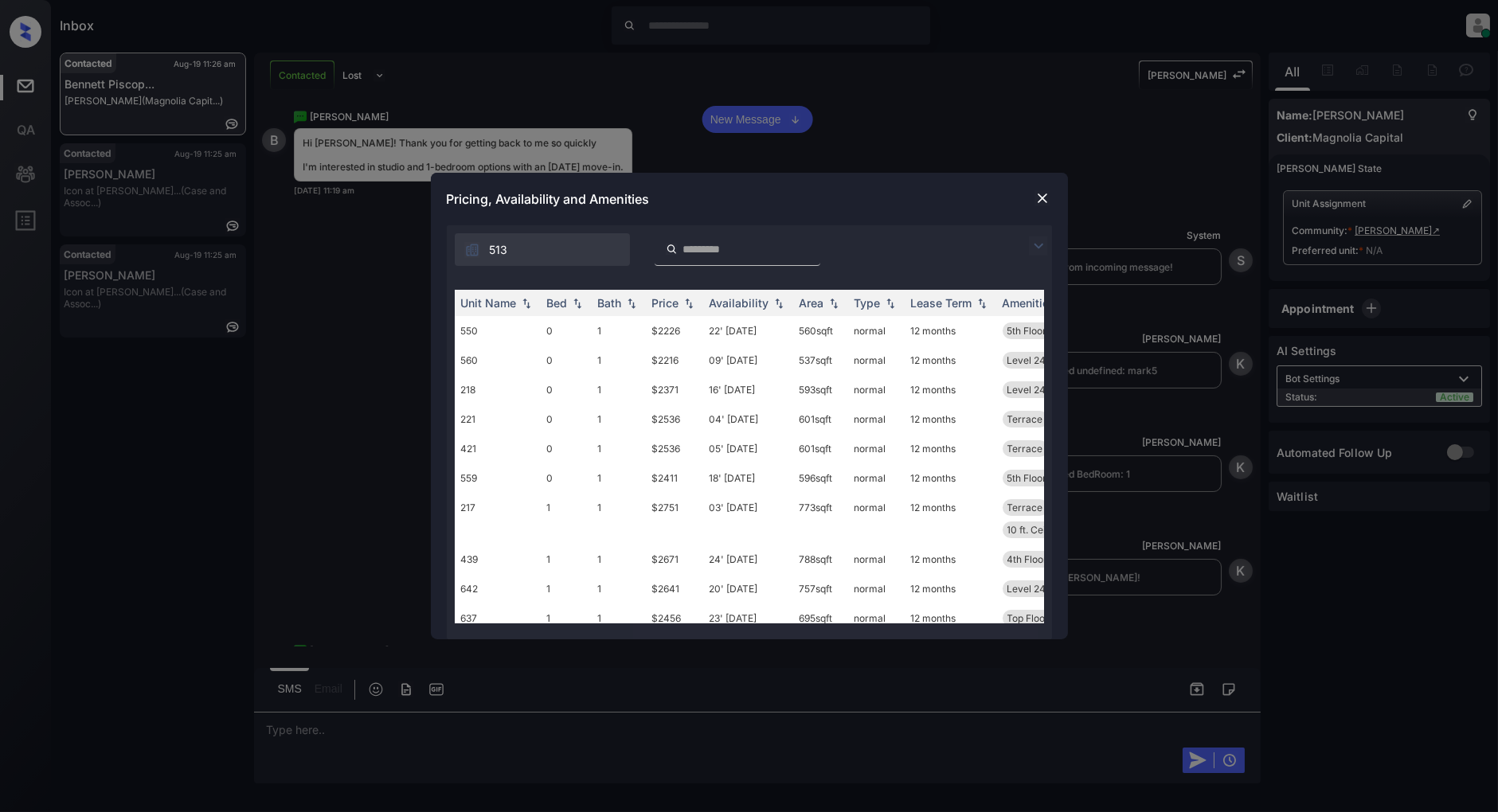
click at [1047, 244] on img at bounding box center [1038, 246] width 19 height 19
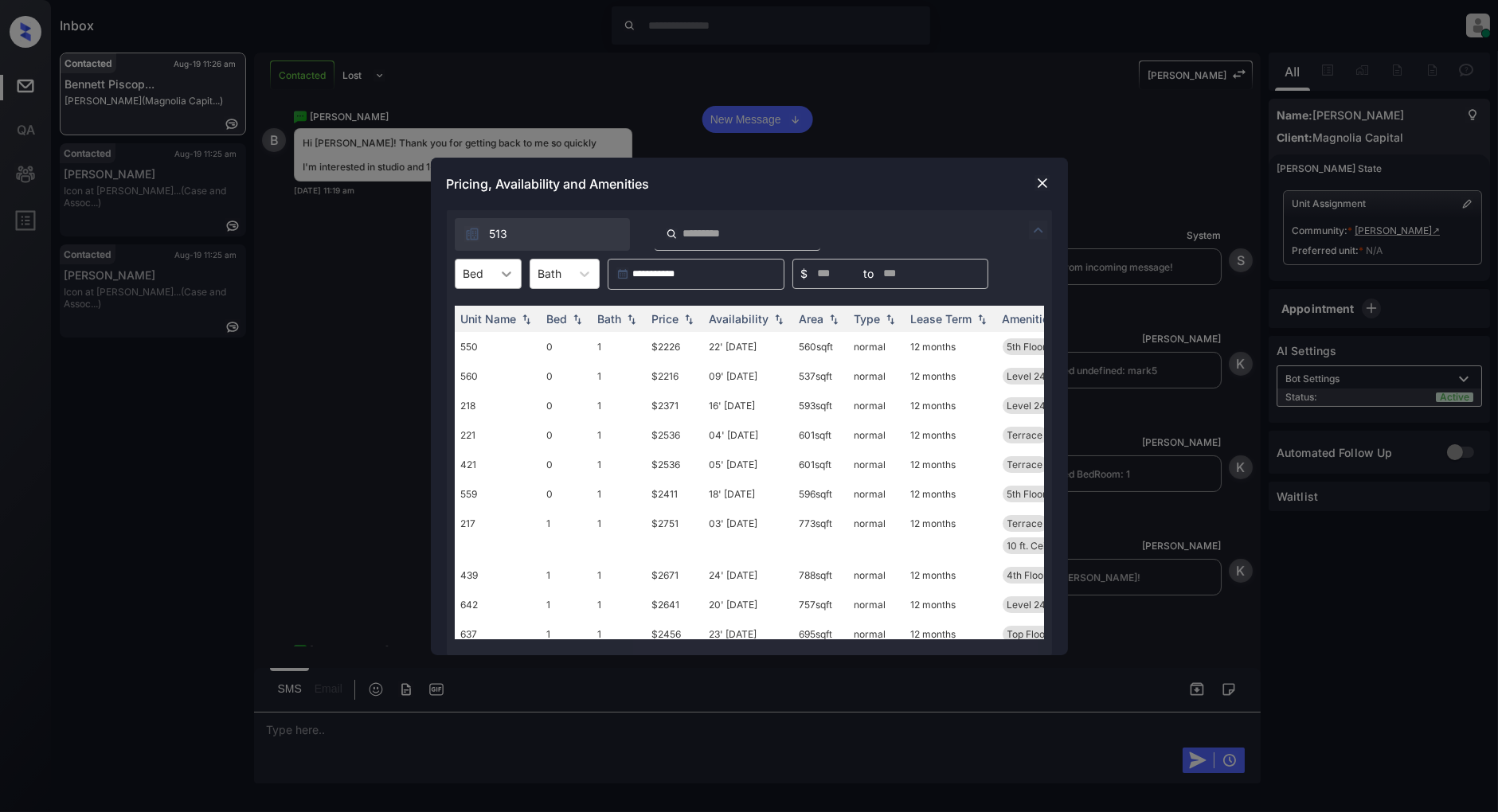
click at [492, 277] on div at bounding box center [506, 274] width 28 height 28
click at [483, 347] on div "1" at bounding box center [488, 342] width 66 height 28
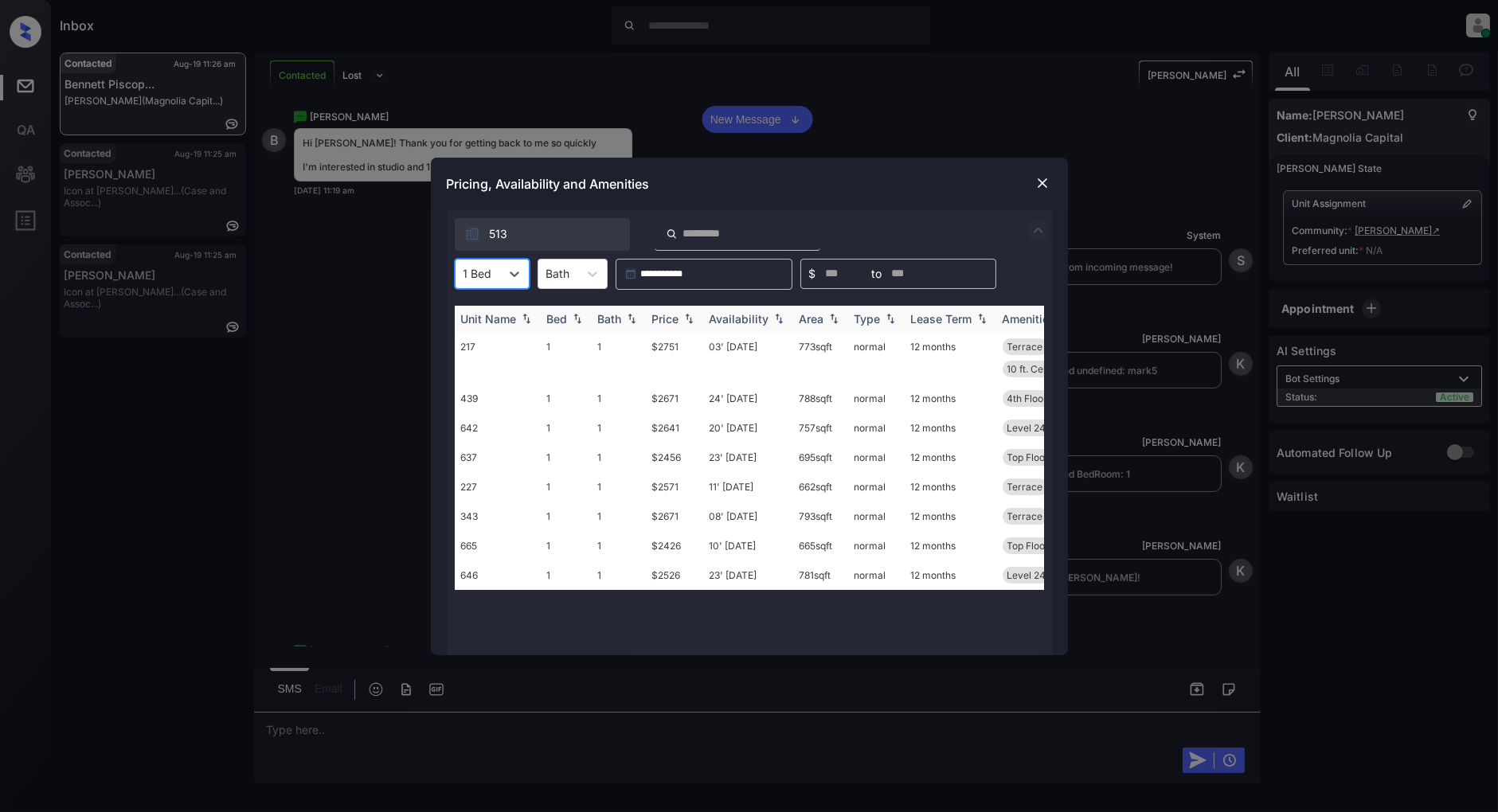
click at [688, 323] on img at bounding box center [689, 319] width 16 height 11
click at [688, 323] on img at bounding box center [689, 319] width 16 height 12
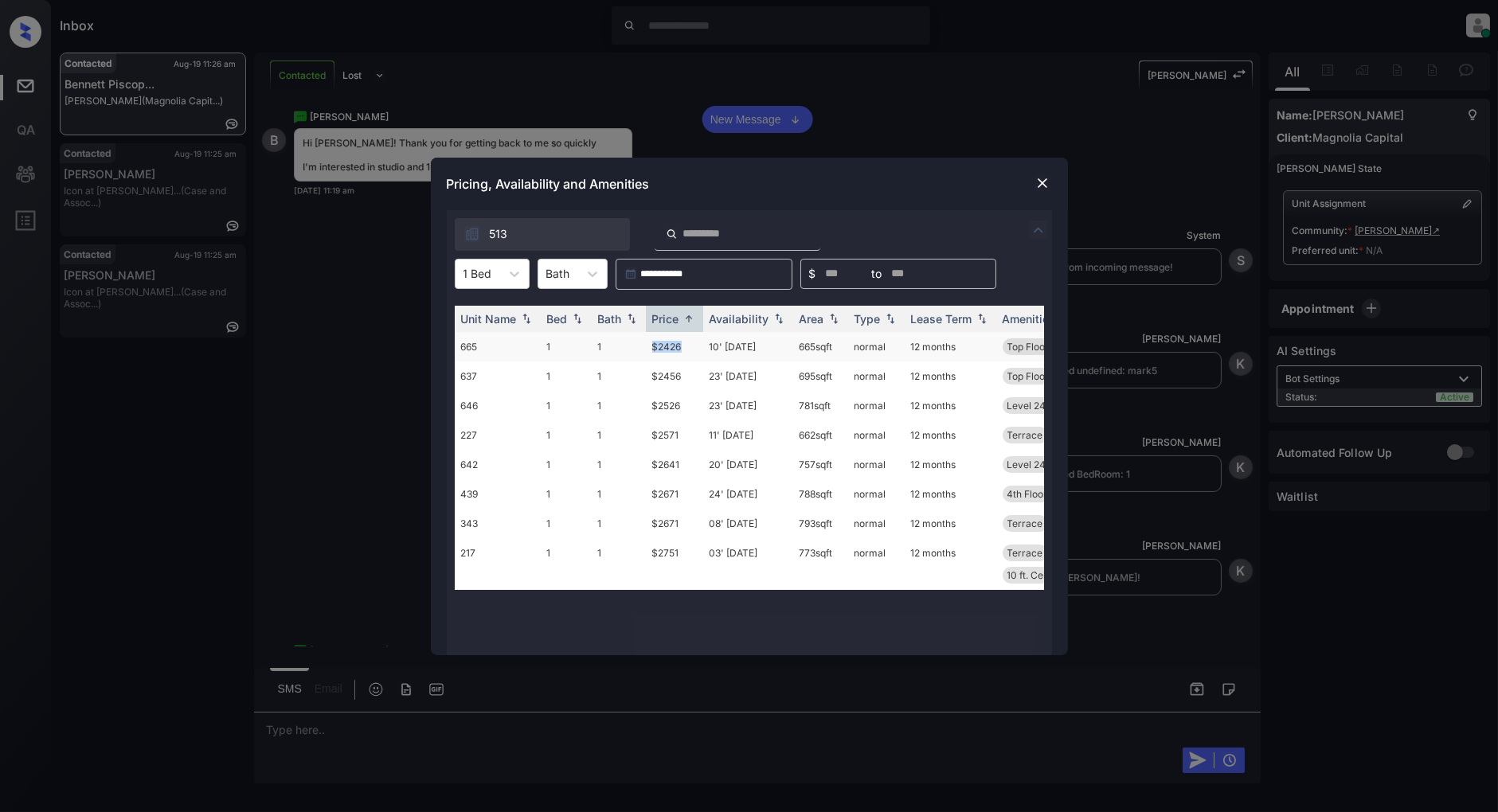
drag, startPoint x: 697, startPoint y: 349, endPoint x: 642, endPoint y: 347, distance: 55.0
click at [642, 347] on tr "665 1 1 $2426 10' Oct 25 665 sqft normal 12 months Top Floor" at bounding box center [871, 347] width 832 height 29
copy tr "$2426"
click at [1046, 190] on img at bounding box center [1042, 182] width 16 height 16
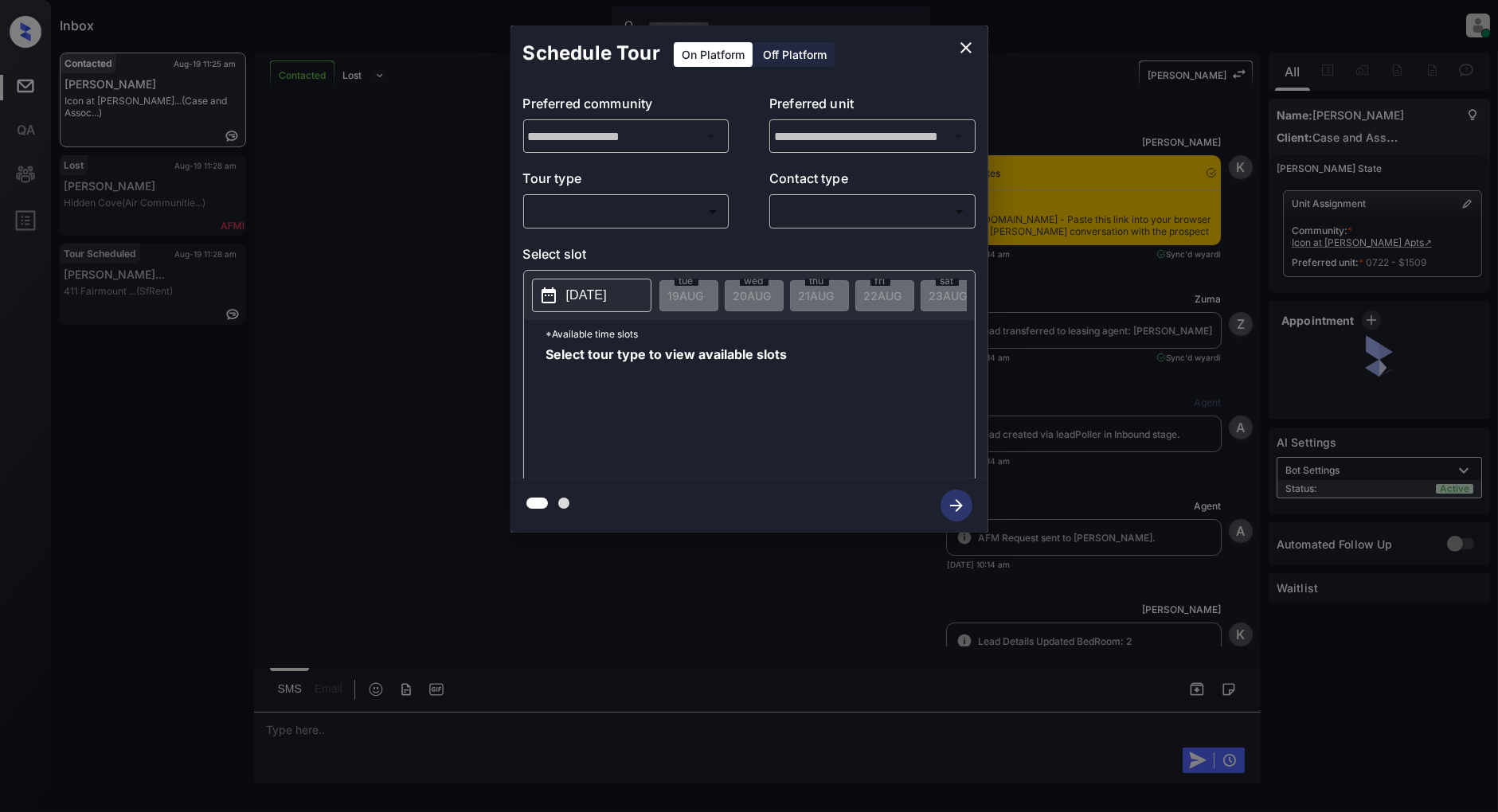
scroll to position [3971, 0]
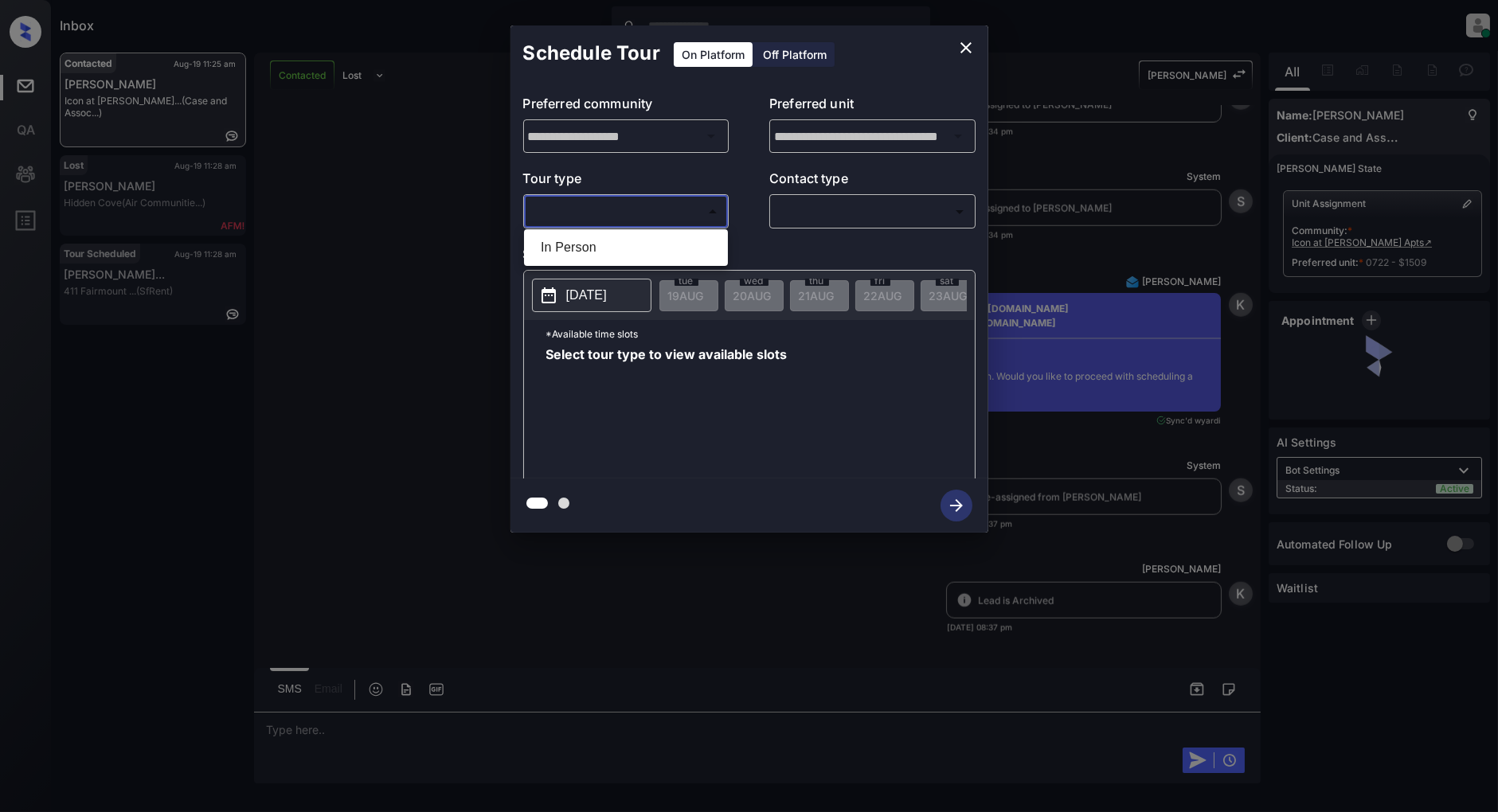
click at [559, 204] on body "Inbox [PERSON_NAME] Online Set yourself offline Set yourself on break Profile S…" at bounding box center [749, 406] width 1498 height 812
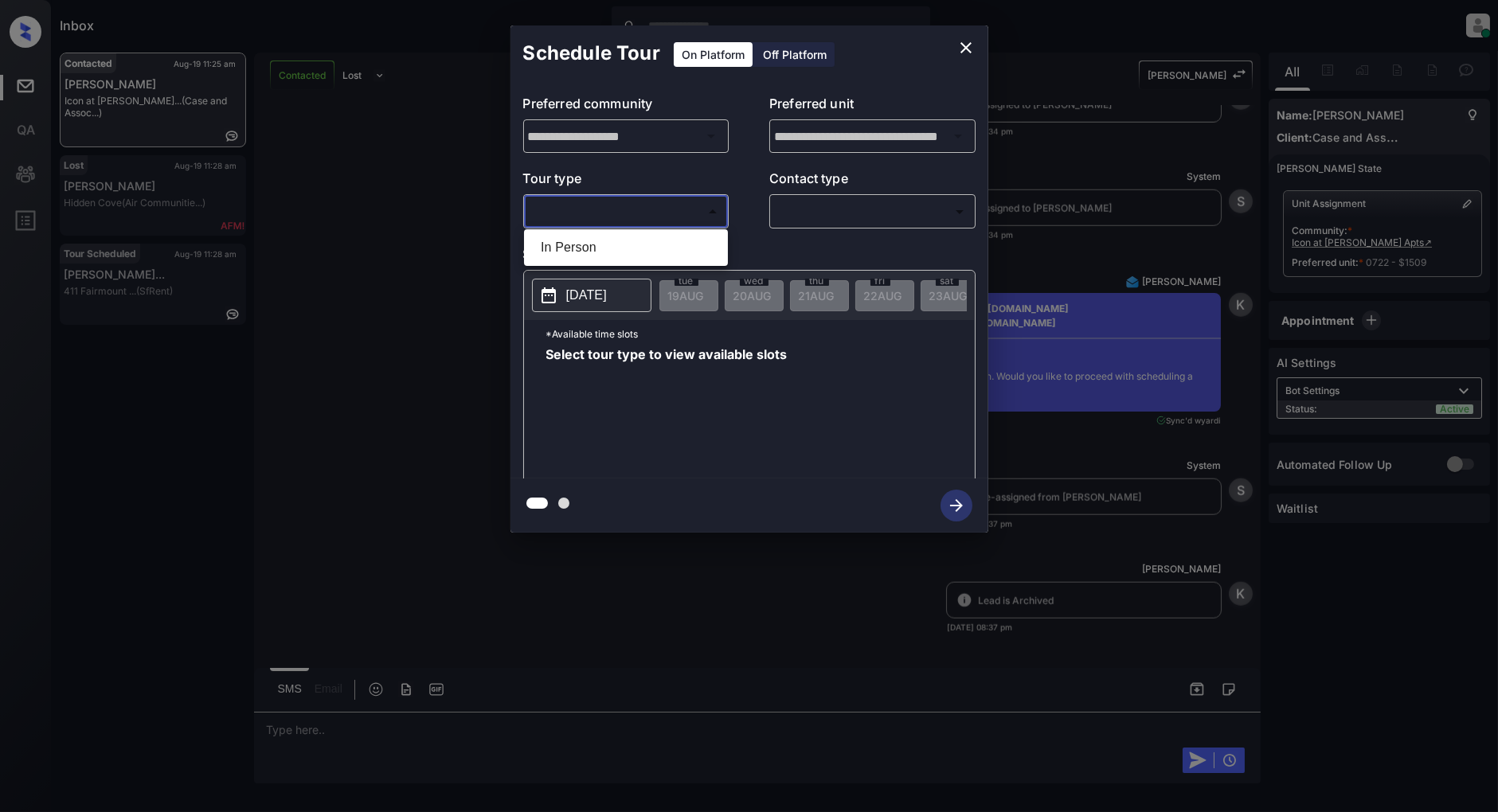
click at [578, 226] on div at bounding box center [749, 406] width 1498 height 812
click at [579, 242] on div "**********" at bounding box center [749, 280] width 478 height 397
click at [583, 203] on body "Inbox [PERSON_NAME] Online Set yourself offline Set yourself on break Profile S…" at bounding box center [749, 406] width 1498 height 812
click at [590, 237] on li "In Person" at bounding box center [626, 248] width 196 height 28
type input "********"
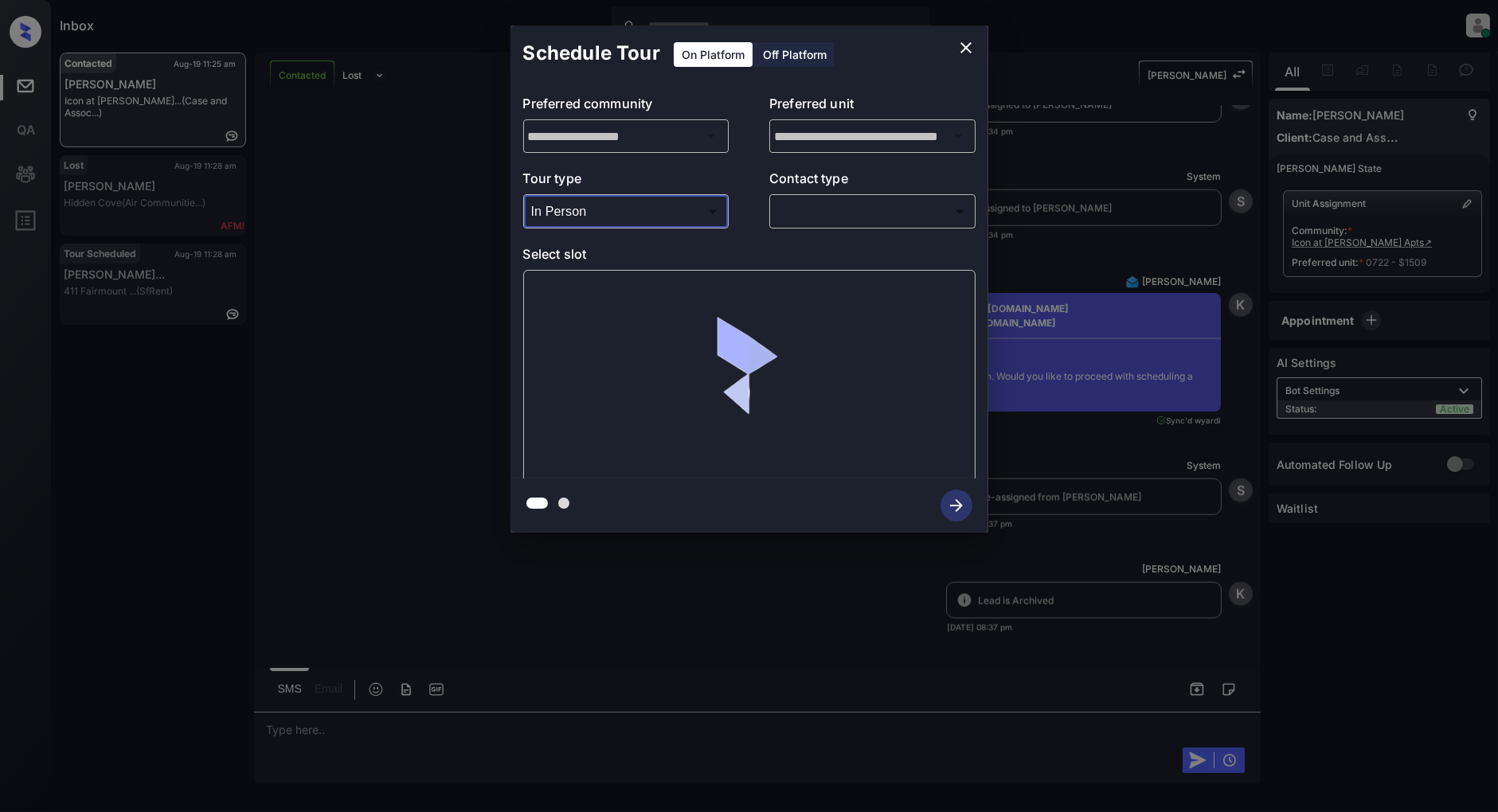
click at [857, 204] on body "Inbox [PERSON_NAME] Online Set yourself offline Set yourself on break Profile S…" at bounding box center [749, 406] width 1498 height 812
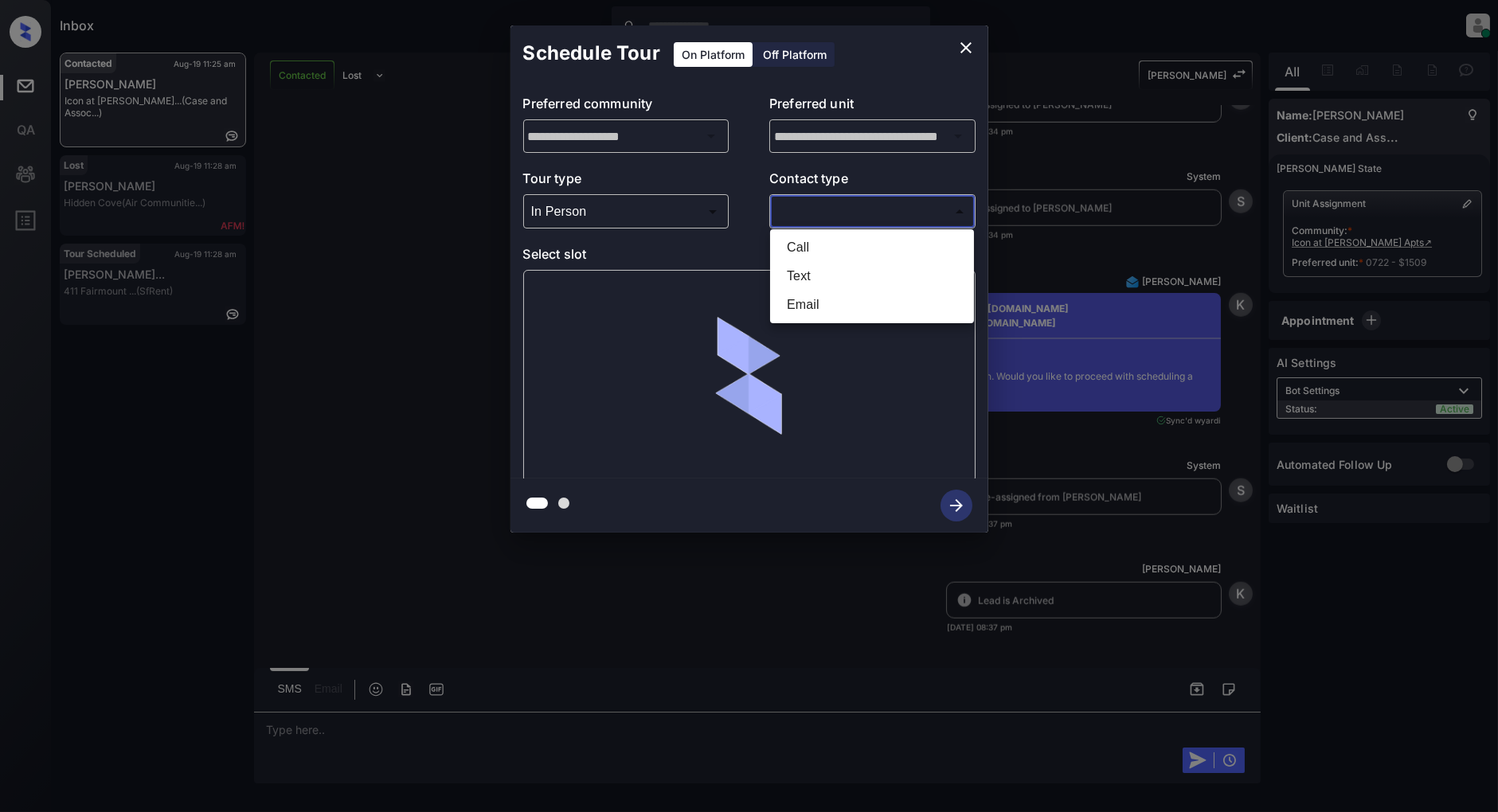
click at [792, 269] on li "Text" at bounding box center [872, 276] width 196 height 28
type input "****"
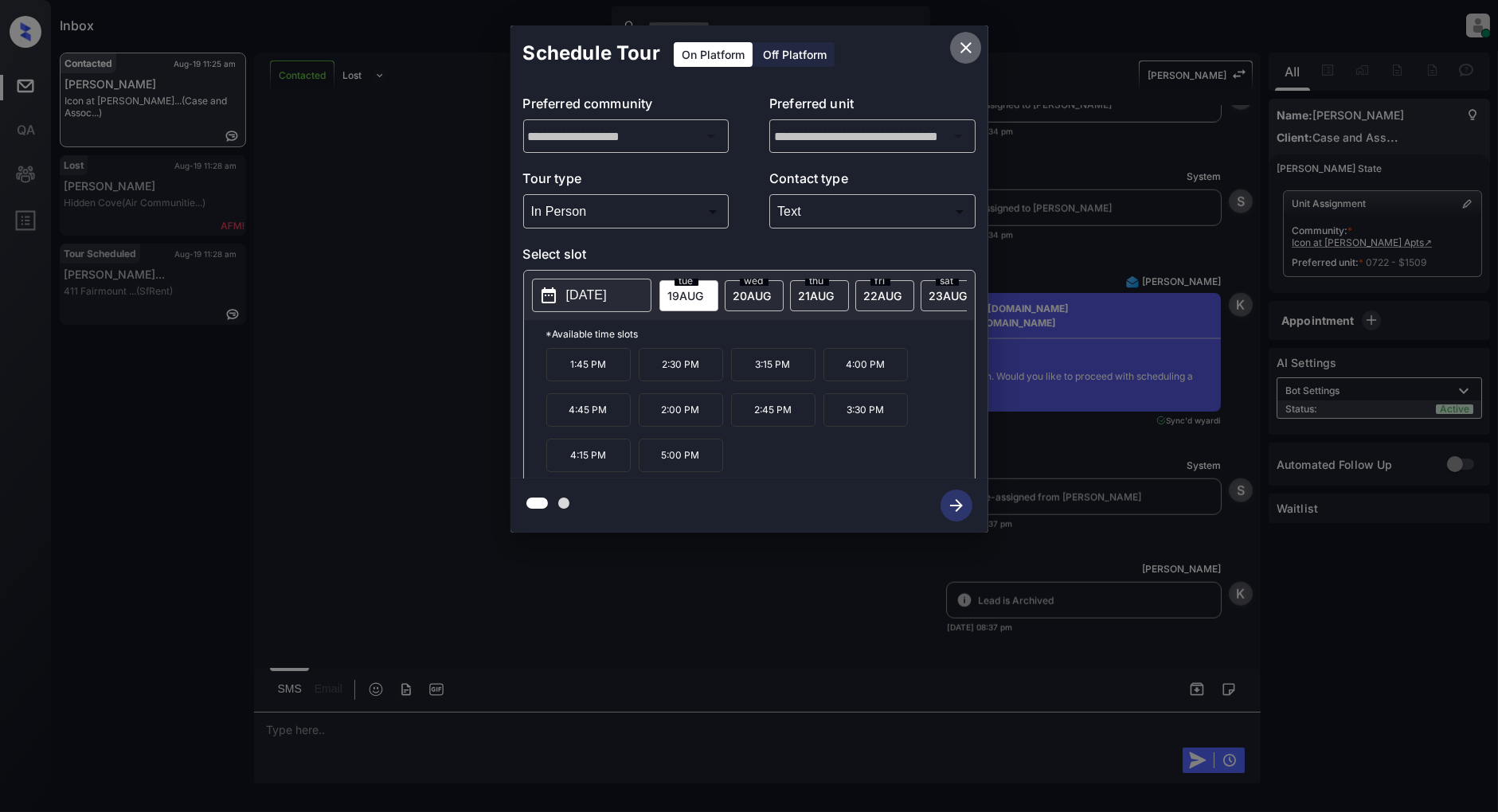
click at [967, 49] on icon "close" at bounding box center [966, 47] width 11 height 11
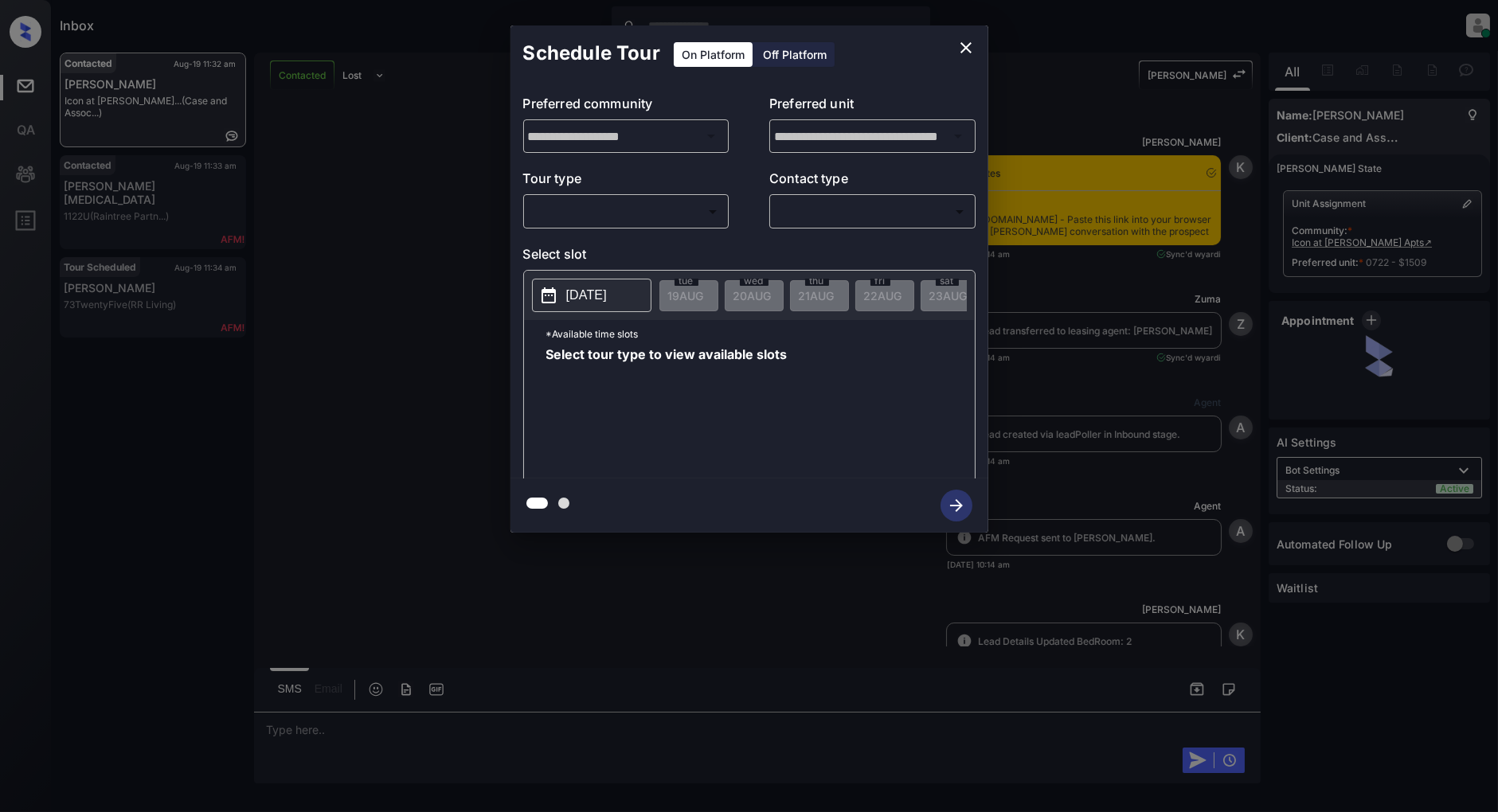
scroll to position [5355, 0]
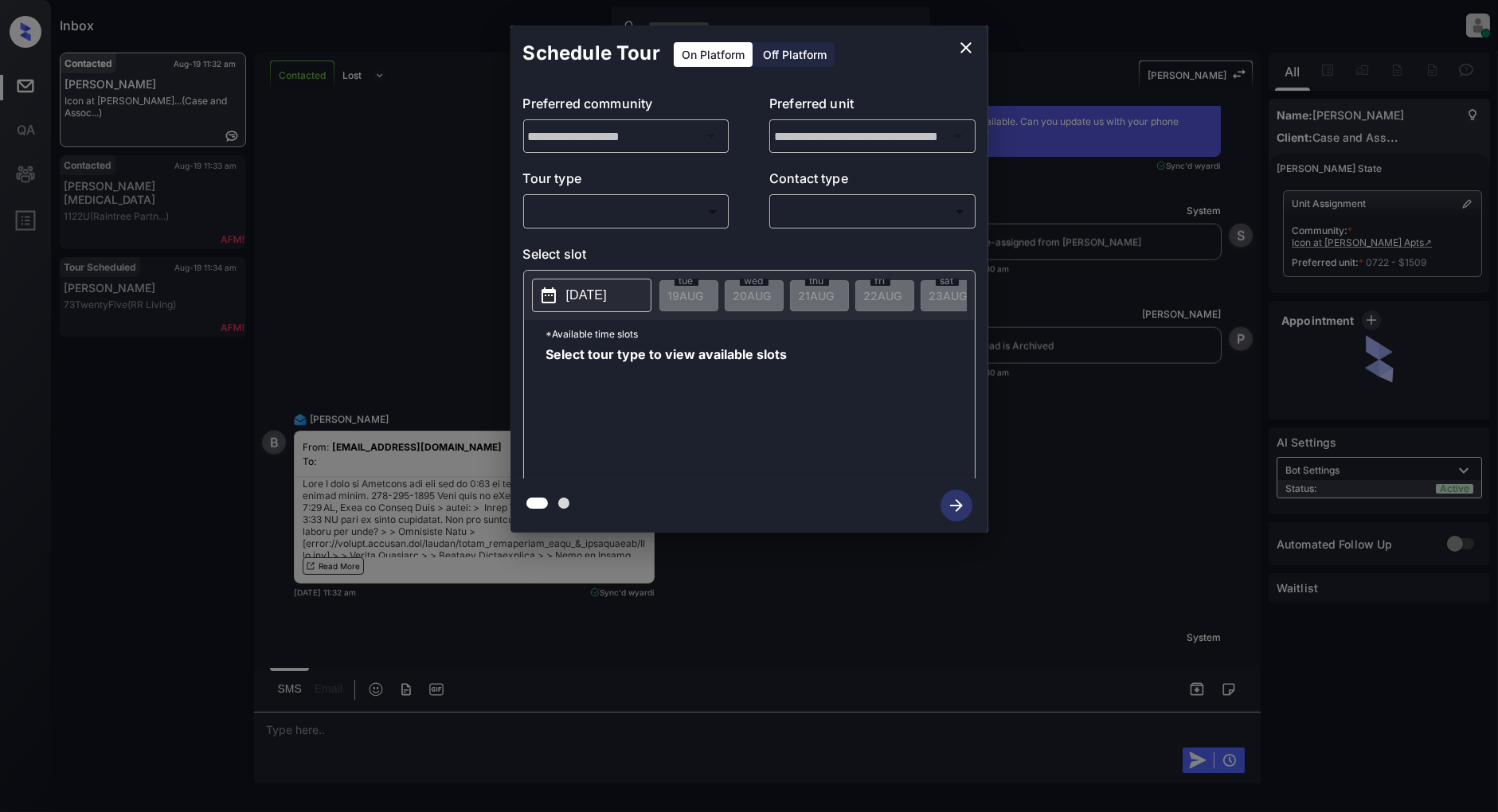
click at [648, 224] on body "Inbox Patrick Deasis Online Set yourself offline Set yourself on break Profile …" at bounding box center [749, 406] width 1498 height 812
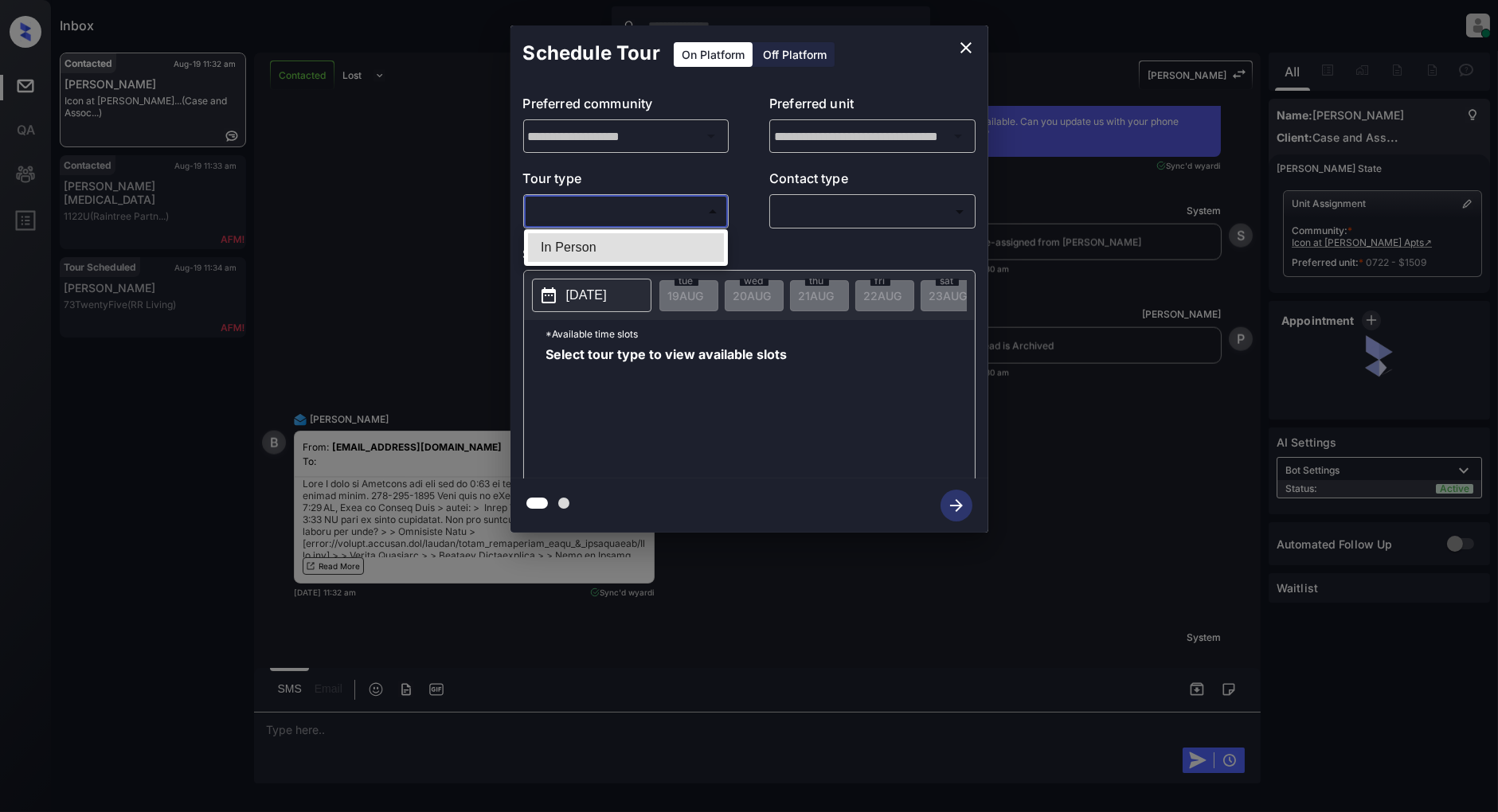
click at [602, 248] on li "In Person" at bounding box center [626, 248] width 196 height 28
type input "********"
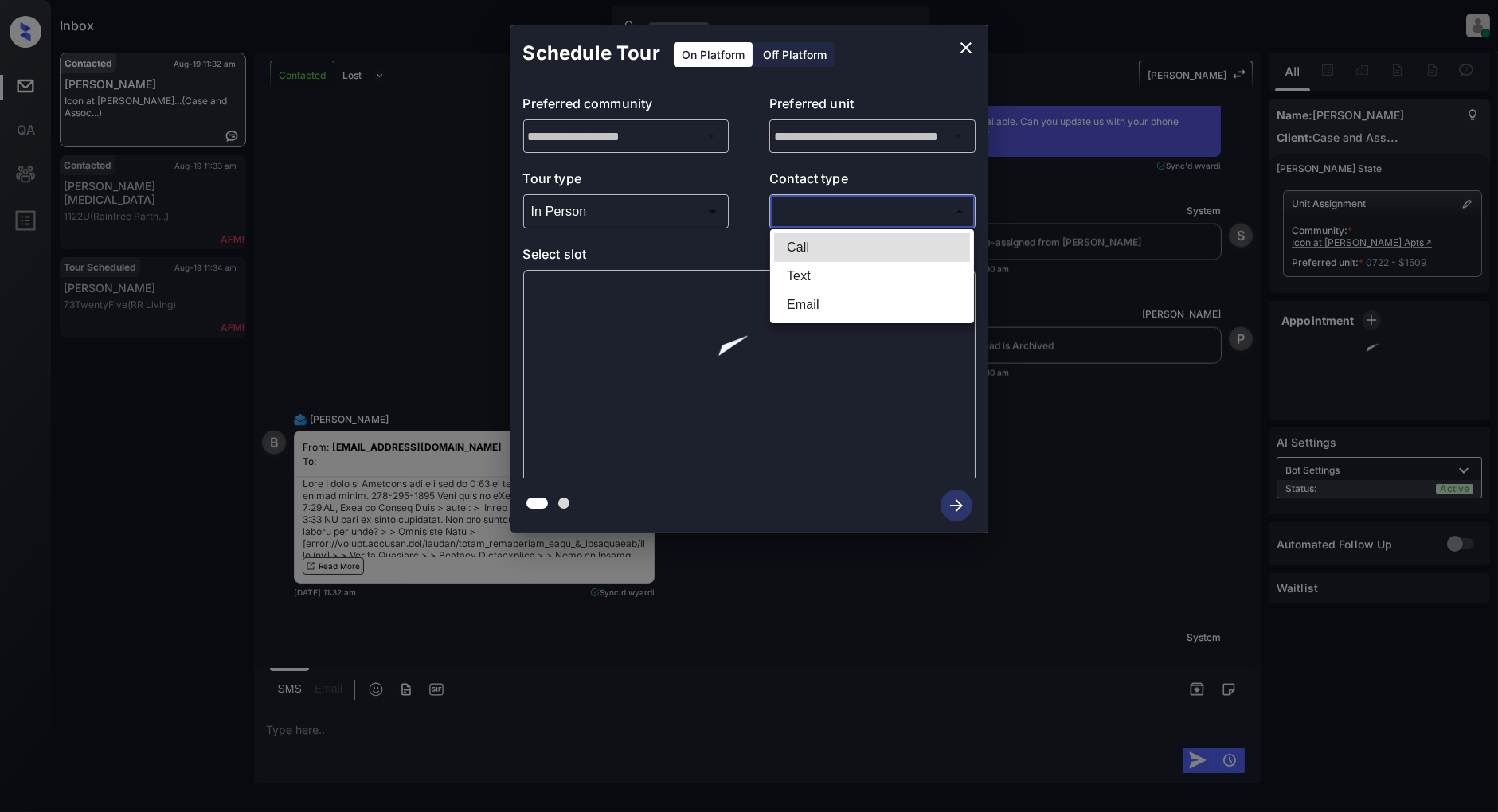
click at [852, 203] on body "Inbox Patrick Deasis Online Set yourself offline Set yourself on break Profile …" at bounding box center [749, 406] width 1498 height 812
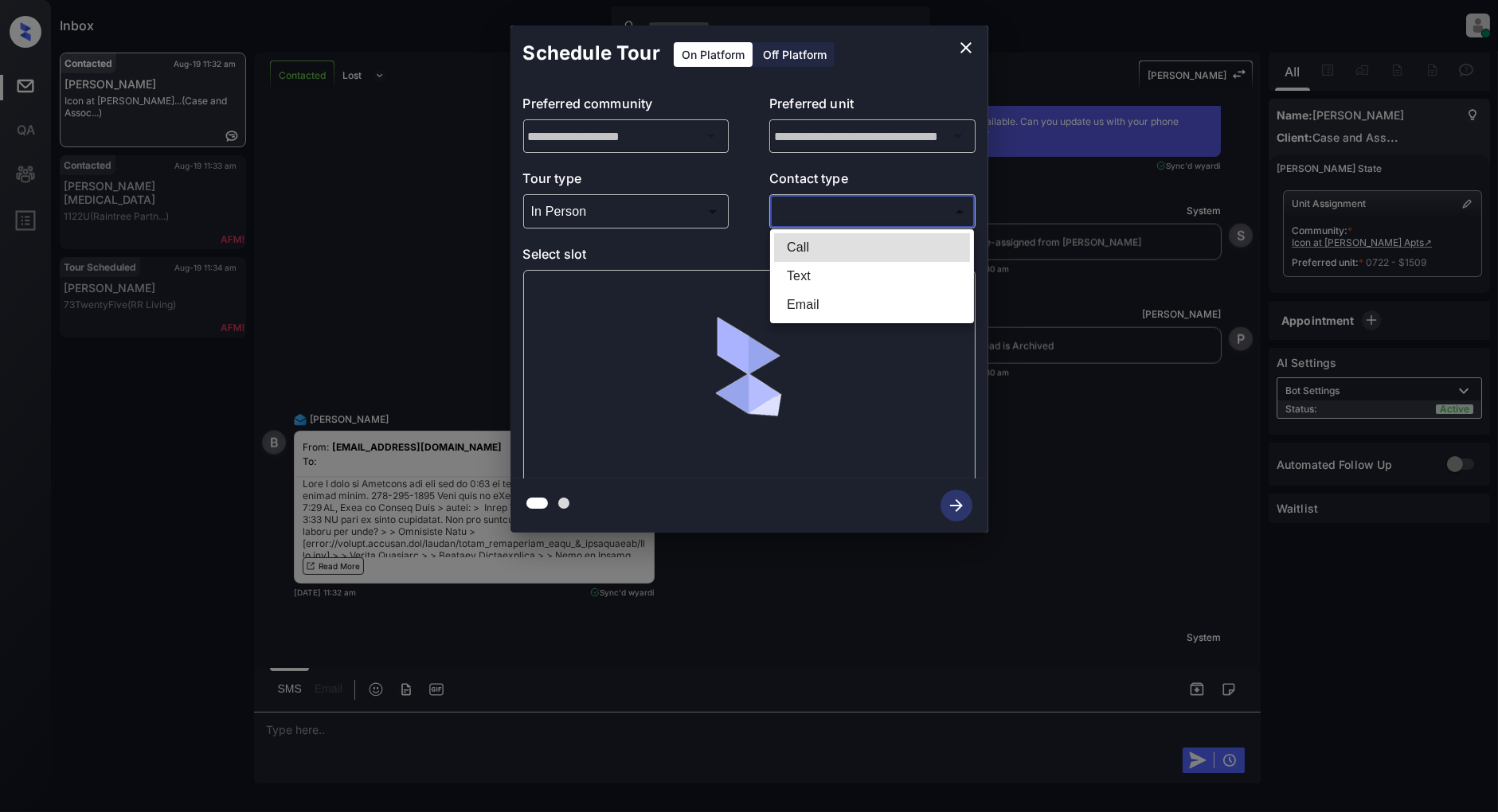
click at [821, 275] on li "Text" at bounding box center [872, 276] width 196 height 28
type input "****"
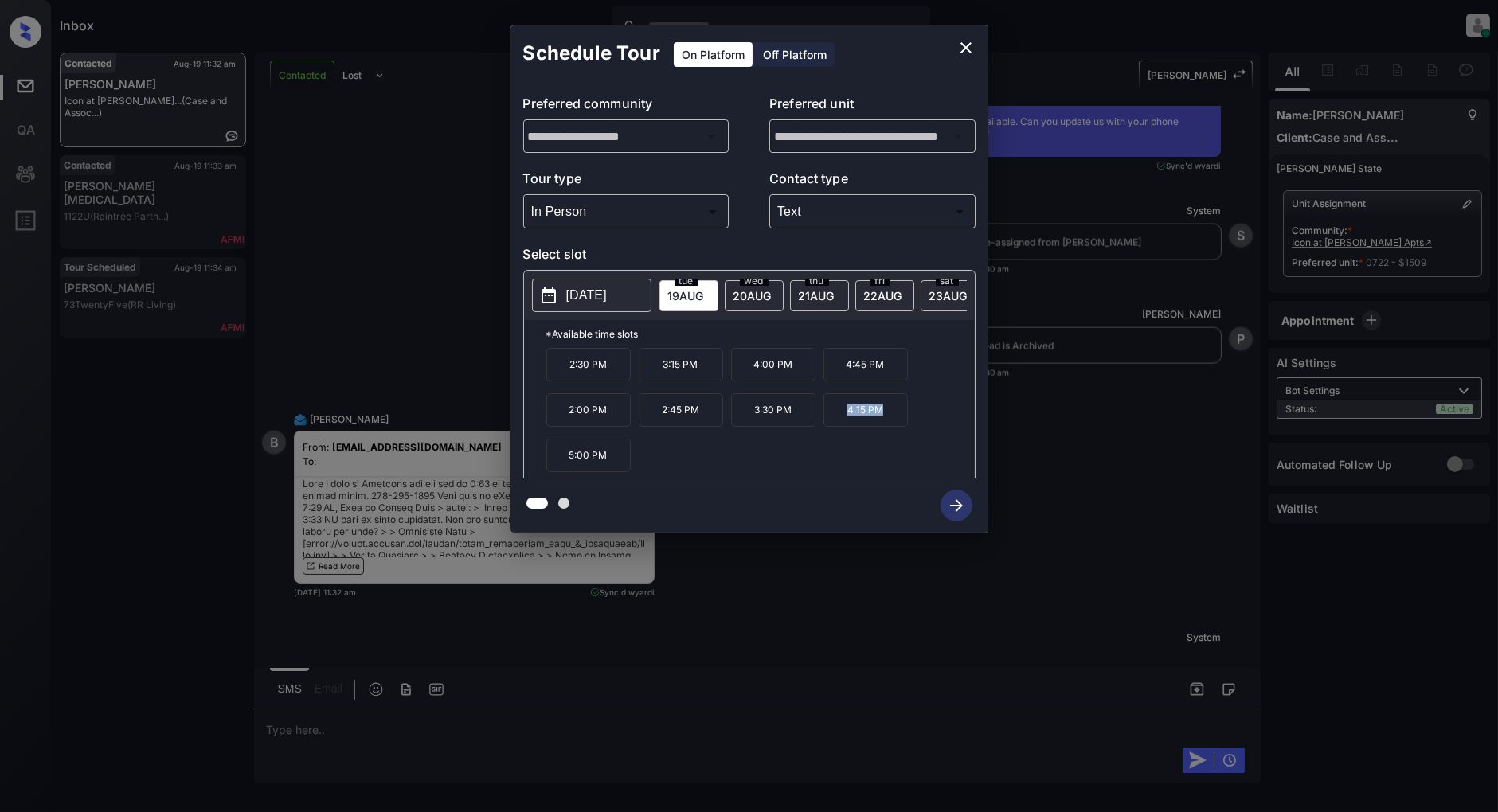
drag, startPoint x: 886, startPoint y: 419, endPoint x: 826, endPoint y: 419, distance: 60.0
click at [826, 419] on p "4:15 PM" at bounding box center [865, 409] width 85 height 33
copy p "4:15 PM"
click at [964, 49] on icon "close" at bounding box center [966, 47] width 11 height 11
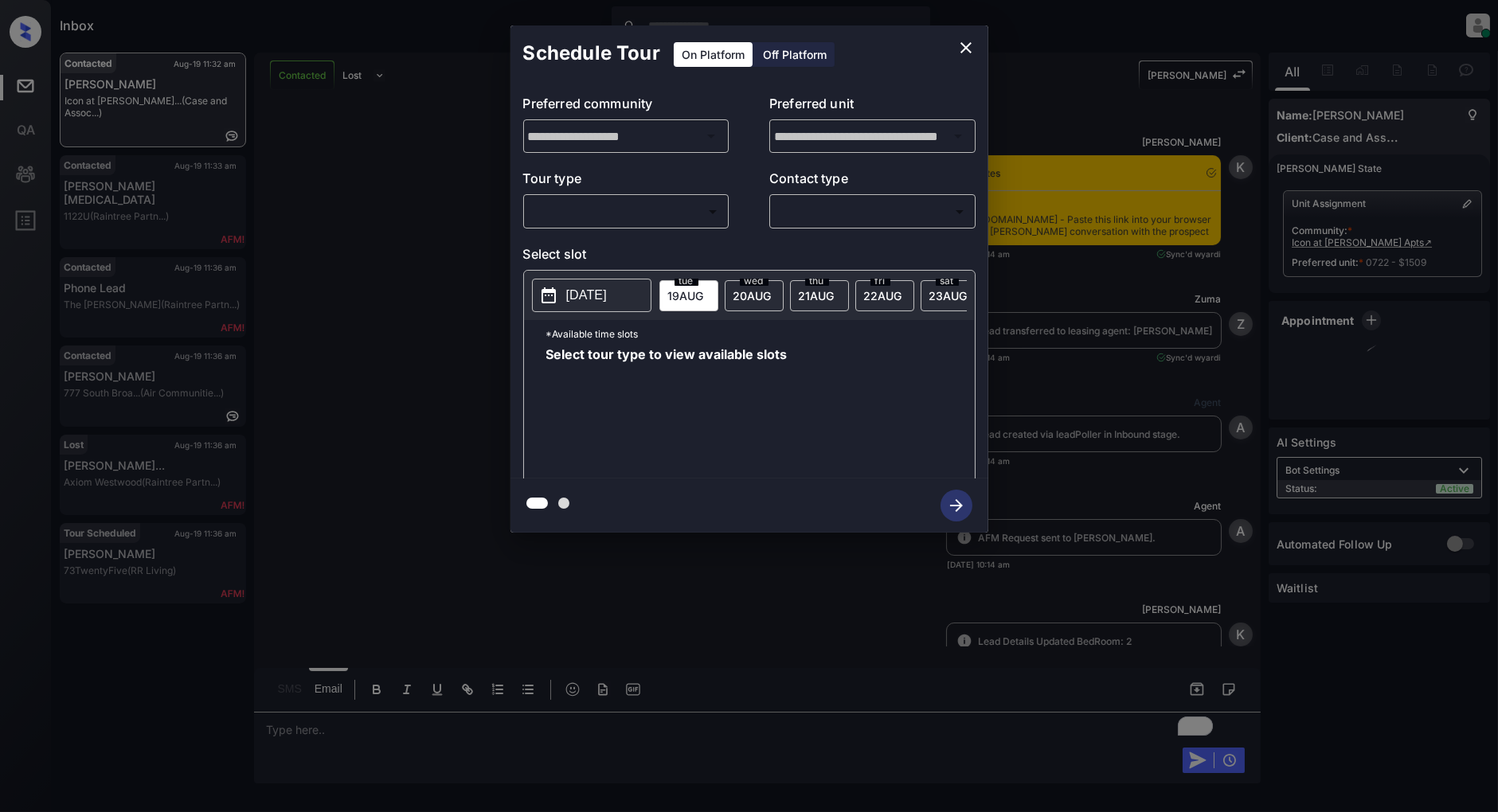
scroll to position [5814, 0]
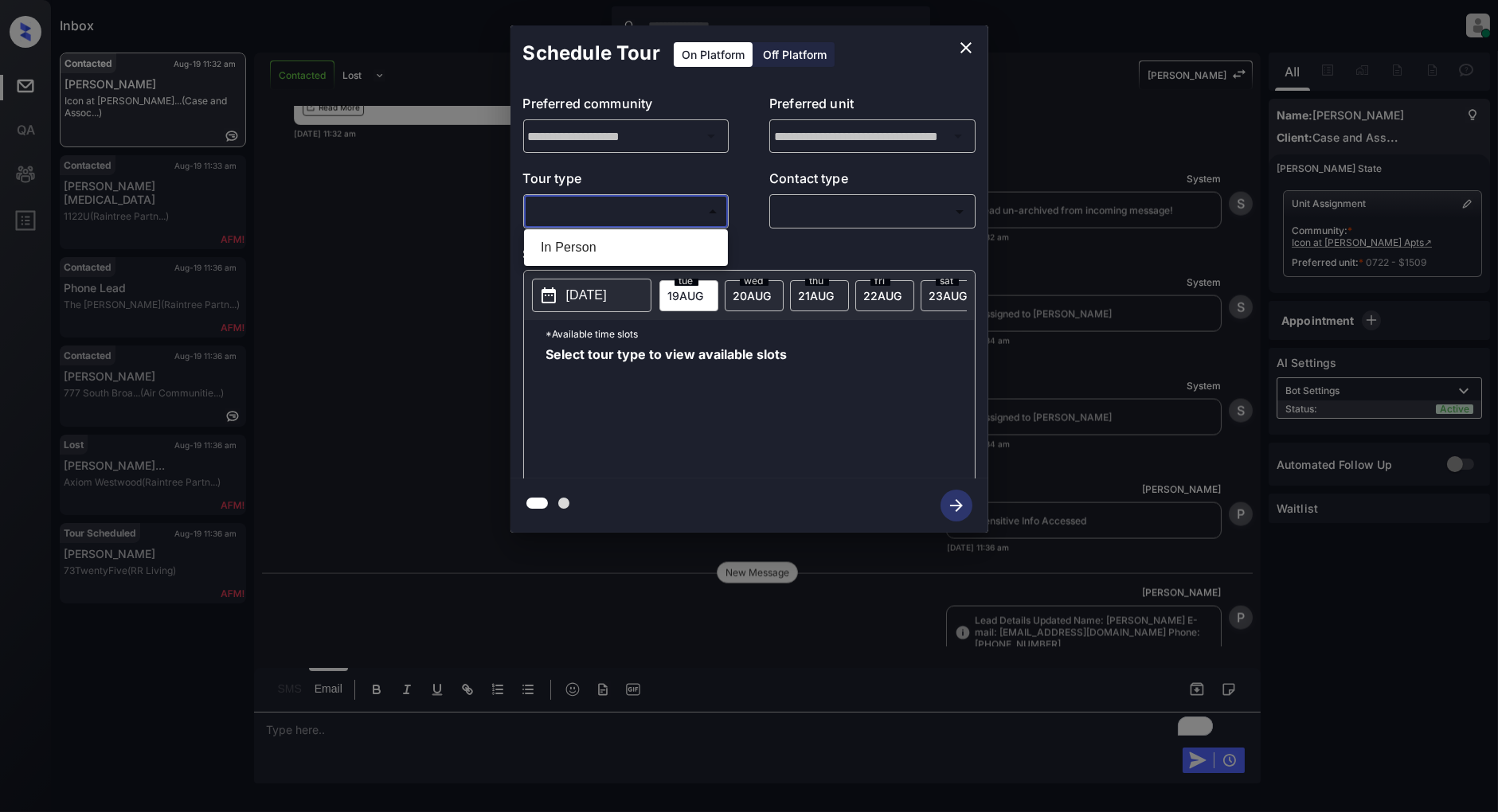
click at [608, 217] on body "Inbox Patrick Deasis Online Set yourself offline Set yourself on break Profile …" at bounding box center [749, 406] width 1498 height 812
click at [629, 255] on li "In Person" at bounding box center [626, 248] width 196 height 28
type input "********"
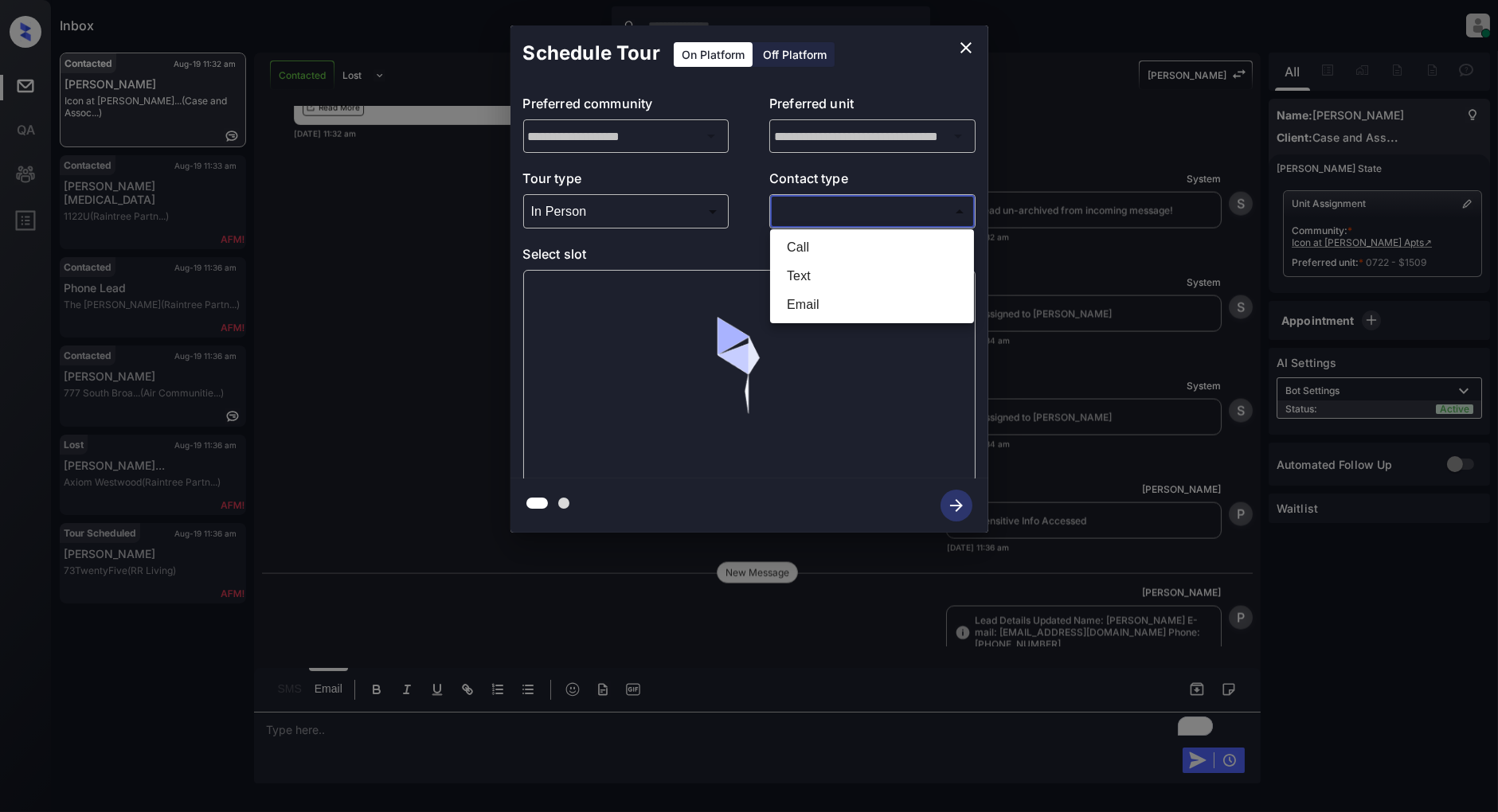
click at [837, 209] on body "Inbox Patrick Deasis Online Set yourself offline Set yourself on break Profile …" at bounding box center [749, 406] width 1498 height 812
click at [825, 272] on li "Text" at bounding box center [872, 276] width 196 height 28
type input "****"
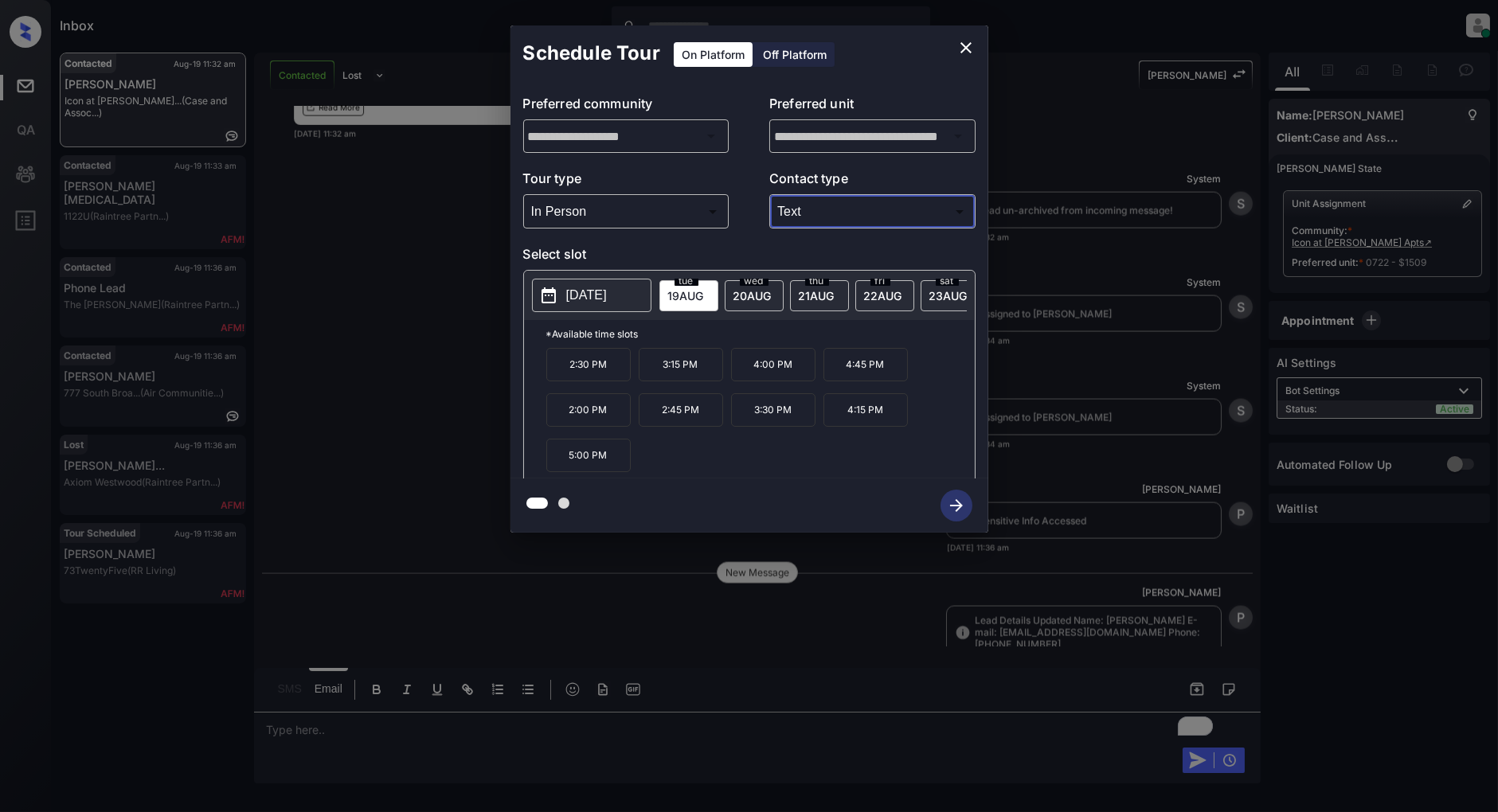
click at [762, 422] on p "3:30 PM" at bounding box center [773, 409] width 85 height 33
click at [471, 425] on div "**********" at bounding box center [749, 279] width 1498 height 558
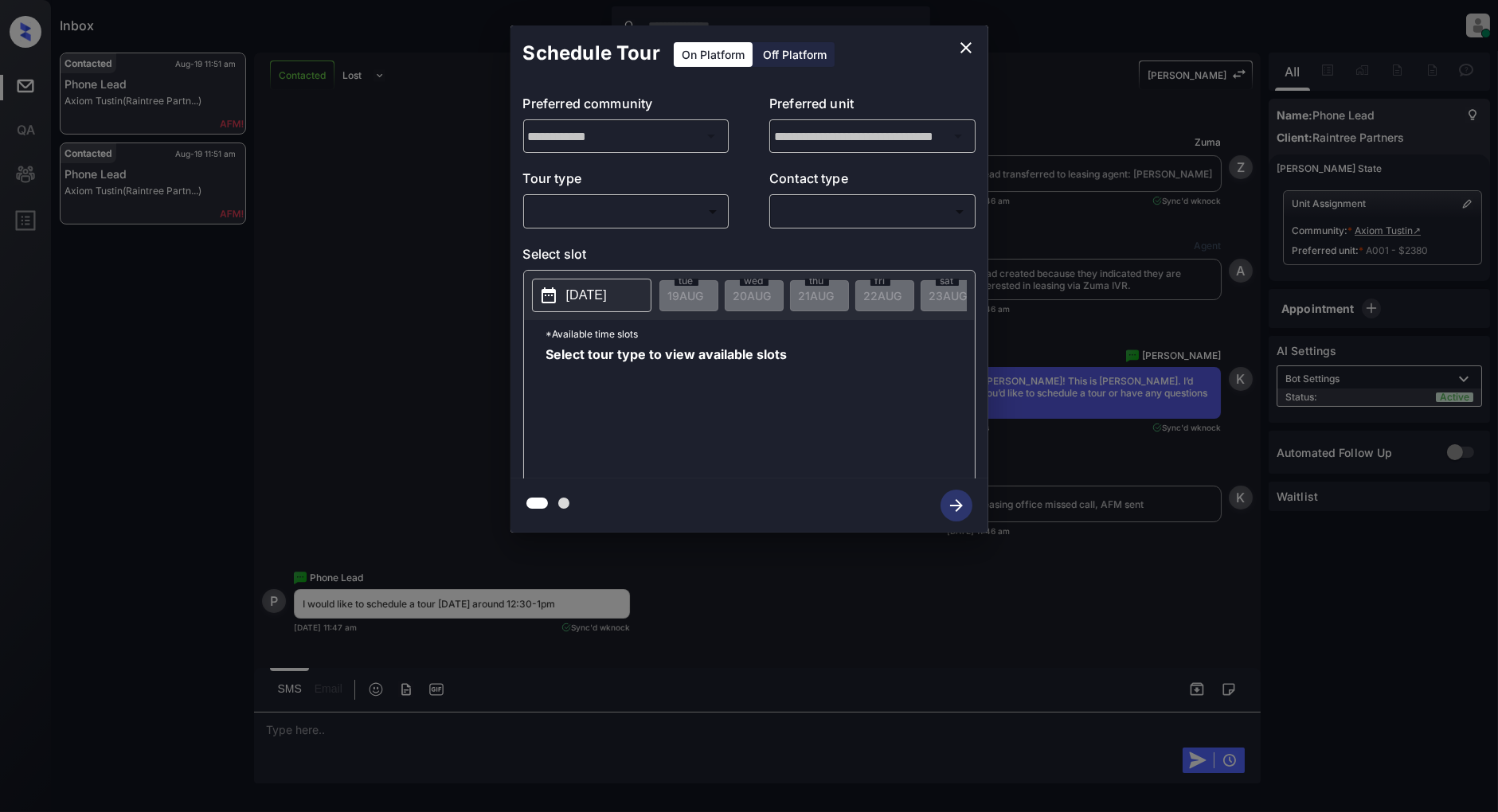
scroll to position [1190, 0]
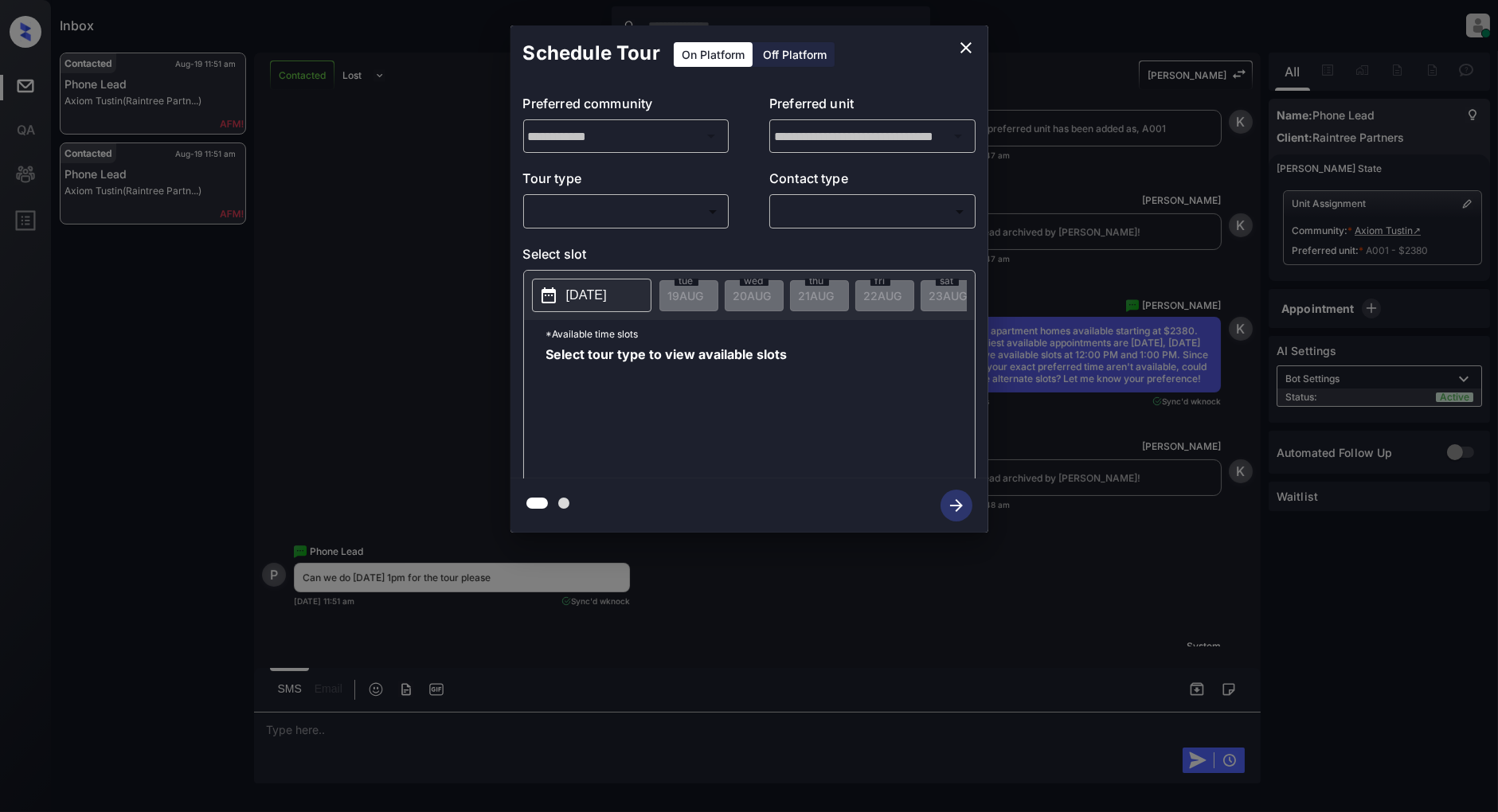
click at [616, 233] on div "**********" at bounding box center [749, 280] width 478 height 397
click at [610, 214] on body "Inbox Patrick Deasis Online Set yourself offline Set yourself on break Profile …" at bounding box center [749, 406] width 1498 height 812
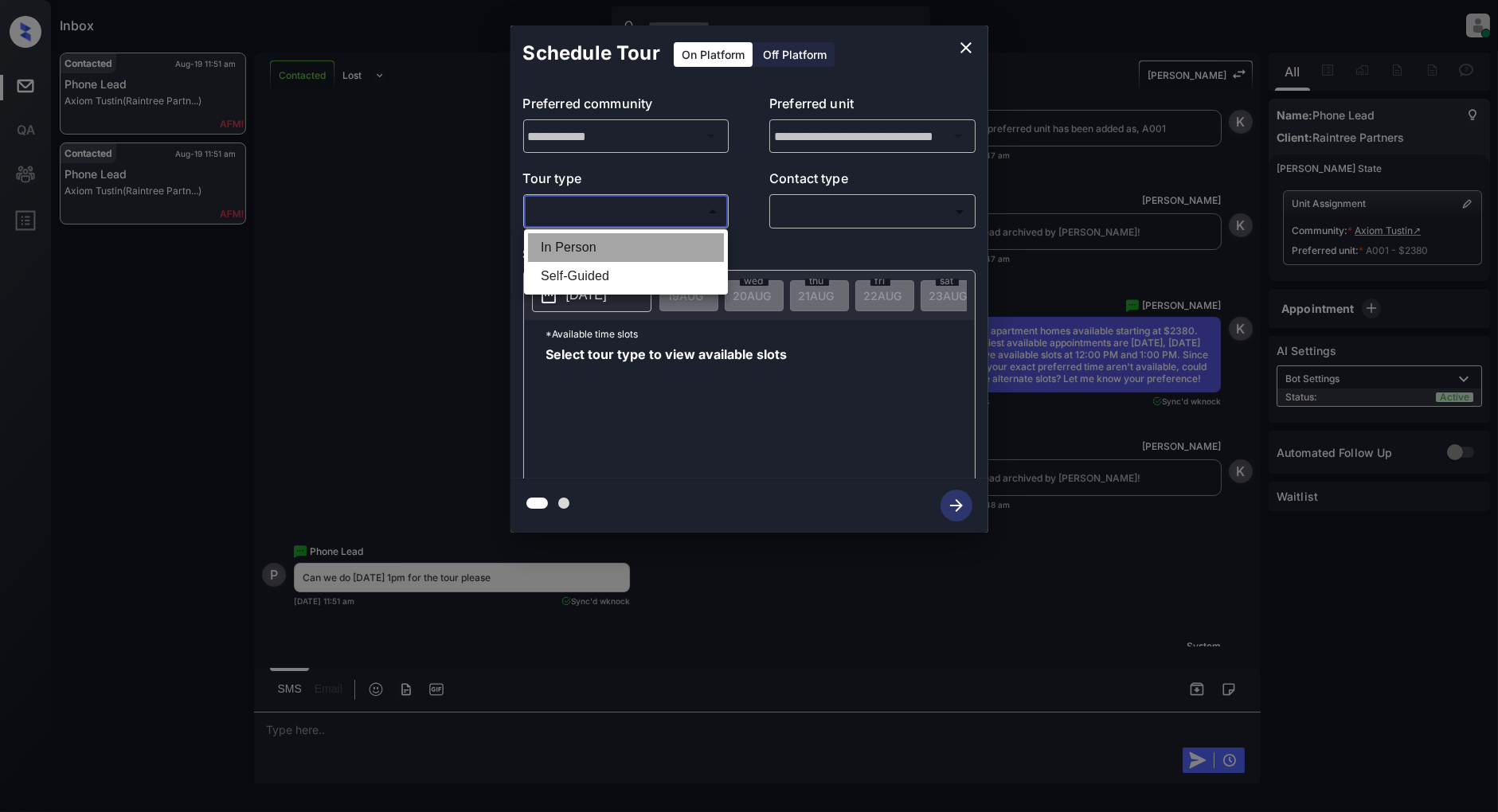
click at [589, 239] on li "In Person" at bounding box center [626, 248] width 196 height 28
type input "********"
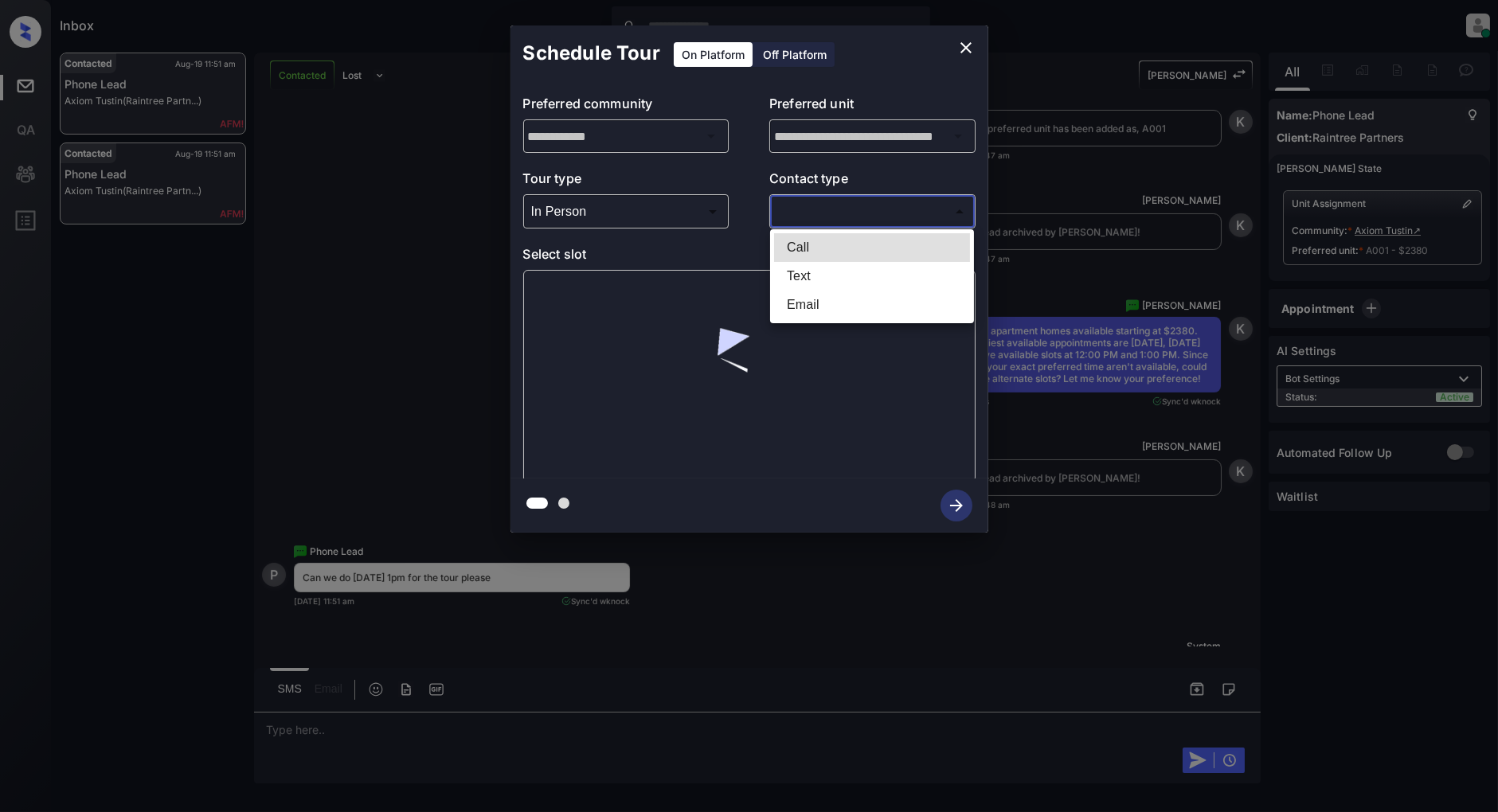
click at [801, 212] on body "Inbox Patrick Deasis Online Set yourself offline Set yourself on break Profile …" at bounding box center [749, 406] width 1498 height 812
click at [812, 269] on li "Text" at bounding box center [872, 276] width 196 height 28
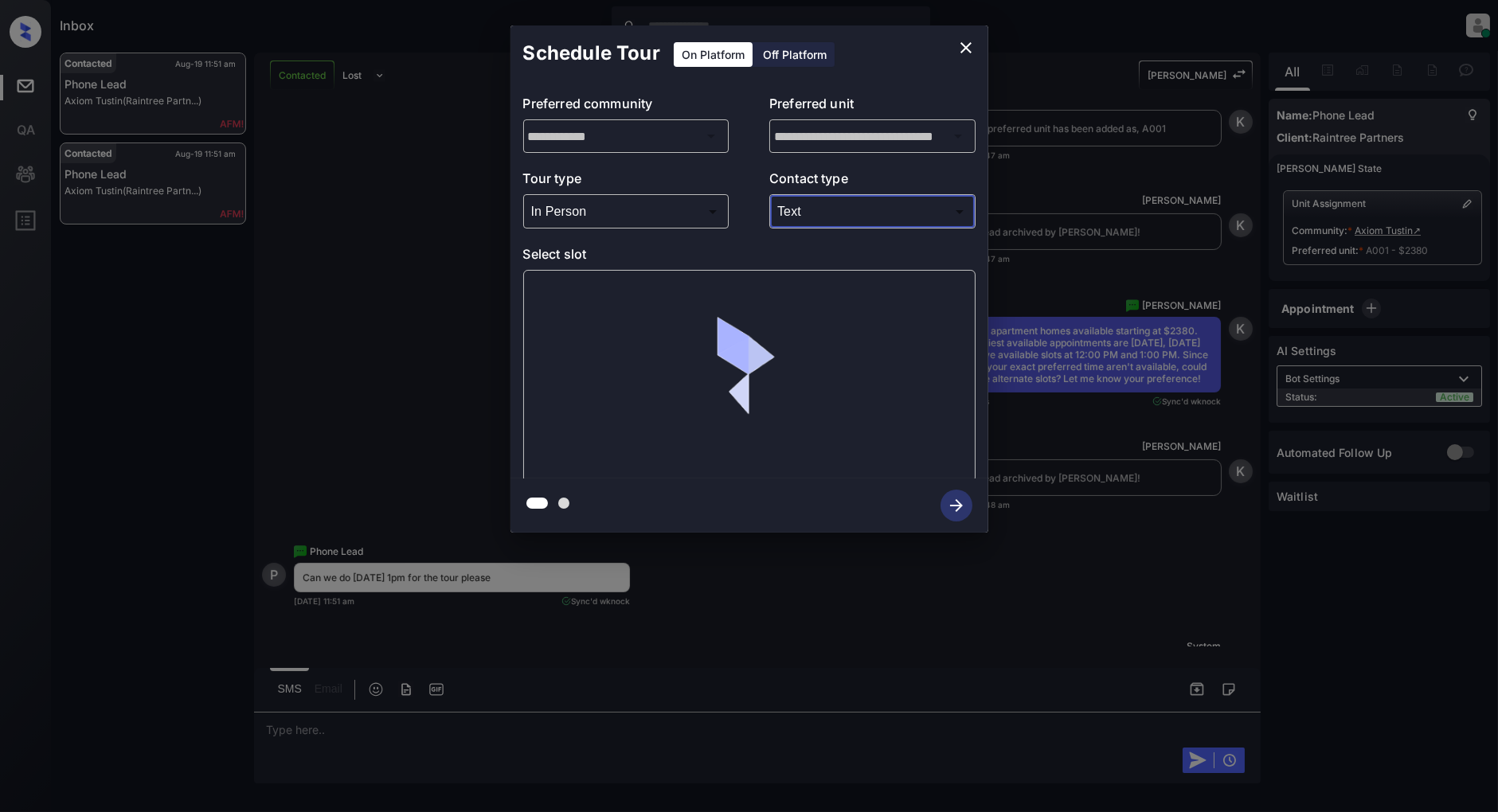
type input "****"
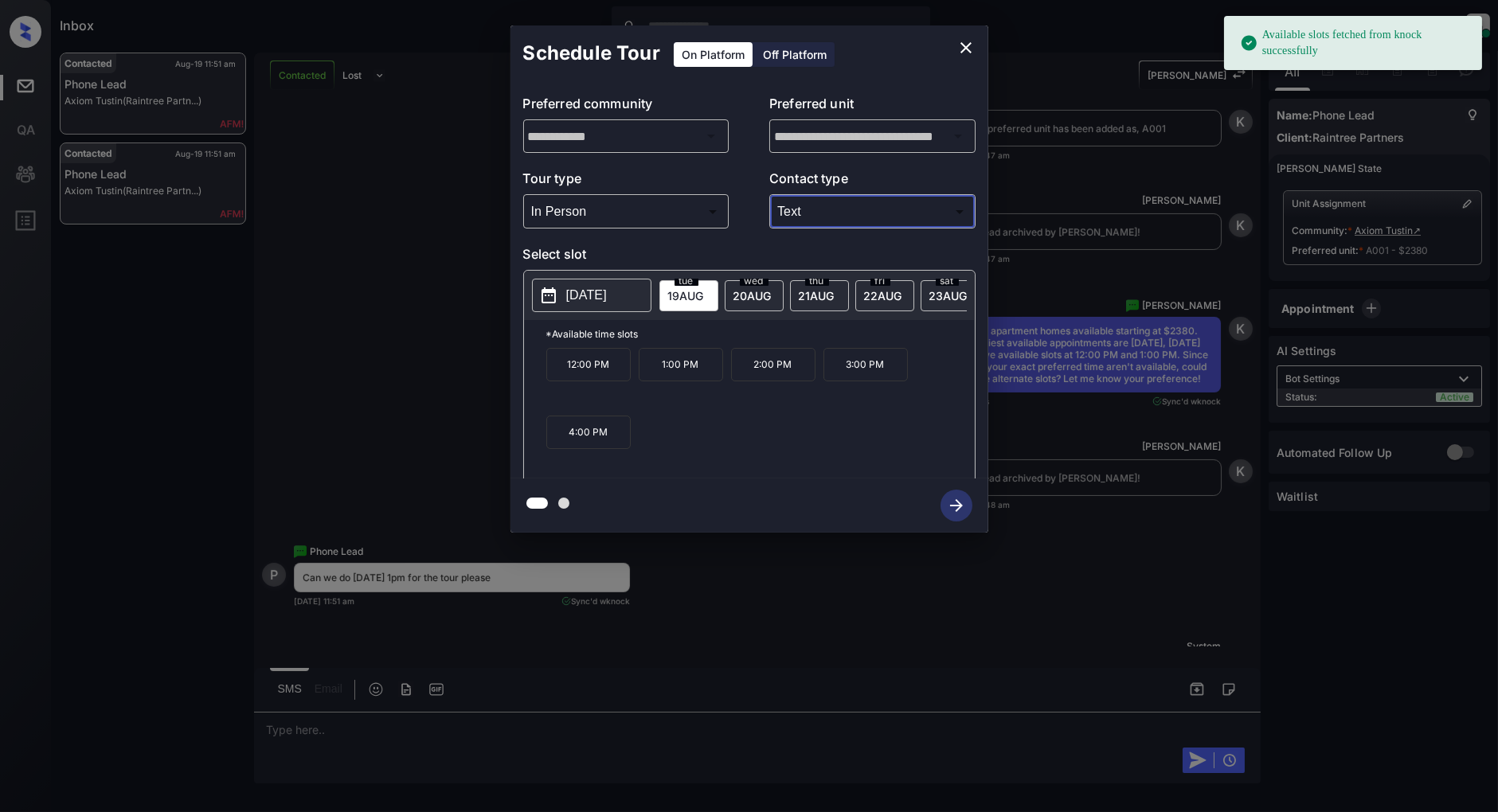
click at [574, 292] on p "[DATE]" at bounding box center [586, 295] width 41 height 19
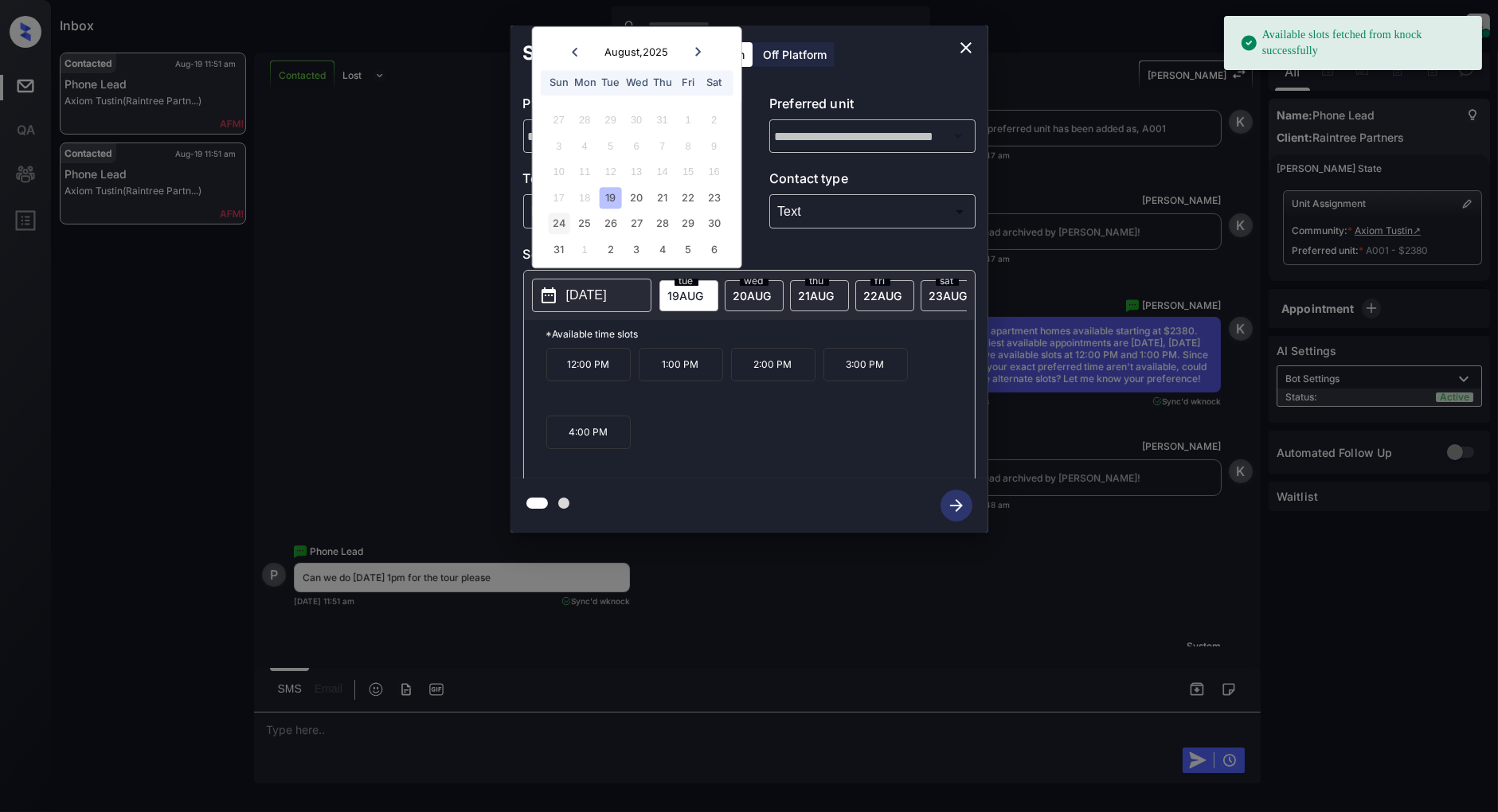
click at [559, 224] on div "24" at bounding box center [559, 224] width 22 height 22
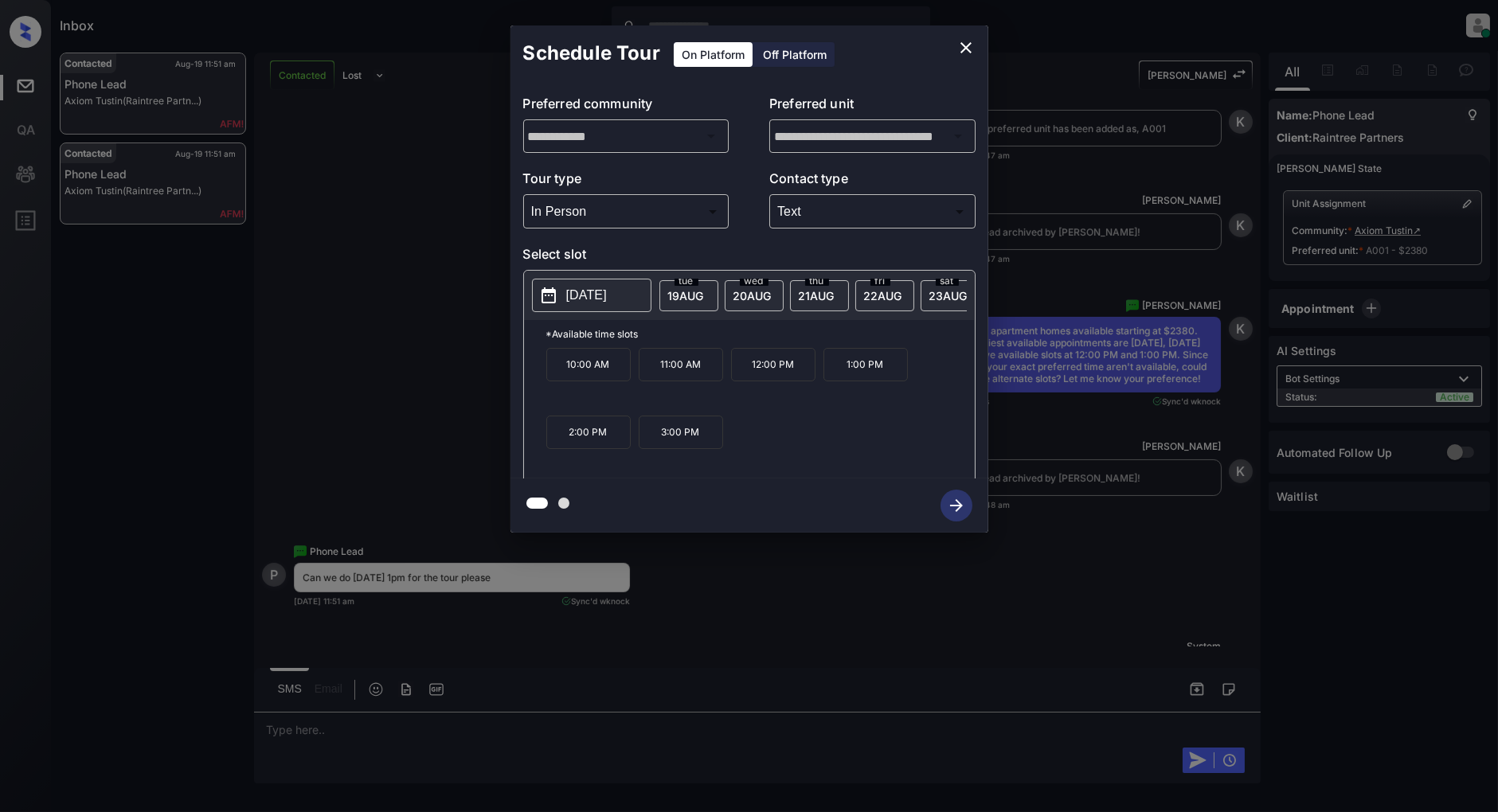
click at [365, 351] on div "**********" at bounding box center [749, 279] width 1498 height 558
